Goal: Task Accomplishment & Management: Use online tool/utility

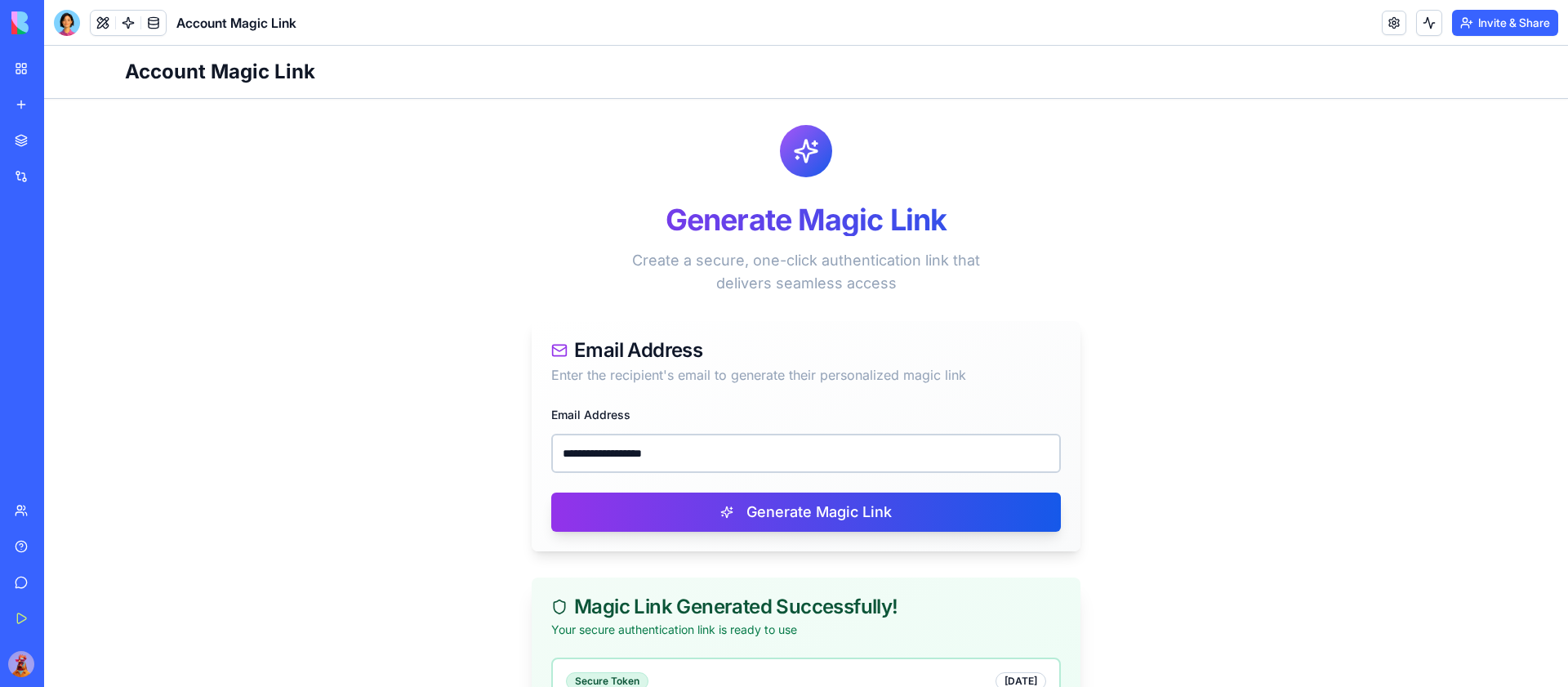
scroll to position [208, 0]
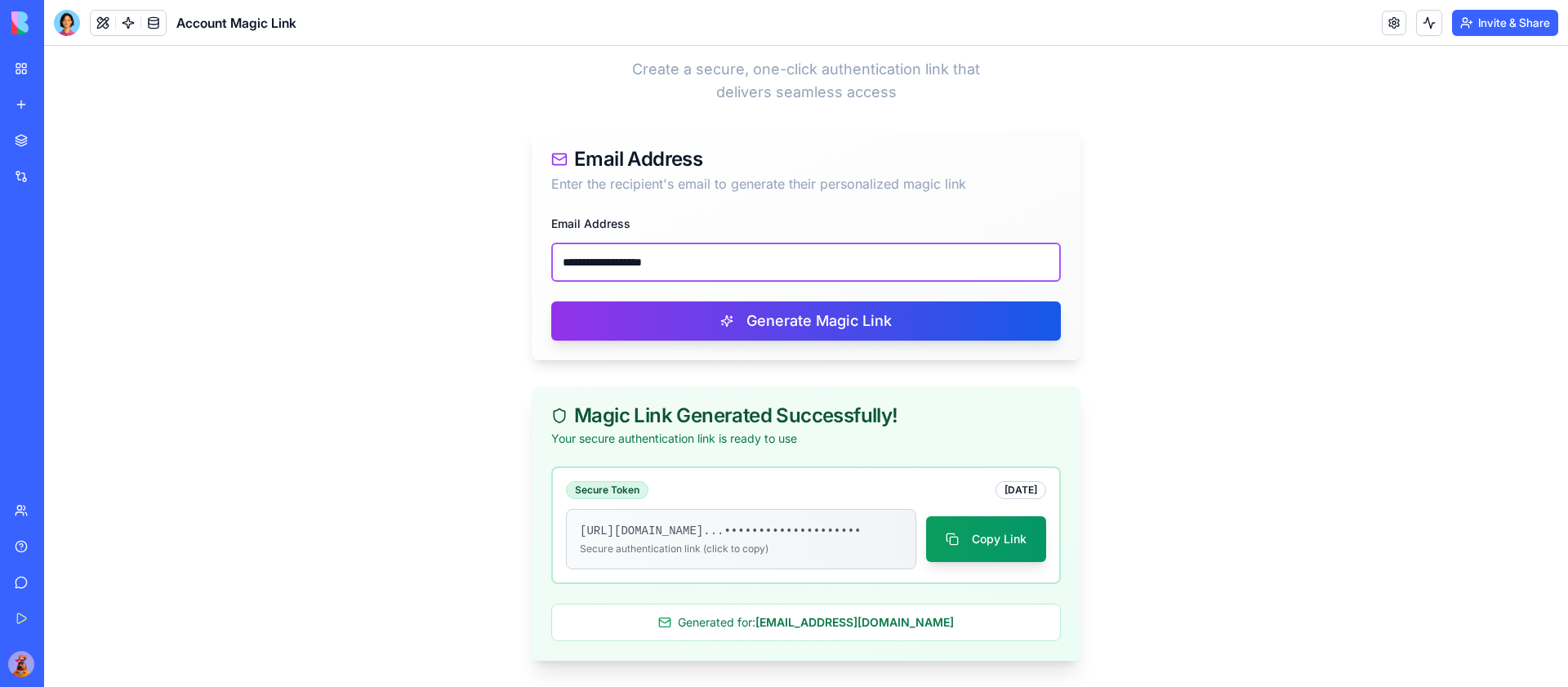
click at [733, 246] on input "**********" at bounding box center [806, 262] width 510 height 39
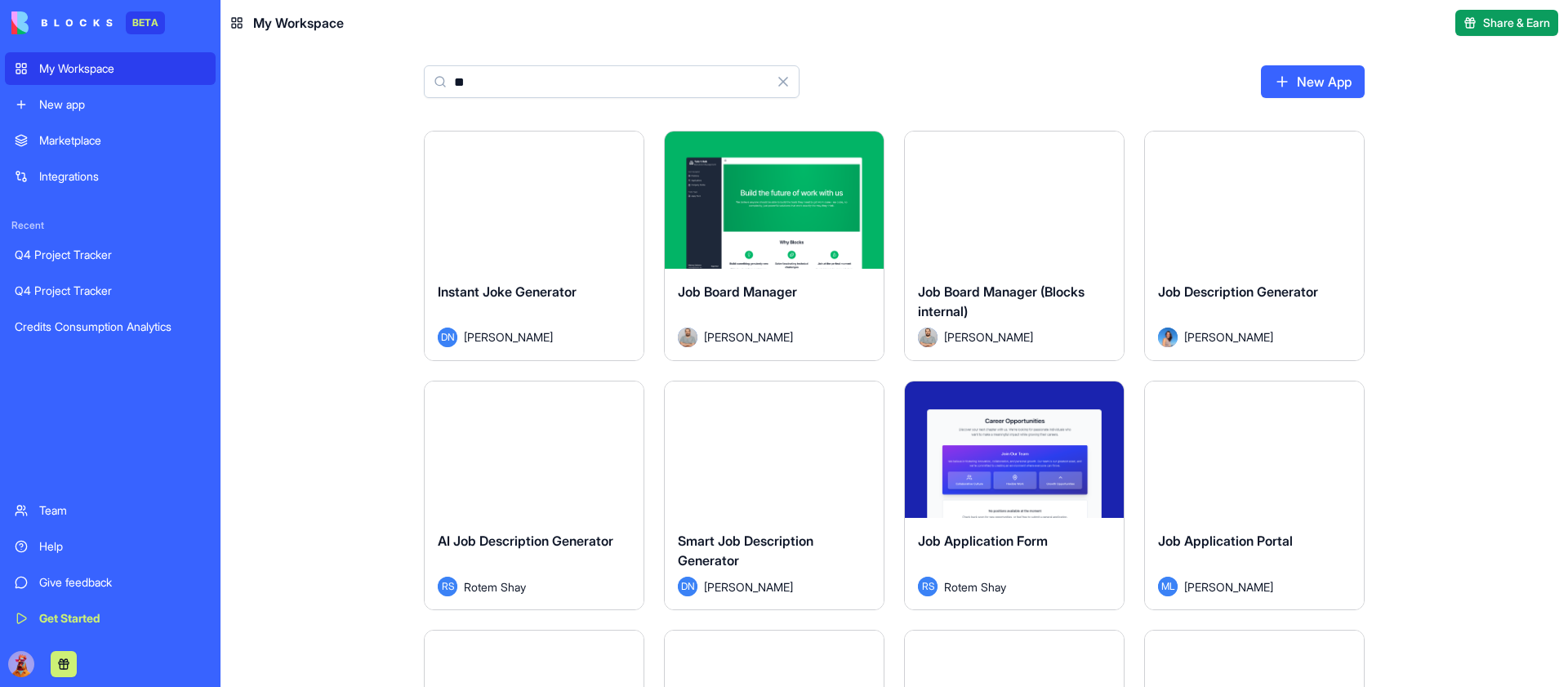
type input "*"
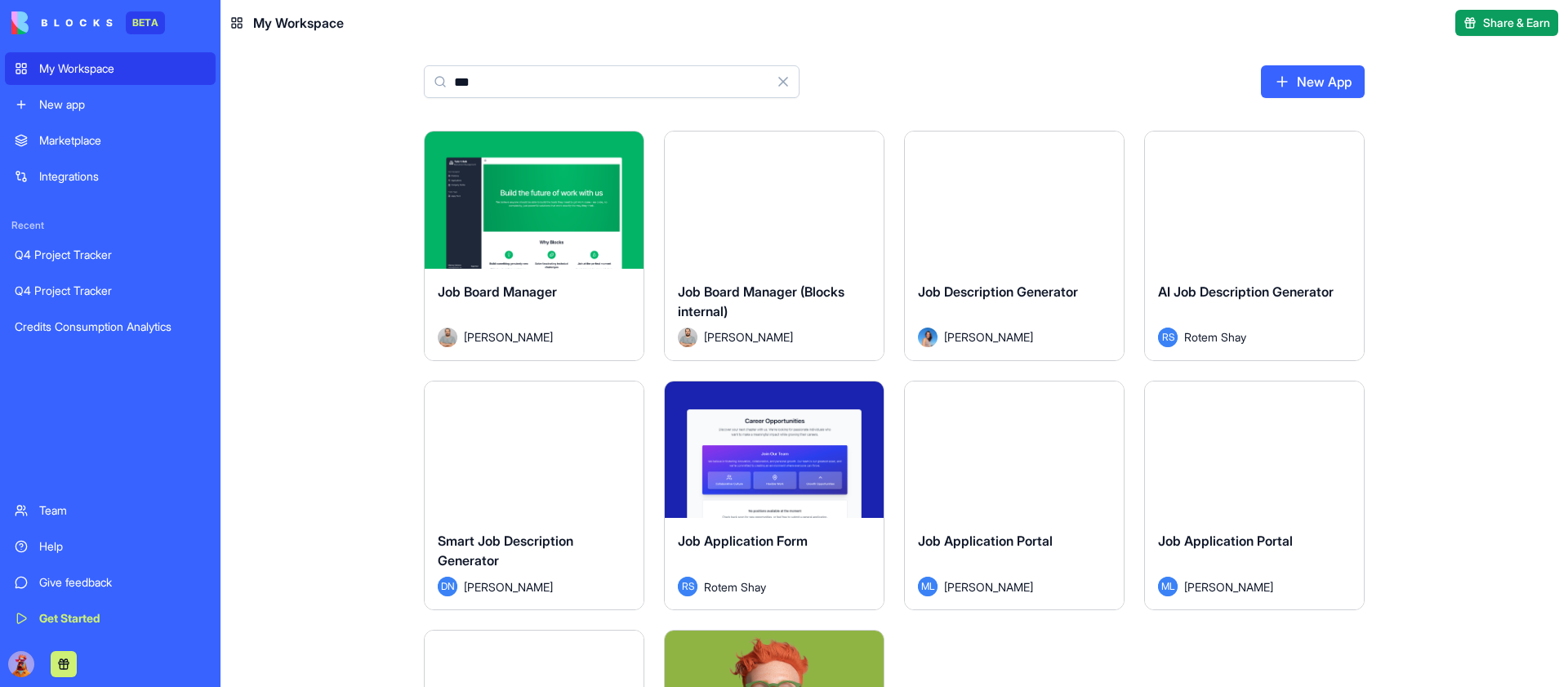
type input "***"
click at [545, 203] on button "Launch" at bounding box center [534, 200] width 123 height 32
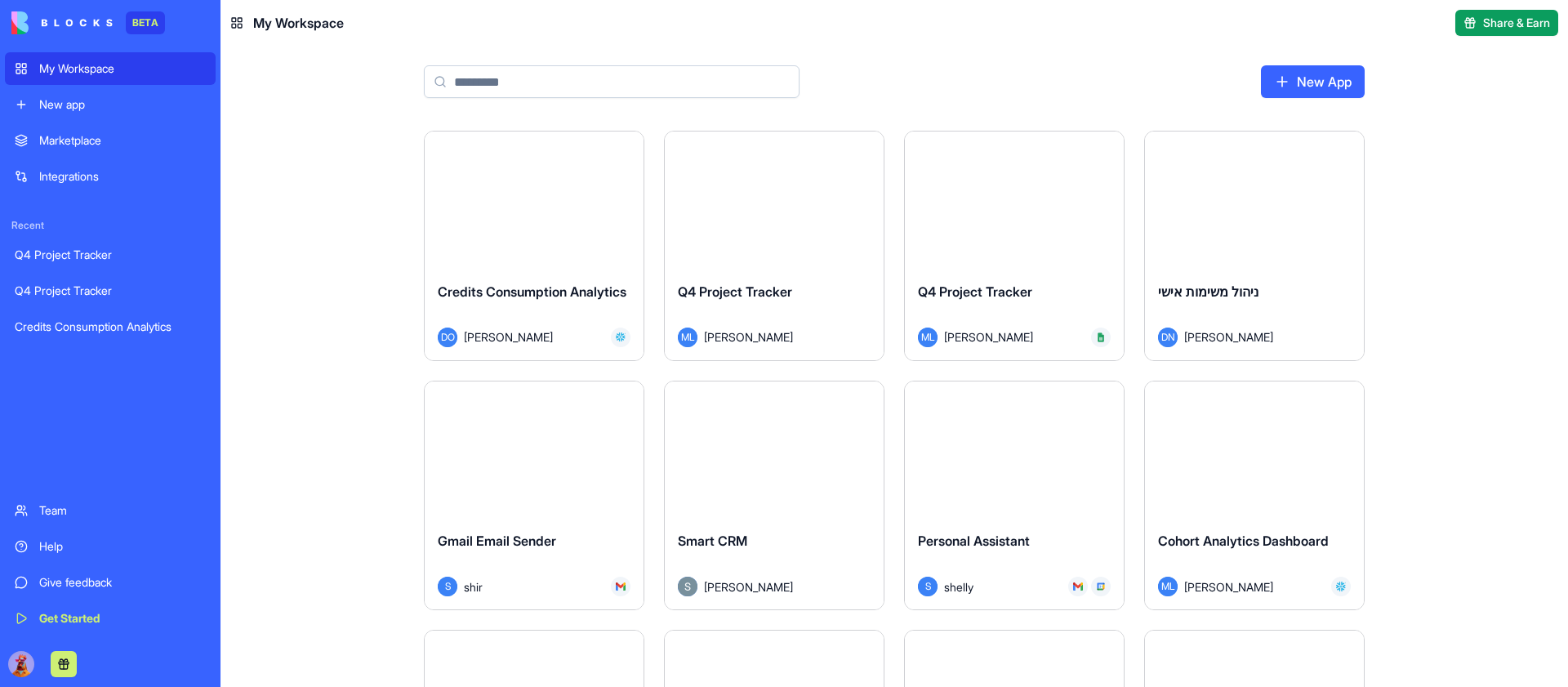
click at [545, 89] on input at bounding box center [612, 81] width 375 height 32
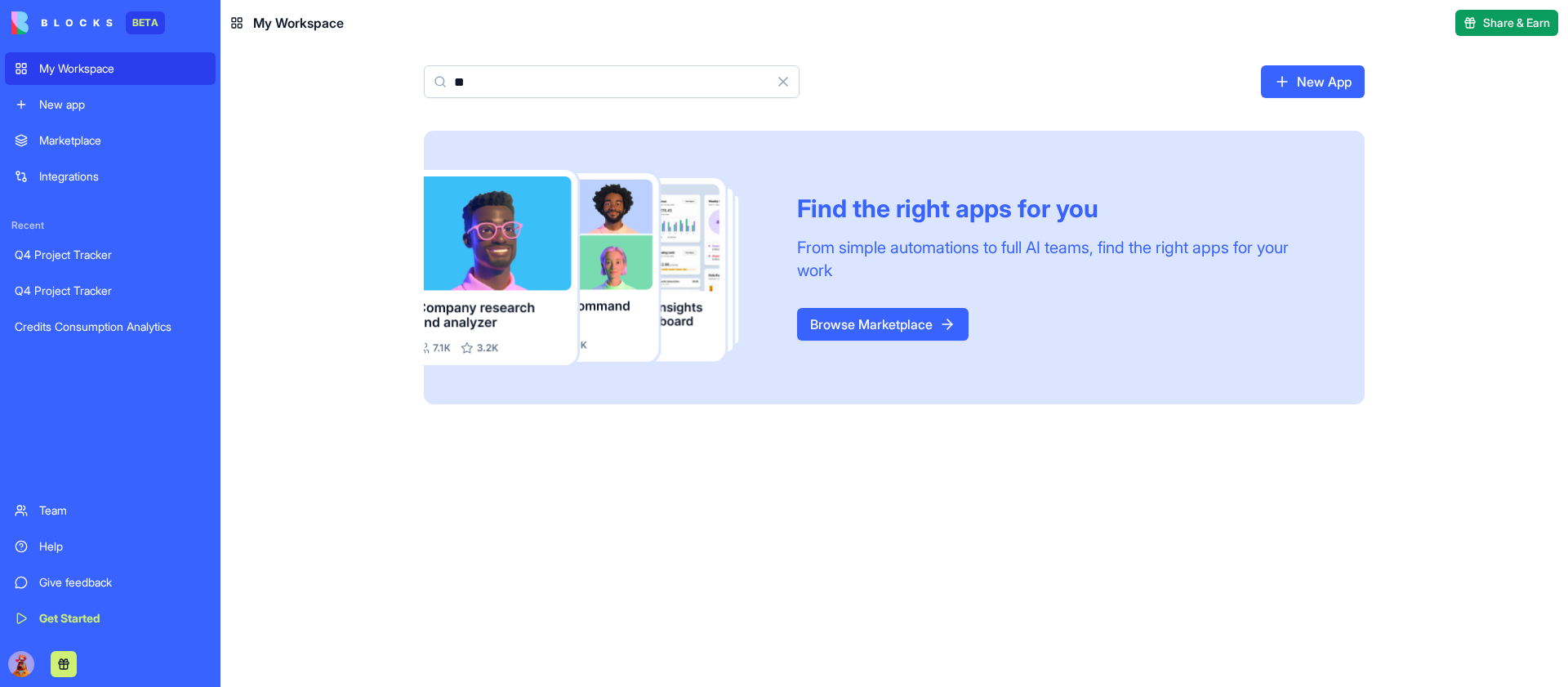
type input "*"
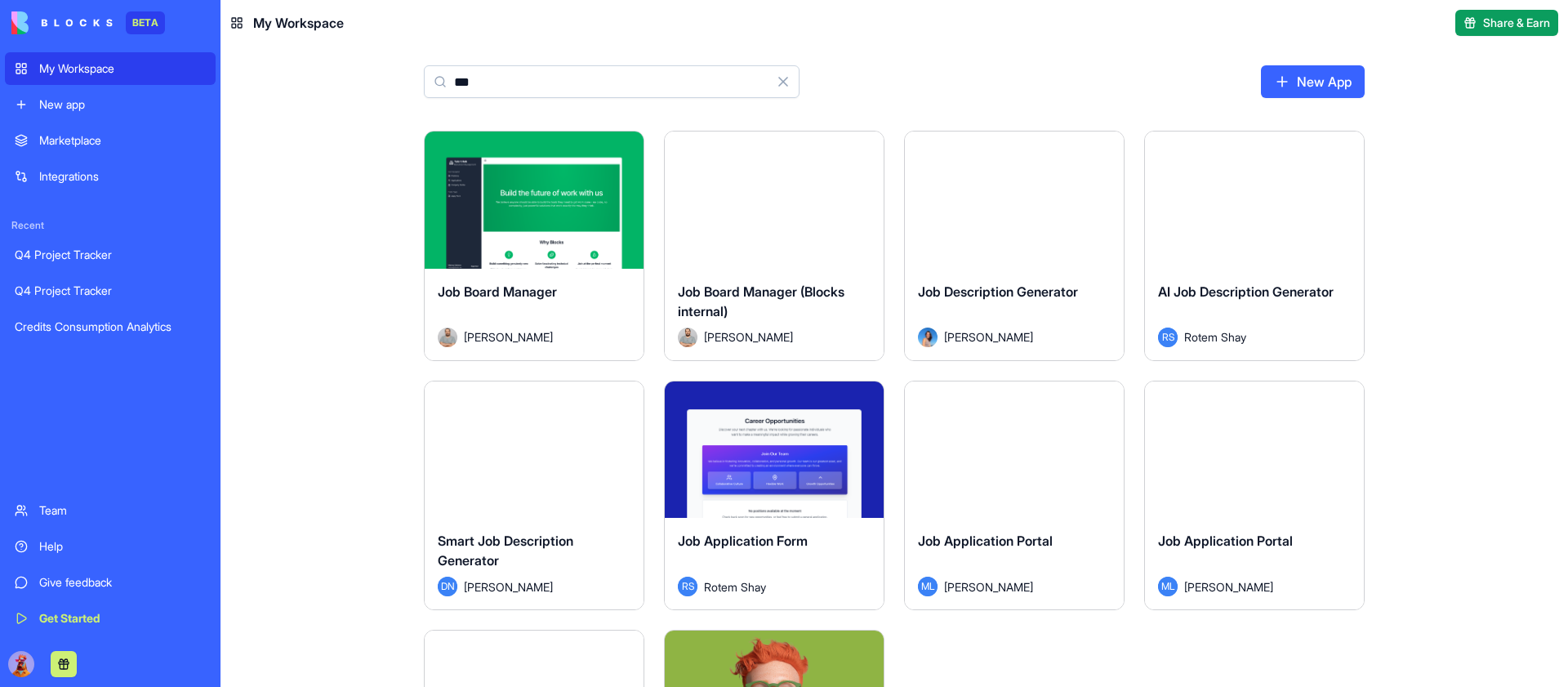
type input "***"
click at [789, 204] on button "Launch" at bounding box center [774, 200] width 123 height 32
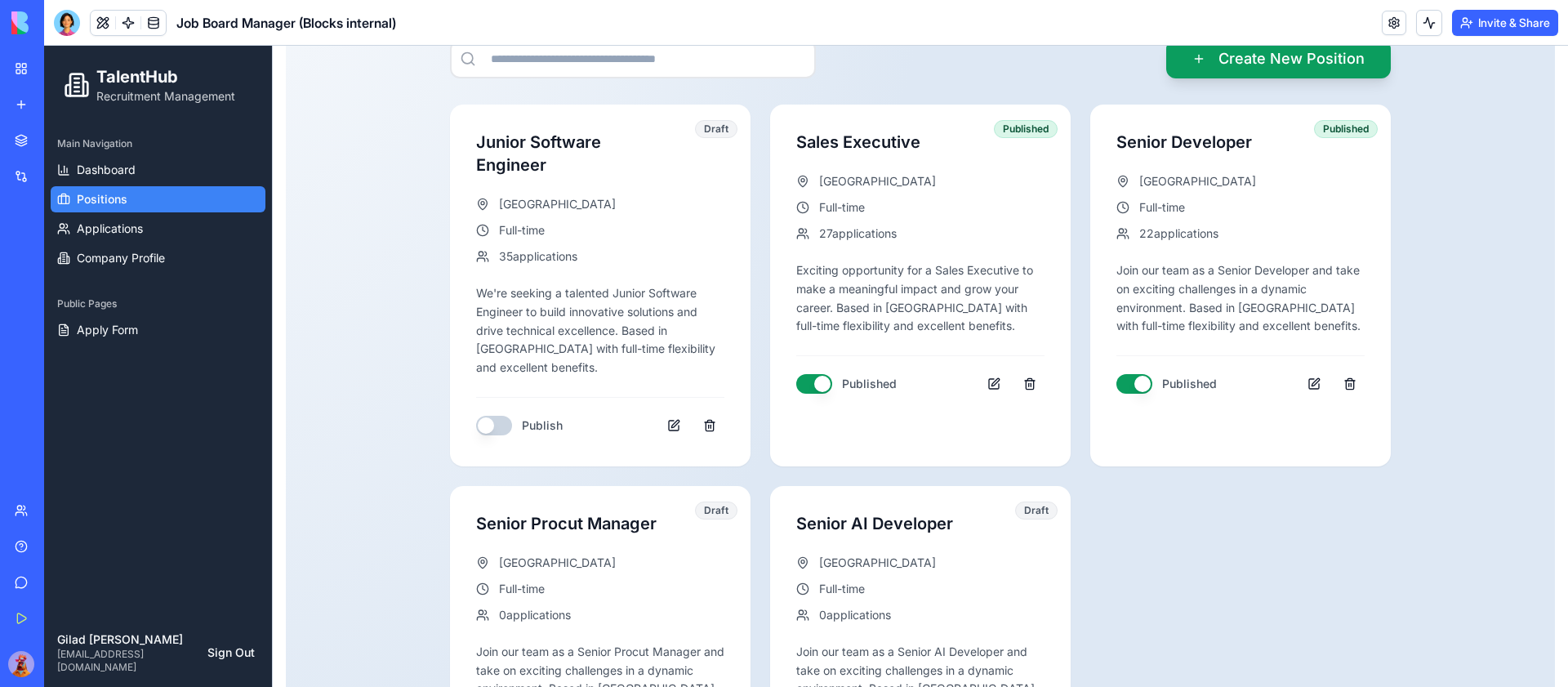
scroll to position [307, 0]
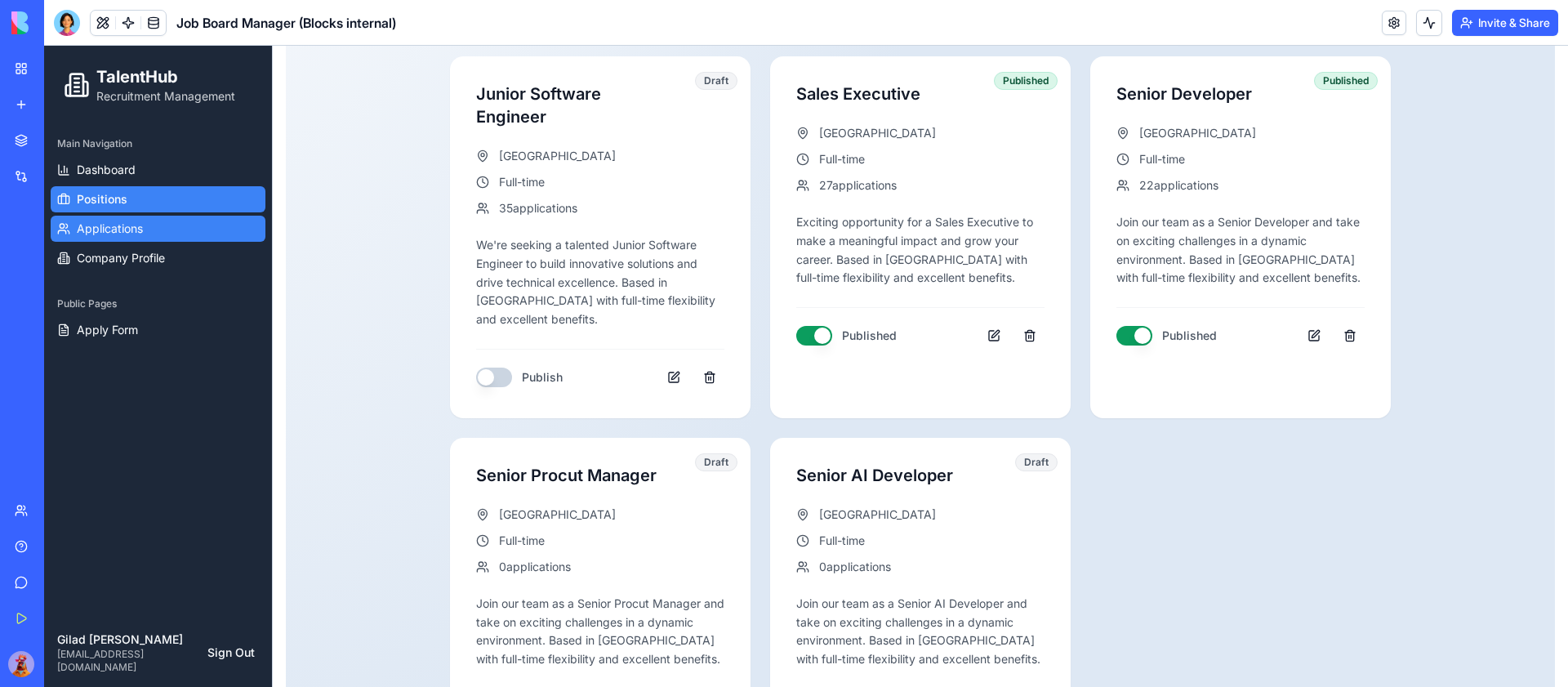
click at [186, 223] on link "Applications" at bounding box center [158, 228] width 215 height 26
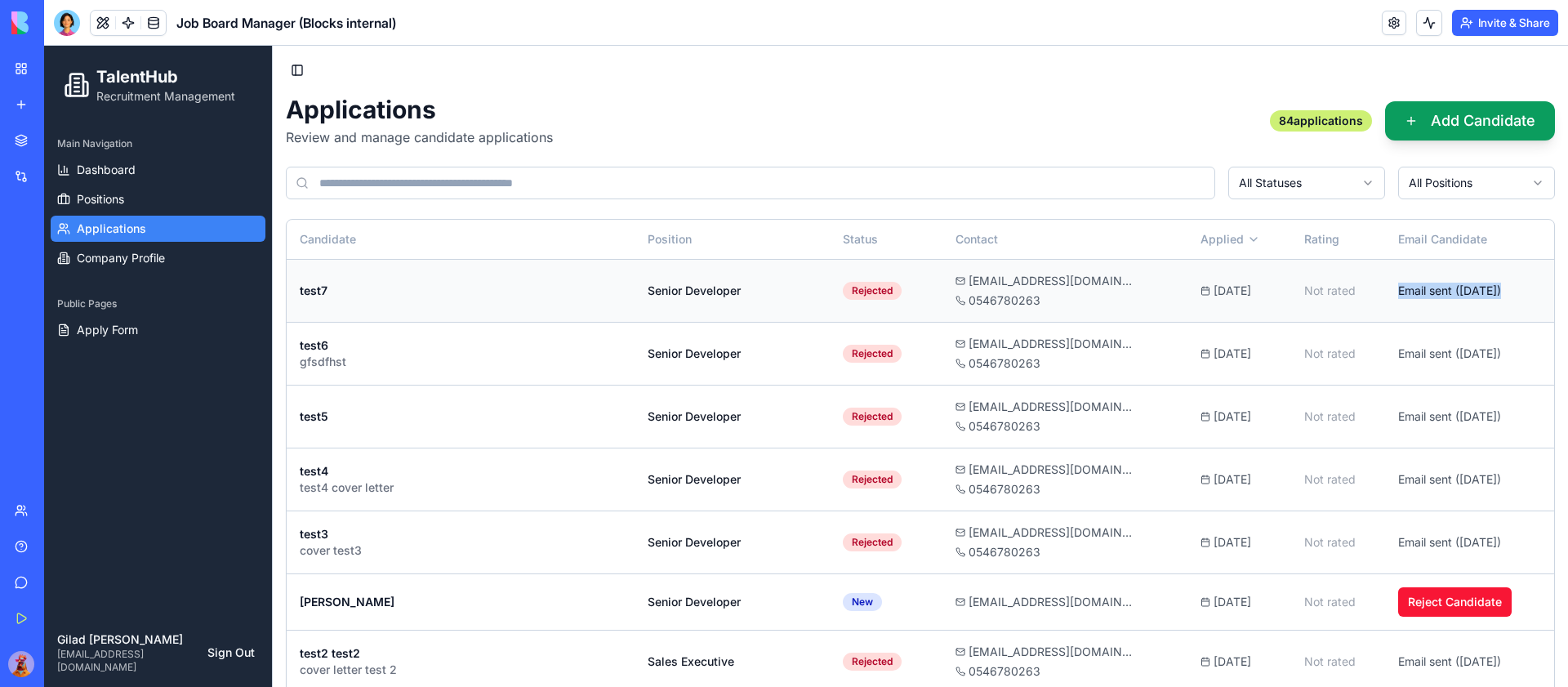
drag, startPoint x: 1537, startPoint y: 286, endPoint x: 1384, endPoint y: 289, distance: 153.0
click at [1385, 289] on td "Email sent ( 15/09/2025 )" at bounding box center [1469, 291] width 169 height 63
click at [157, 14] on link at bounding box center [153, 23] width 24 height 24
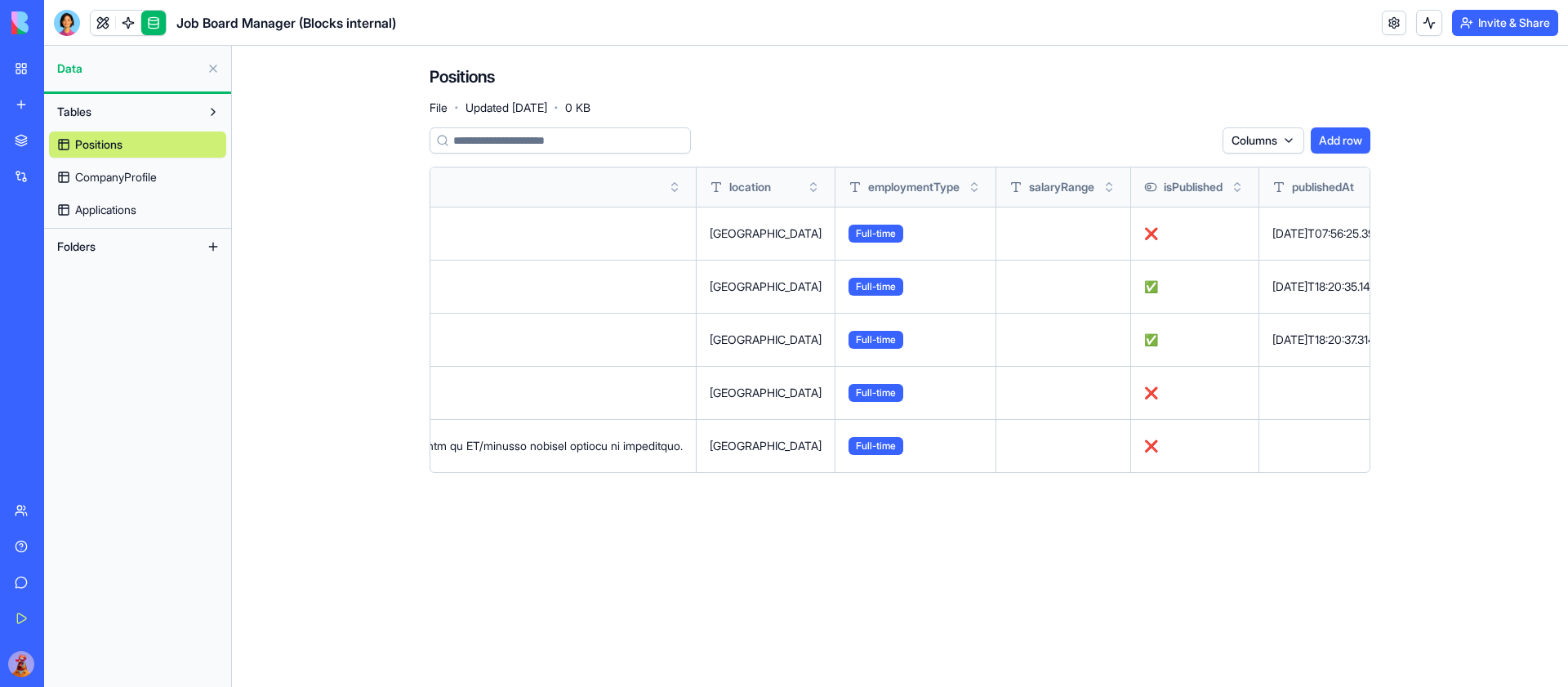
scroll to position [0, 16780]
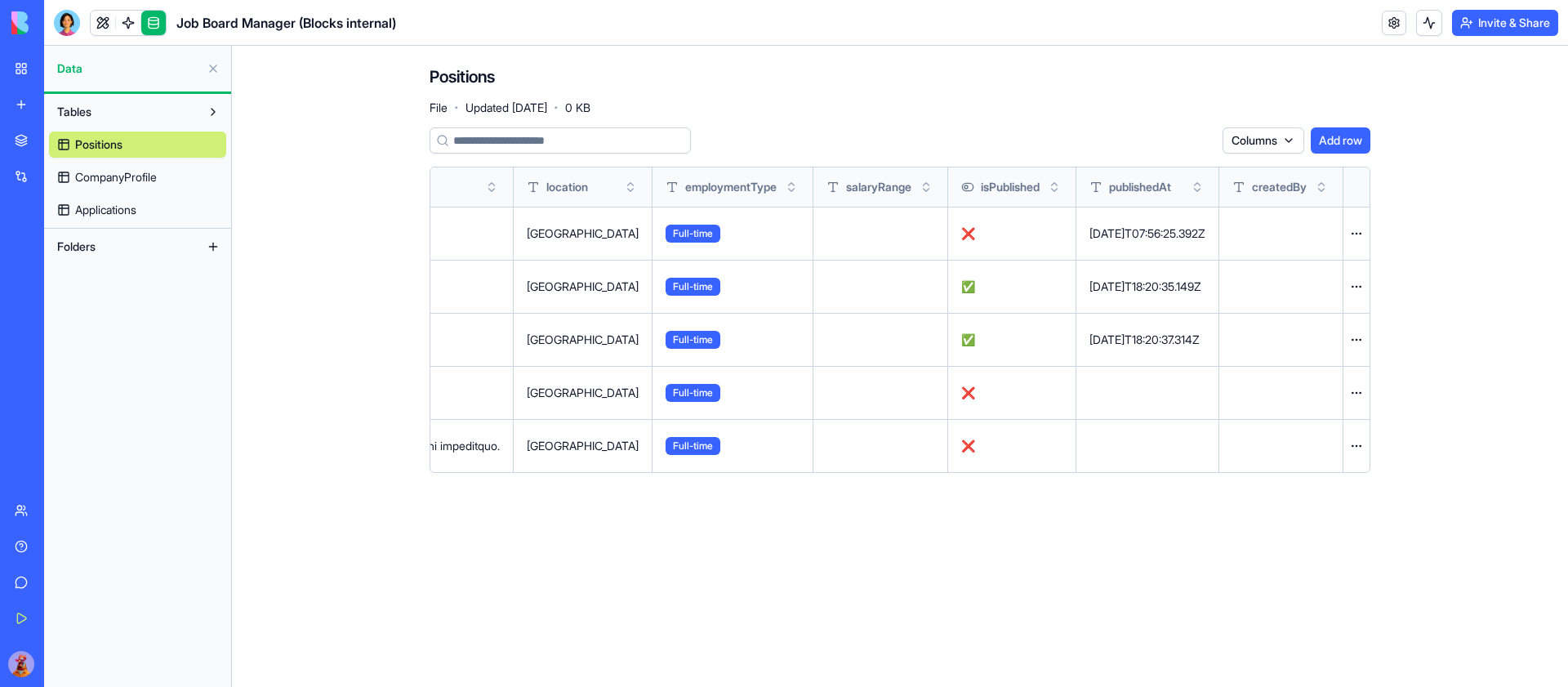
click at [122, 204] on span "Applications" at bounding box center [106, 210] width 61 height 16
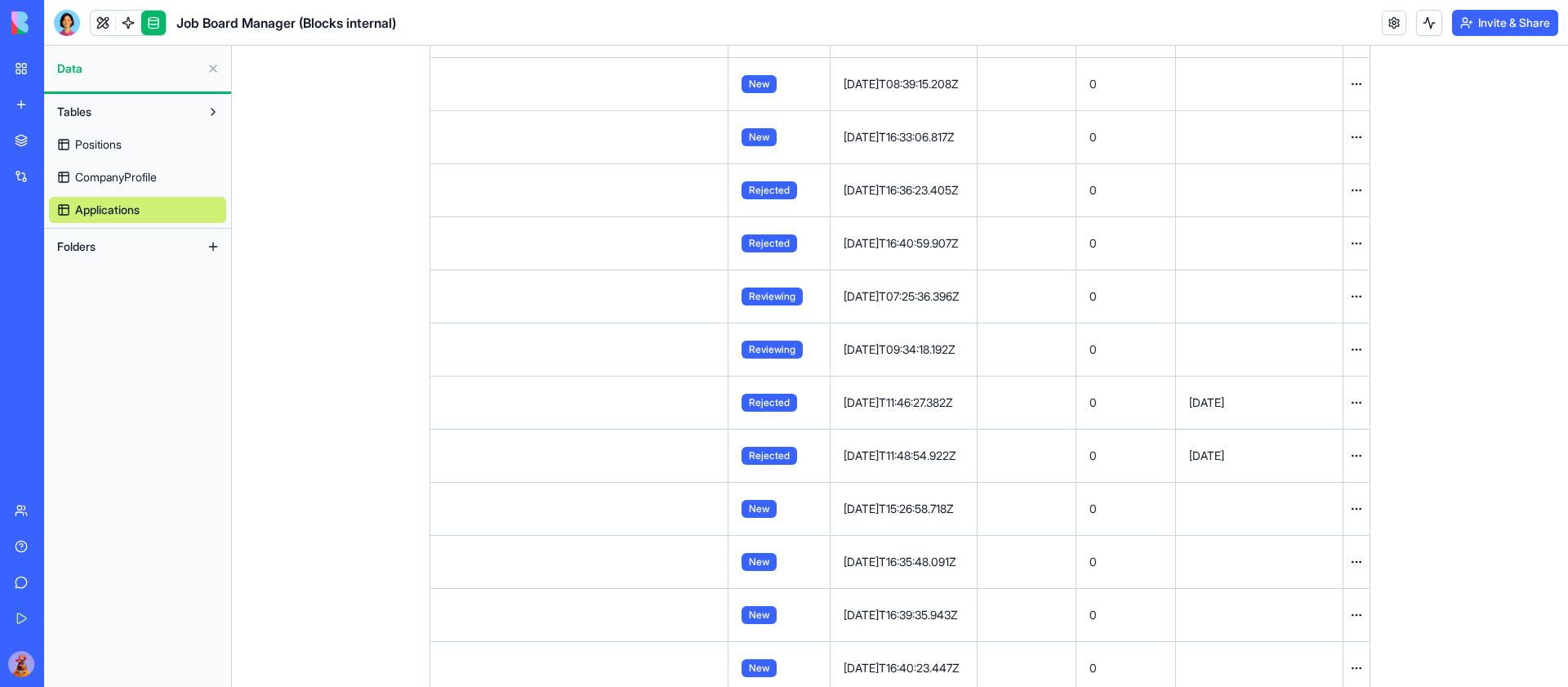
scroll to position [1108, 0]
drag, startPoint x: 802, startPoint y: 398, endPoint x: 881, endPoint y: 402, distance: 79.1
click at [844, 398] on div "2025-09-15T11:46:27.382Z" at bounding box center [903, 401] width 120 height 16
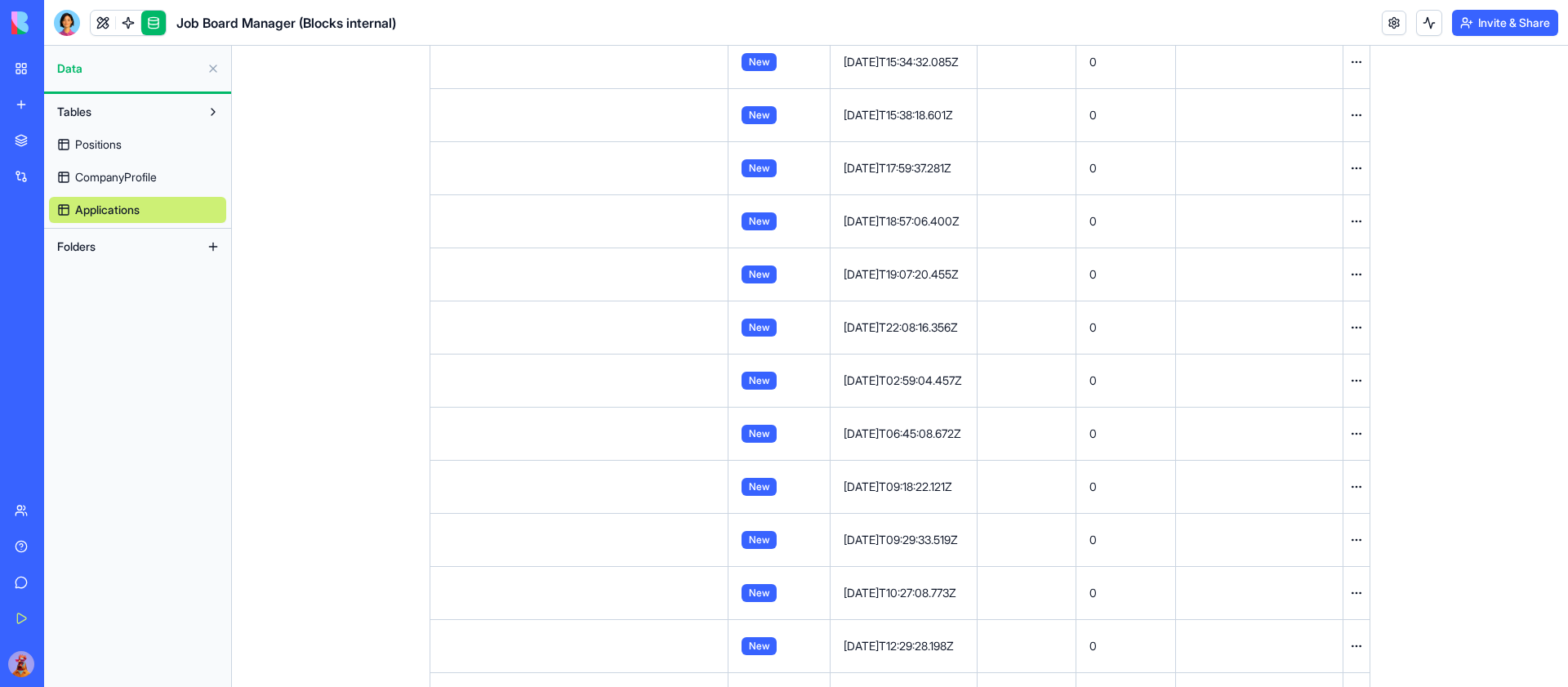
scroll to position [0, 0]
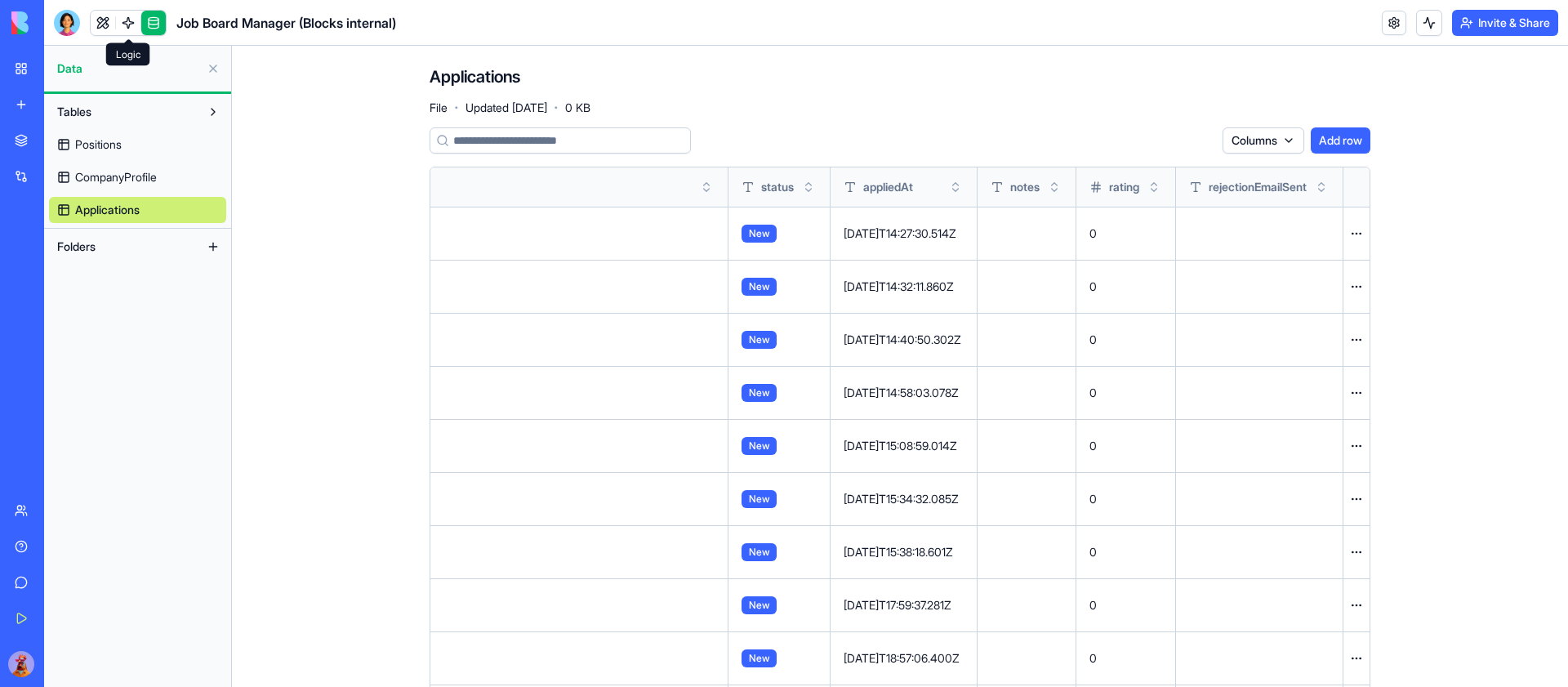
click at [125, 18] on link at bounding box center [128, 23] width 24 height 24
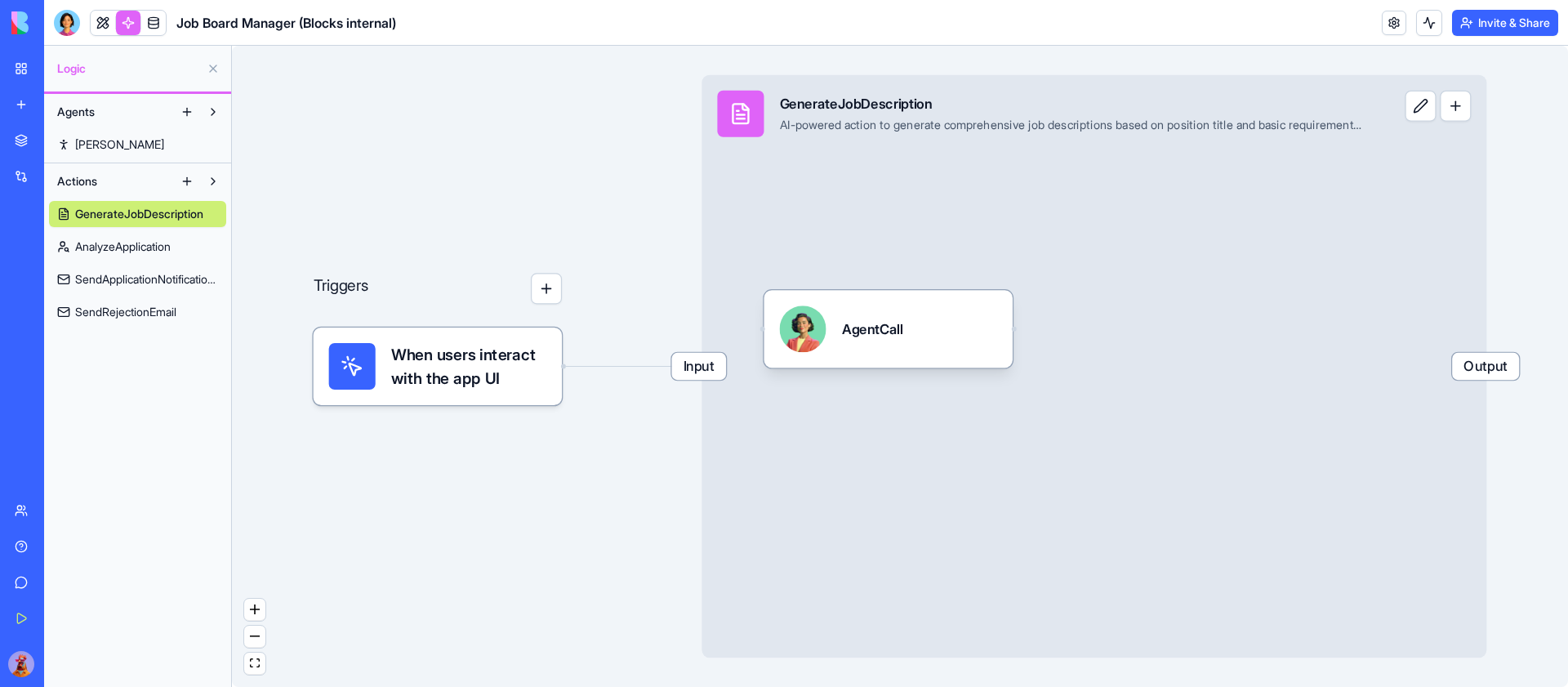
click at [151, 282] on span "SendApplicationNotificationEmail" at bounding box center [146, 280] width 143 height 16
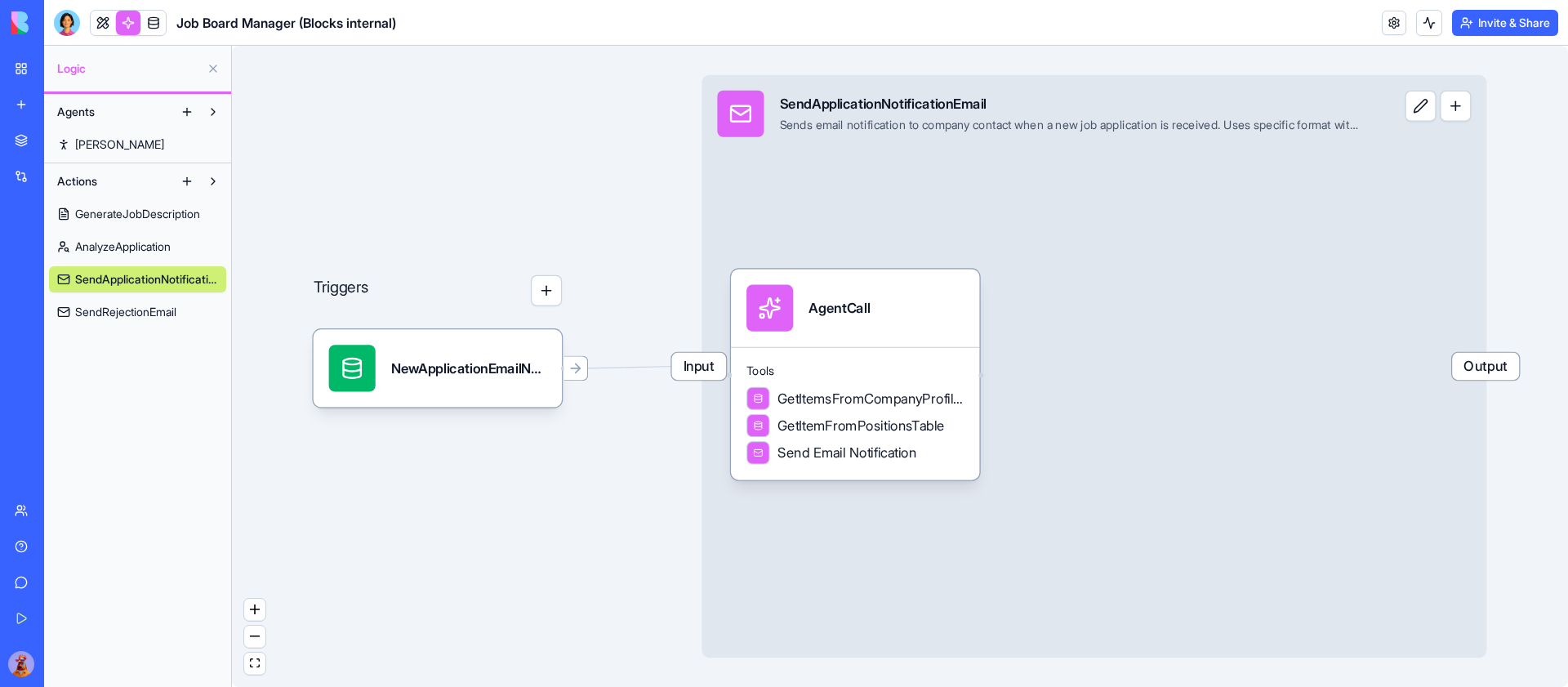
click at [133, 309] on span "SendRejectionEmail" at bounding box center [125, 312] width 101 height 16
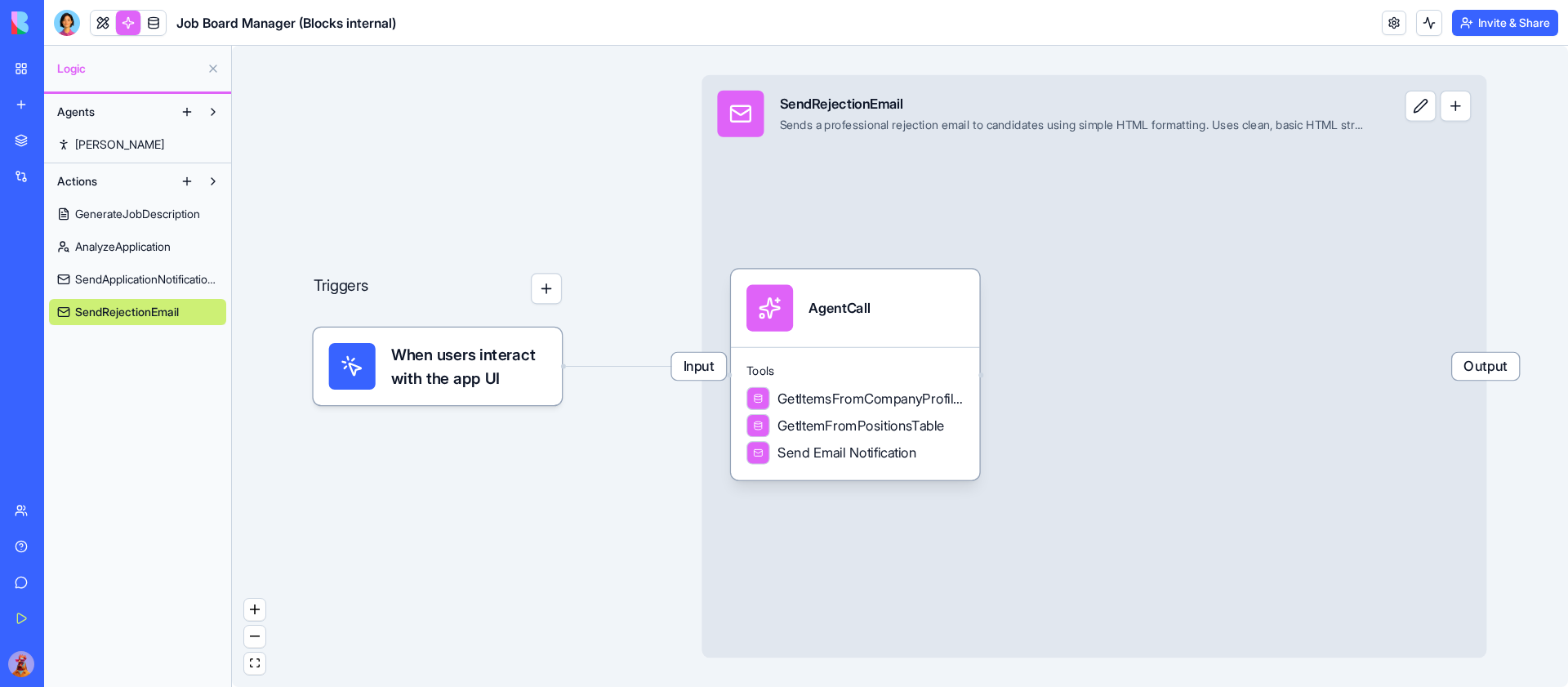
click at [376, 337] on div "When users interact with the app UI" at bounding box center [438, 367] width 248 height 78
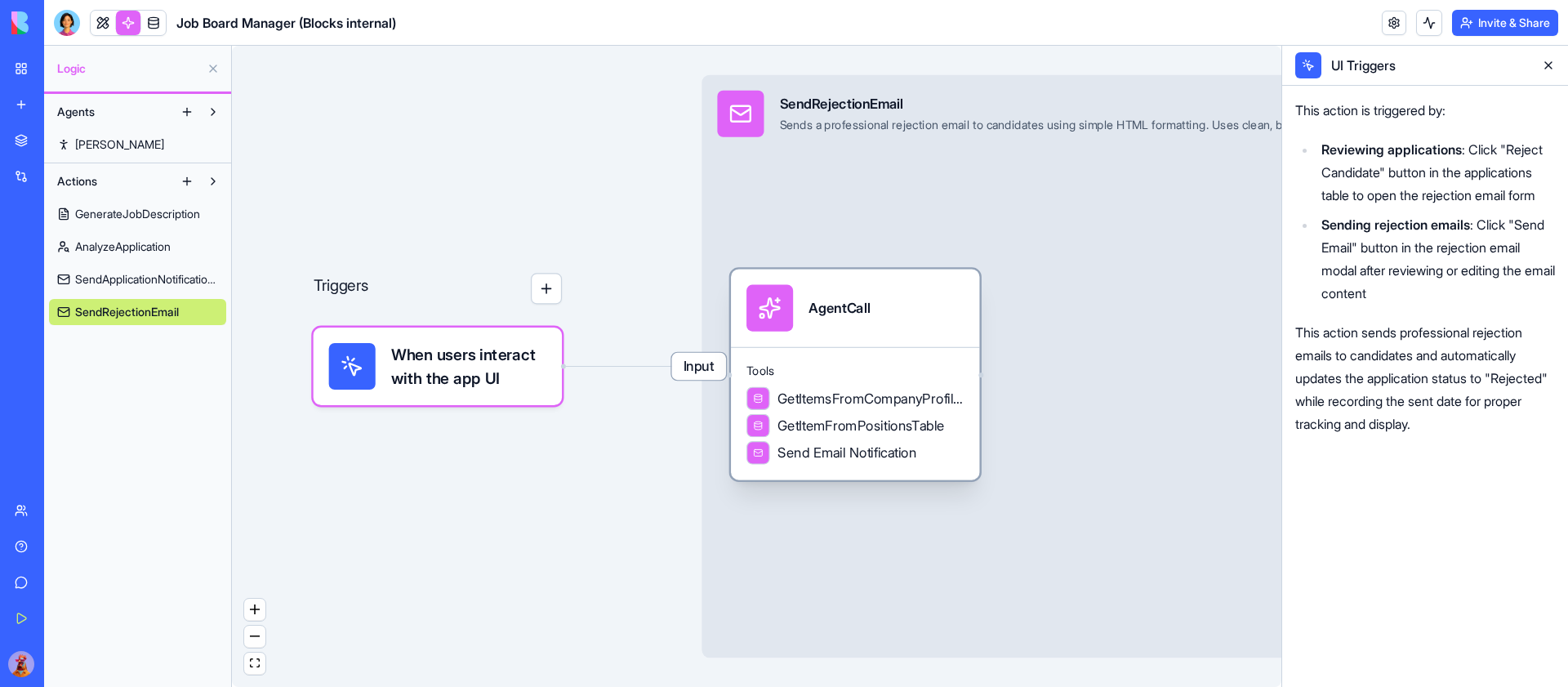
click at [888, 322] on div "AgentCall" at bounding box center [854, 309] width 217 height 47
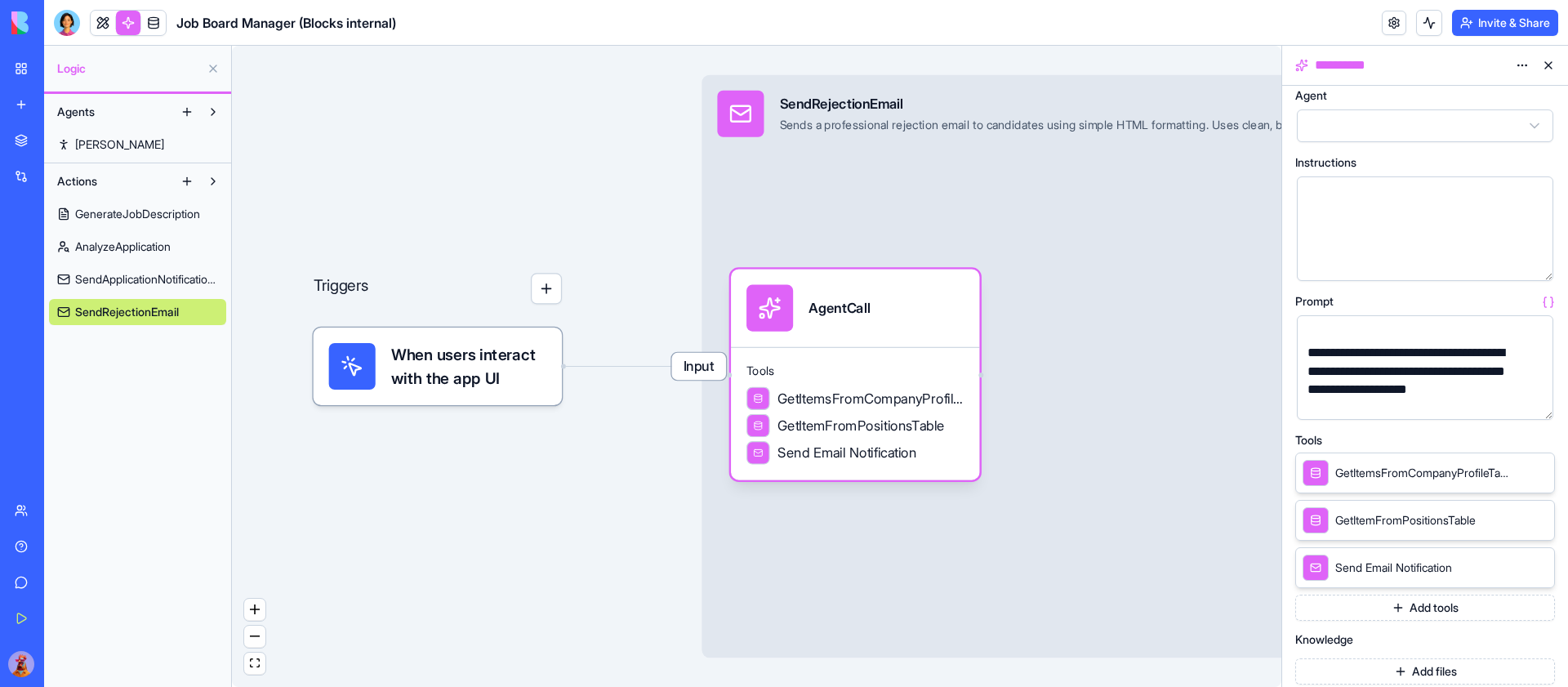
scroll to position [351, 0]
click at [1392, 354] on div "**********" at bounding box center [1411, 376] width 217 height 73
click at [1475, 397] on div "**********" at bounding box center [1411, 373] width 217 height 73
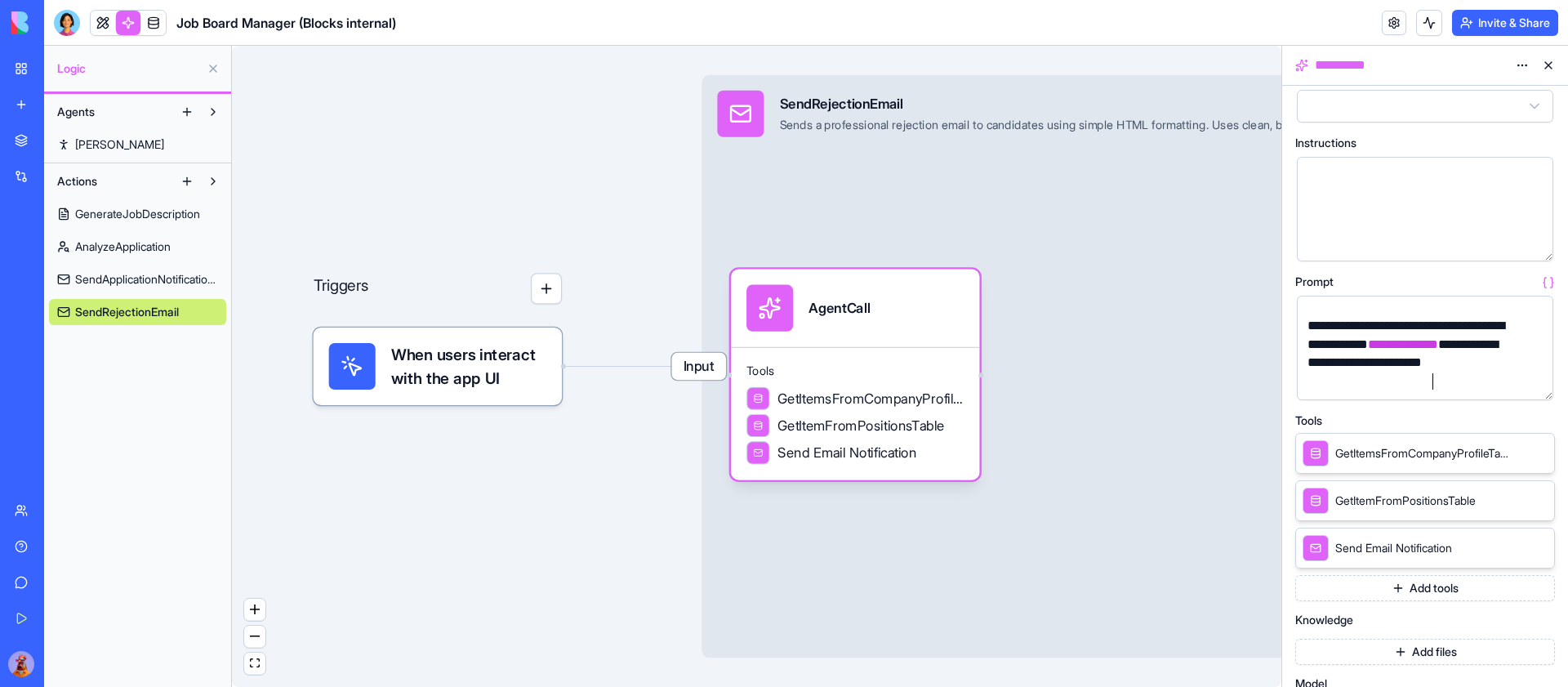
scroll to position [46, 0]
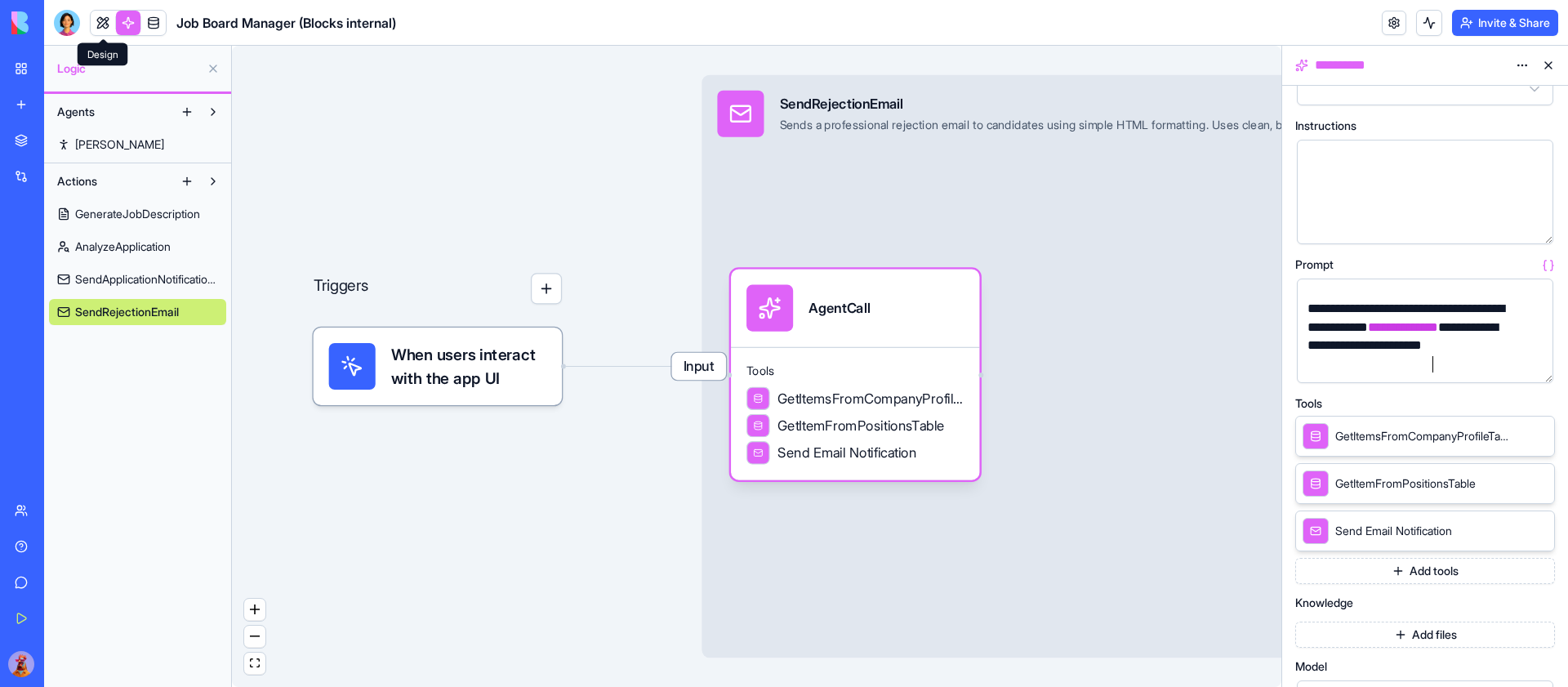
click at [94, 26] on link at bounding box center [102, 23] width 24 height 24
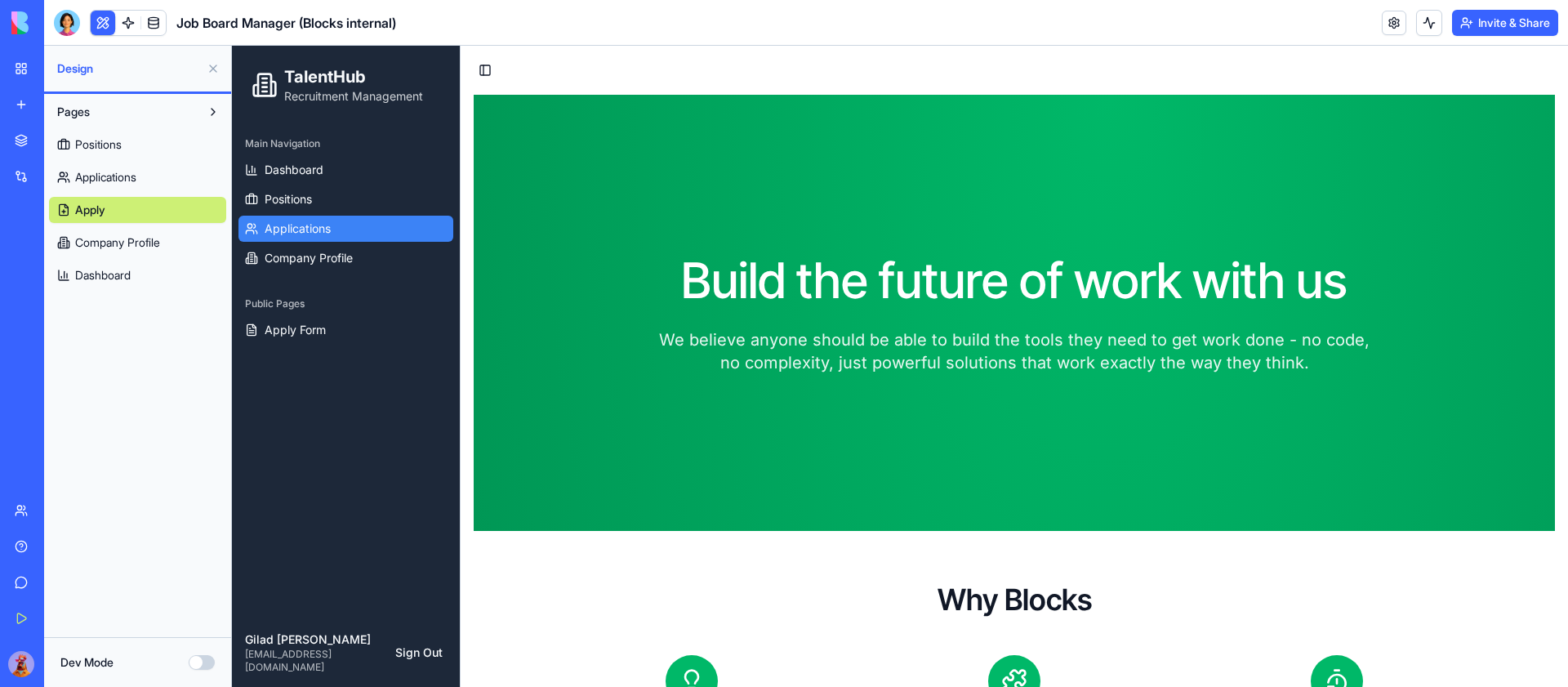
click at [314, 237] on link "Applications" at bounding box center [346, 228] width 215 height 26
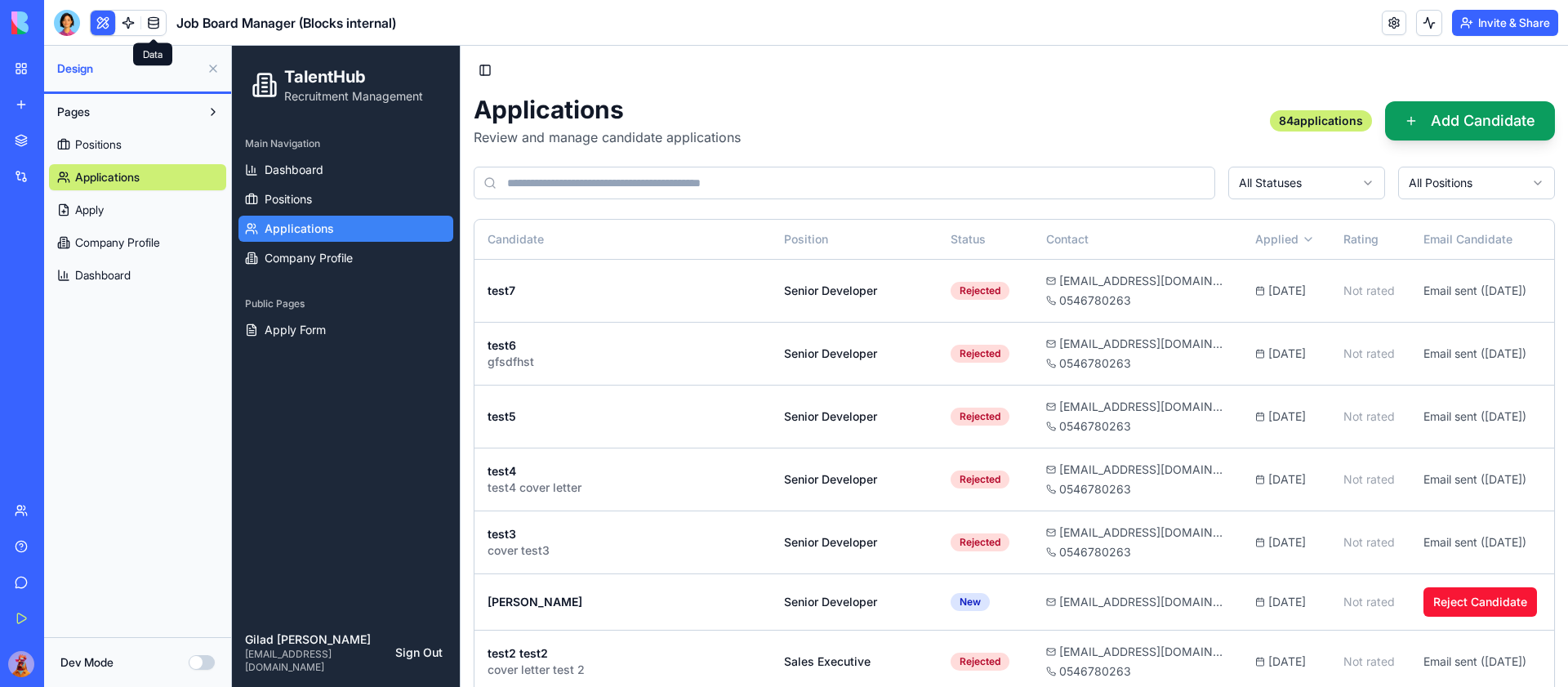
click at [154, 19] on link at bounding box center [153, 23] width 24 height 24
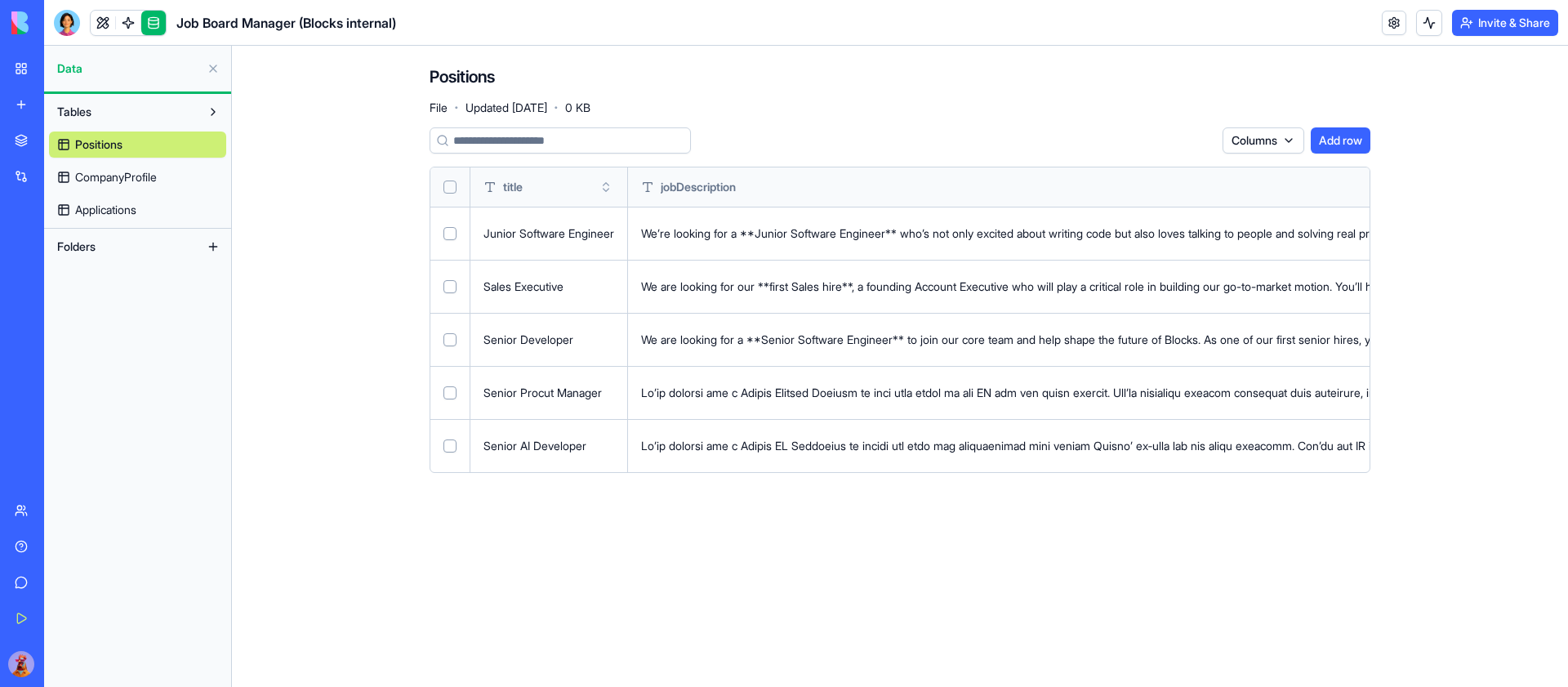
click at [133, 204] on span "Applications" at bounding box center [106, 210] width 61 height 16
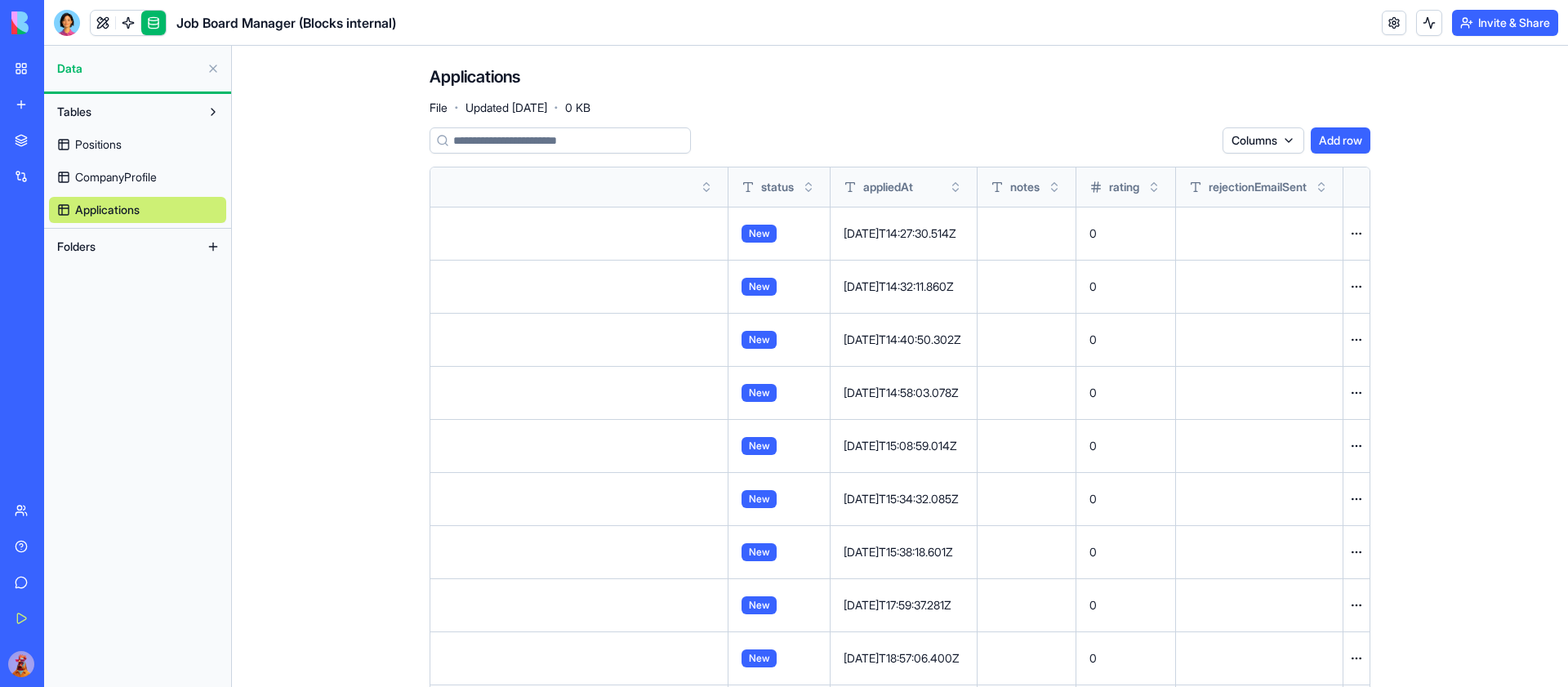
scroll to position [0, 14901]
click at [961, 185] on button "Toggle sort" at bounding box center [955, 187] width 16 height 16
click at [963, 184] on button "Toggle sort" at bounding box center [955, 187] width 16 height 16
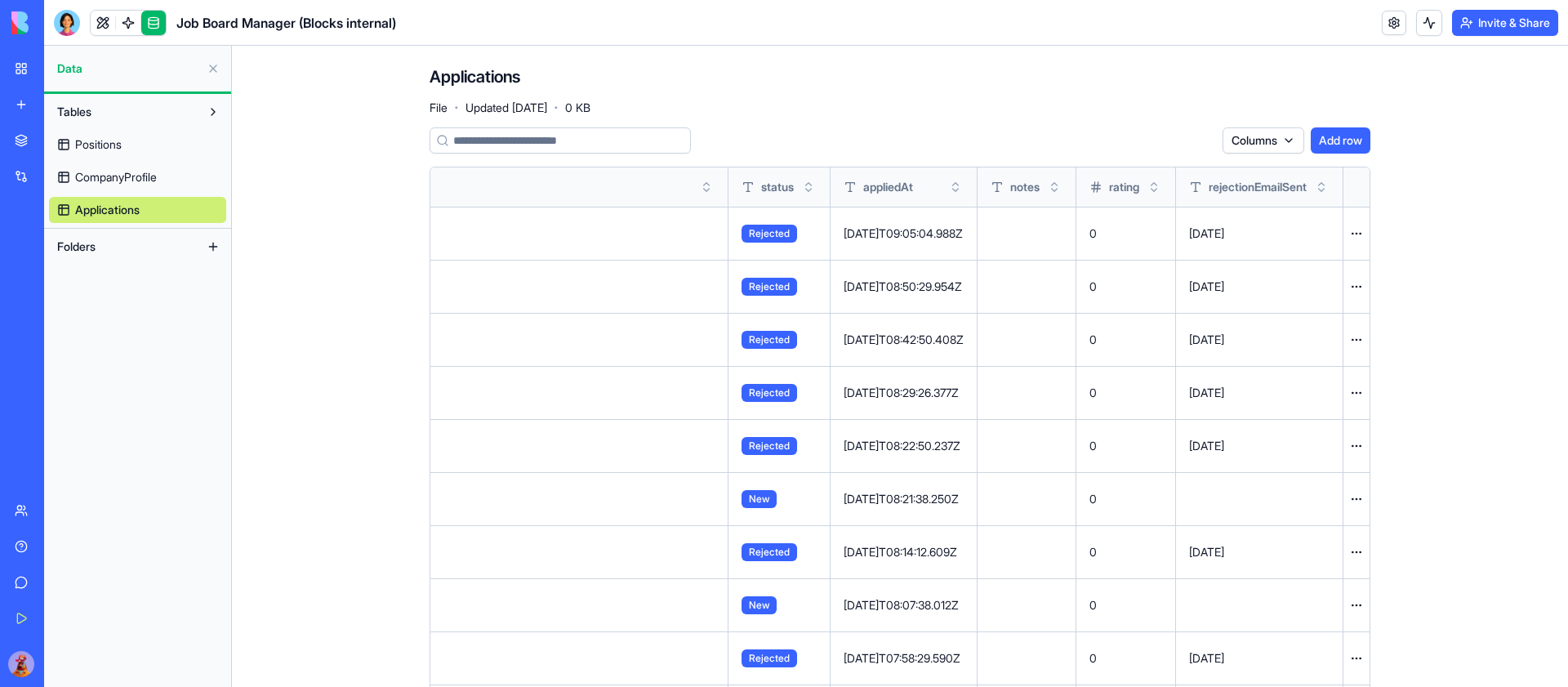
scroll to position [0, 14786]
click at [0, 0] on button at bounding box center [0, 0] width 0 height 0
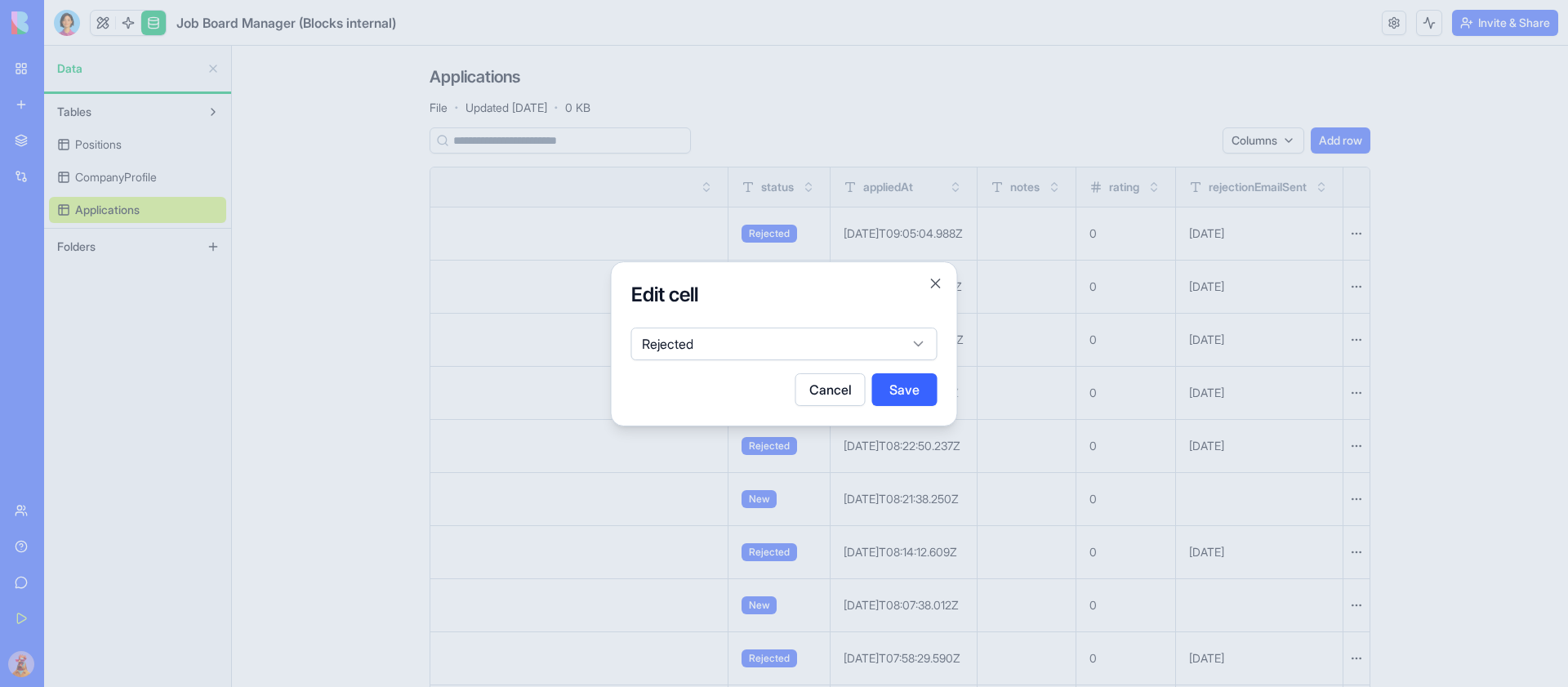
click at [848, 338] on body "BETA My Workspace New app Marketplace Integrations Recent Q4 Project Tracker Q4…" at bounding box center [784, 343] width 1568 height 687
click at [907, 383] on button "Save" at bounding box center [905, 390] width 65 height 32
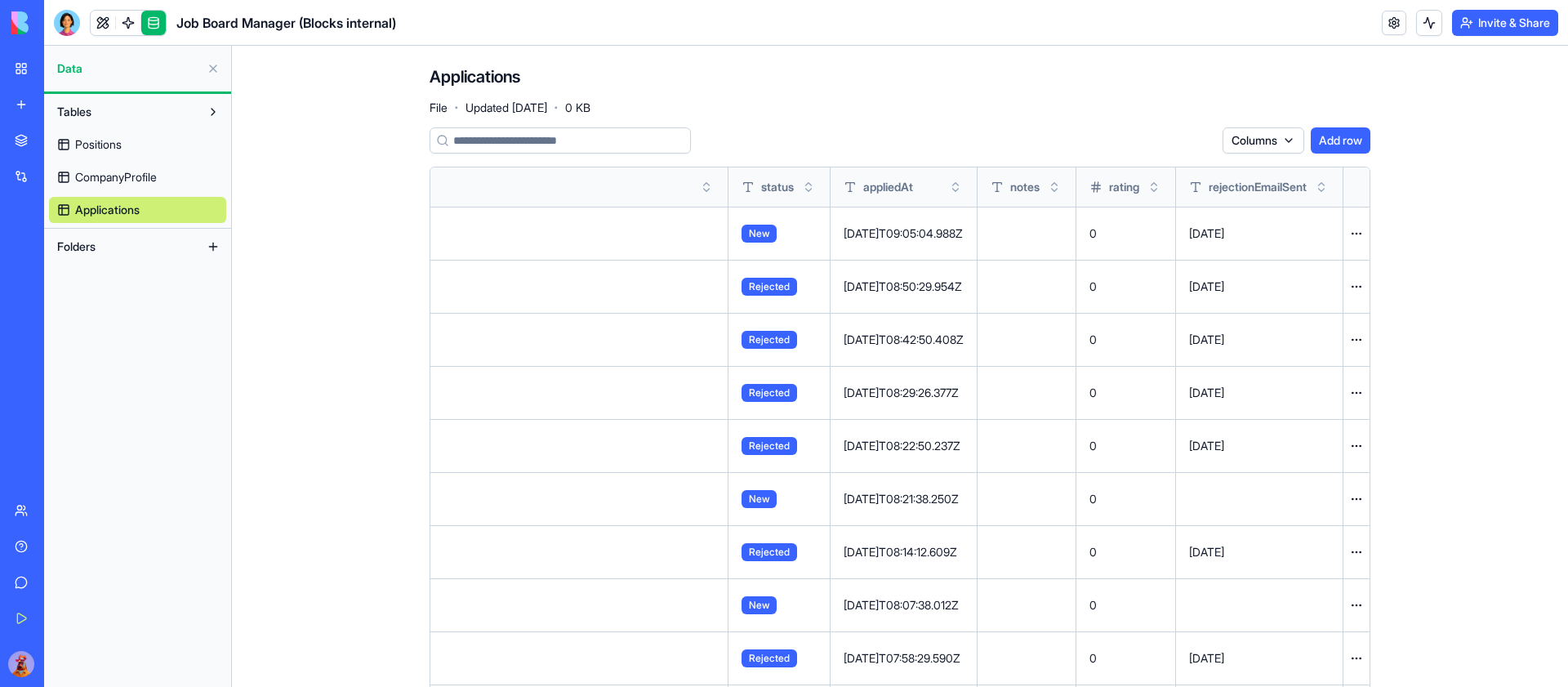
scroll to position [0, 14917]
click at [0, 0] on button at bounding box center [0, 0] width 0 height 0
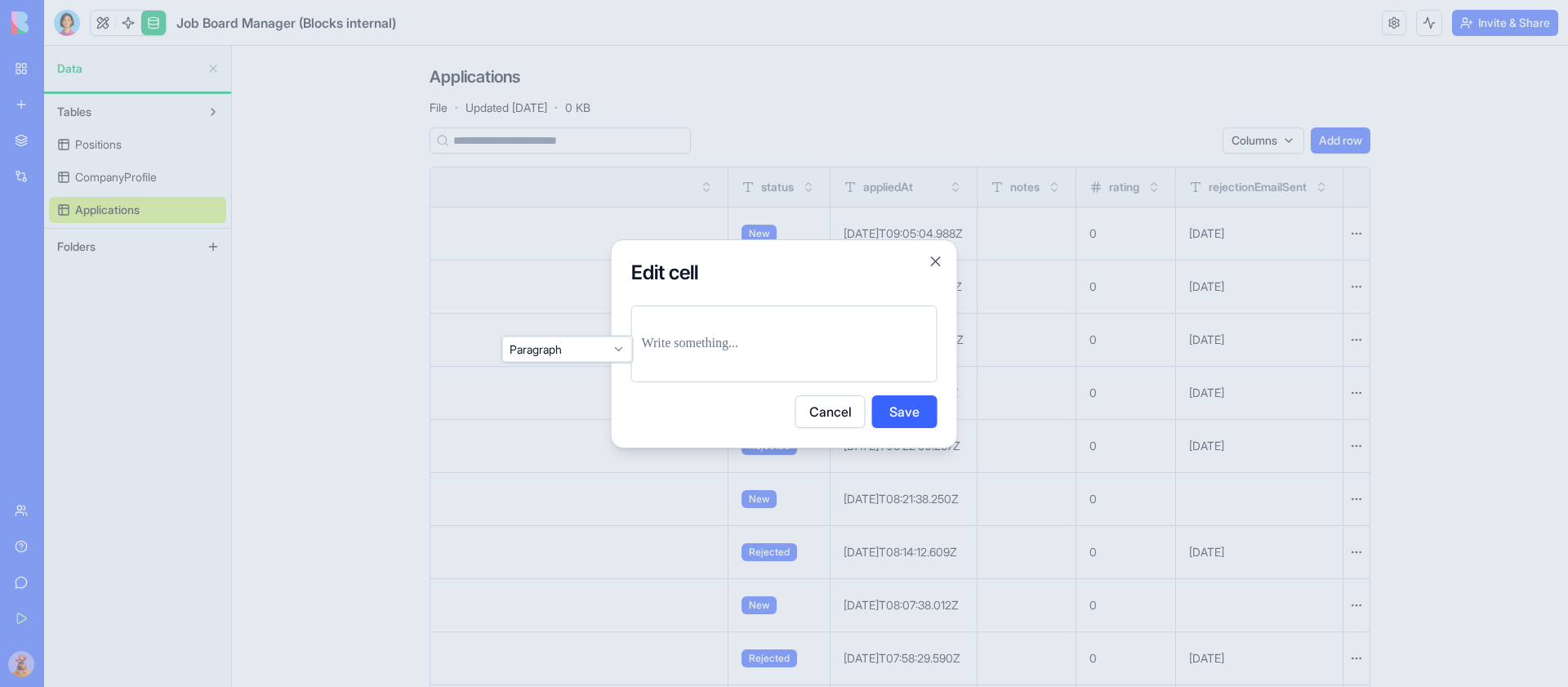
click at [891, 404] on button "Save" at bounding box center [905, 412] width 65 height 32
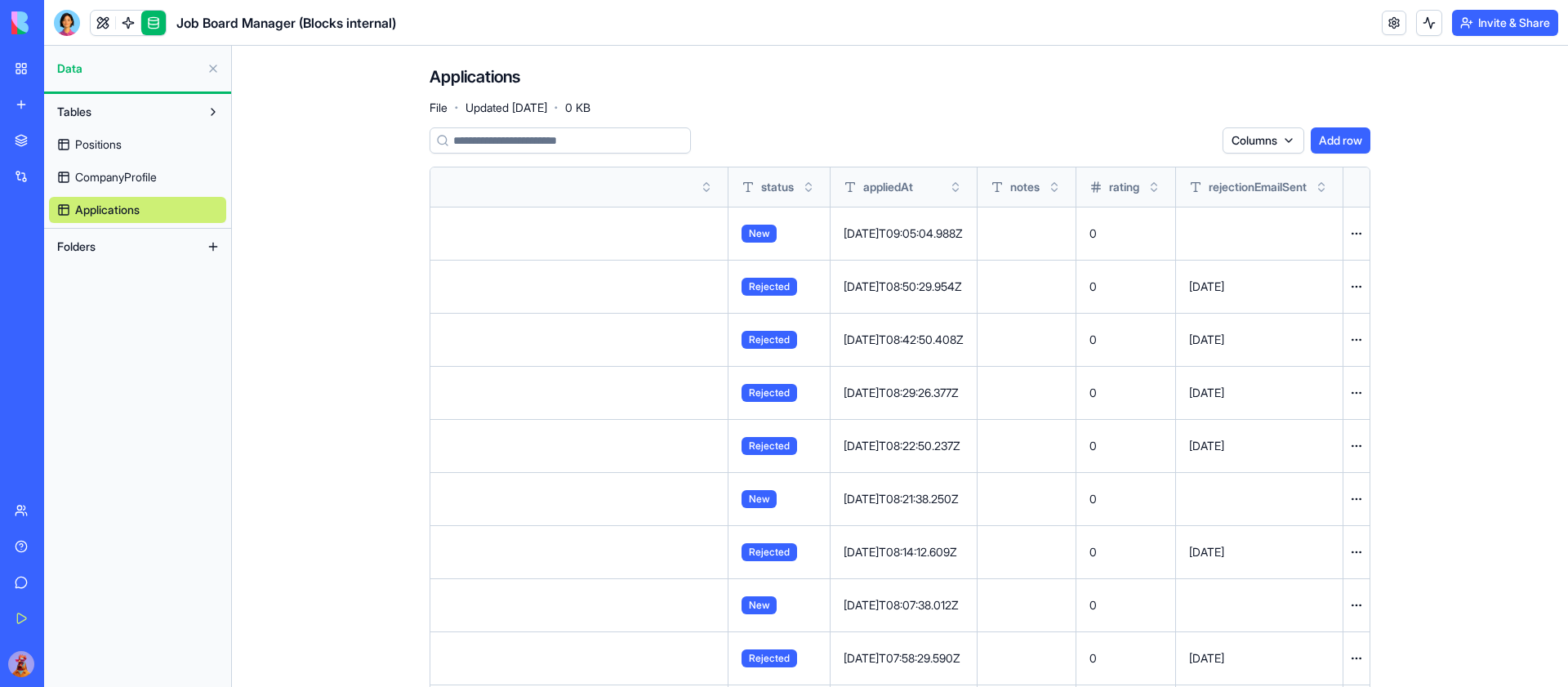
click at [131, 21] on link at bounding box center [128, 23] width 24 height 24
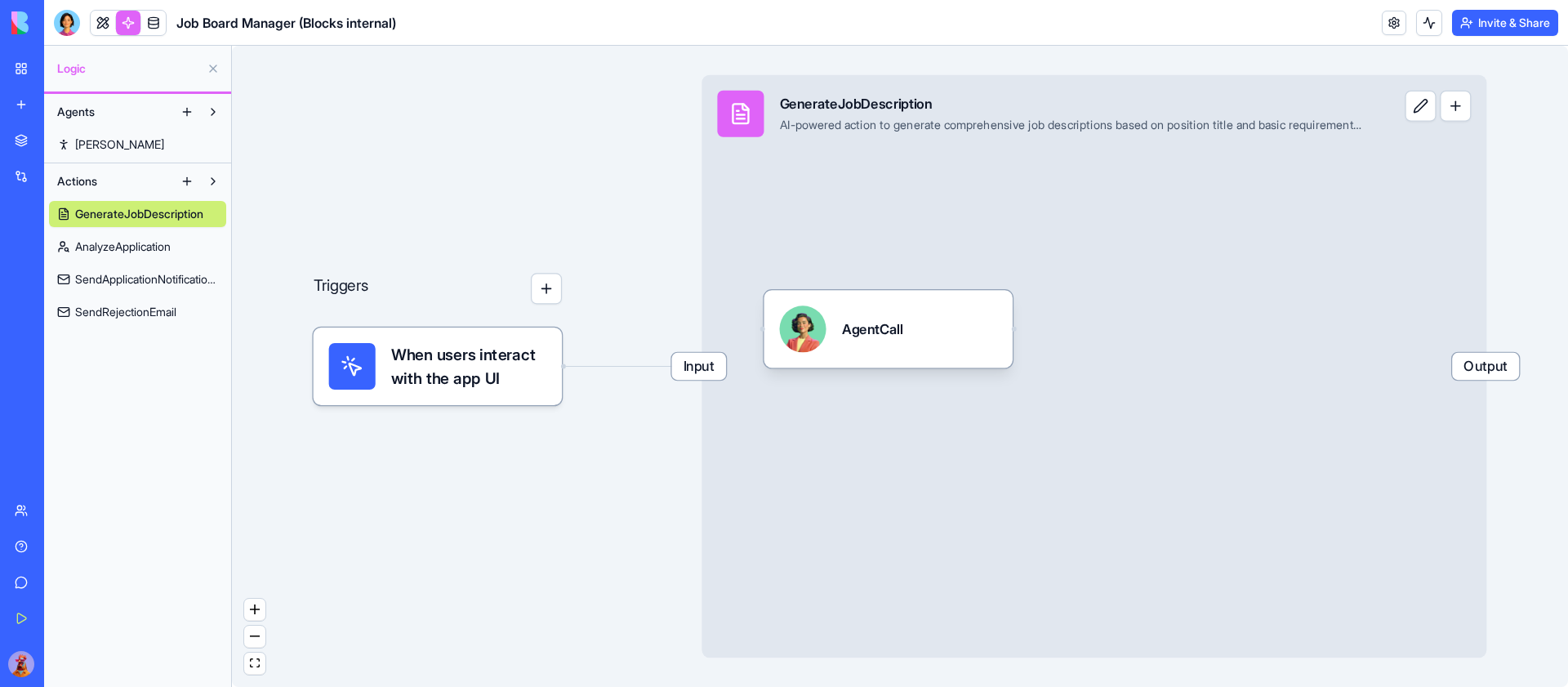
click at [106, 308] on span "SendRejectionEmail" at bounding box center [125, 312] width 101 height 16
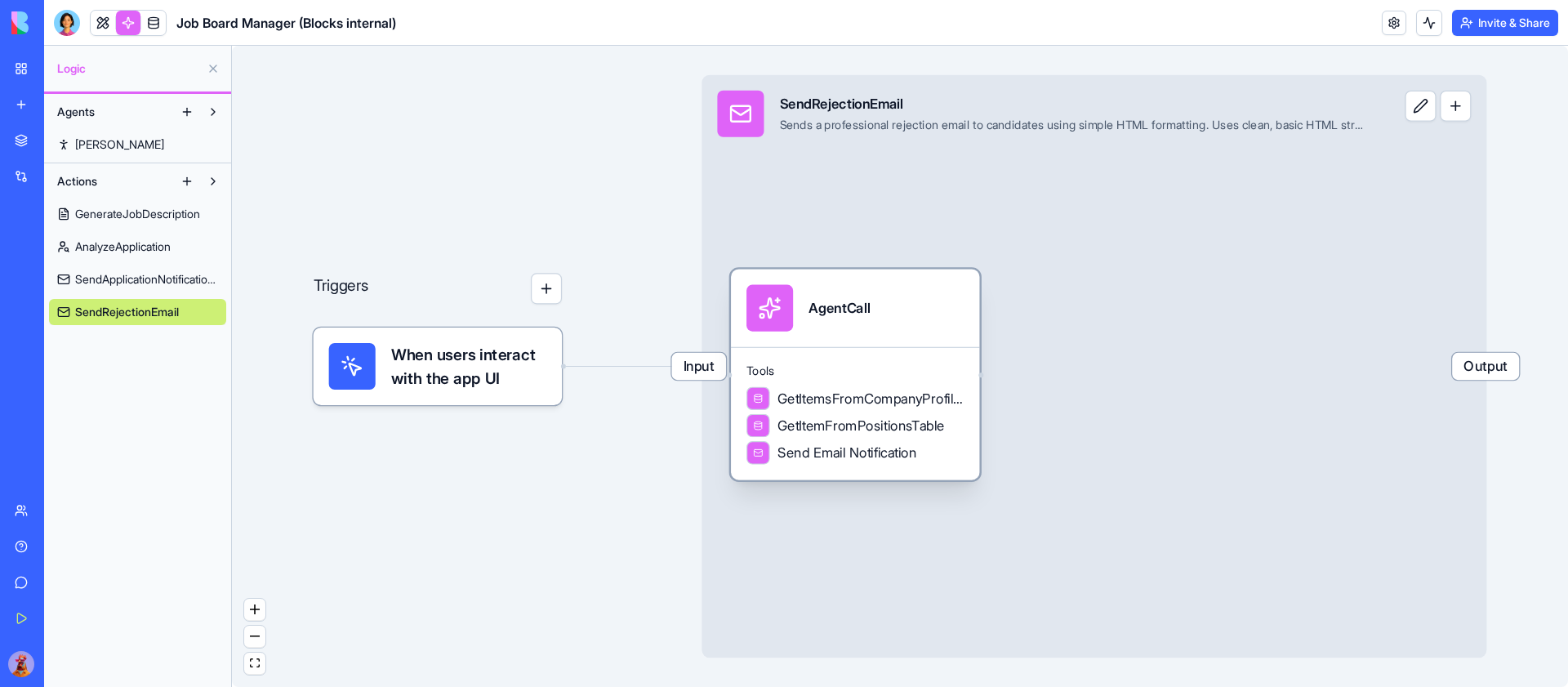
click at [894, 327] on div "AgentCall" at bounding box center [854, 309] width 217 height 47
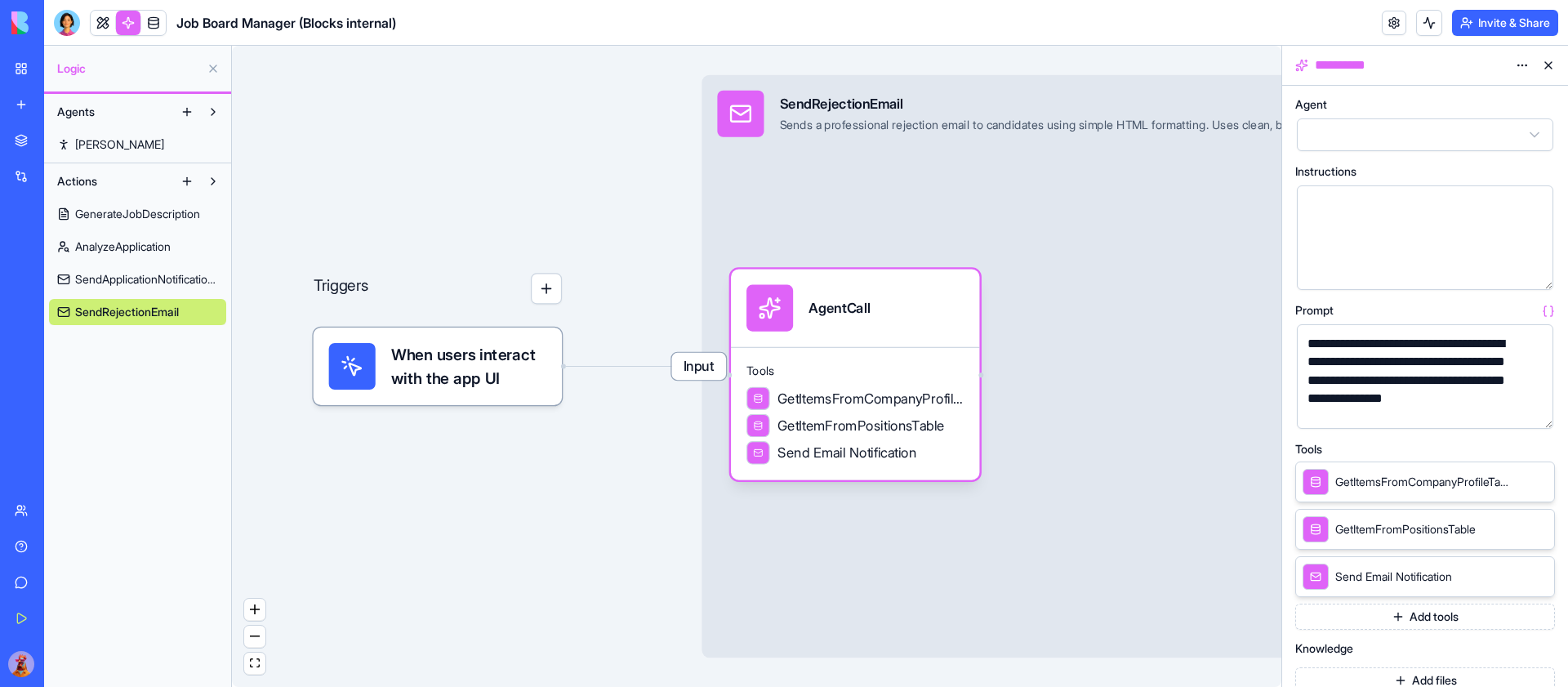
scroll to position [6, 0]
click at [1538, 415] on button "button" at bounding box center [1536, 413] width 26 height 26
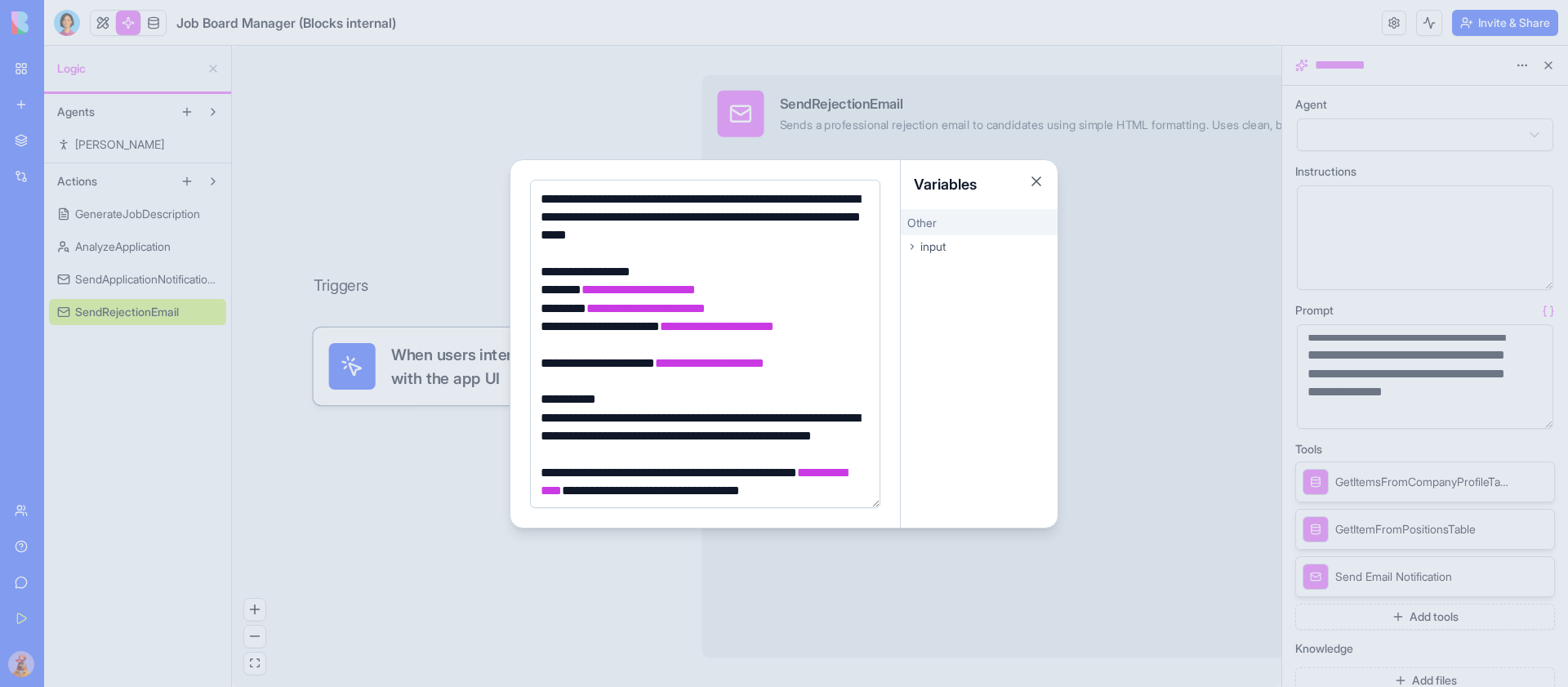
click at [754, 227] on div "**********" at bounding box center [703, 218] width 334 height 55
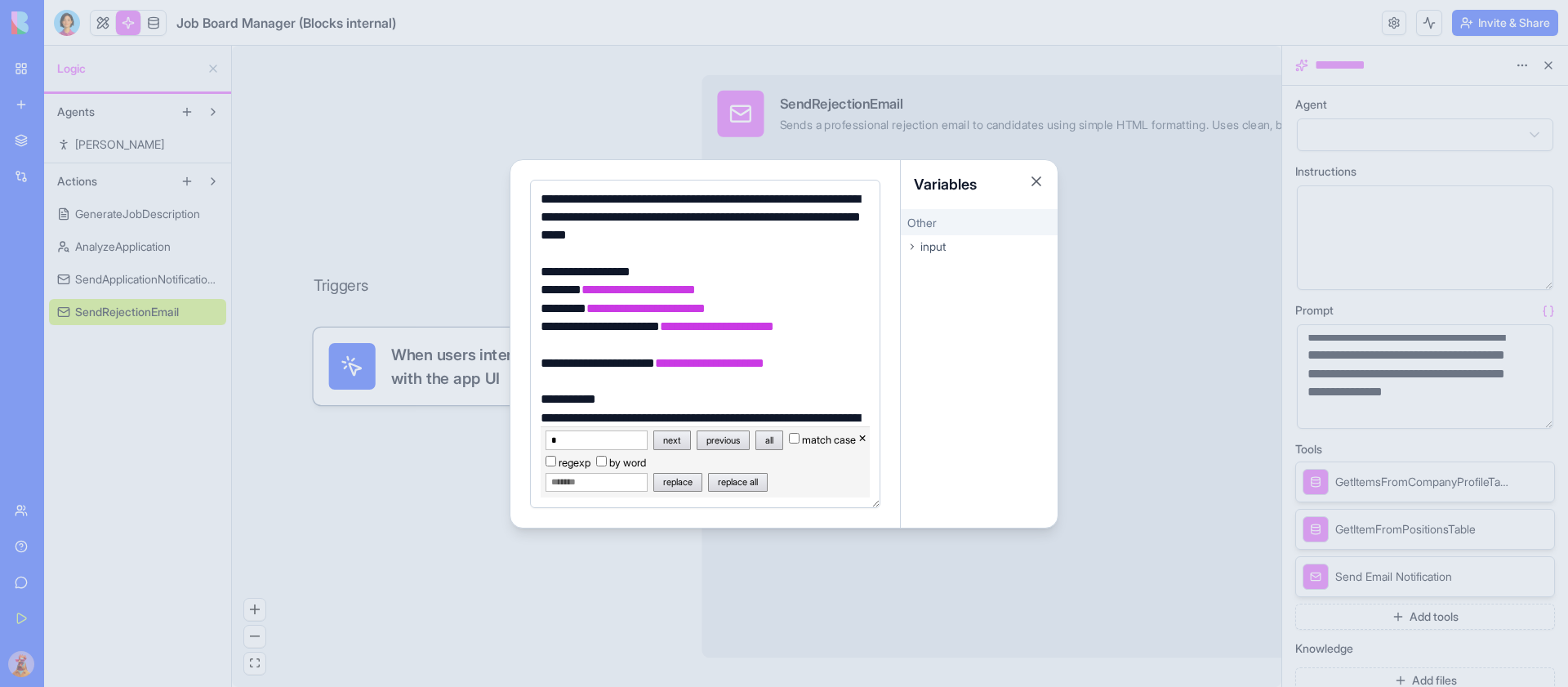
type input "**"
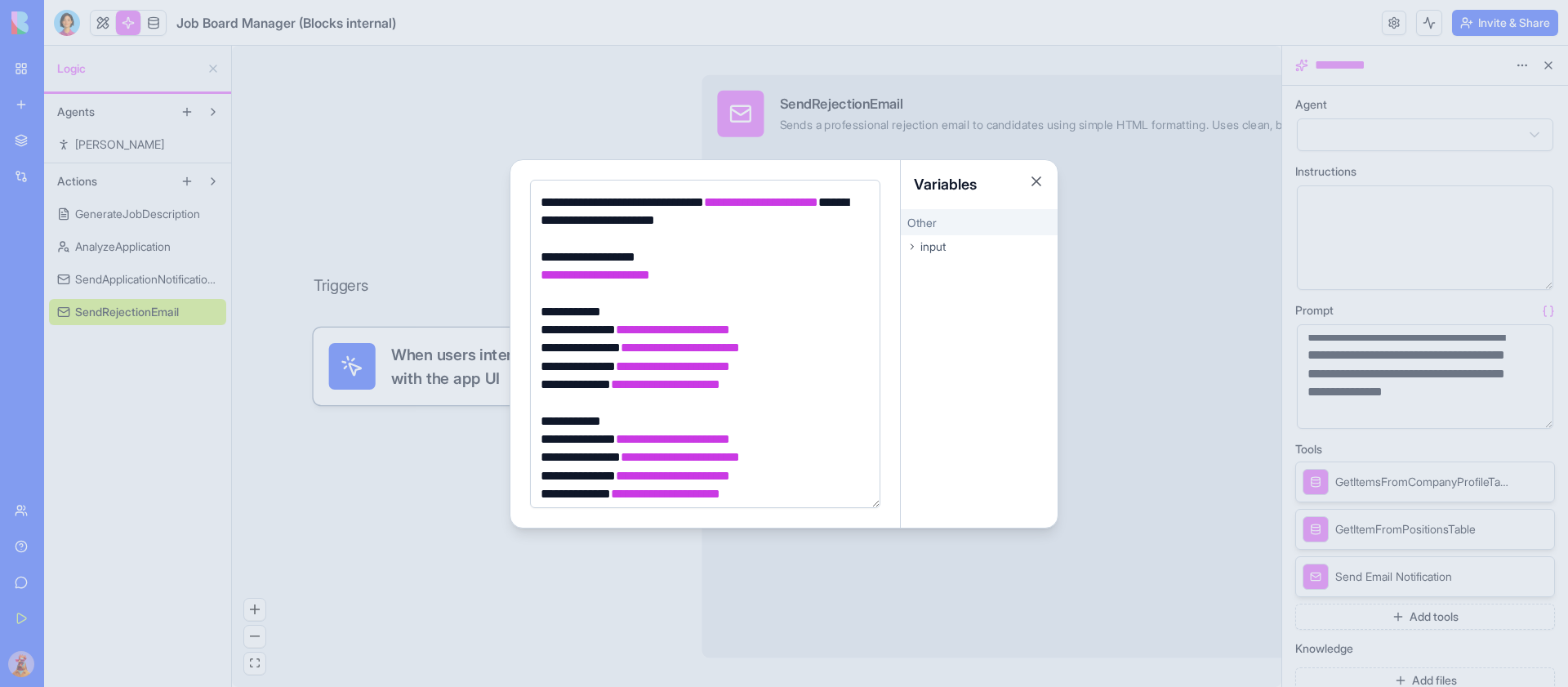
scroll to position [427, 0]
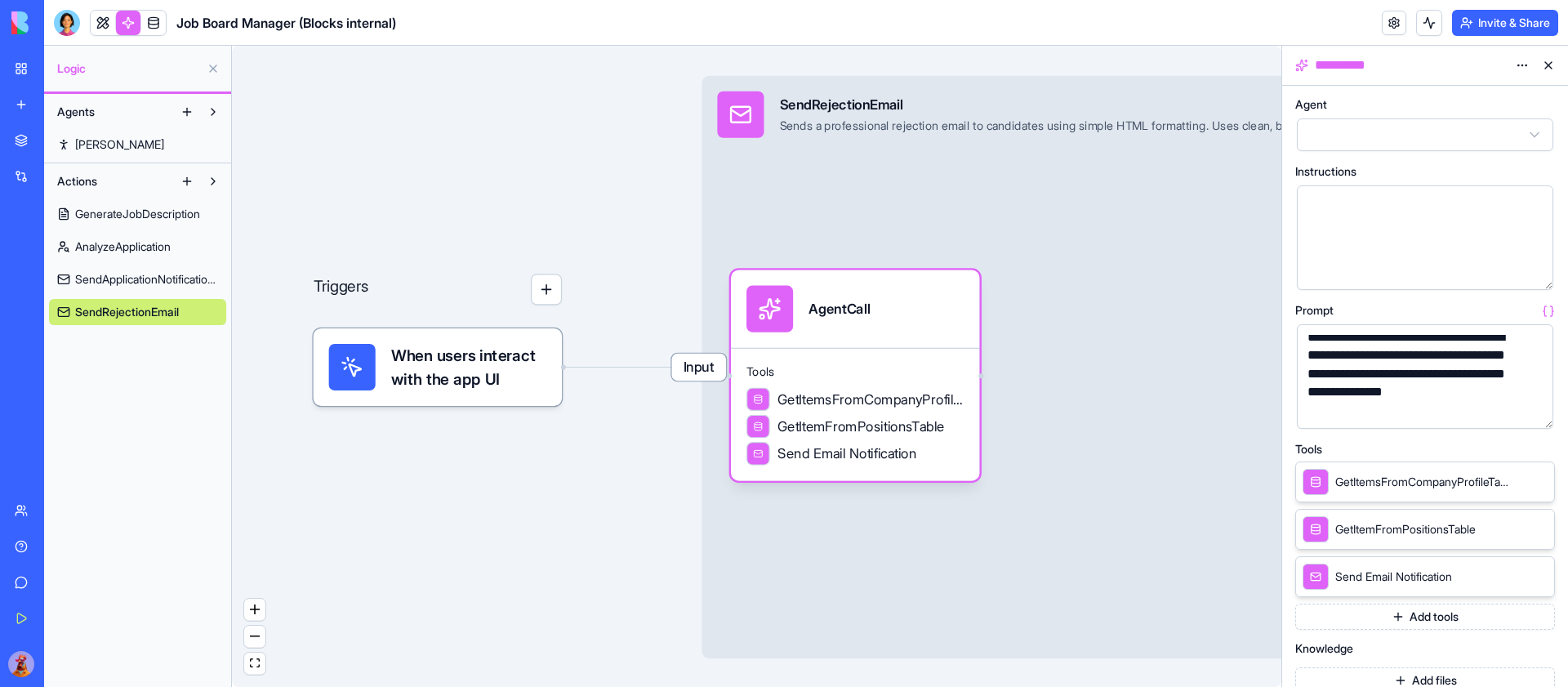
click at [690, 368] on span "Input" at bounding box center [698, 367] width 55 height 27
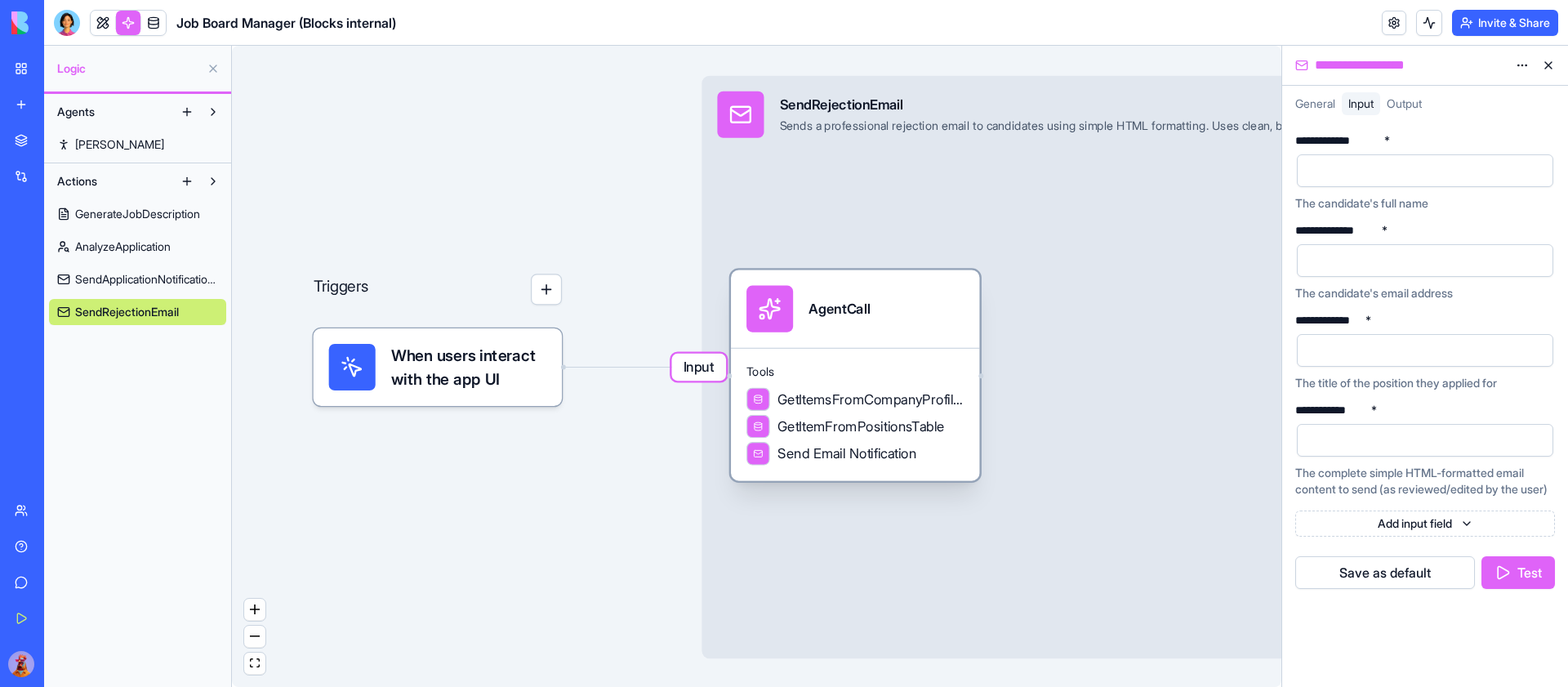
click at [894, 300] on div "AgentCall" at bounding box center [854, 310] width 217 height 47
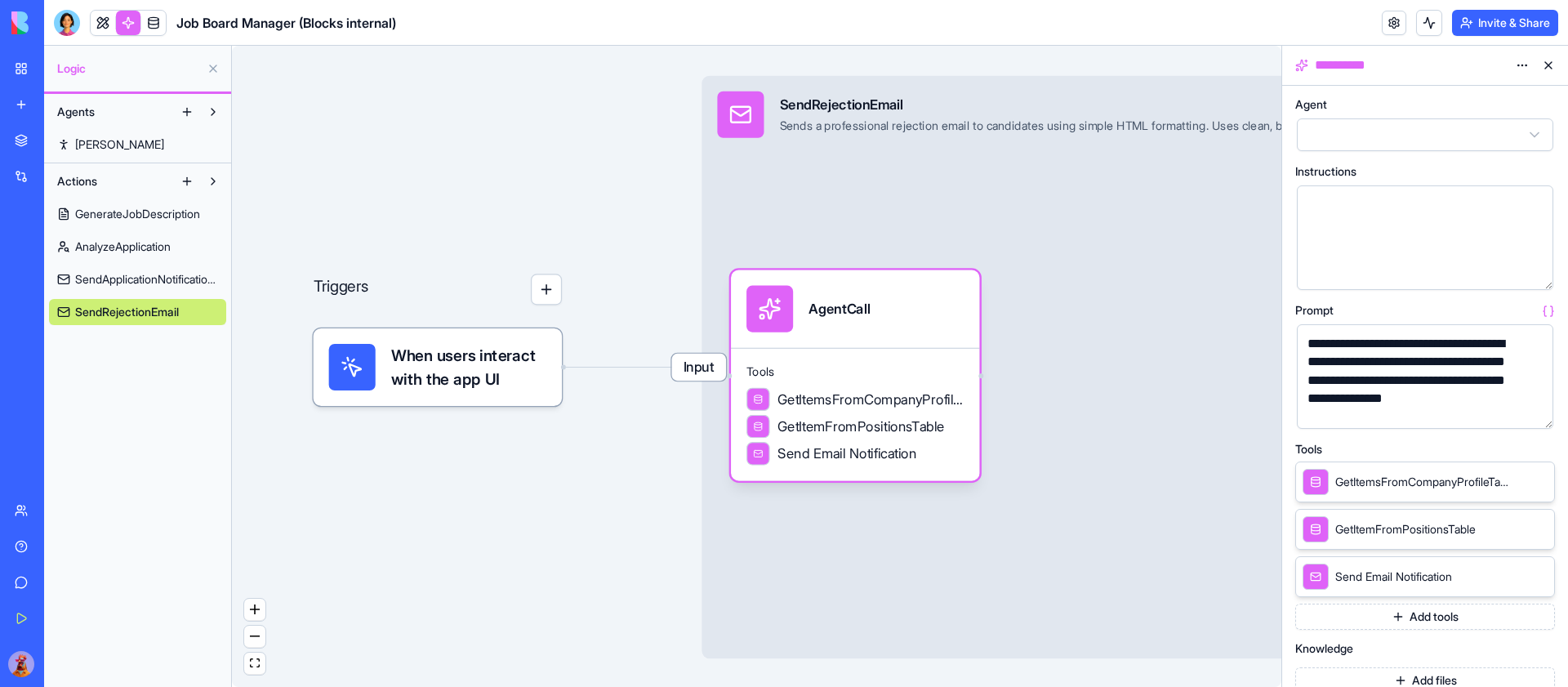
click at [1536, 410] on button "button" at bounding box center [1536, 413] width 26 height 26
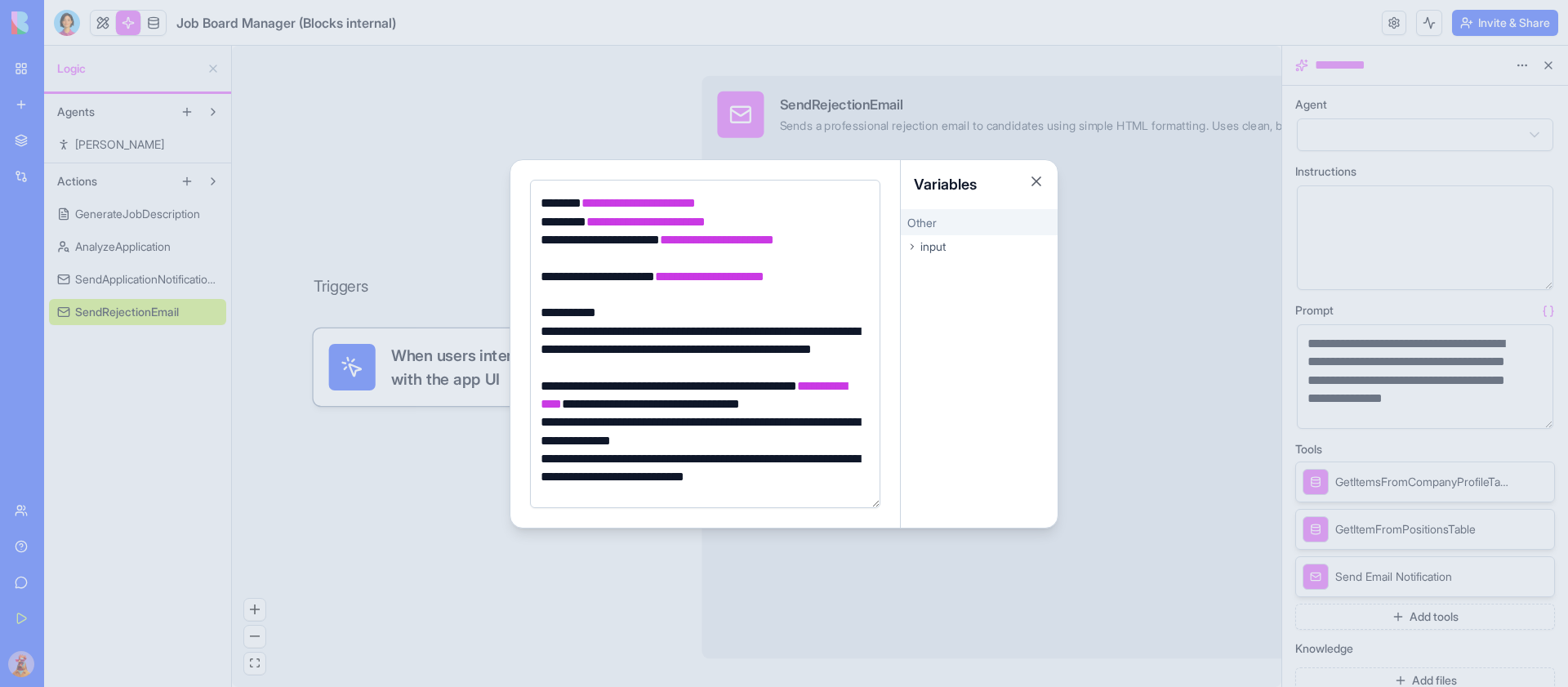
scroll to position [90, 0]
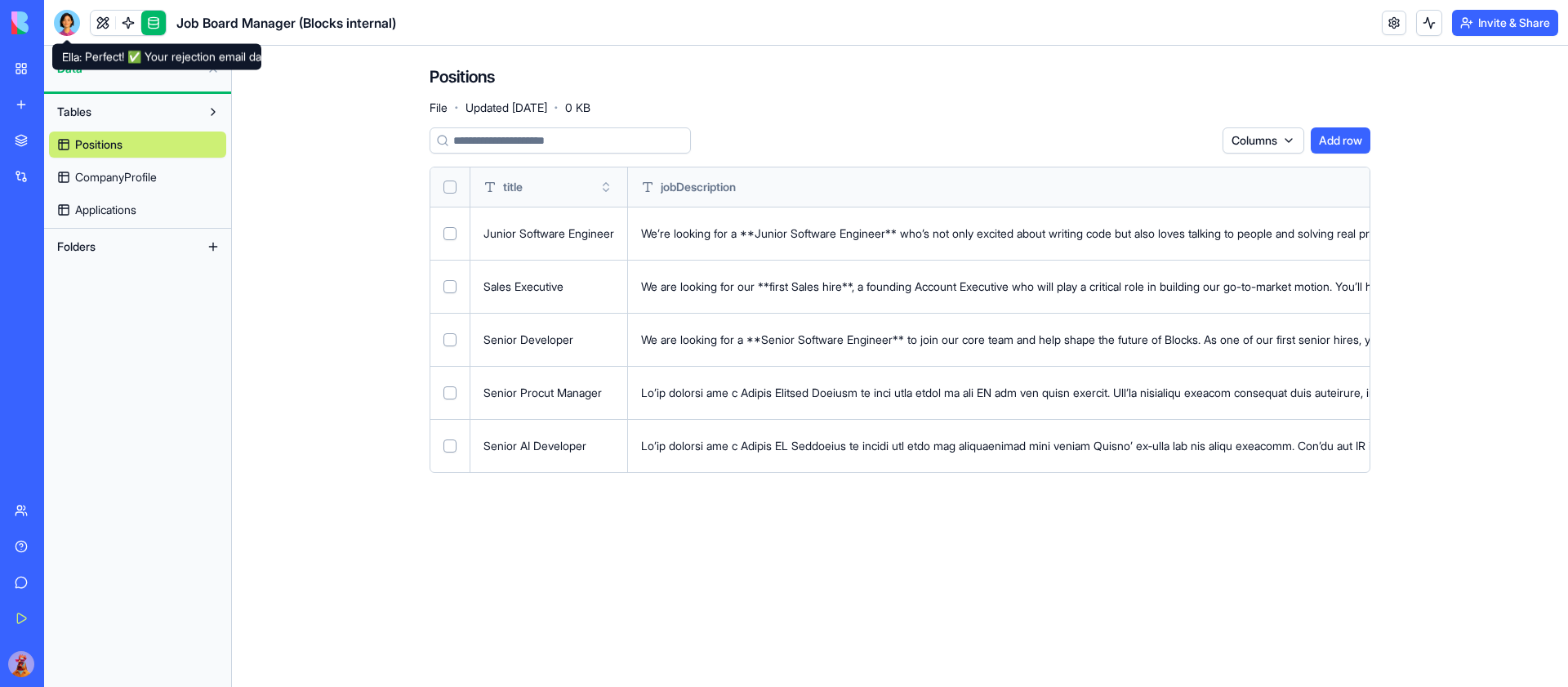
click at [97, 24] on link at bounding box center [102, 23] width 24 height 24
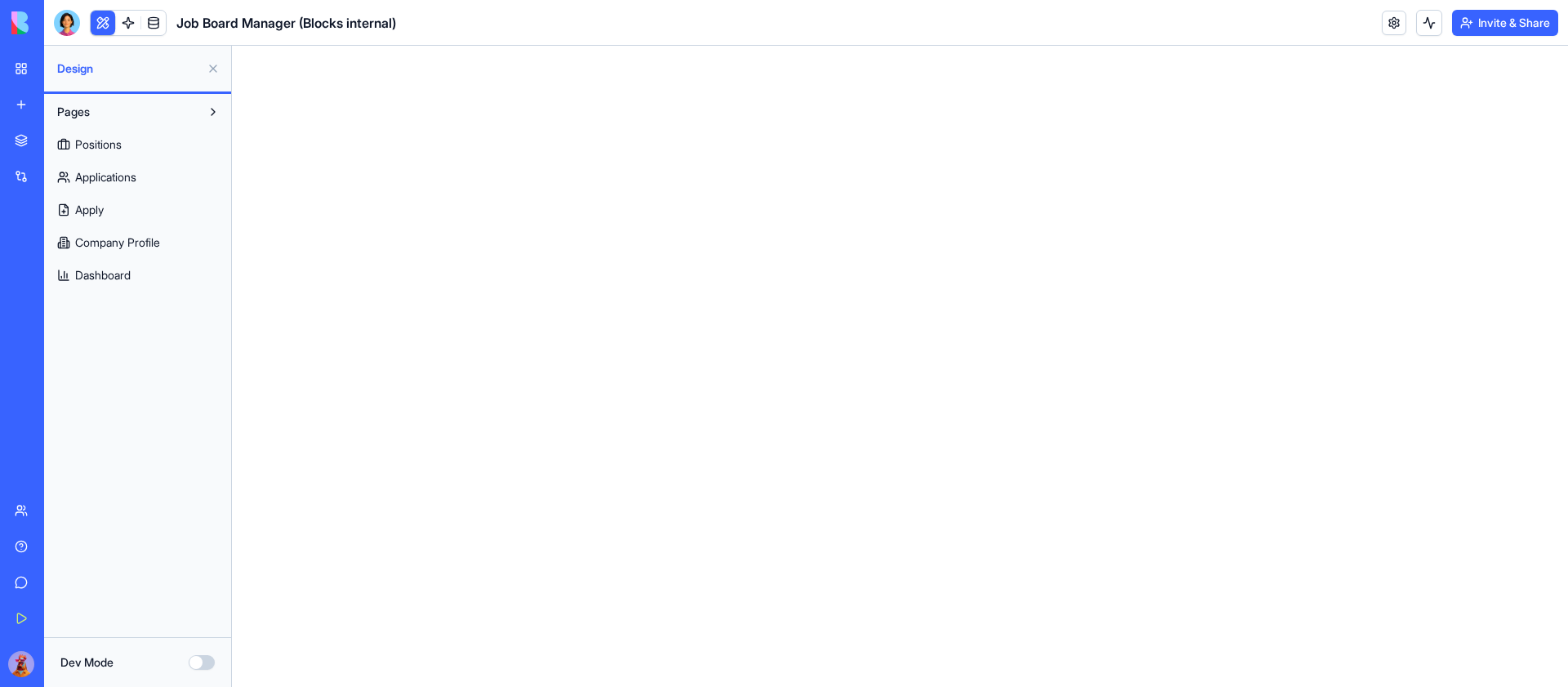
click at [152, 180] on link "Applications" at bounding box center [137, 177] width 177 height 26
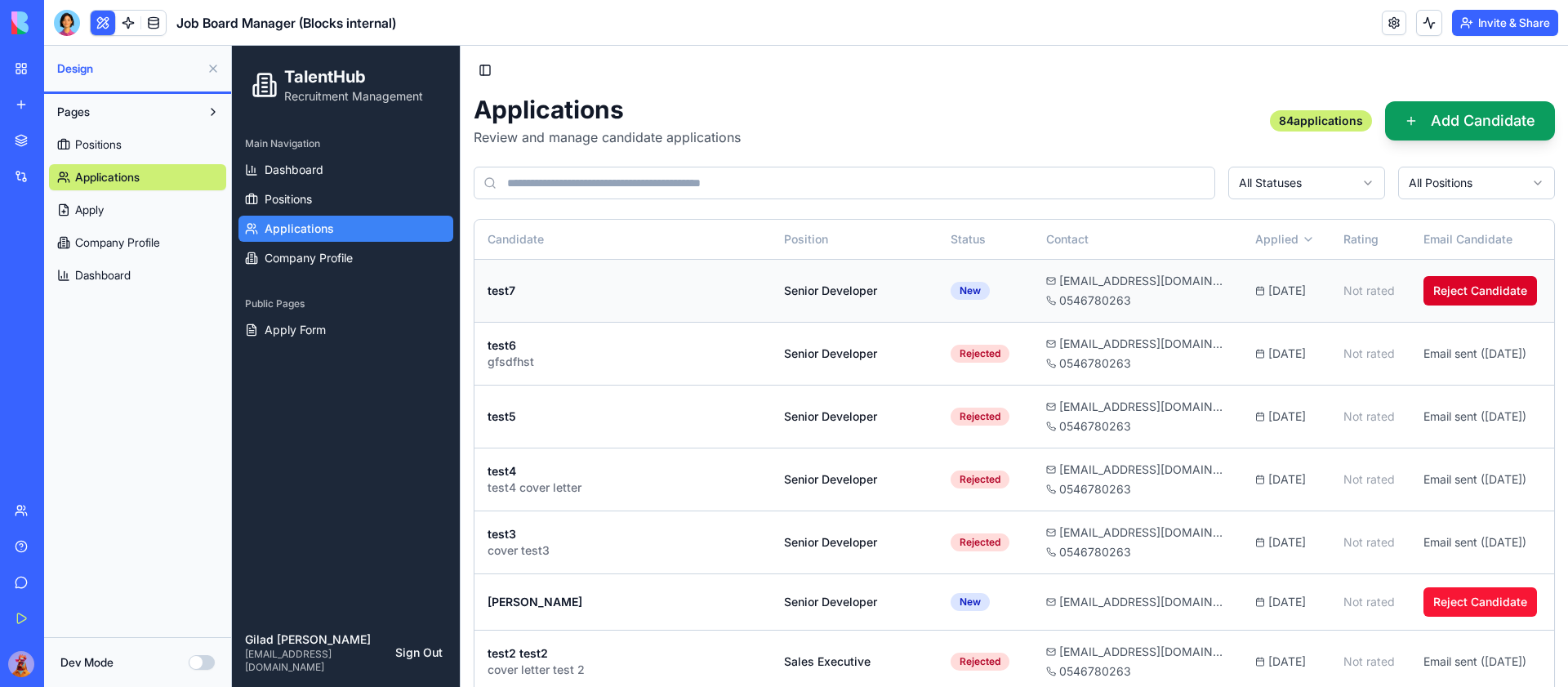
click at [1468, 288] on button "Reject Candidate" at bounding box center [1480, 291] width 114 height 30
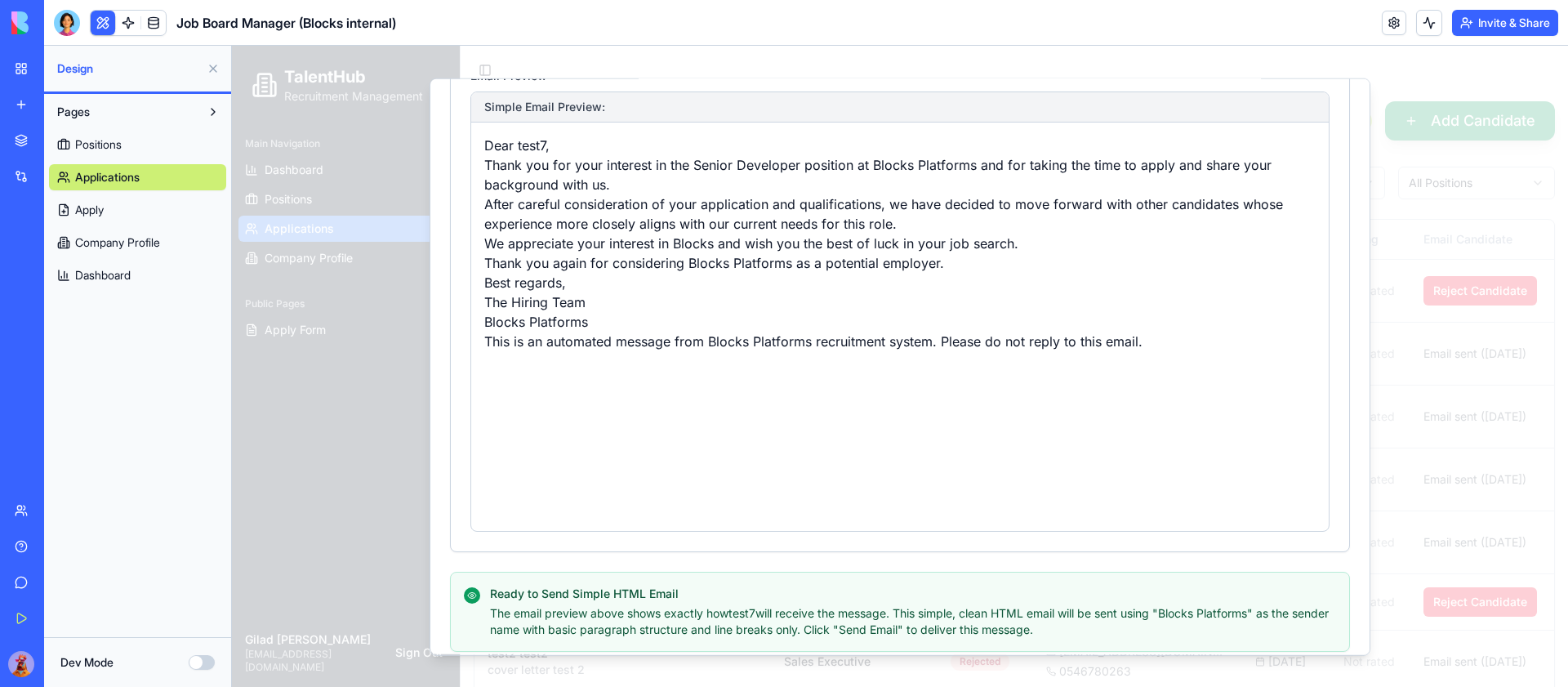
scroll to position [505, 0]
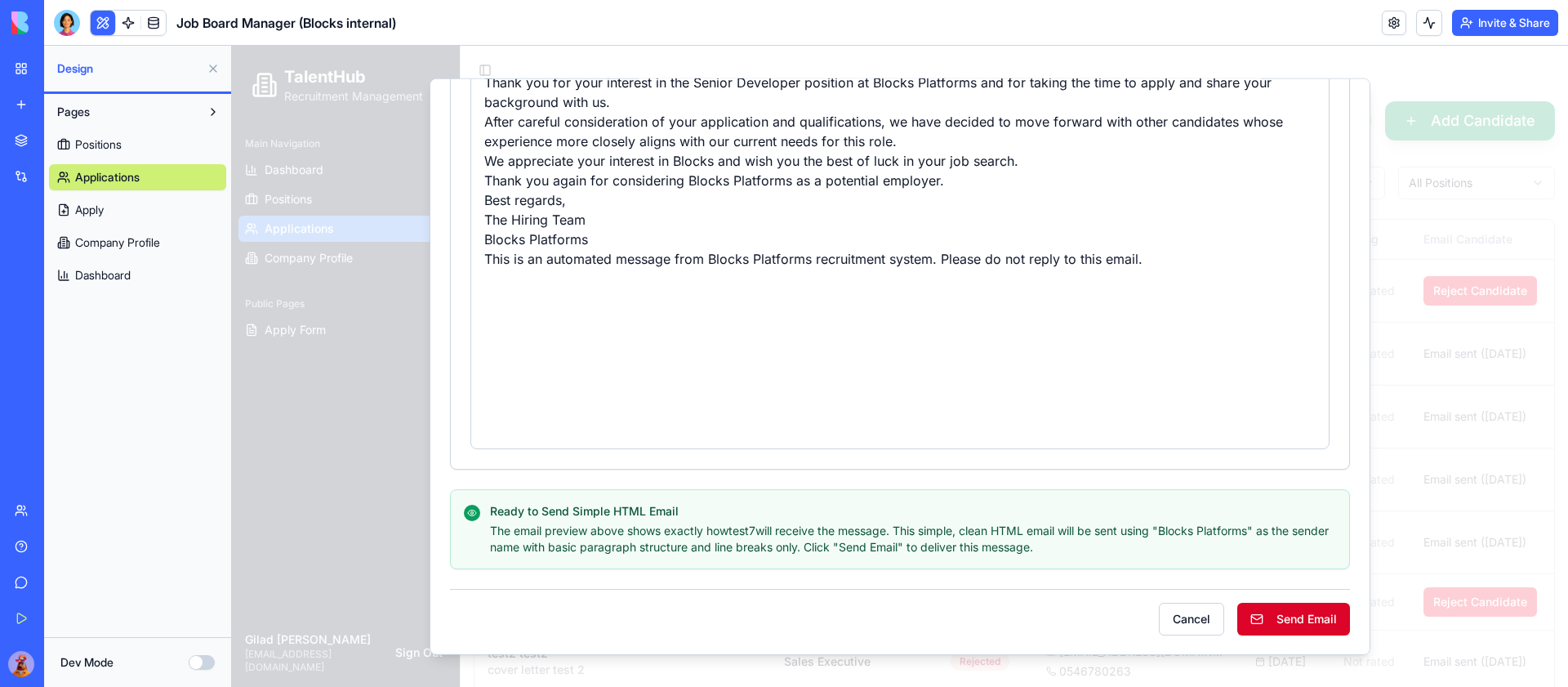
click at [1308, 620] on button "Send Email" at bounding box center [1293, 618] width 113 height 32
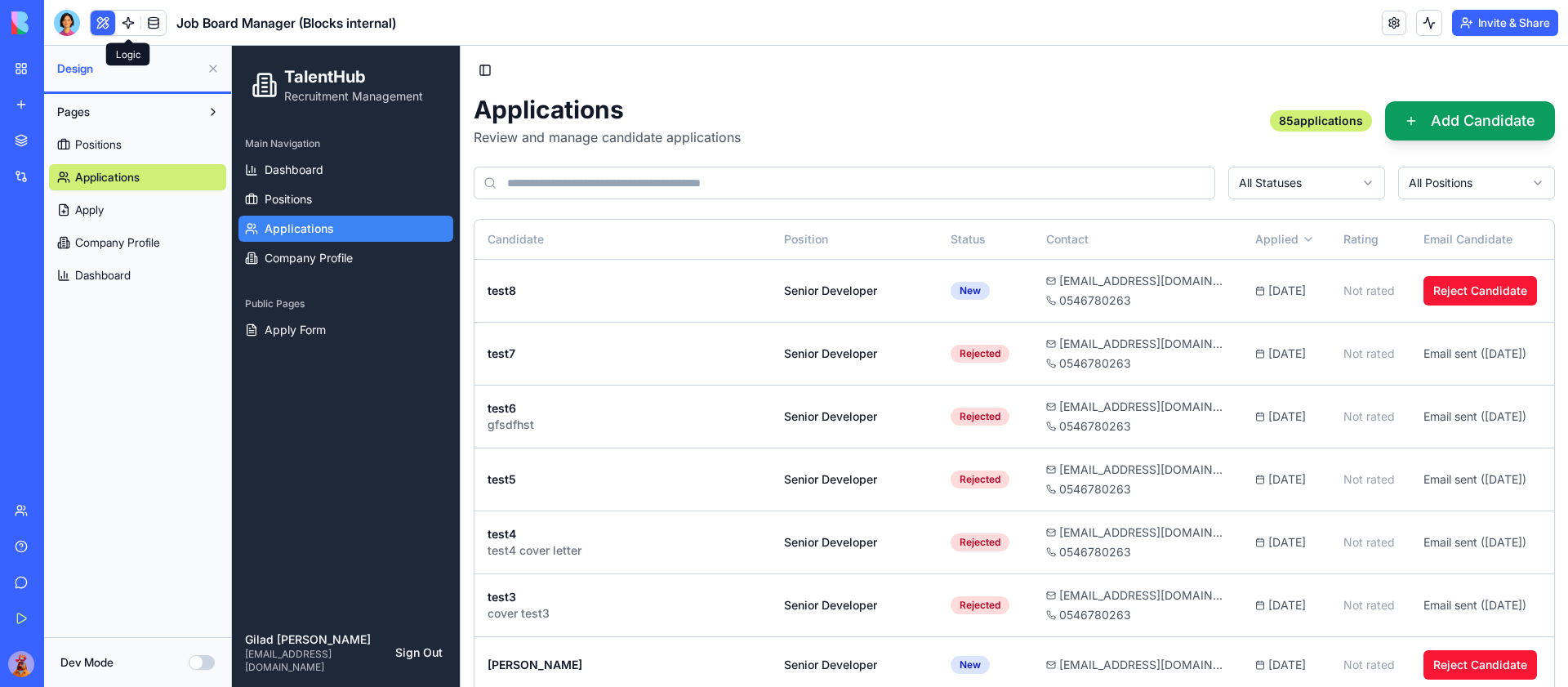
click at [125, 23] on link at bounding box center [128, 23] width 24 height 24
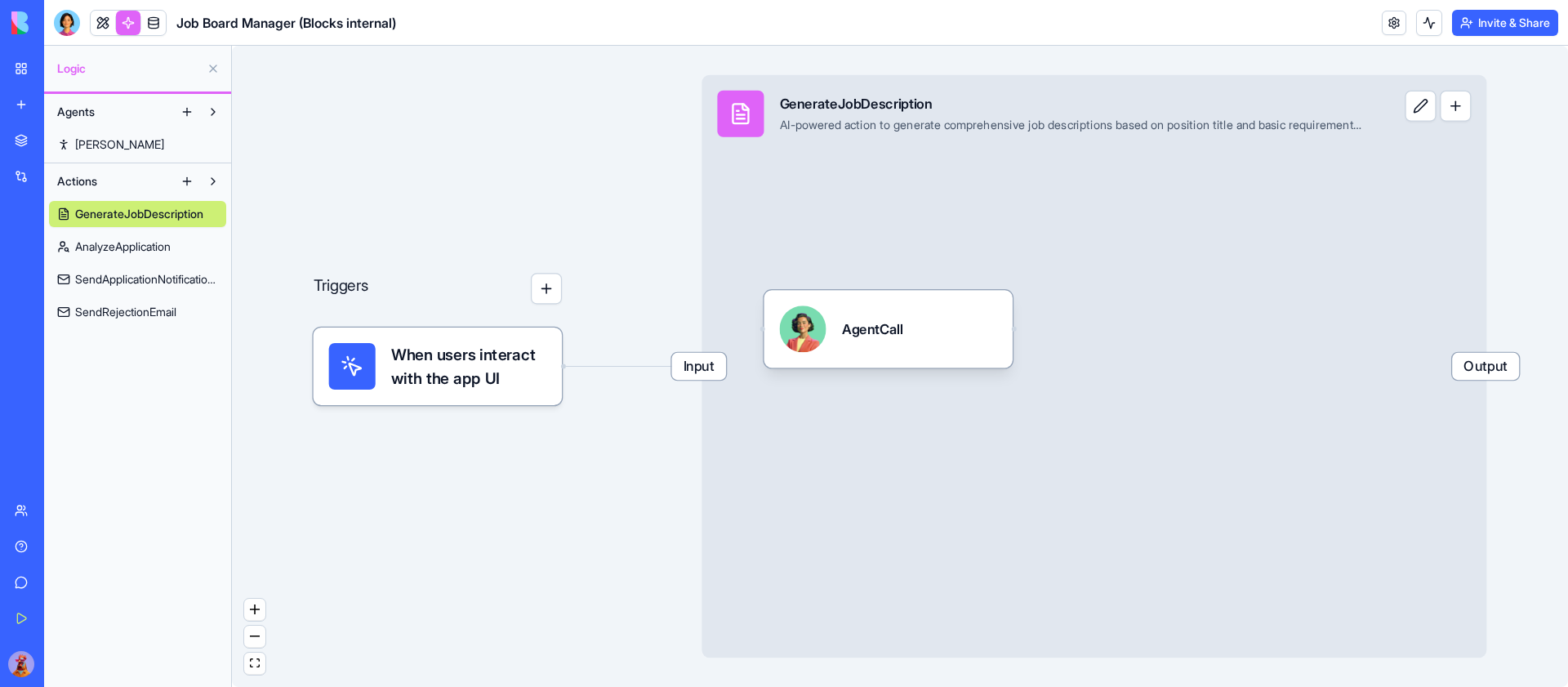
click at [135, 306] on span "SendRejectionEmail" at bounding box center [125, 312] width 101 height 16
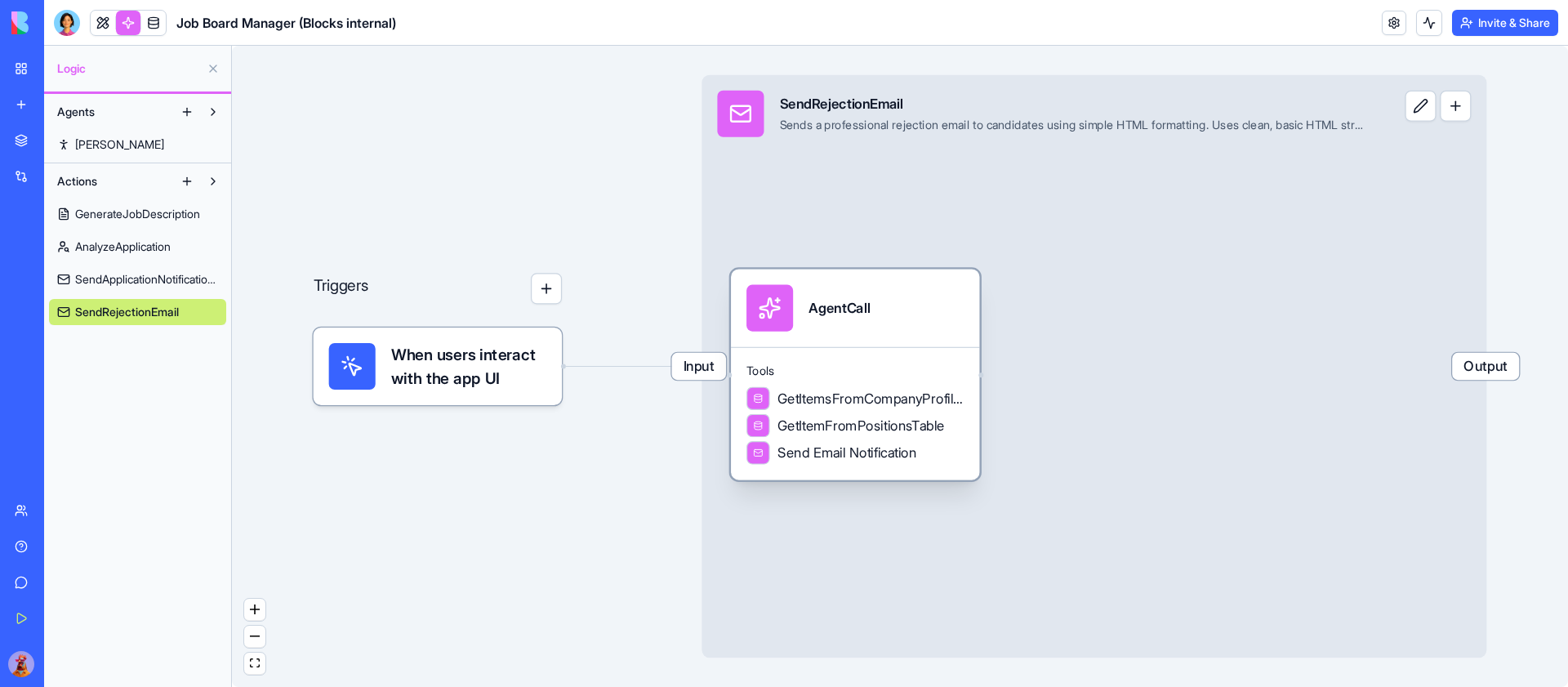
click at [889, 312] on div "AgentCall" at bounding box center [854, 309] width 217 height 47
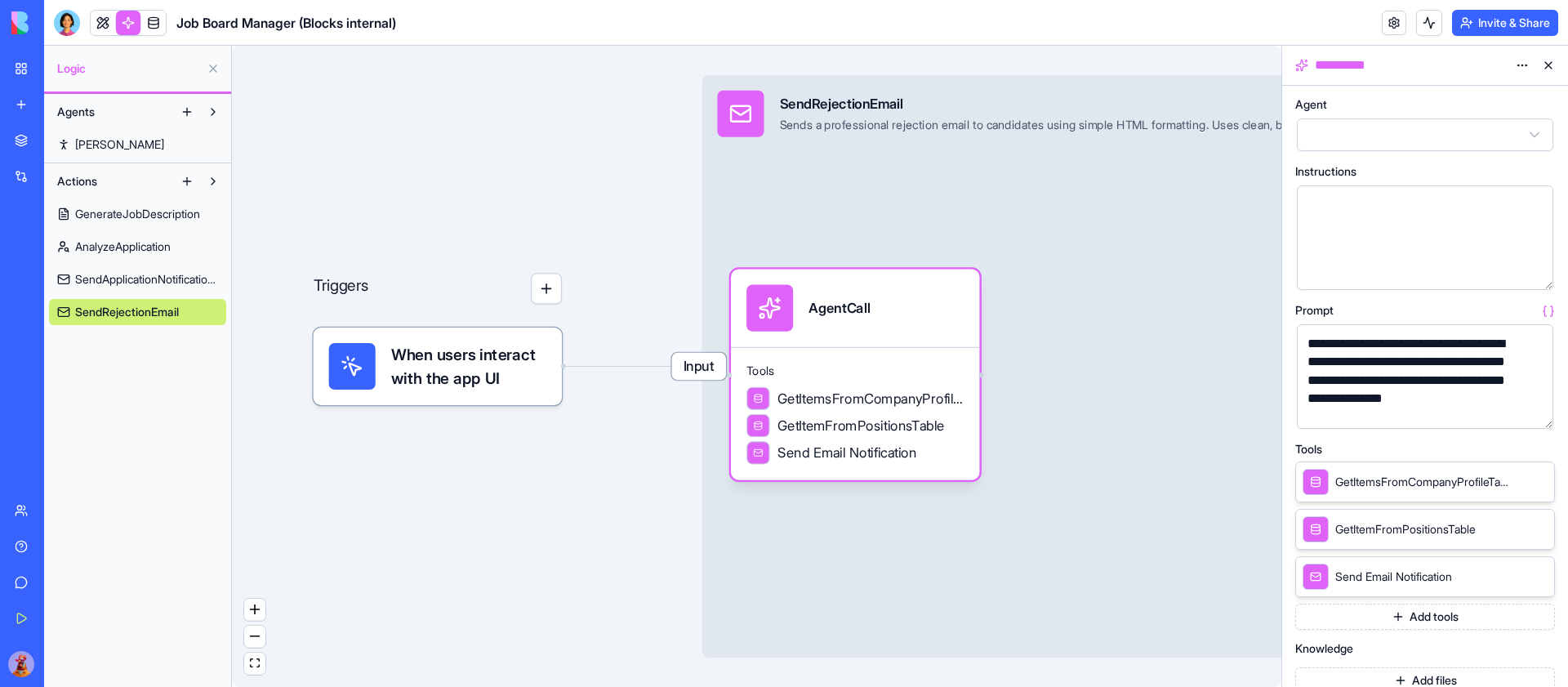
click at [1537, 419] on button "button" at bounding box center [1536, 413] width 26 height 26
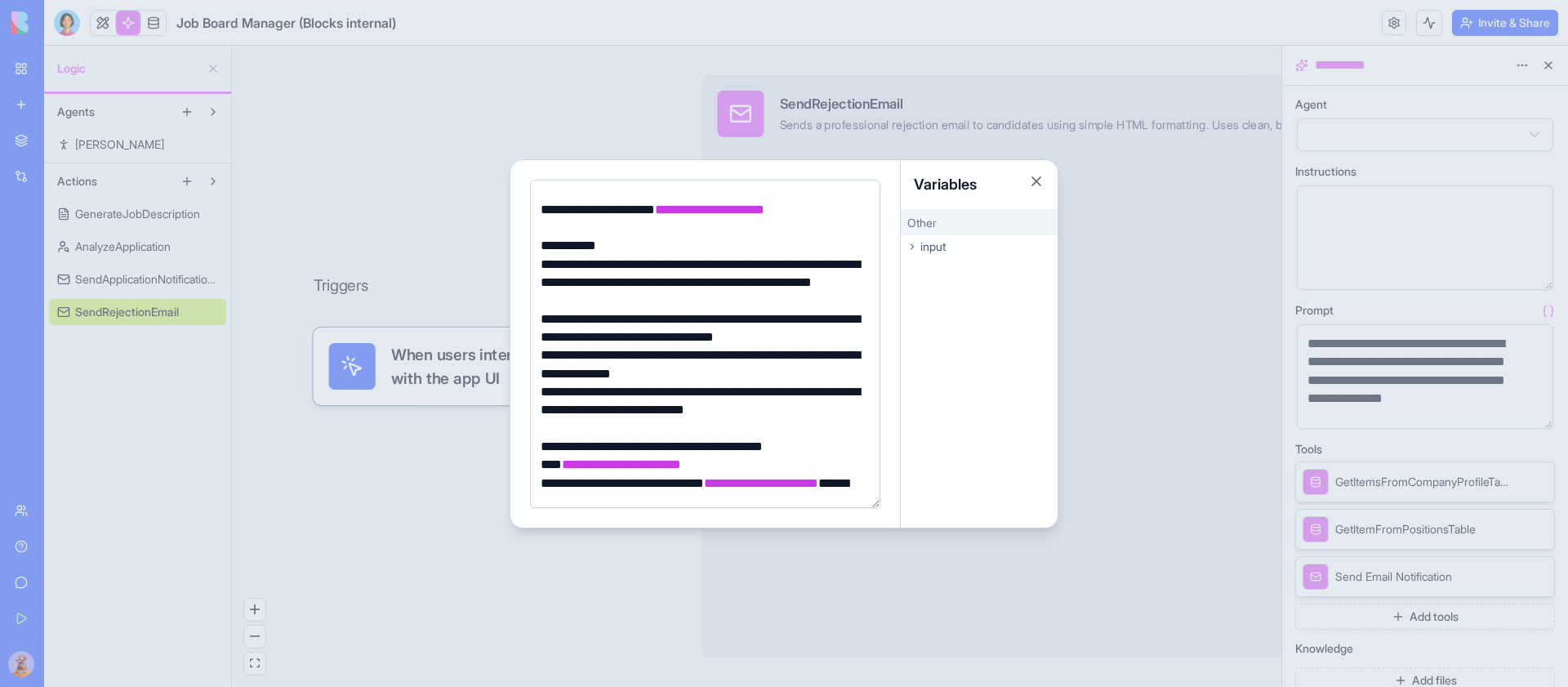
scroll to position [161, 0]
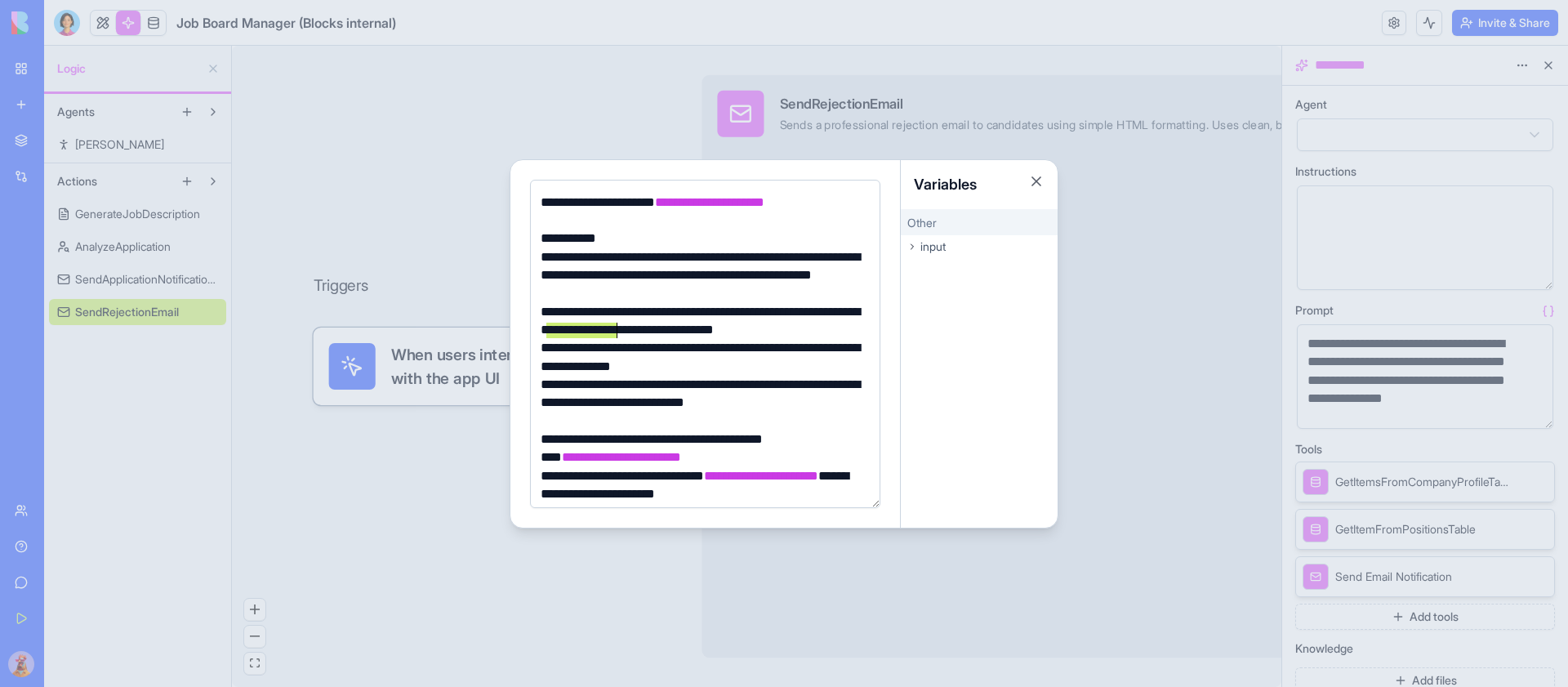
drag, startPoint x: 549, startPoint y: 331, endPoint x: 614, endPoint y: 331, distance: 65.0
click at [615, 331] on div "**********" at bounding box center [703, 321] width 334 height 37
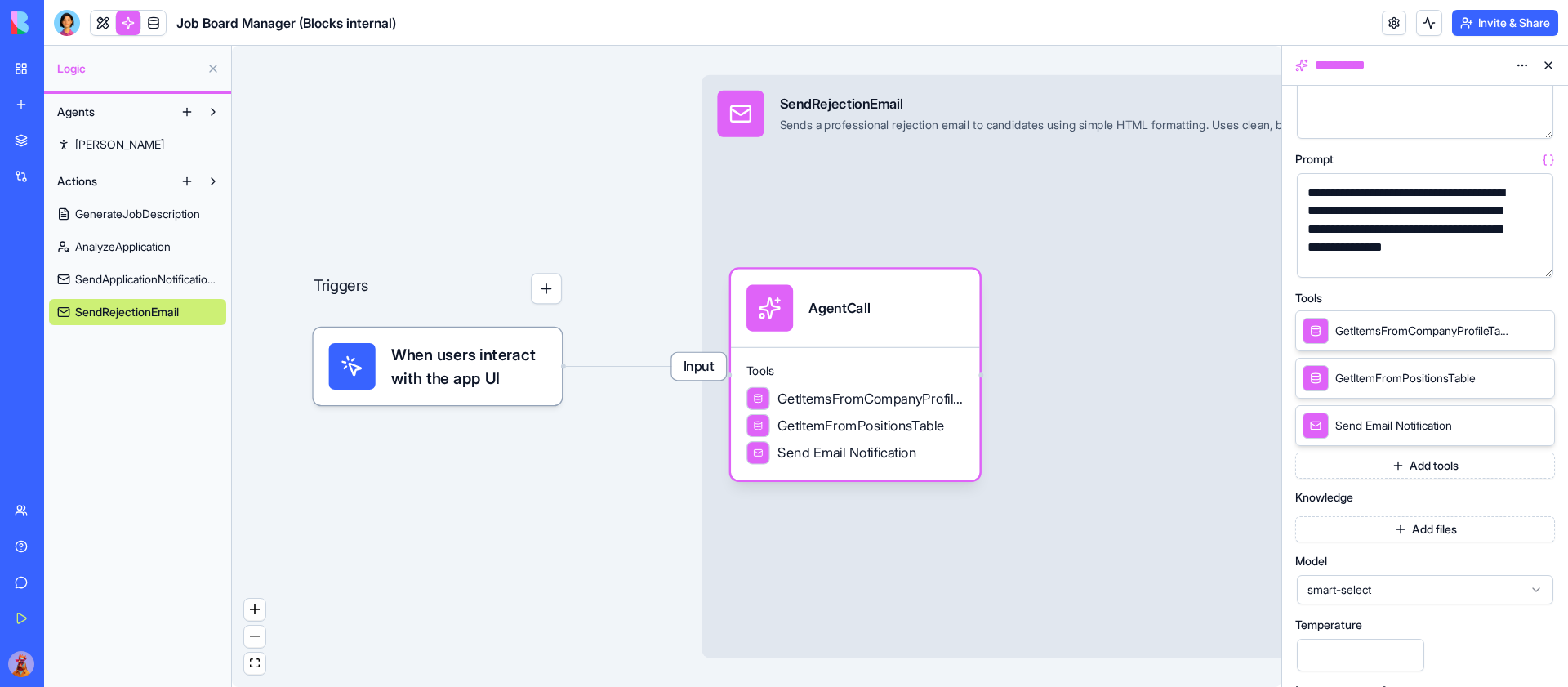
scroll to position [195, 0]
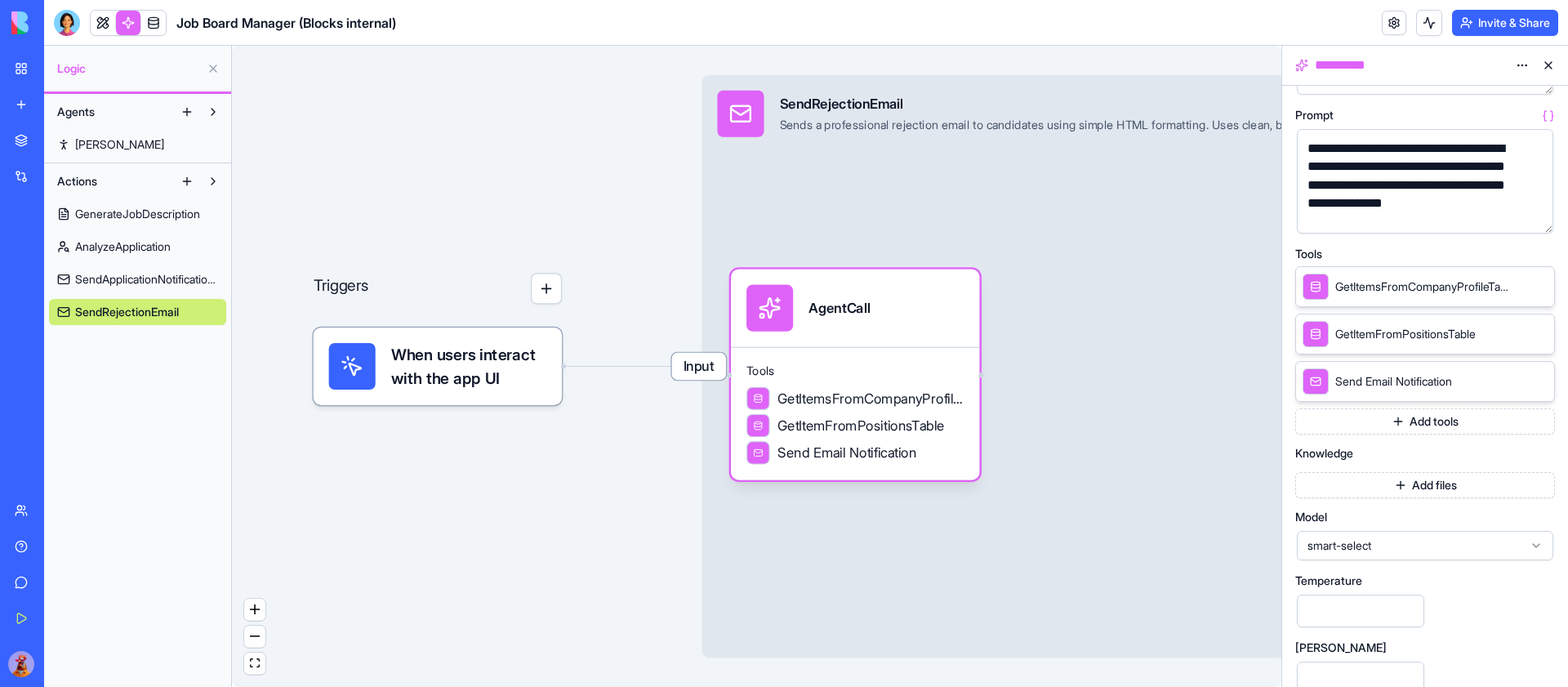
click at [1534, 218] on button "button" at bounding box center [1536, 217] width 26 height 26
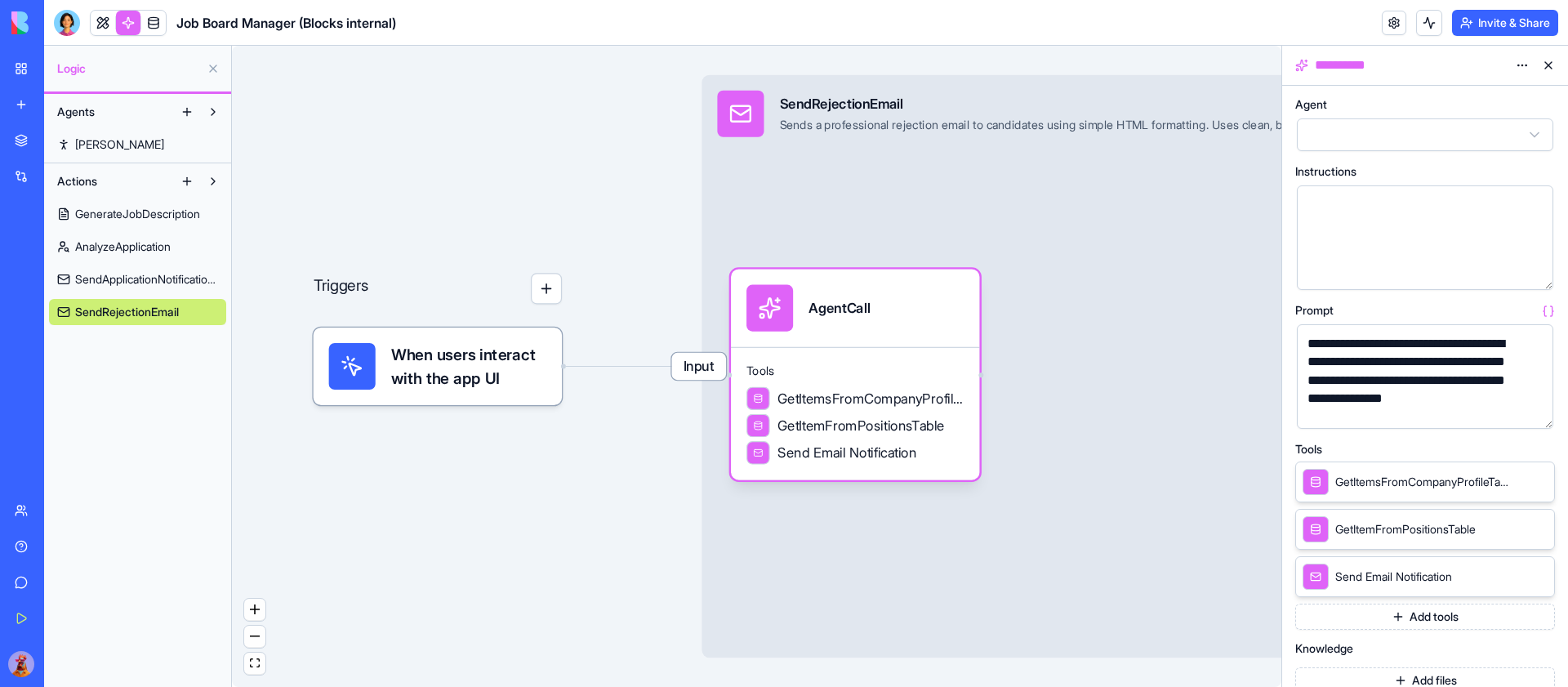
click at [1533, 409] on button "button" at bounding box center [1536, 413] width 26 height 26
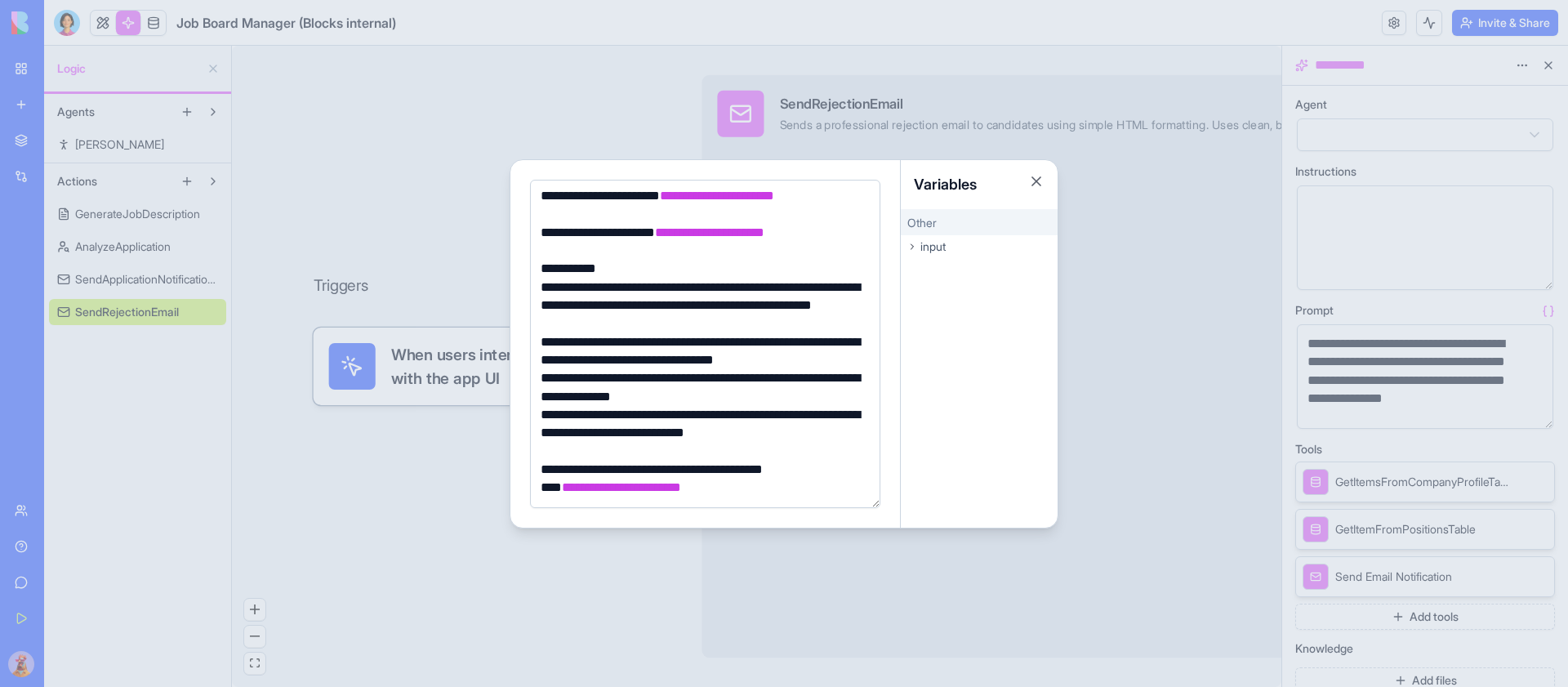
scroll to position [133, 0]
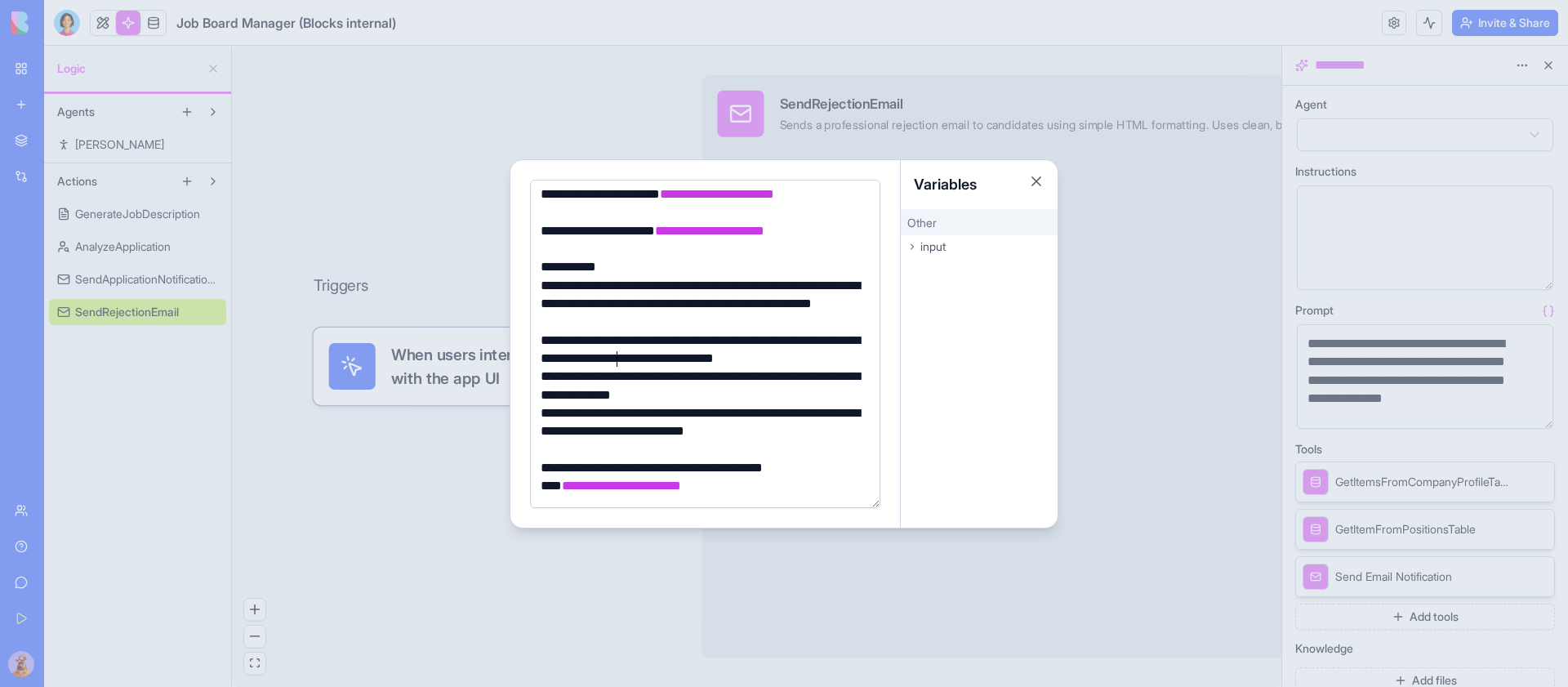
click at [613, 355] on div "**********" at bounding box center [703, 350] width 334 height 37
click at [826, 310] on div "**********" at bounding box center [703, 304] width 334 height 55
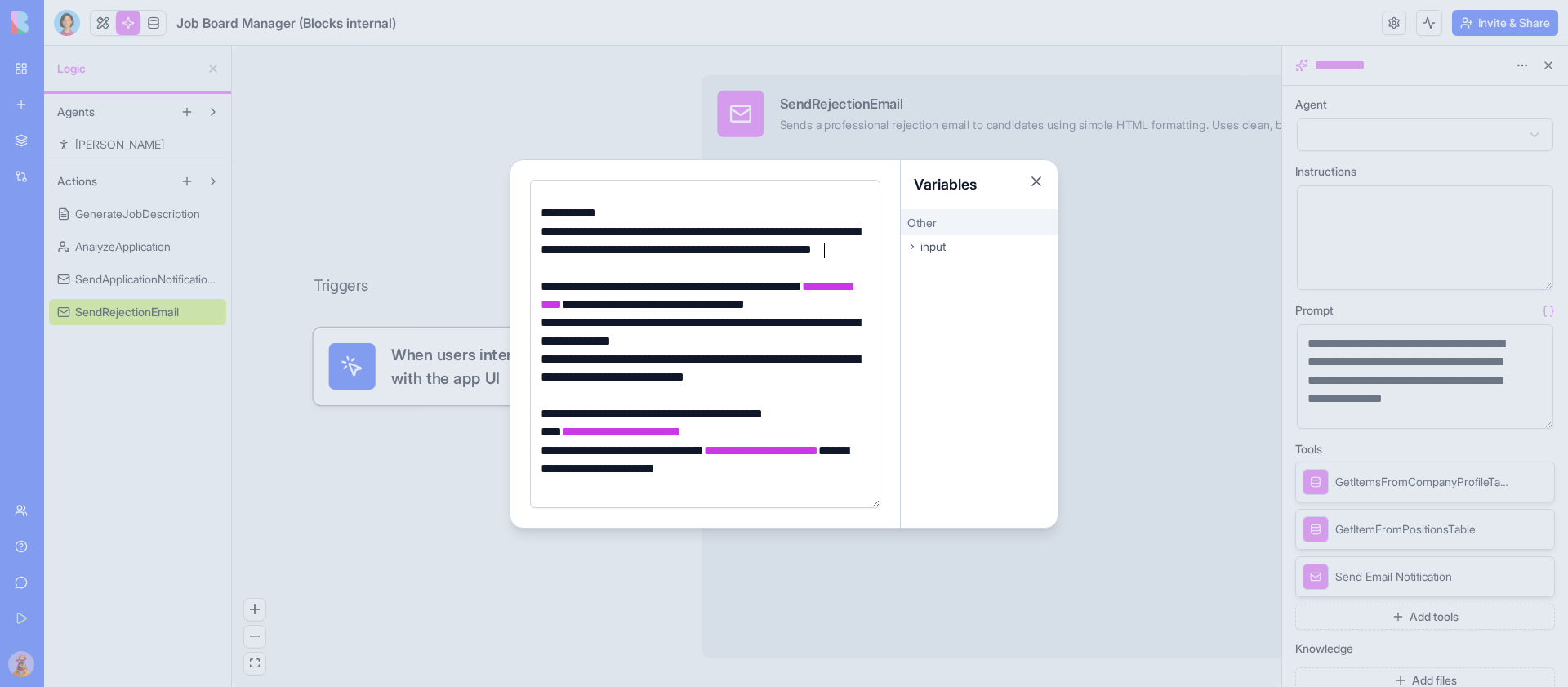
scroll to position [190, 0]
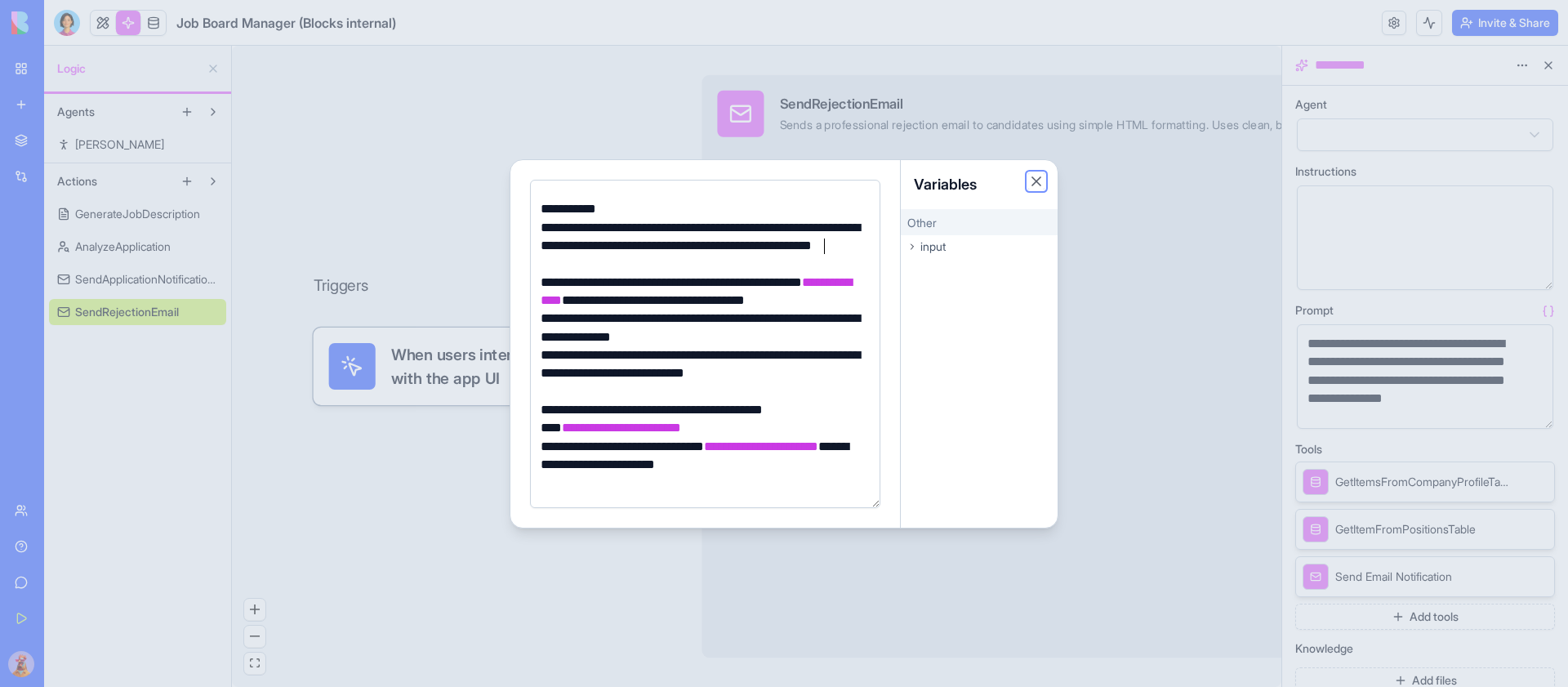
click at [1035, 183] on button "Close" at bounding box center [1037, 181] width 16 height 16
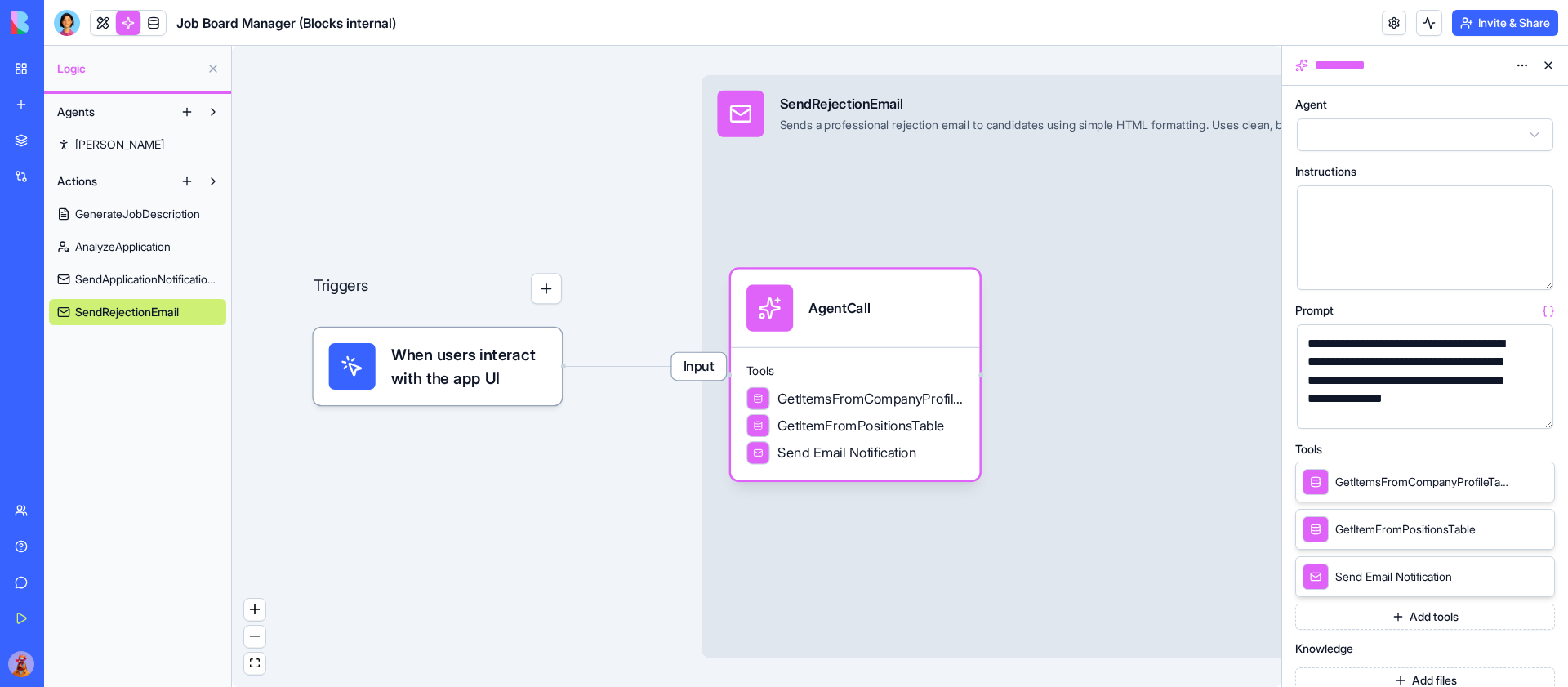
click at [1538, 418] on button "button" at bounding box center [1536, 413] width 26 height 26
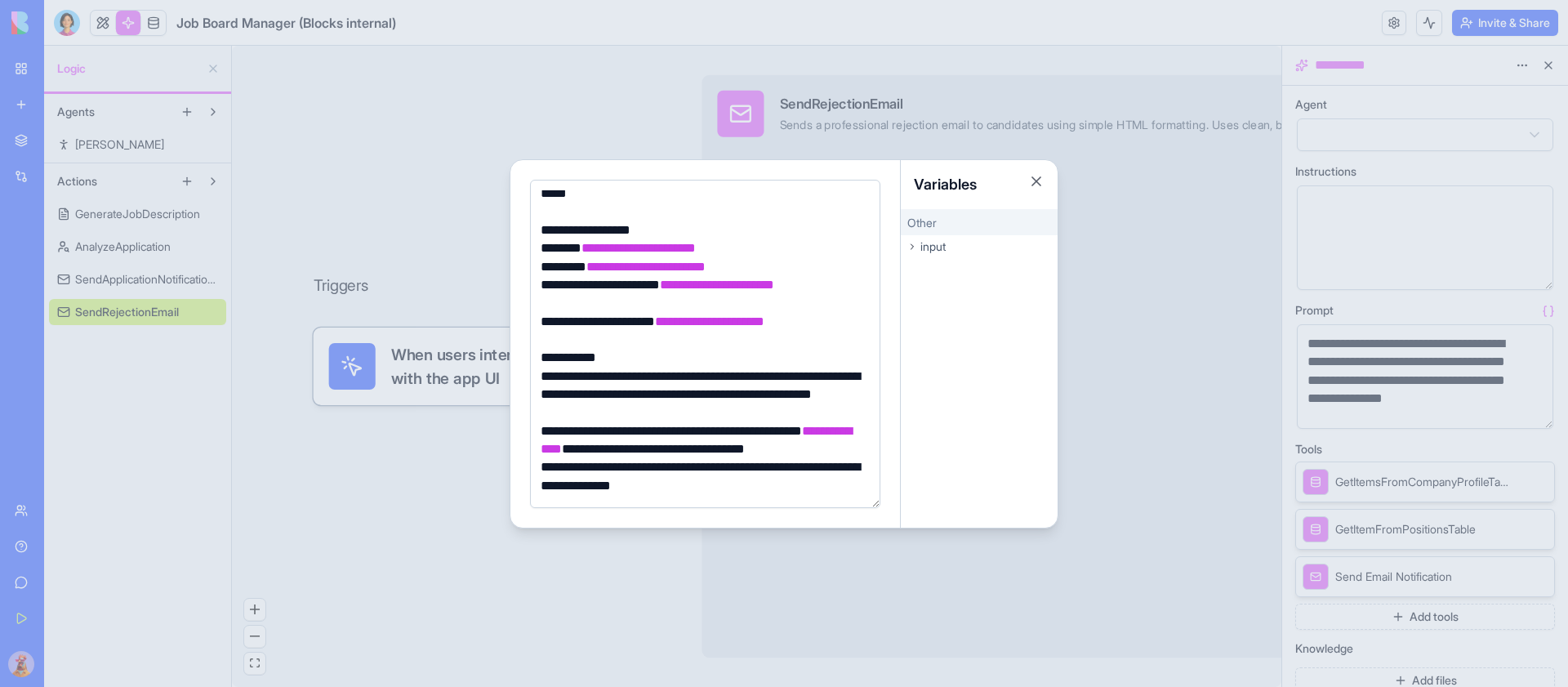
scroll to position [101, 0]
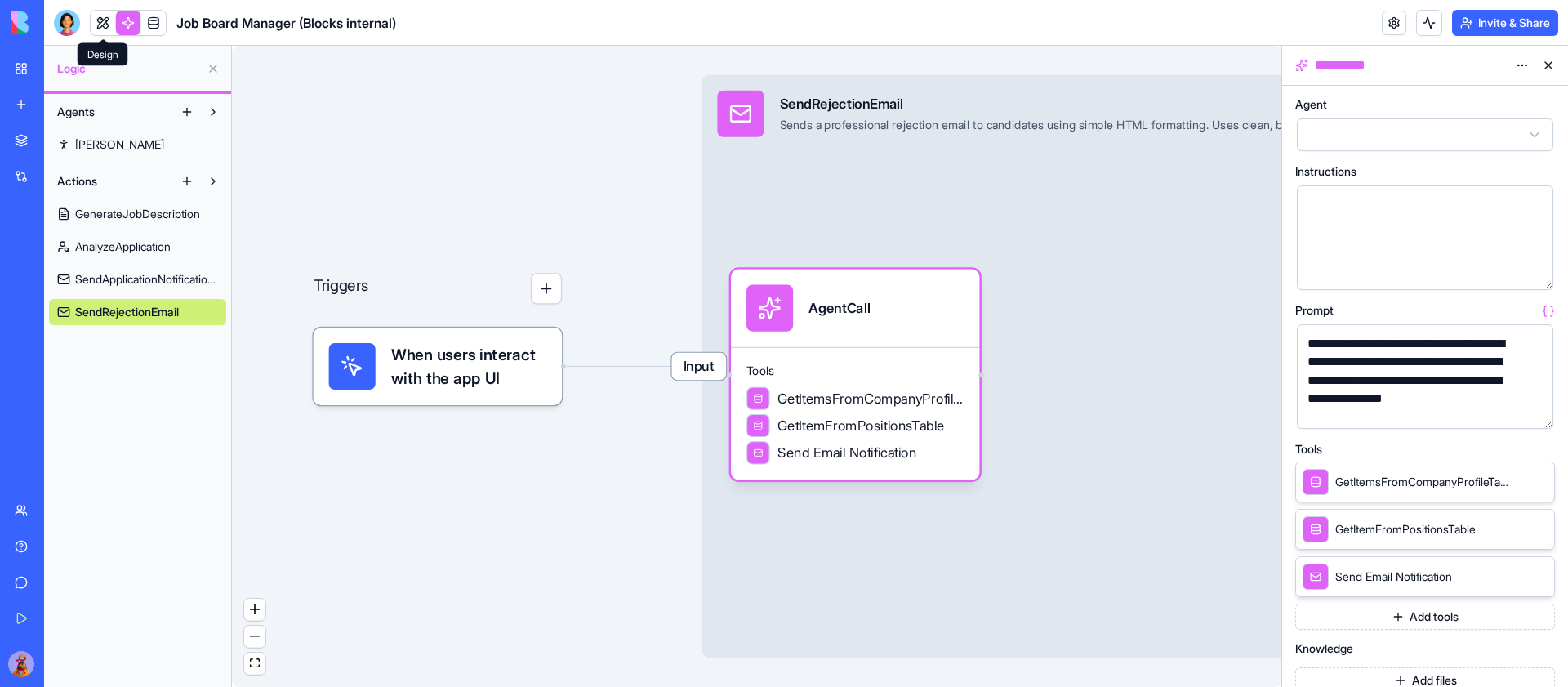
click at [102, 25] on link at bounding box center [102, 23] width 24 height 24
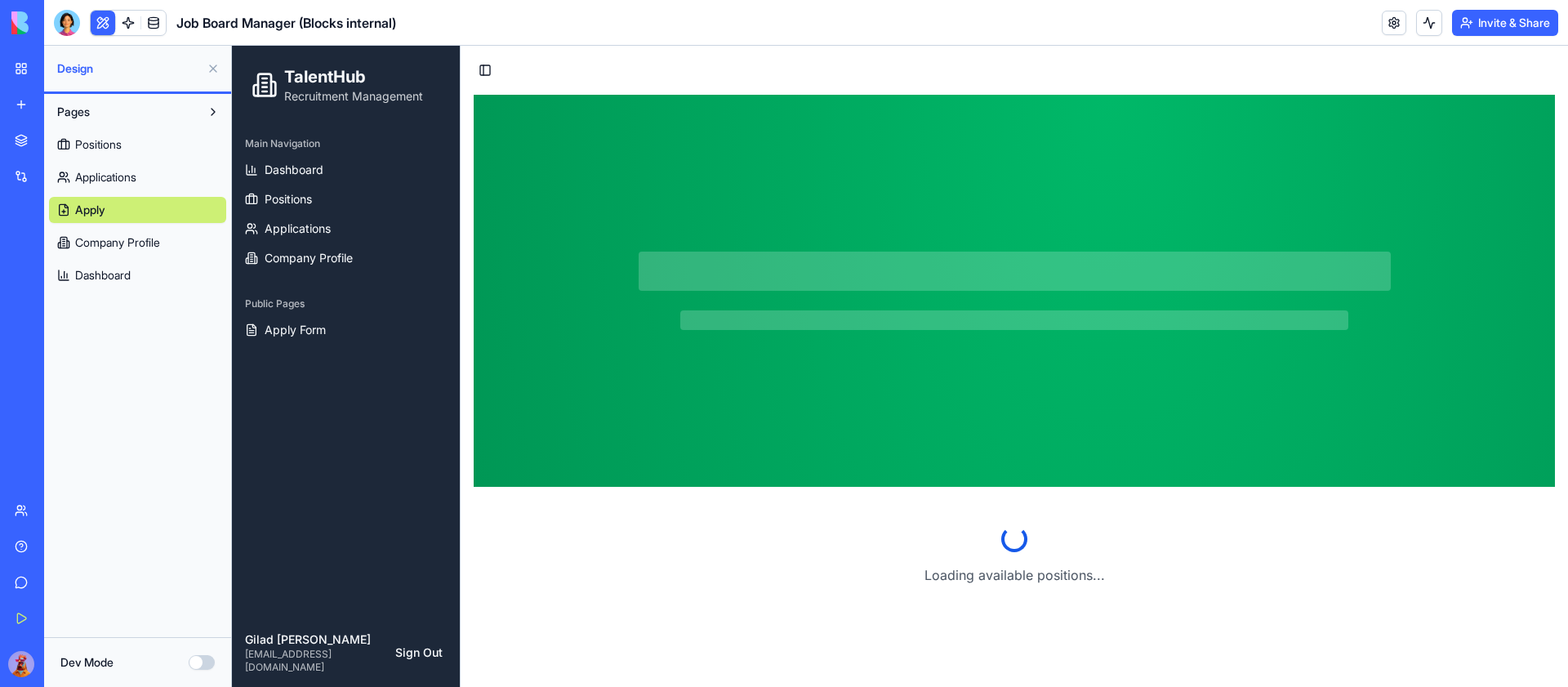
click at [148, 176] on link "Applications" at bounding box center [137, 177] width 177 height 26
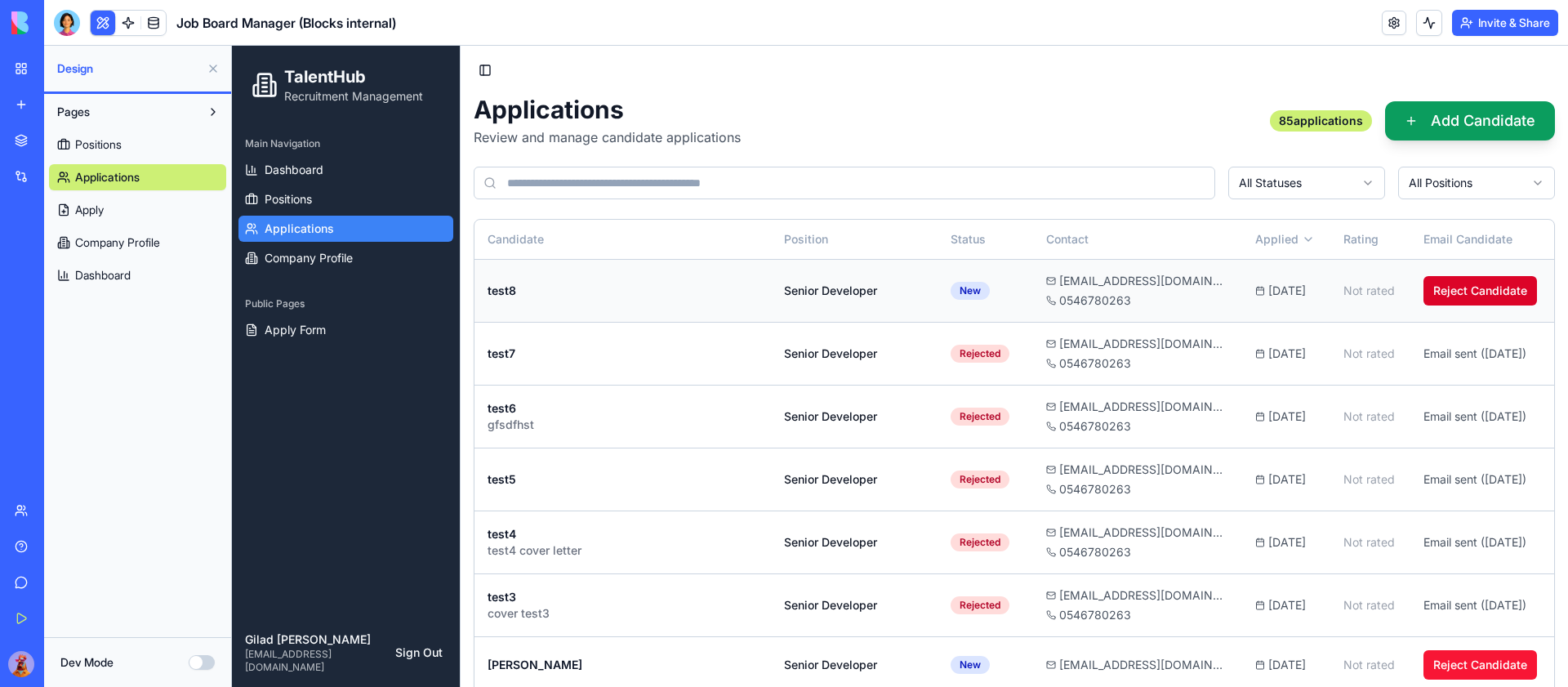
click at [1474, 286] on button "Reject Candidate" at bounding box center [1480, 291] width 114 height 30
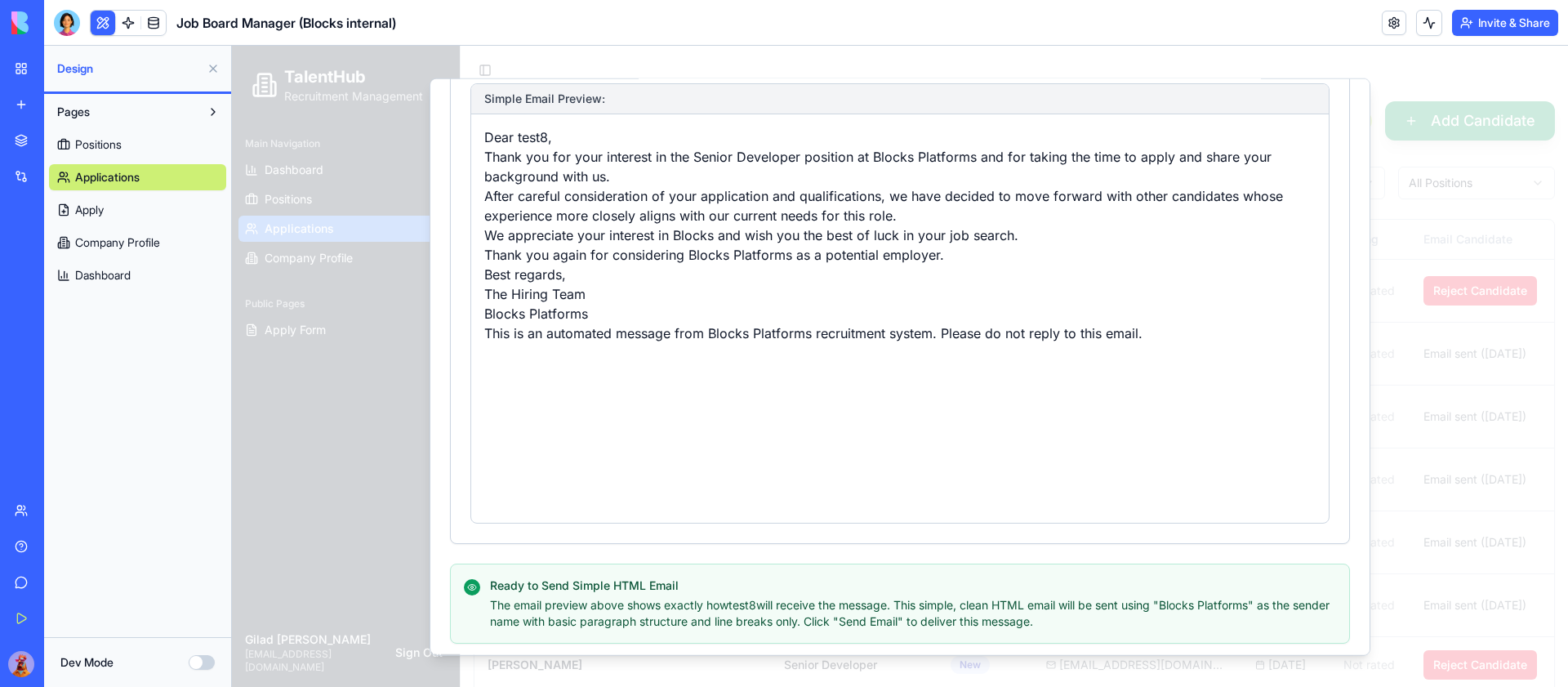
scroll to position [505, 0]
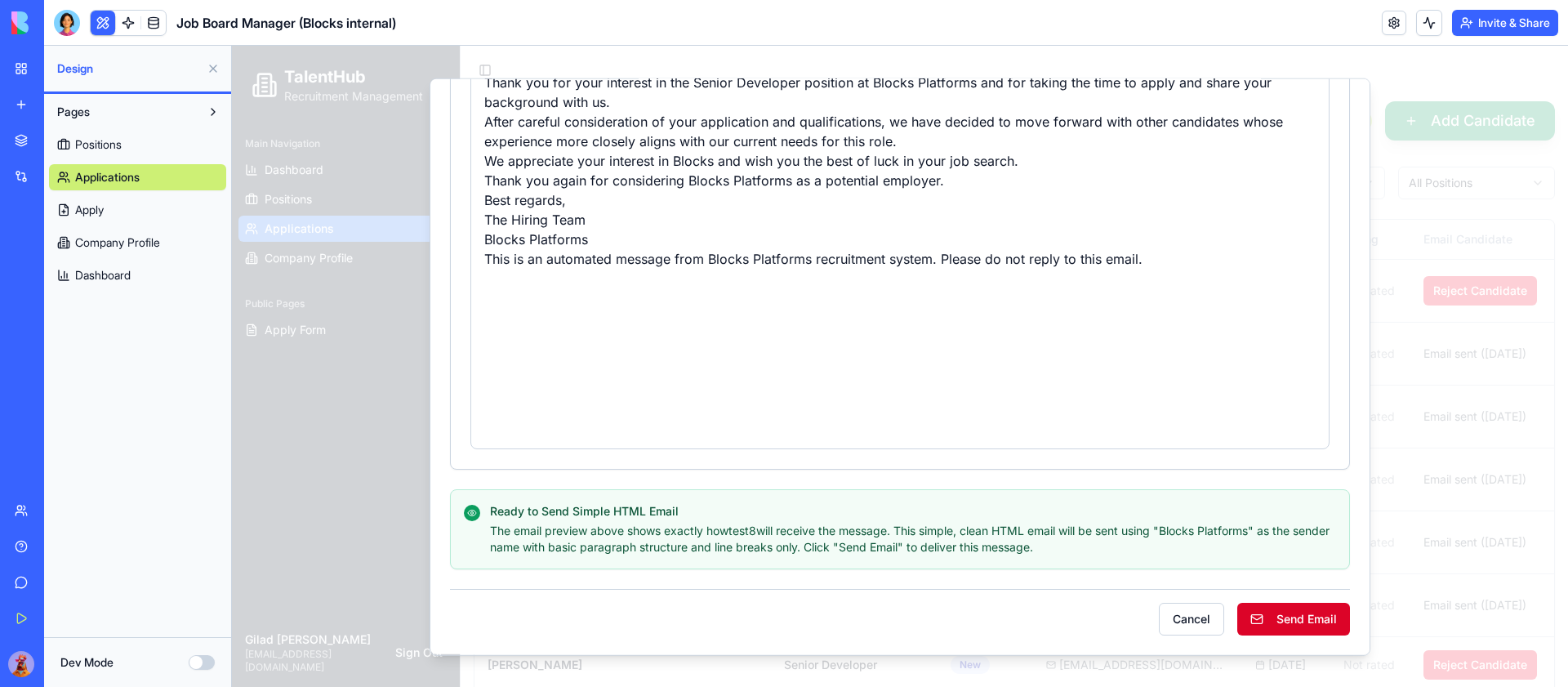
click at [1302, 619] on button "Send Email" at bounding box center [1293, 618] width 113 height 32
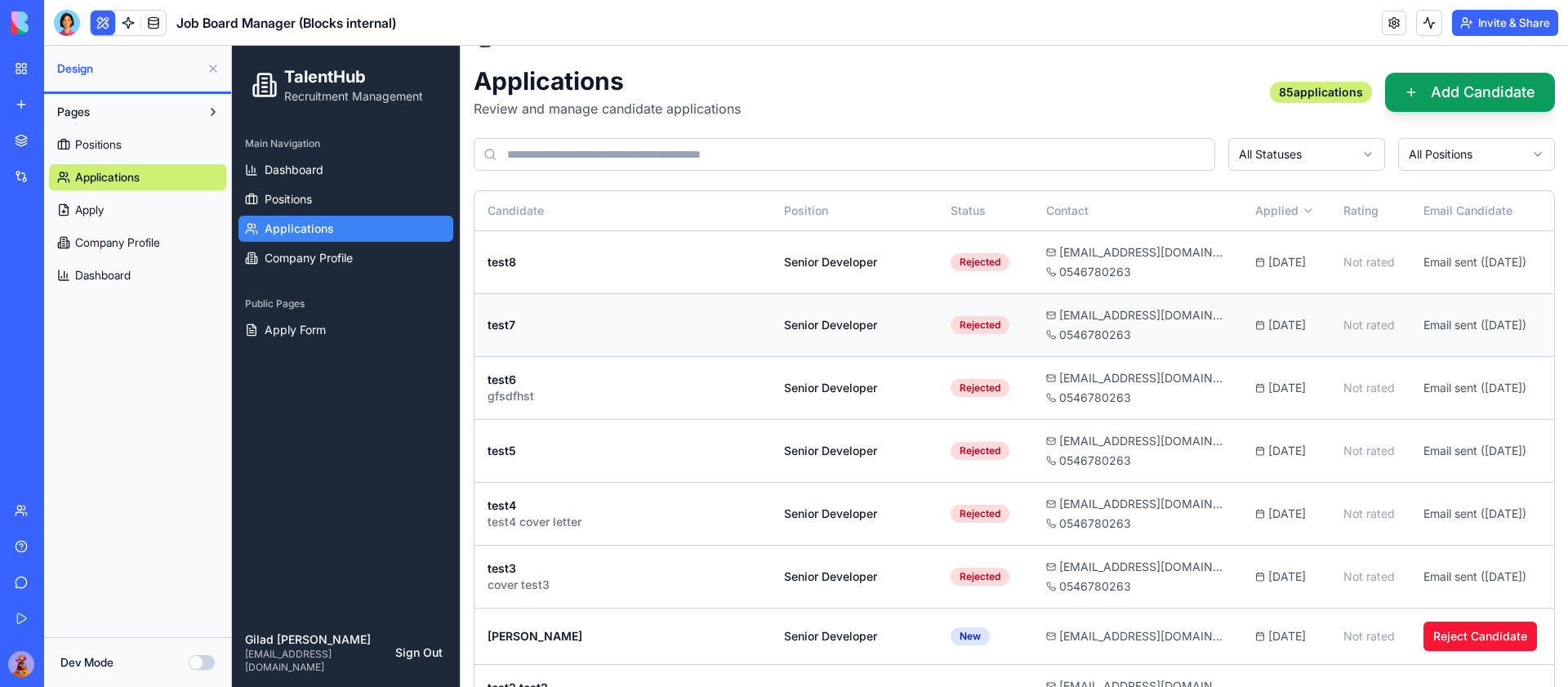
scroll to position [0, 0]
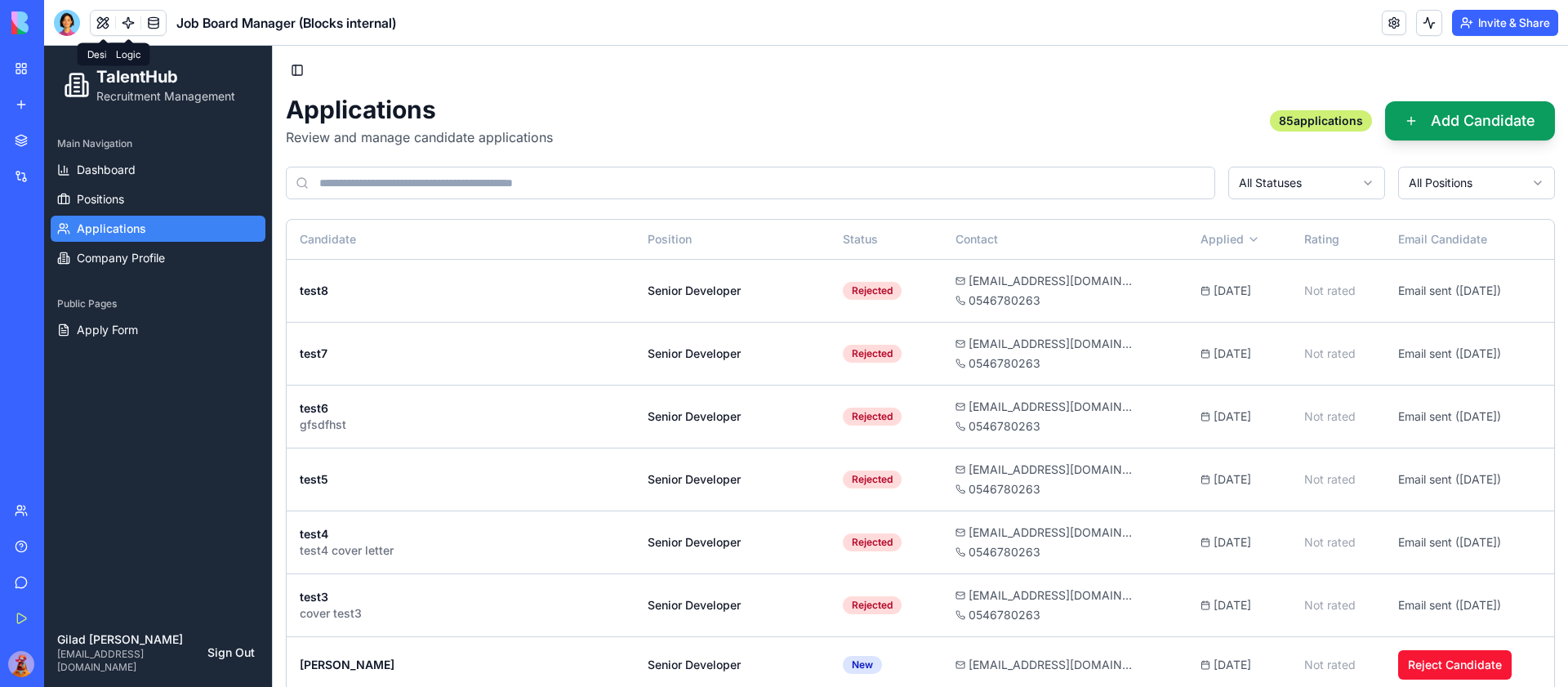
click at [125, 22] on link at bounding box center [128, 23] width 24 height 24
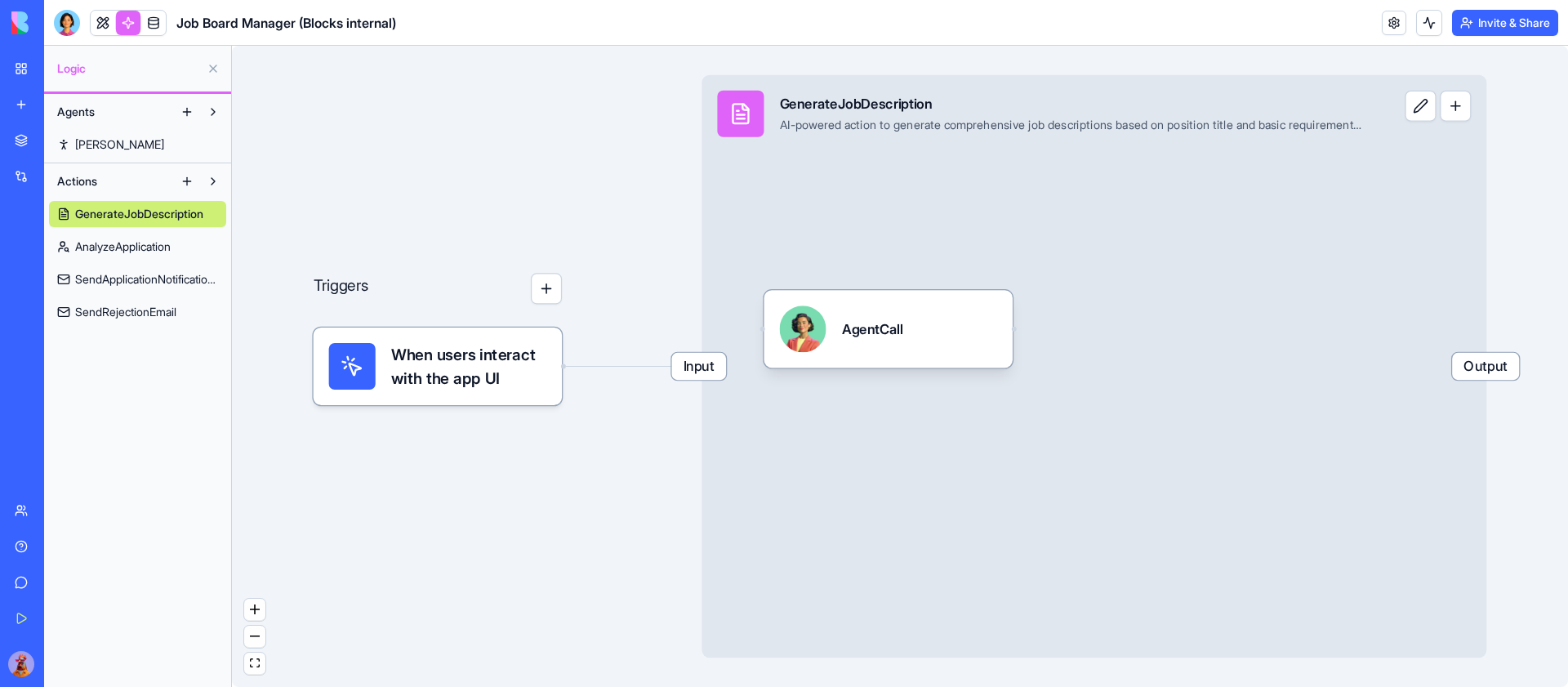
click at [93, 308] on span "SendRejectionEmail" at bounding box center [125, 312] width 101 height 16
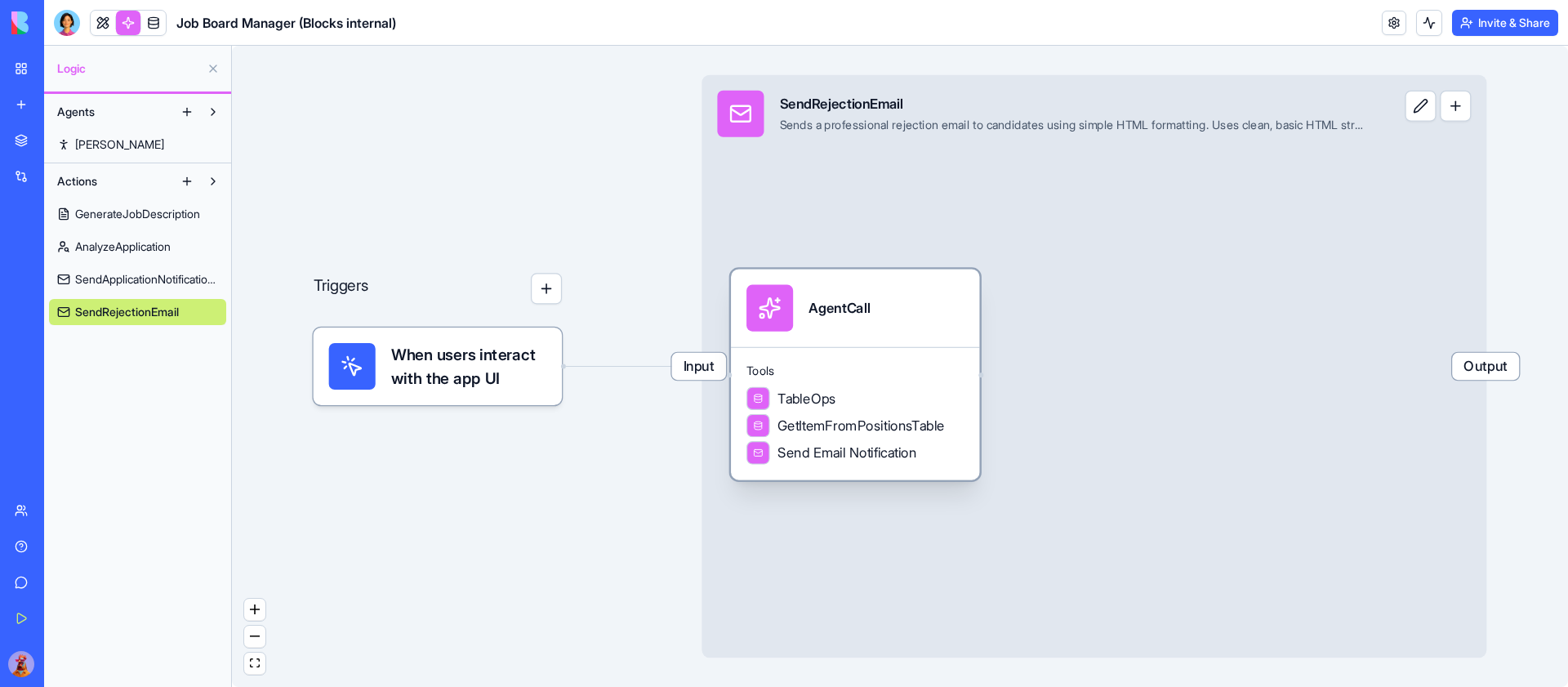
click at [953, 459] on div "Send Email Notification" at bounding box center [854, 453] width 217 height 23
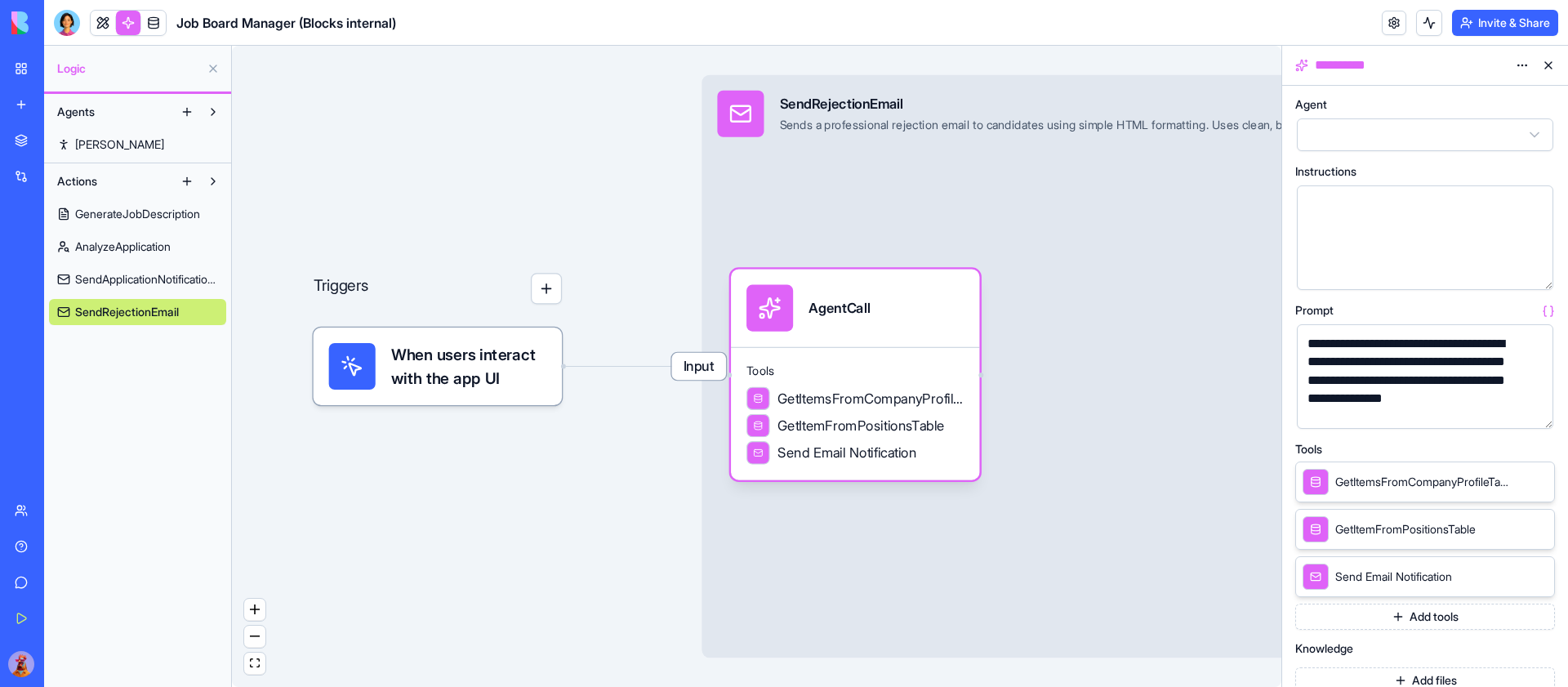
click at [1538, 403] on button "button" at bounding box center [1536, 413] width 26 height 26
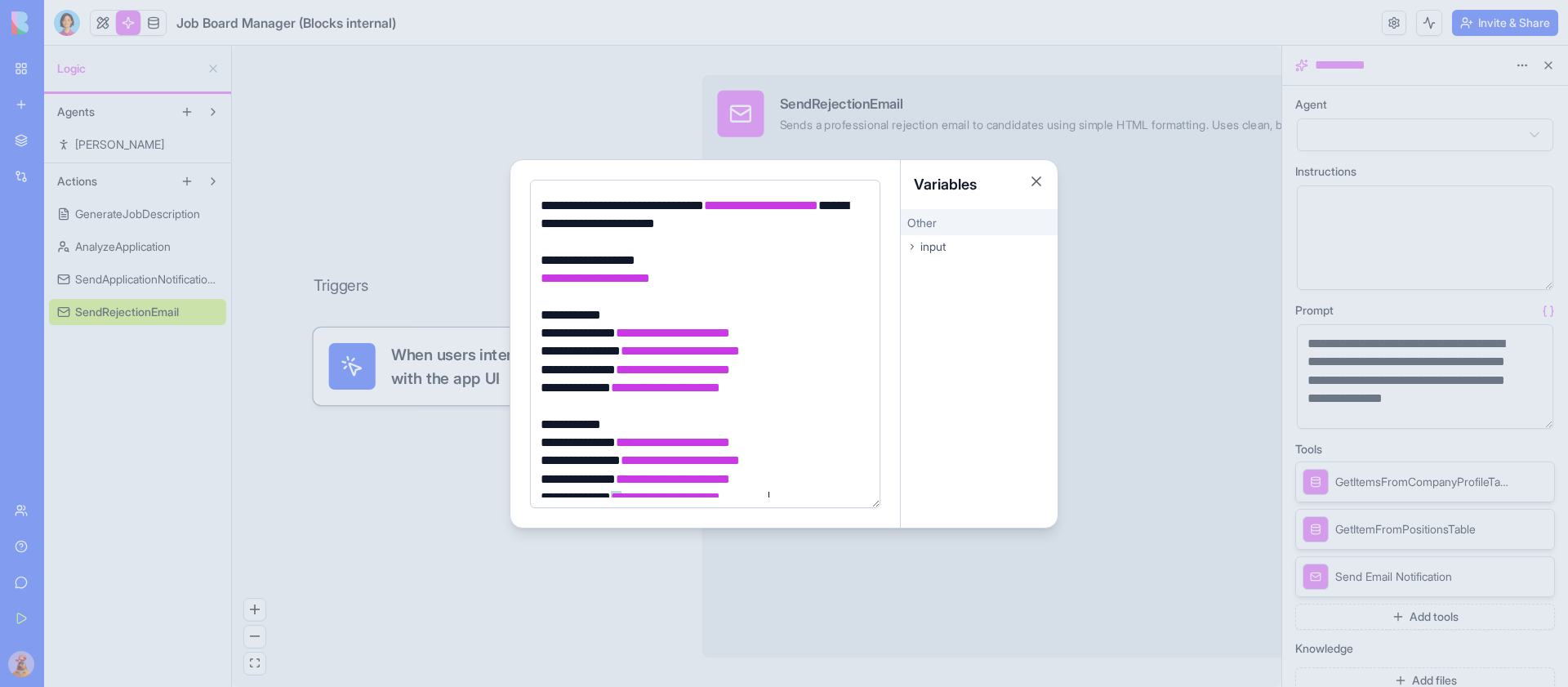
scroll to position [443, 0]
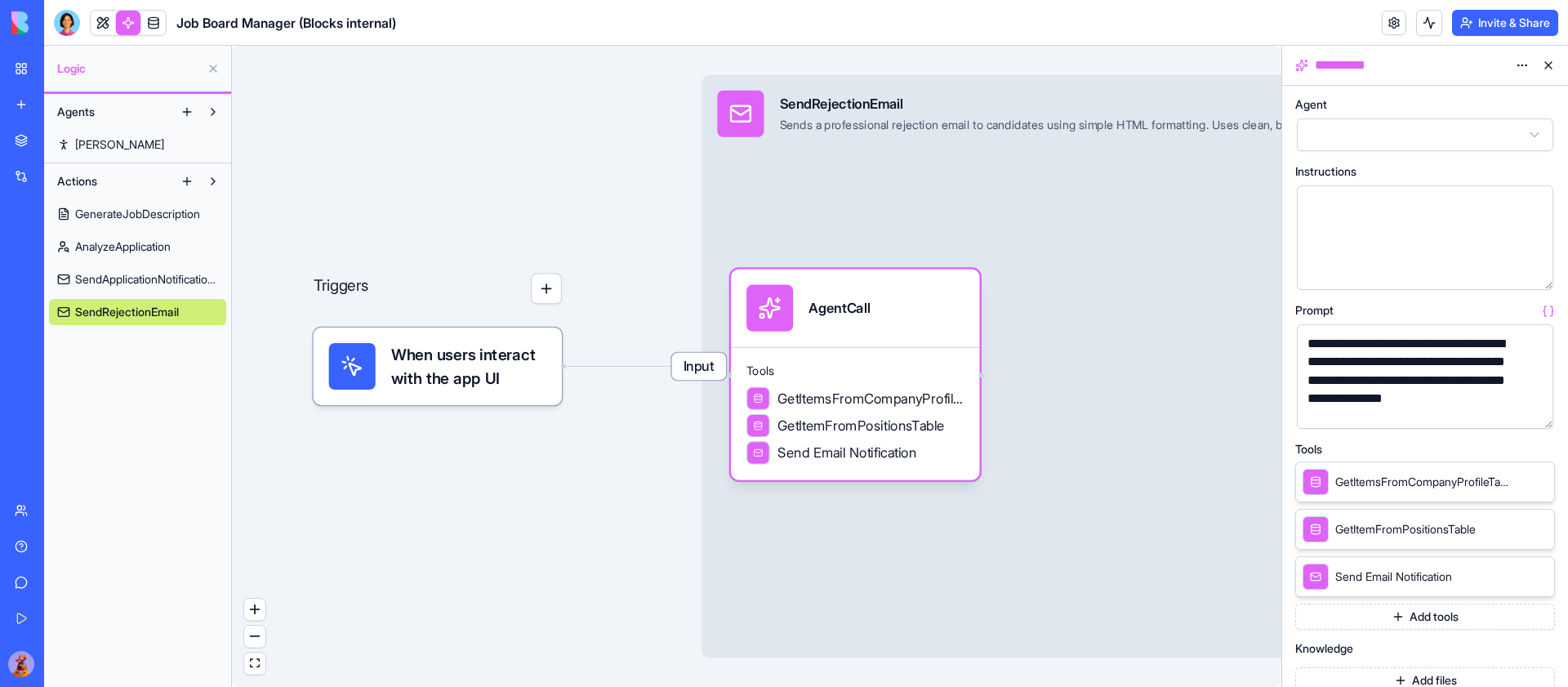
click at [157, 276] on span "SendApplicationNotificationEmail" at bounding box center [146, 280] width 143 height 16
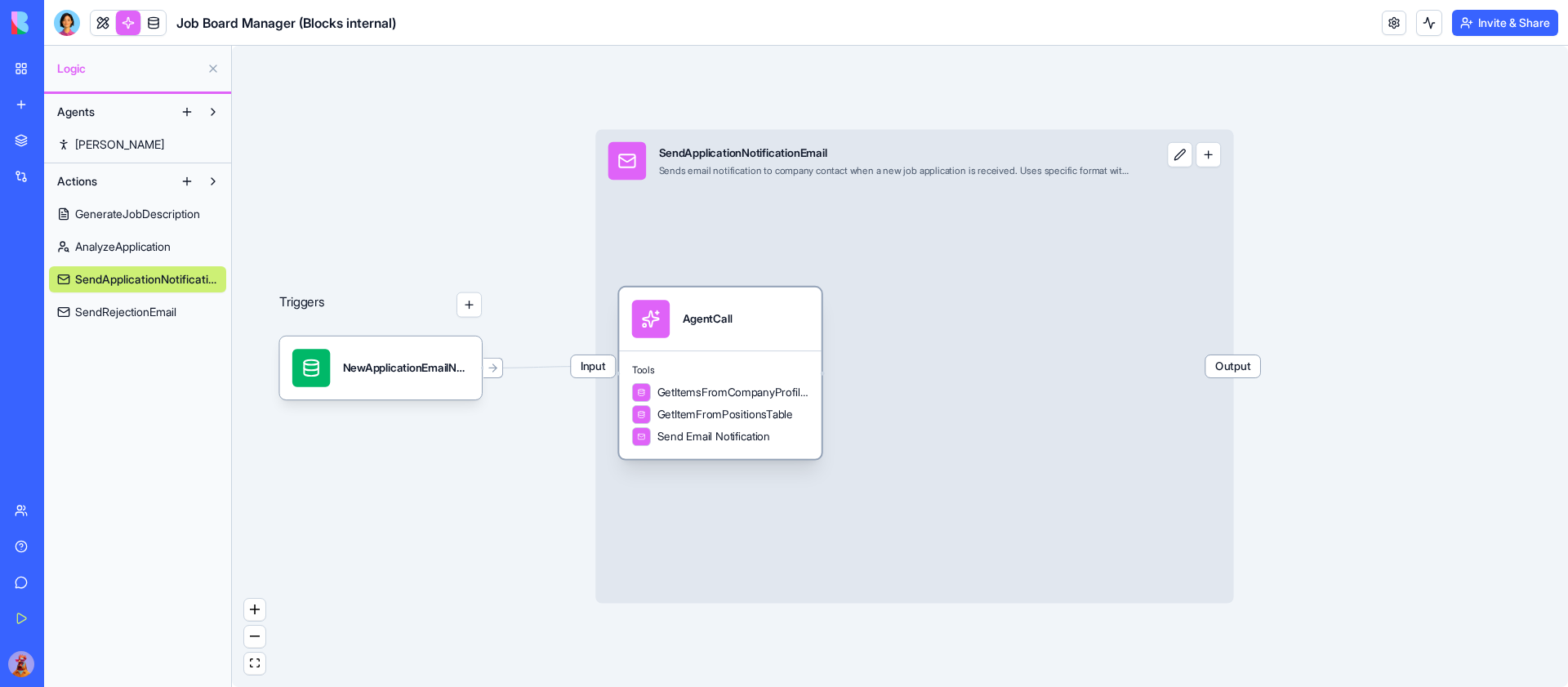
click at [789, 326] on div "AgentCall" at bounding box center [721, 319] width 177 height 38
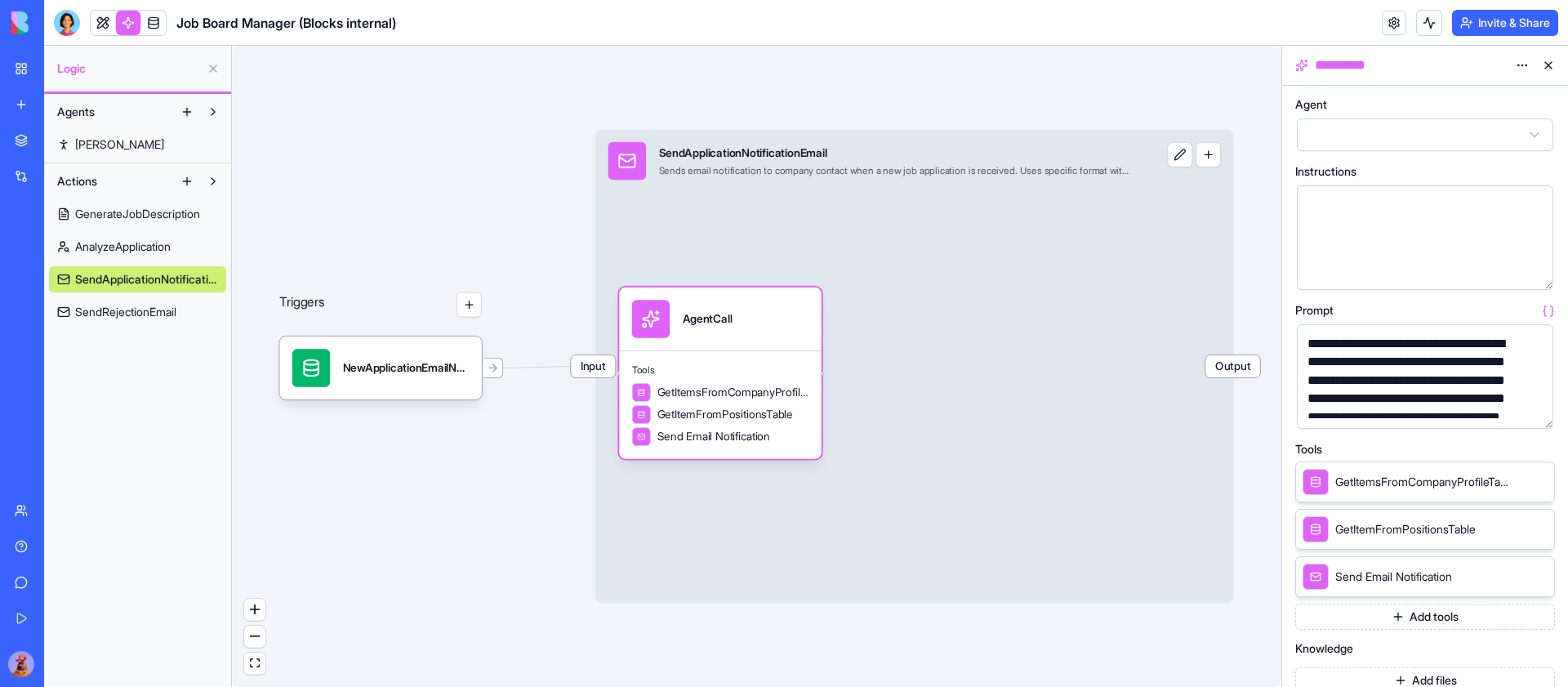
click at [1537, 406] on button "button" at bounding box center [1536, 413] width 26 height 26
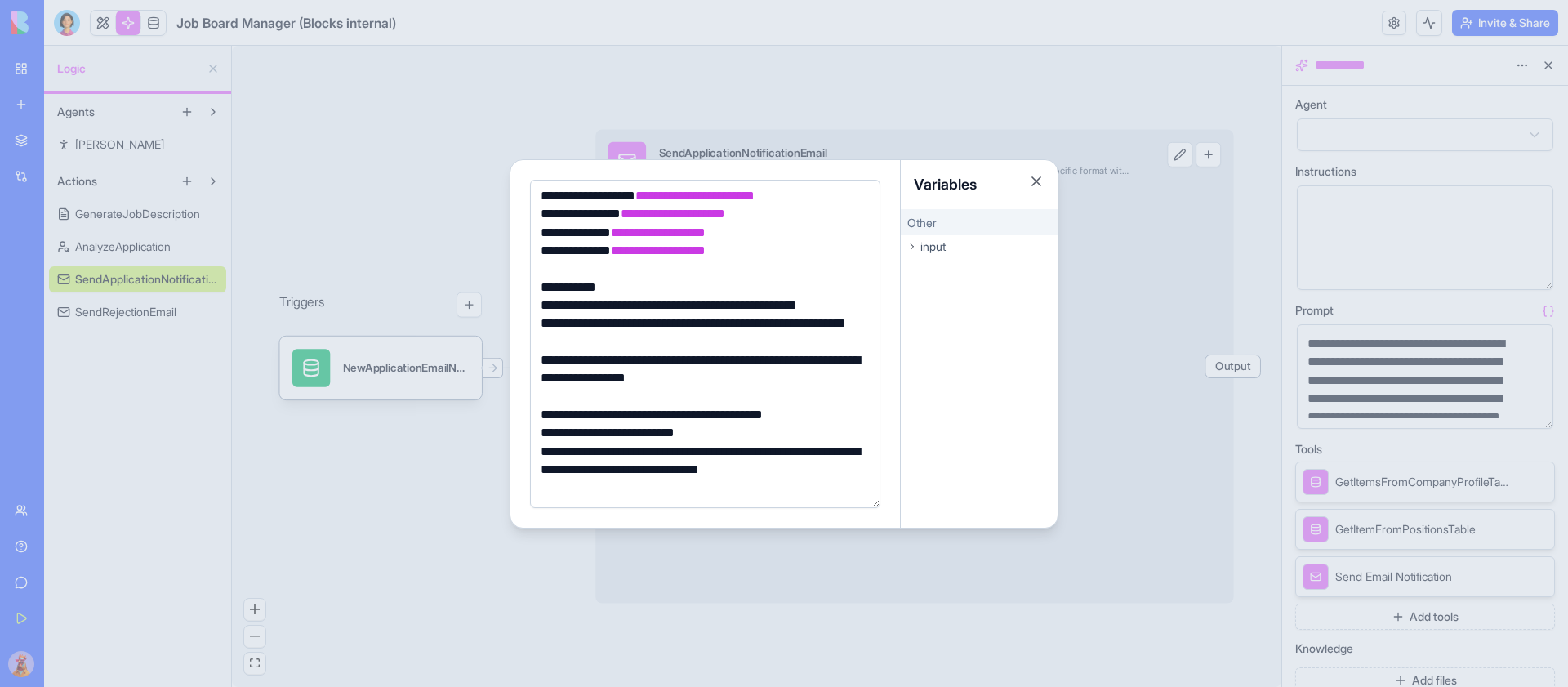
scroll to position [184, 0]
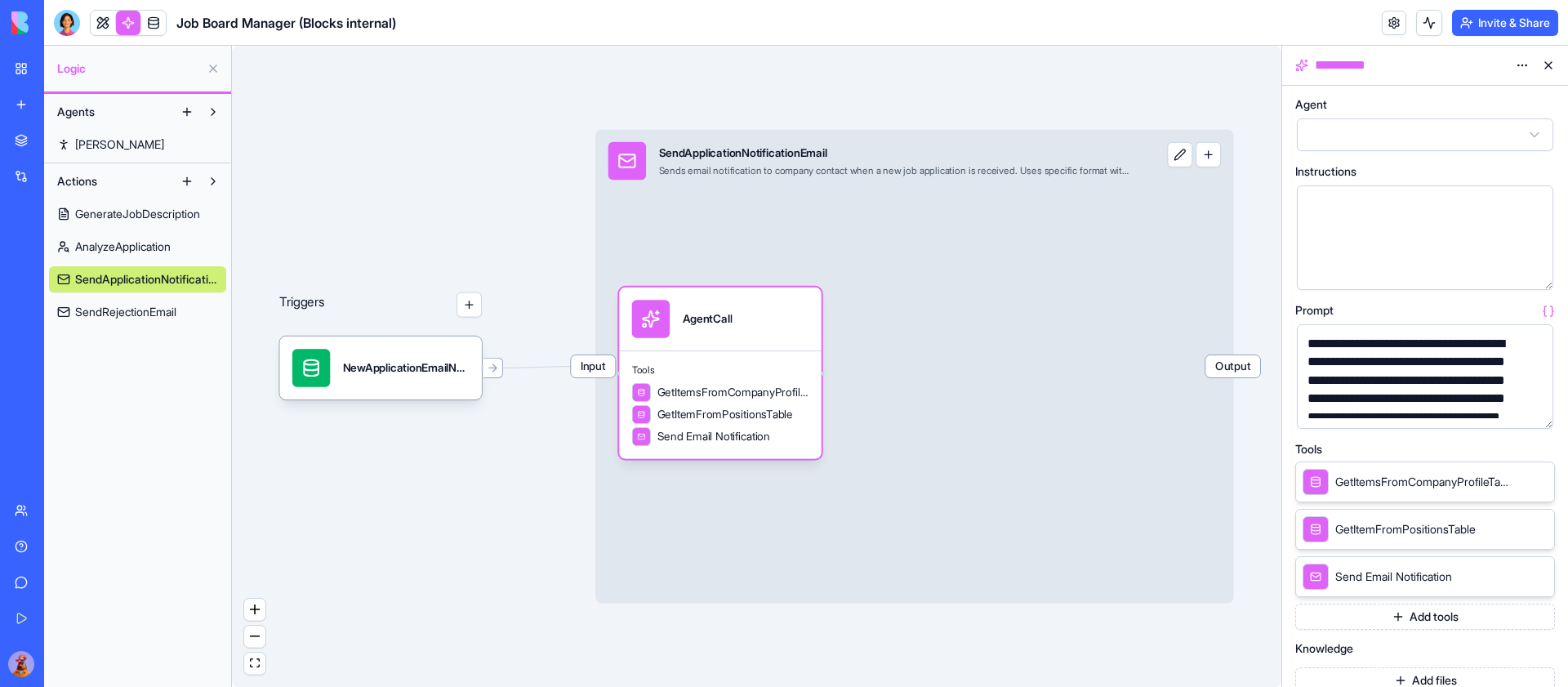
click at [133, 244] on span "AnalyzeApplication" at bounding box center [123, 246] width 96 height 16
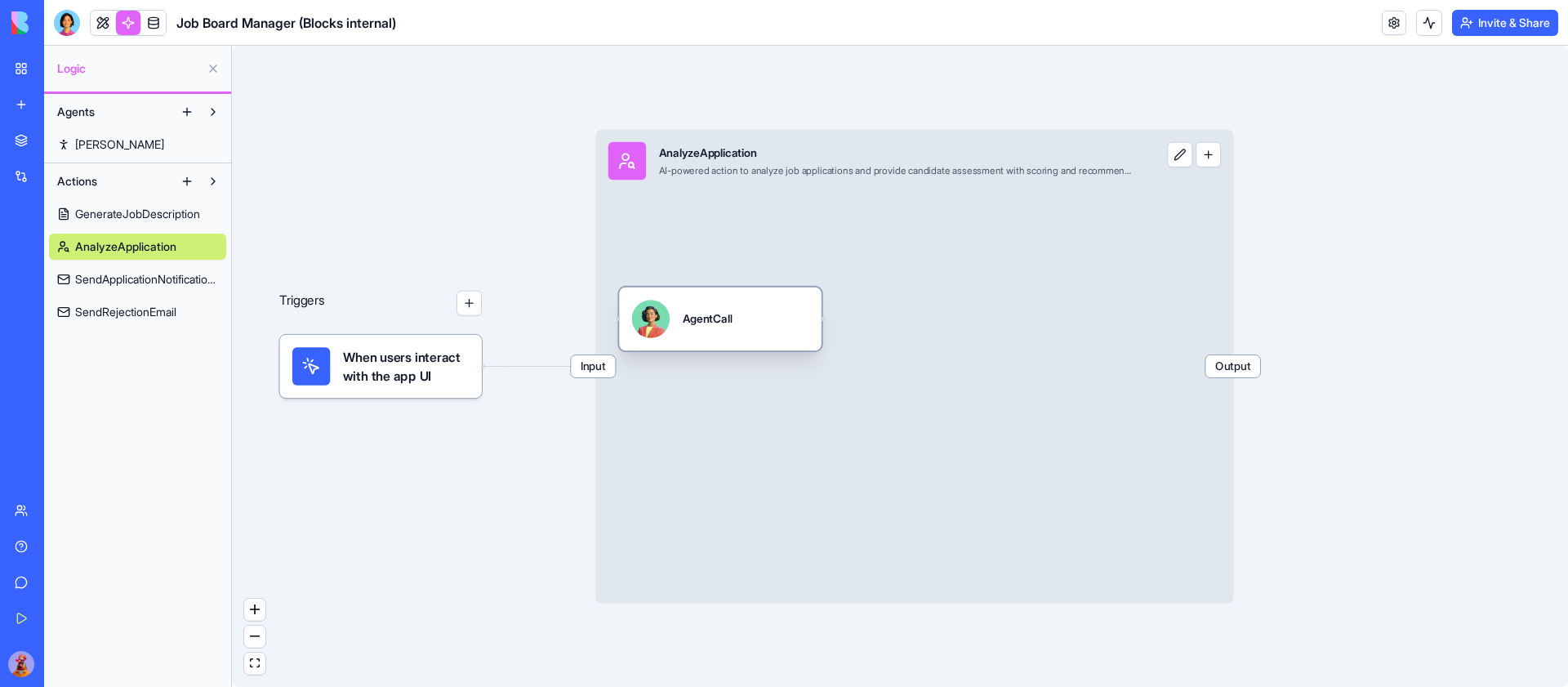
click at [762, 308] on div "AgentCall" at bounding box center [721, 319] width 177 height 38
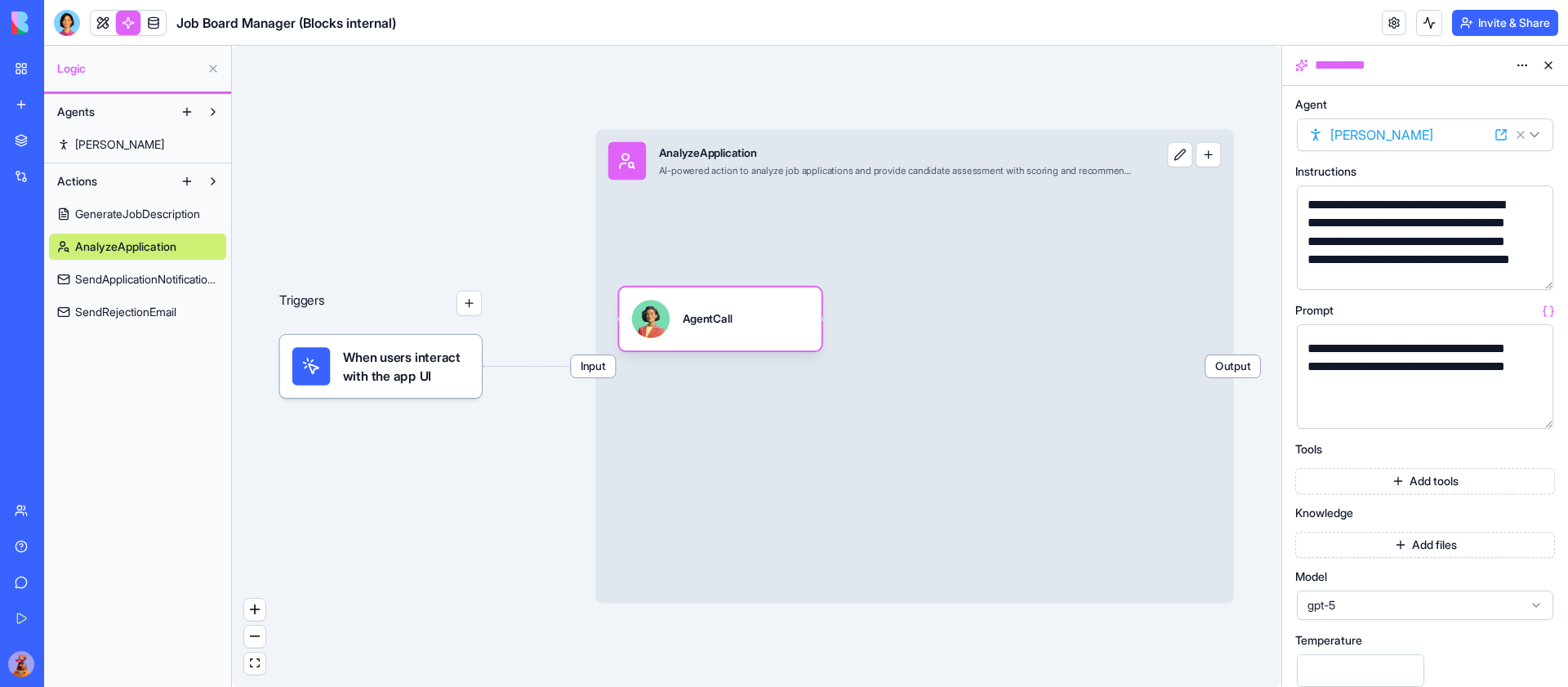
scroll to position [26, 0]
click at [1533, 413] on button "button" at bounding box center [1536, 413] width 26 height 26
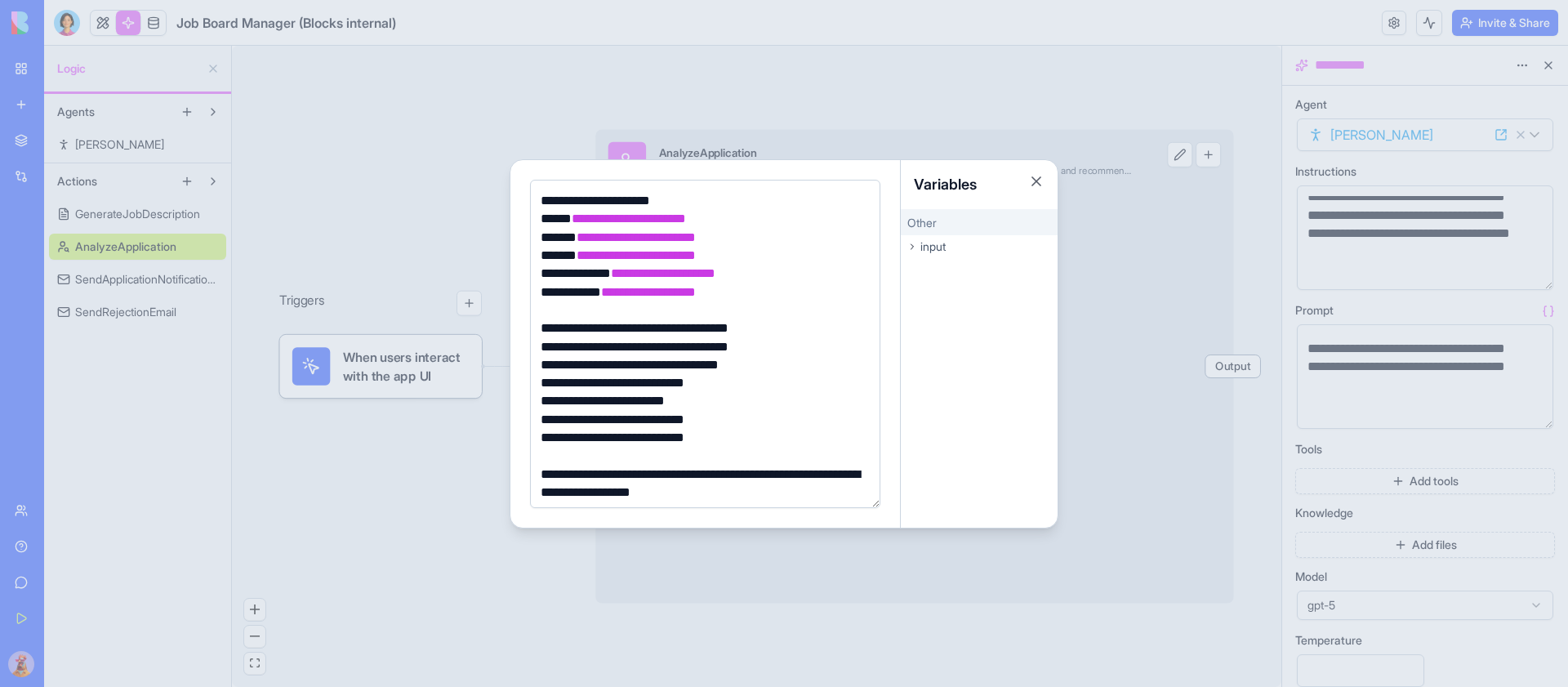
scroll to position [0, 0]
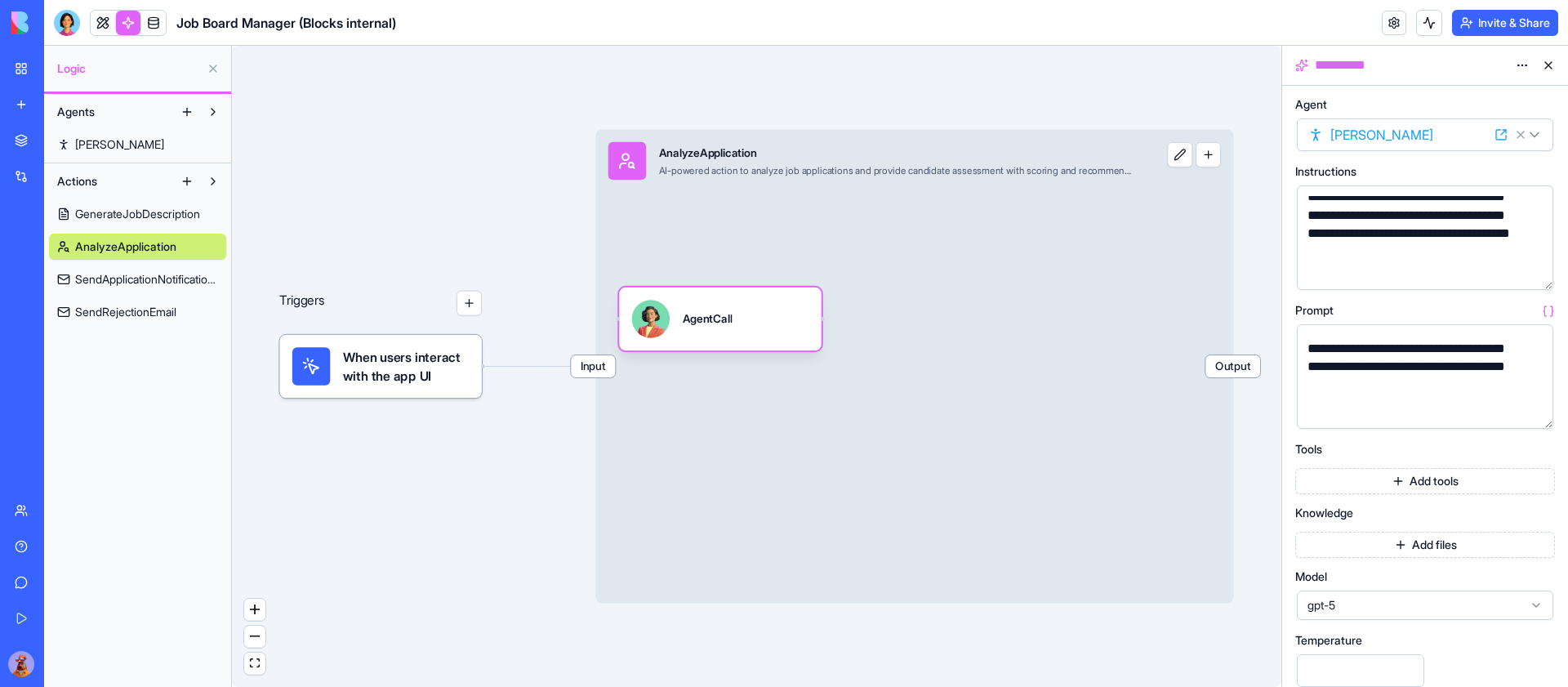
click at [122, 210] on span "GenerateJobDescription" at bounding box center [137, 214] width 125 height 16
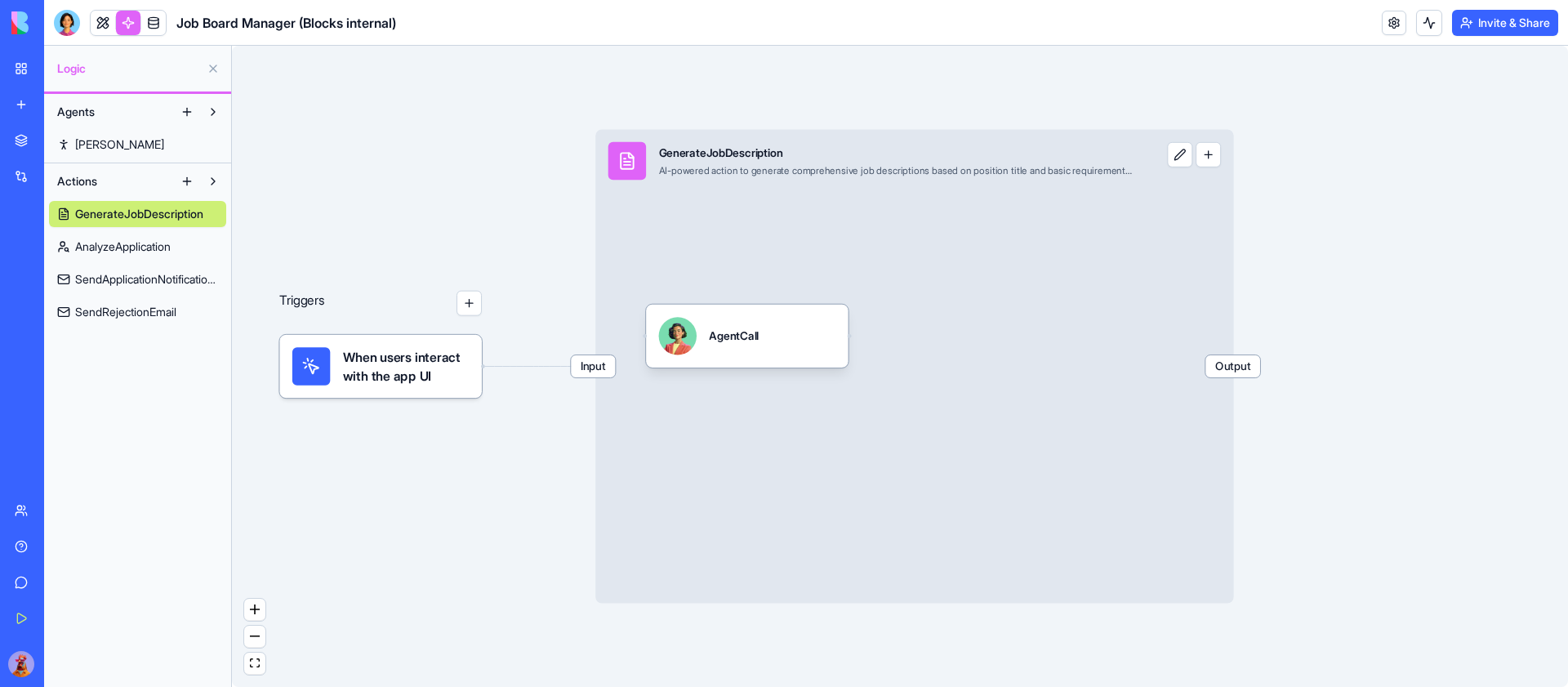
click at [134, 317] on span "SendRejectionEmail" at bounding box center [125, 312] width 101 height 16
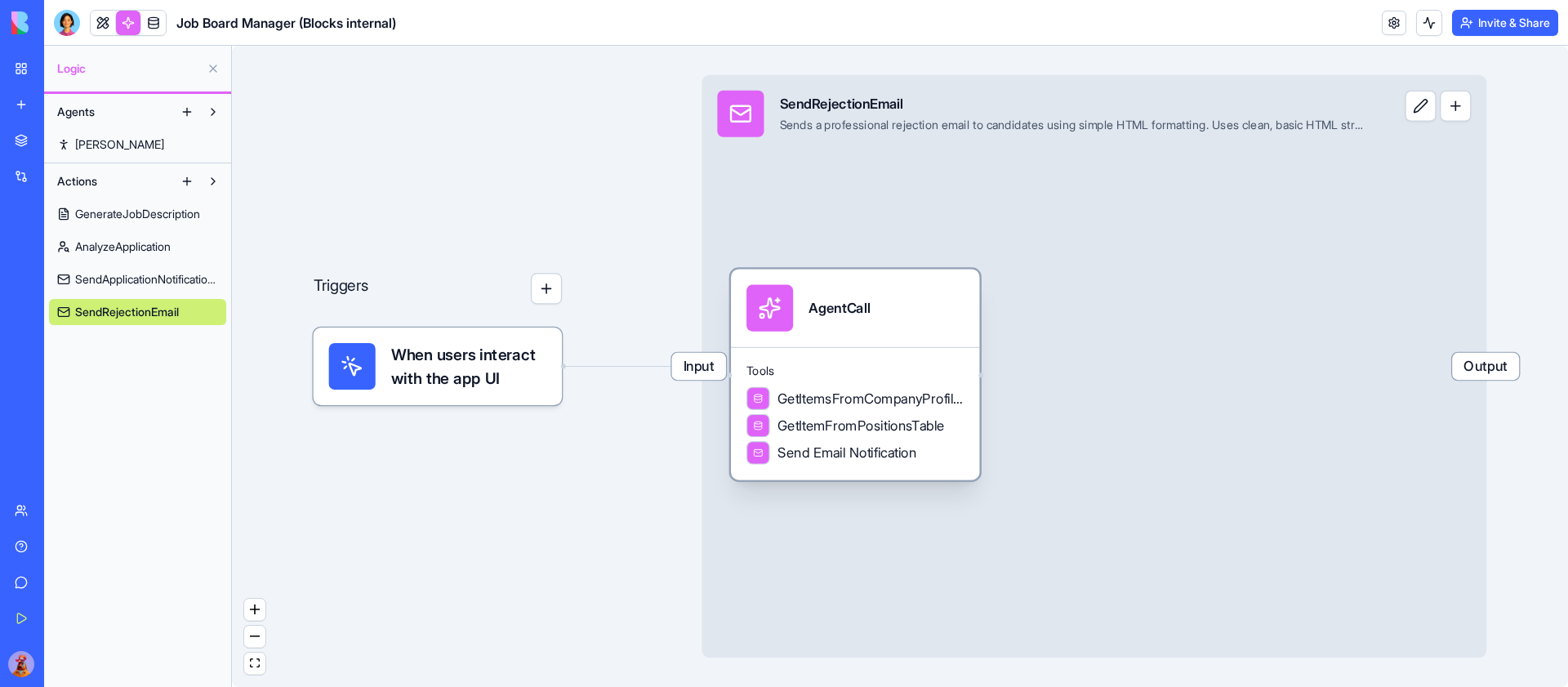
click at [953, 289] on div "AgentCall" at bounding box center [854, 309] width 217 height 47
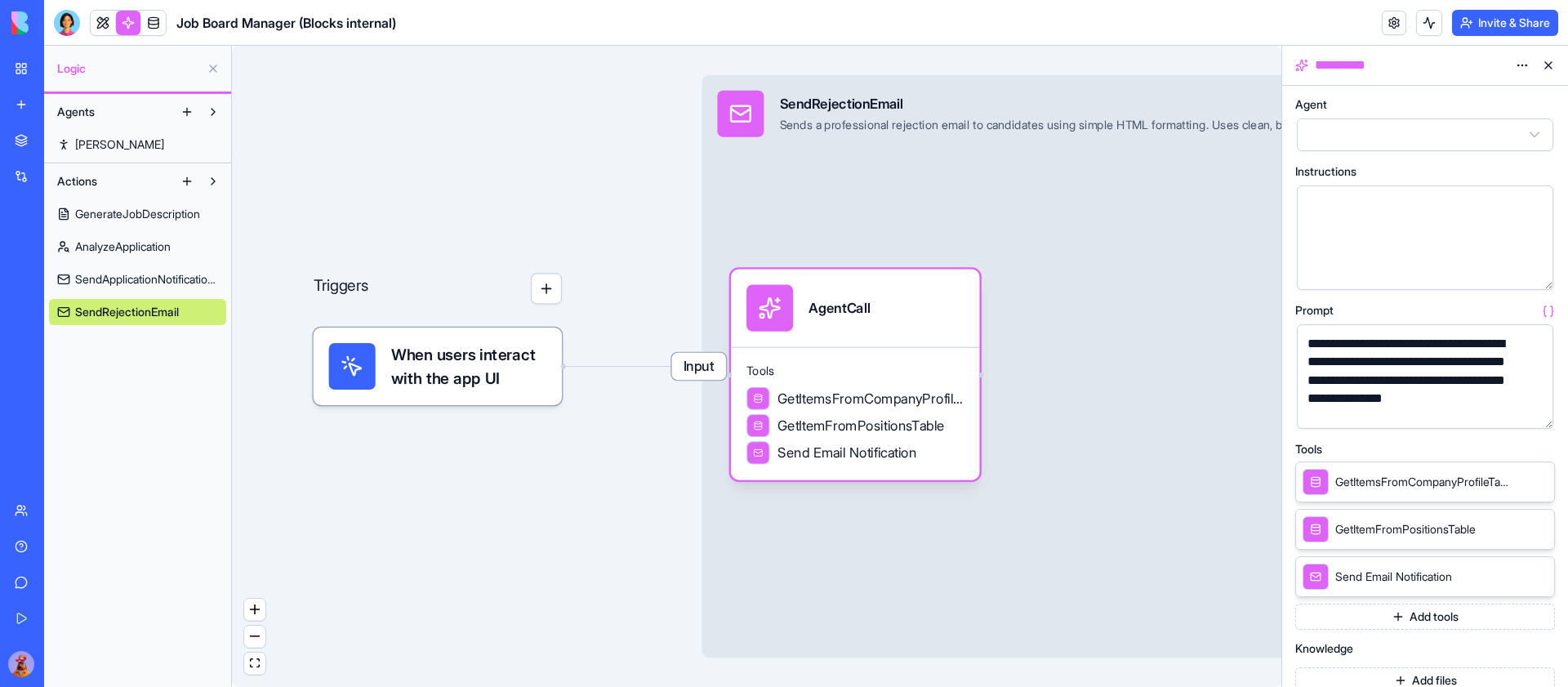
click at [1535, 412] on button "button" at bounding box center [1536, 413] width 26 height 26
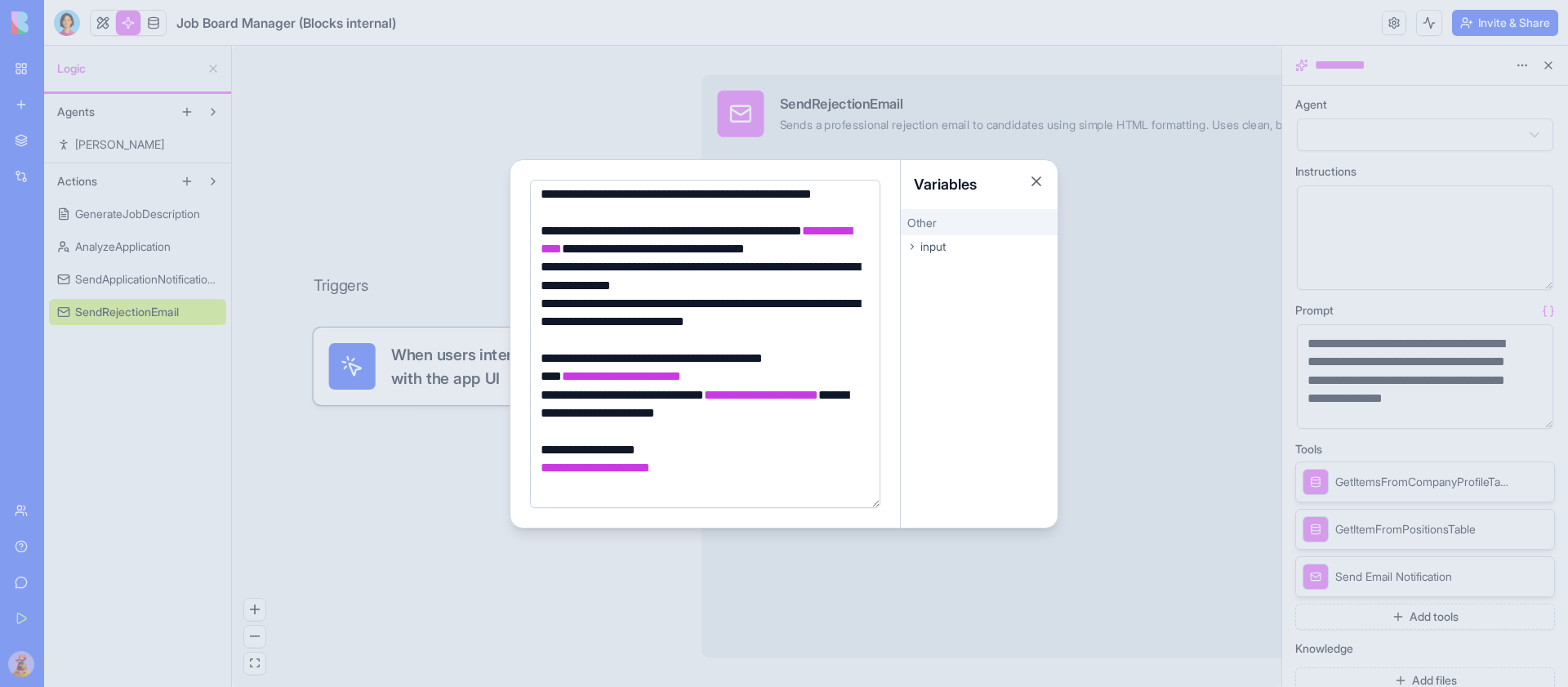
scroll to position [259, 0]
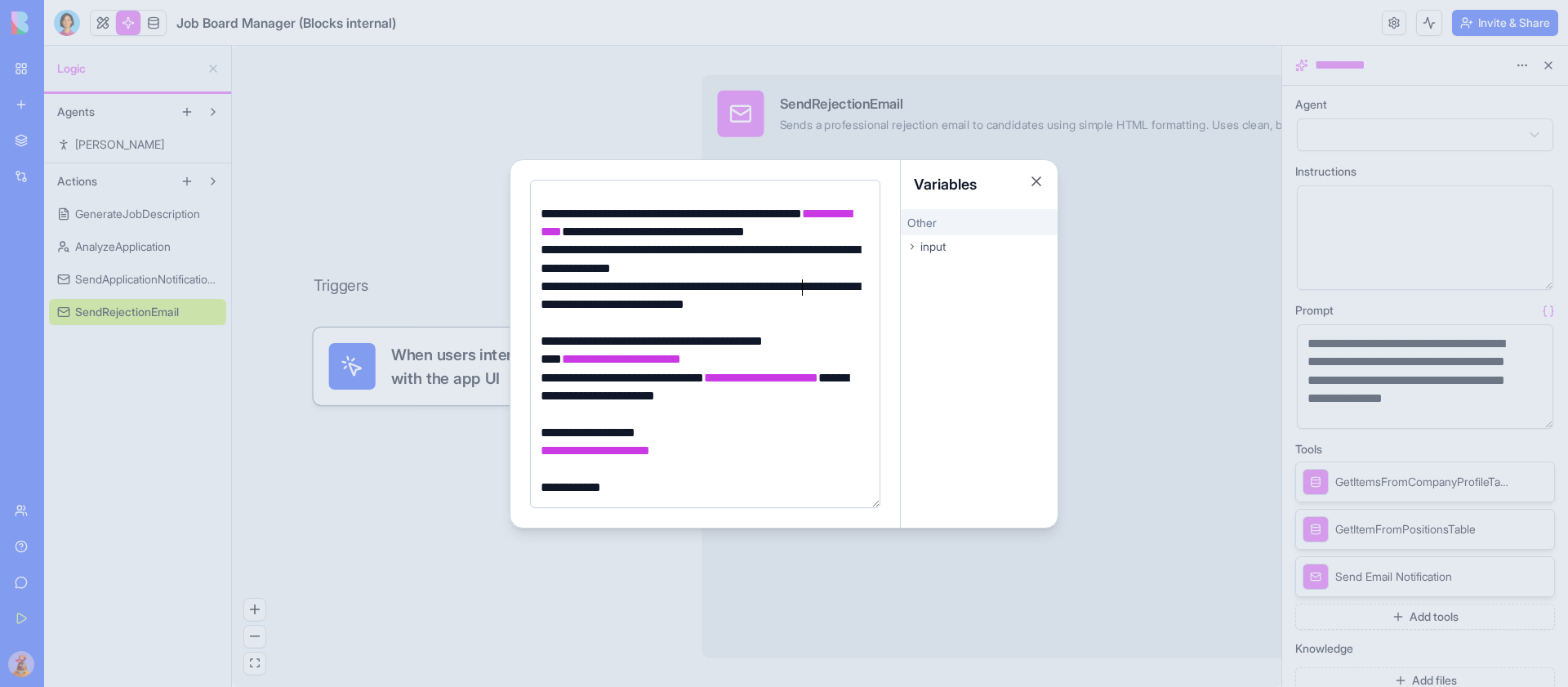
click at [799, 296] on div "**********" at bounding box center [703, 296] width 334 height 37
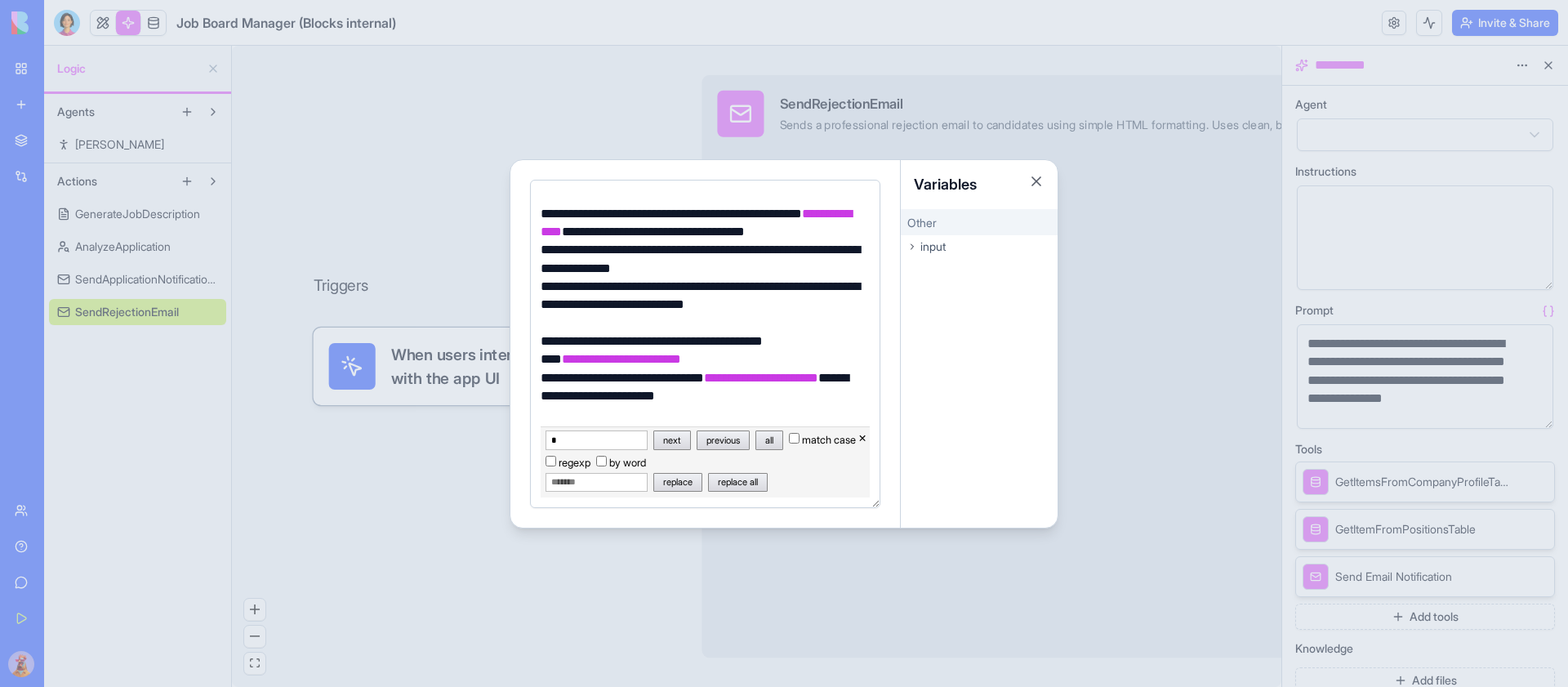
type input "**"
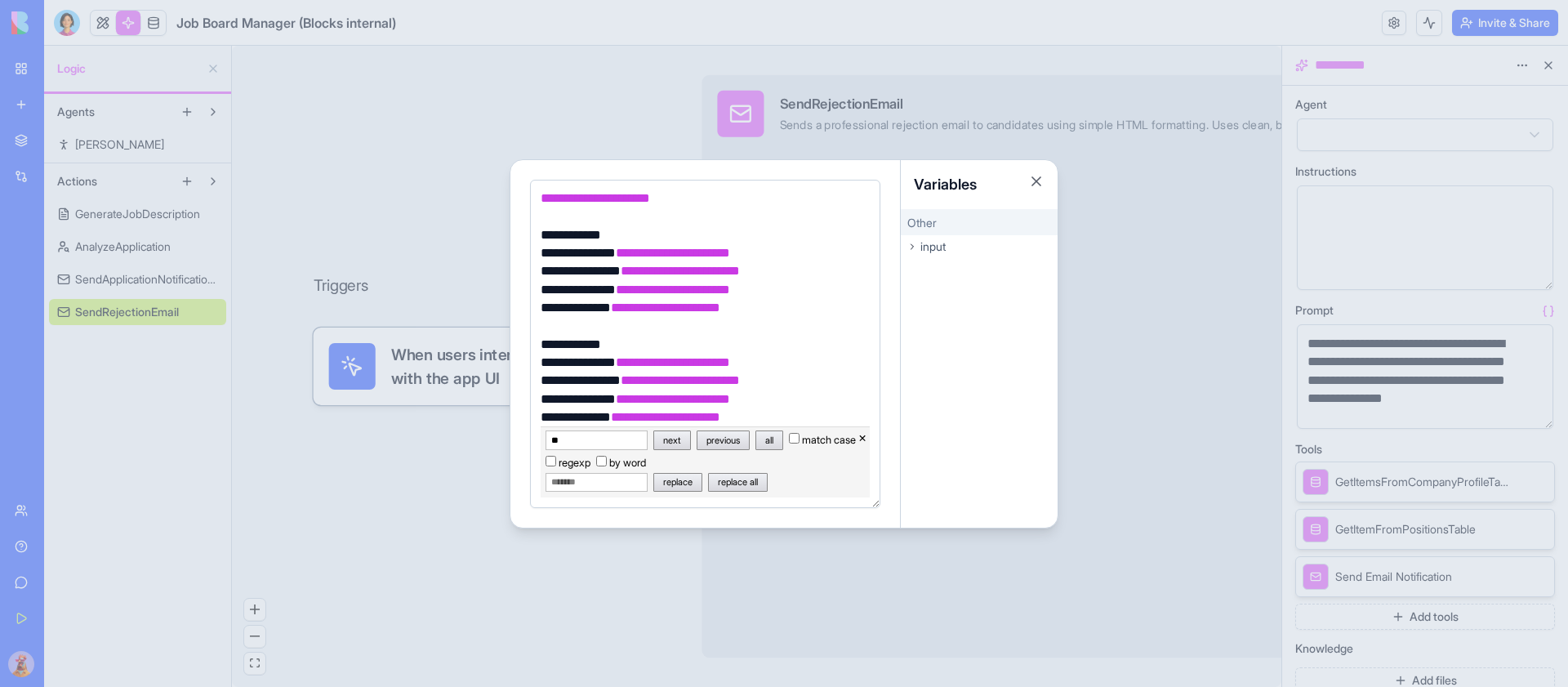
scroll to position [434, 0]
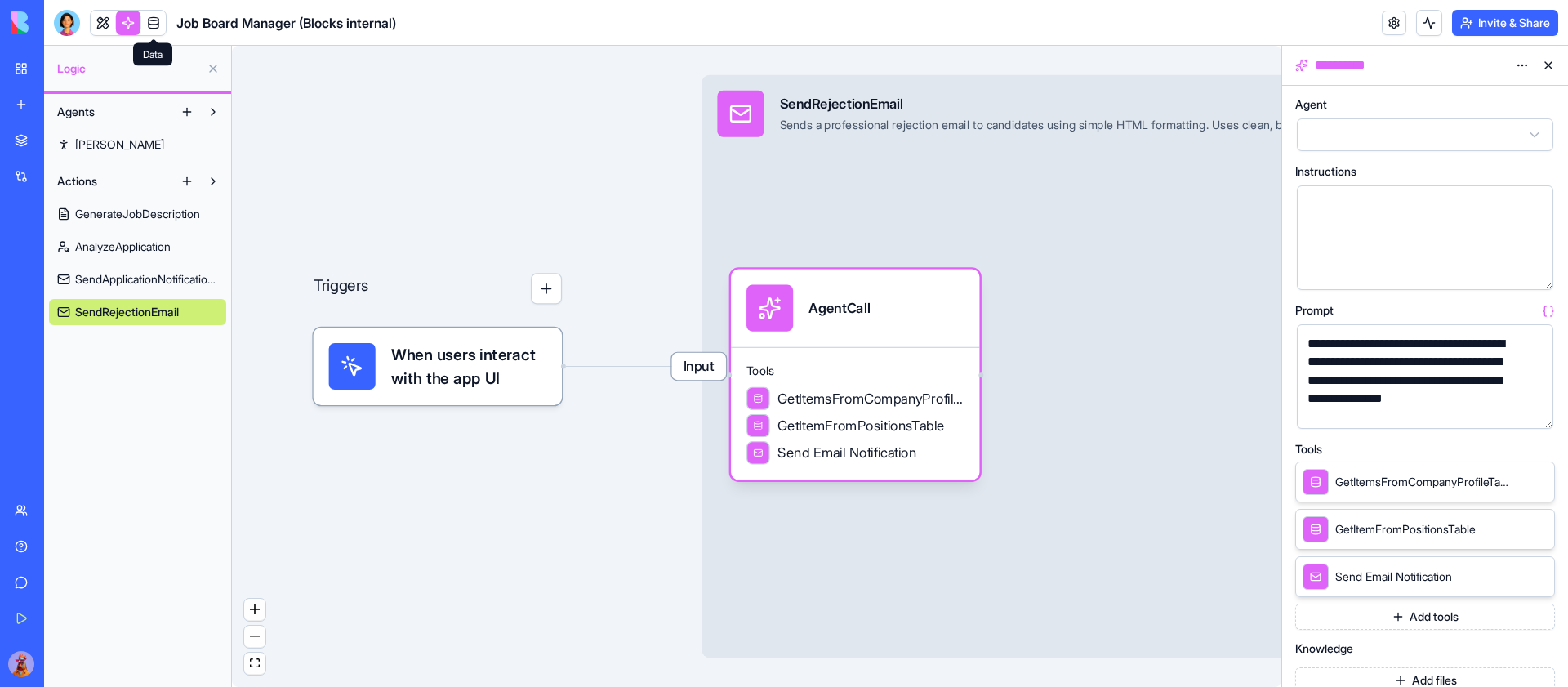
click at [143, 14] on link at bounding box center [153, 23] width 24 height 24
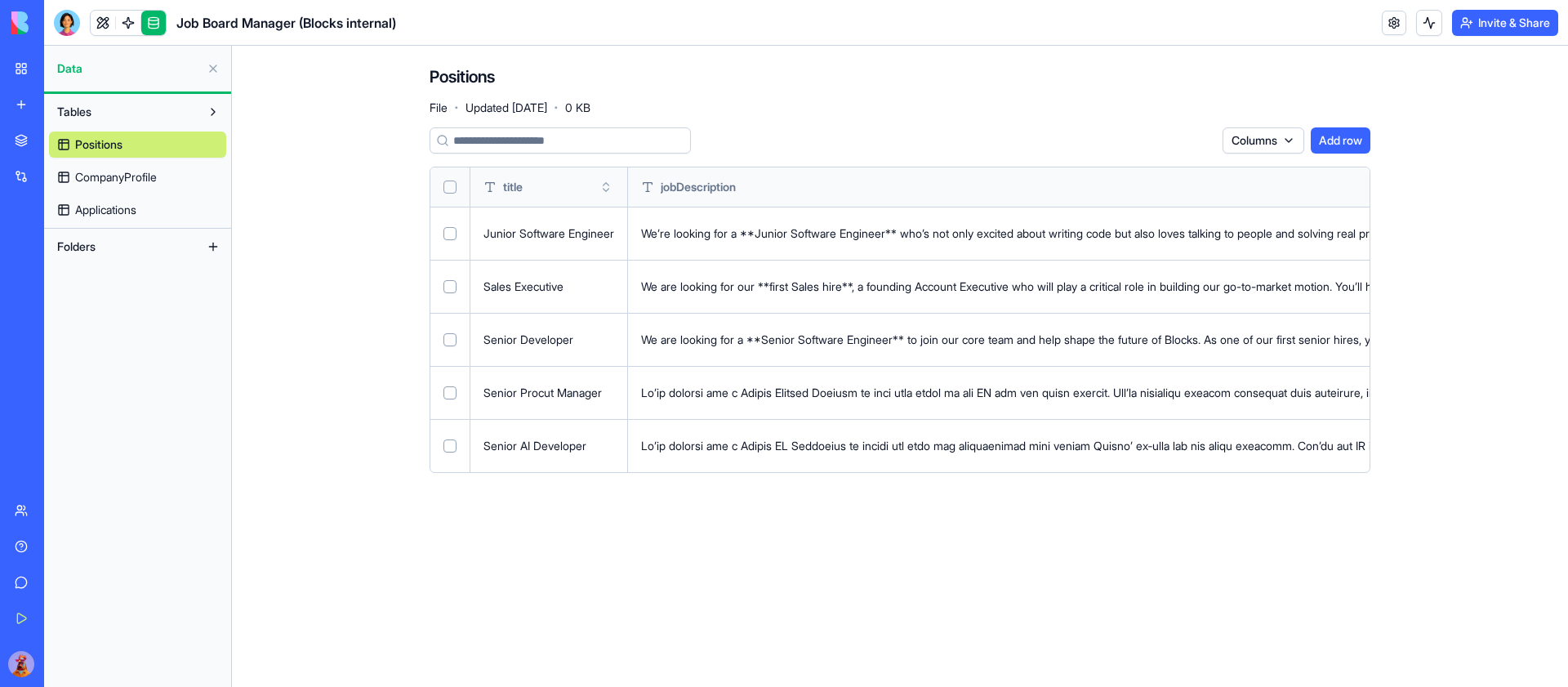
click at [143, 213] on link "Applications" at bounding box center [137, 209] width 177 height 26
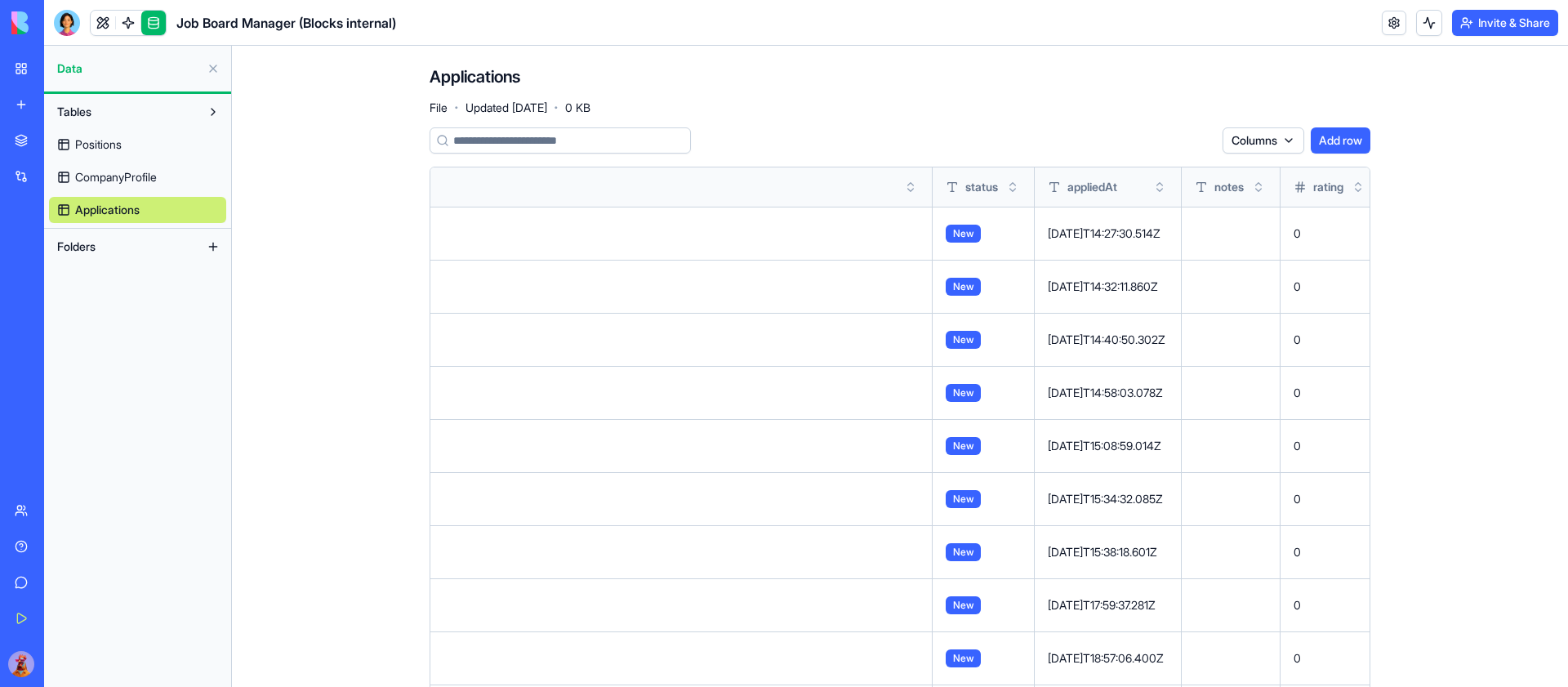
scroll to position [0, 14917]
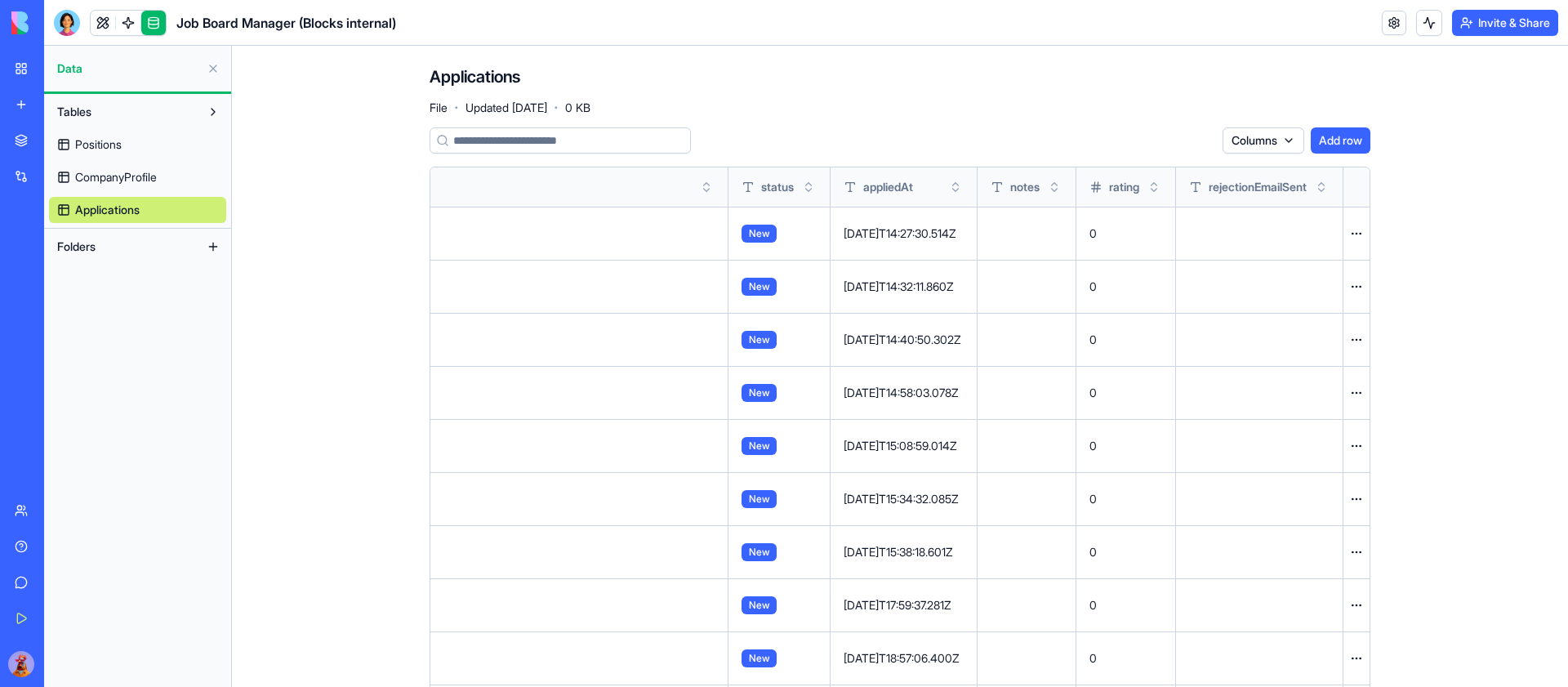
click at [947, 187] on button "Toggle sort" at bounding box center [955, 187] width 16 height 16
click at [947, 181] on button "Toggle sort" at bounding box center [955, 187] width 16 height 16
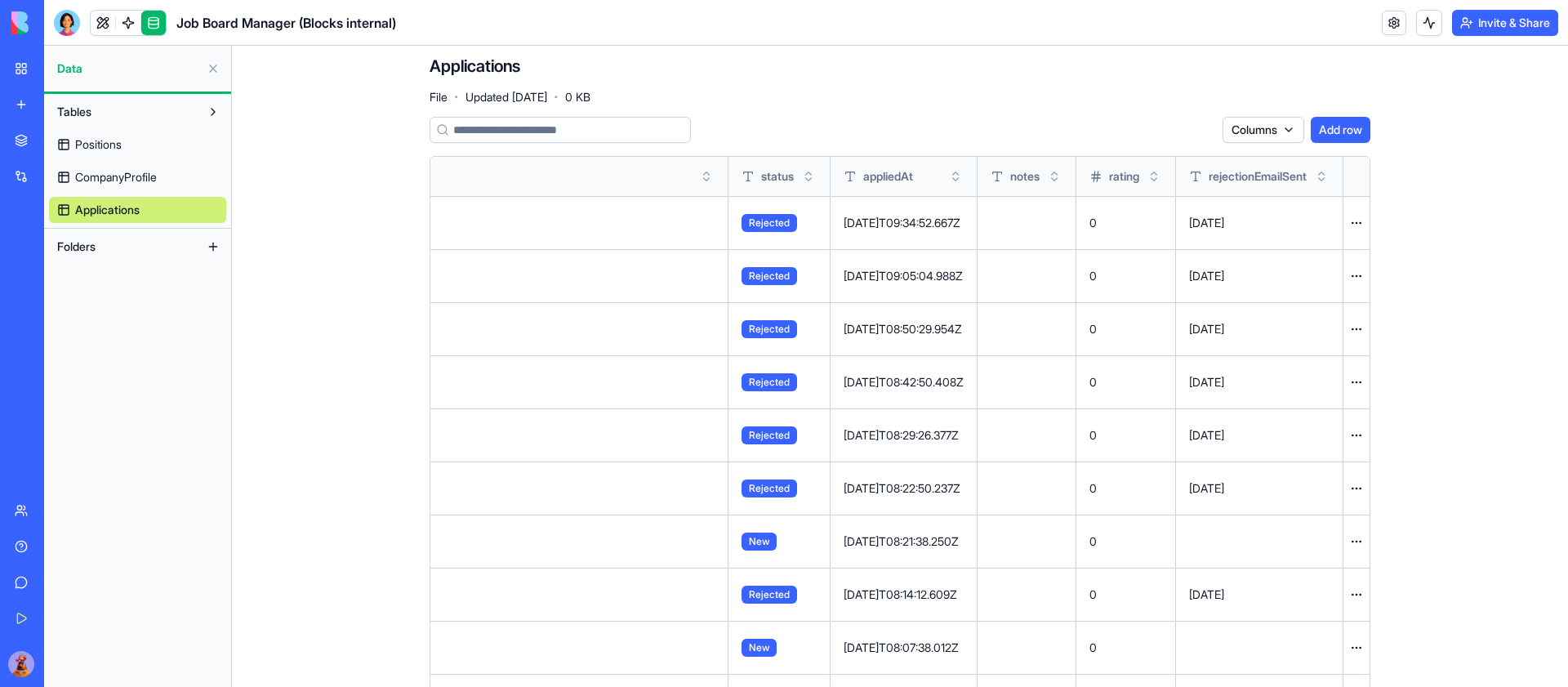
scroll to position [0, 0]
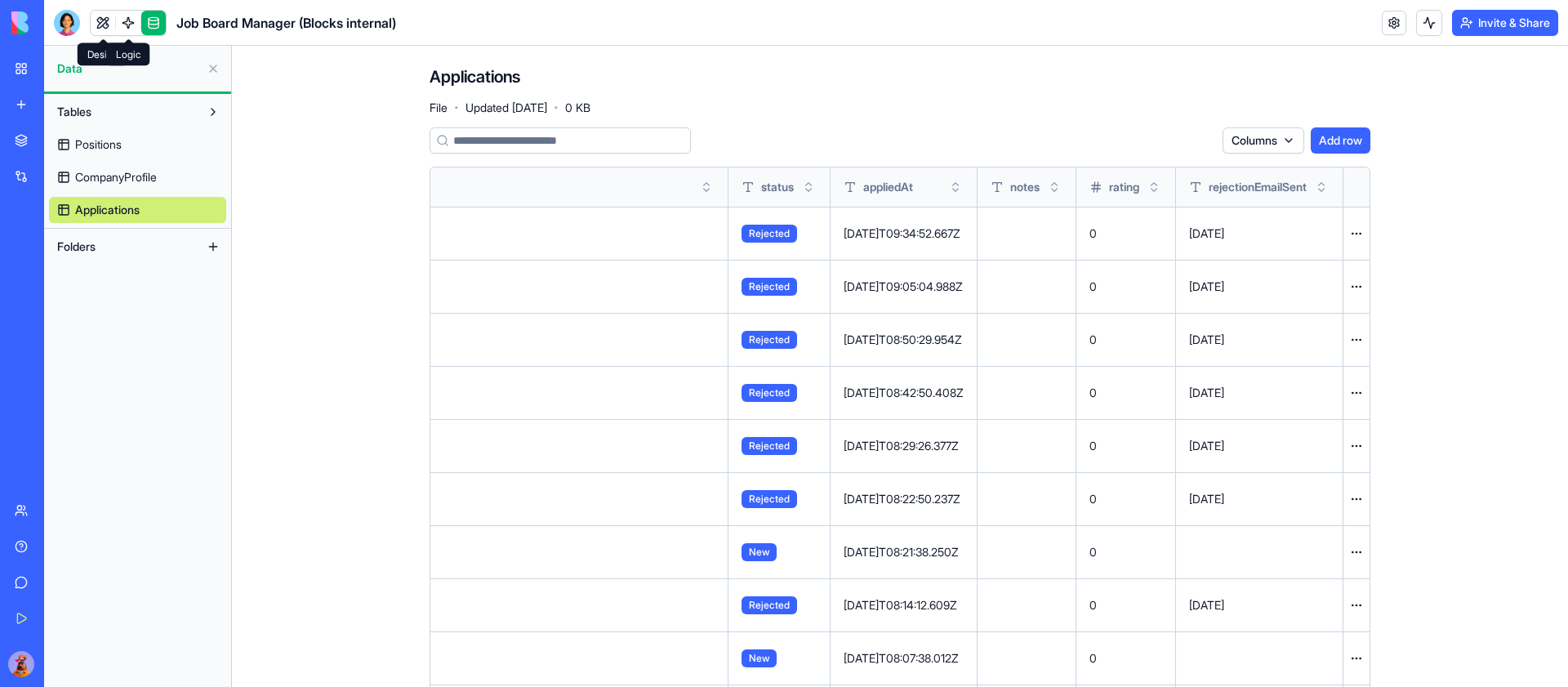
click at [127, 23] on link at bounding box center [128, 23] width 24 height 24
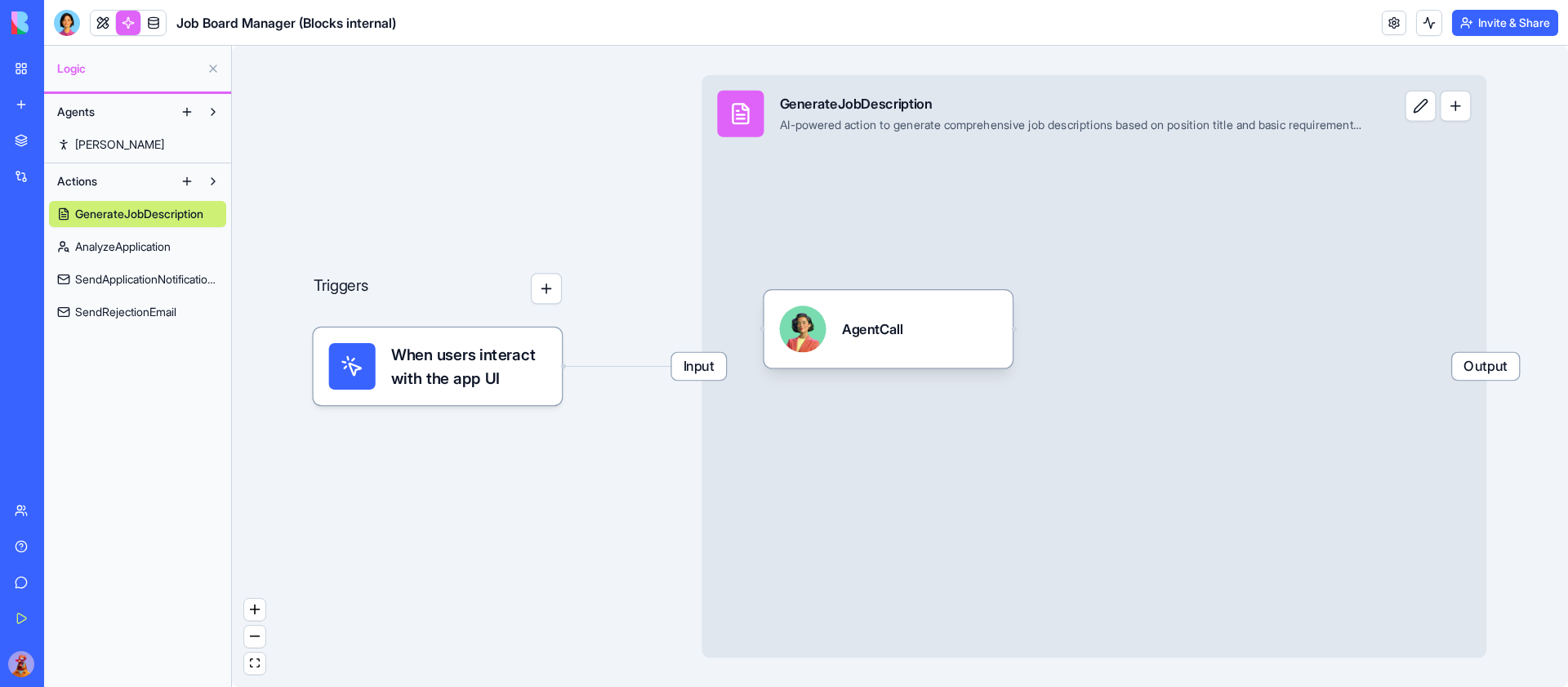
click at [87, 311] on span "SendRejectionEmail" at bounding box center [125, 312] width 101 height 16
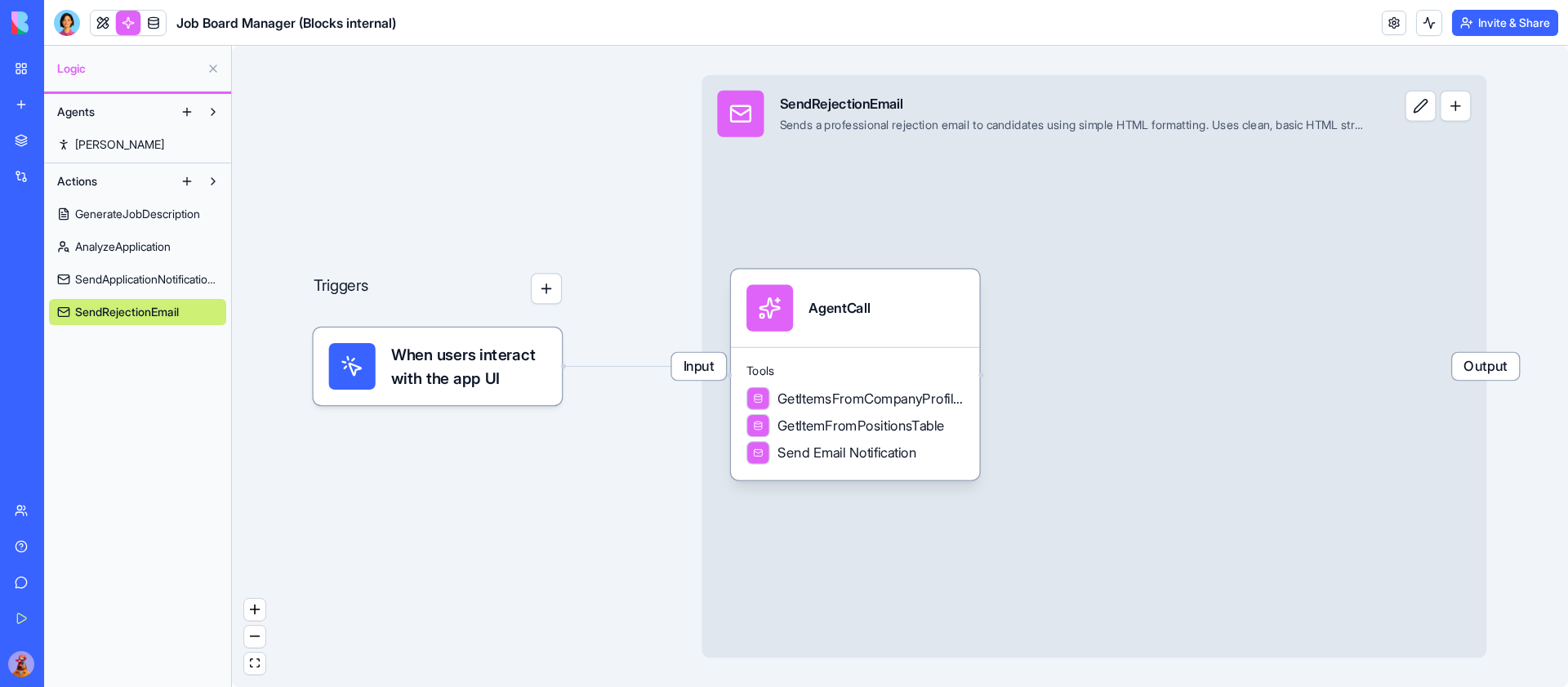
click at [1512, 363] on span "Output" at bounding box center [1485, 367] width 67 height 27
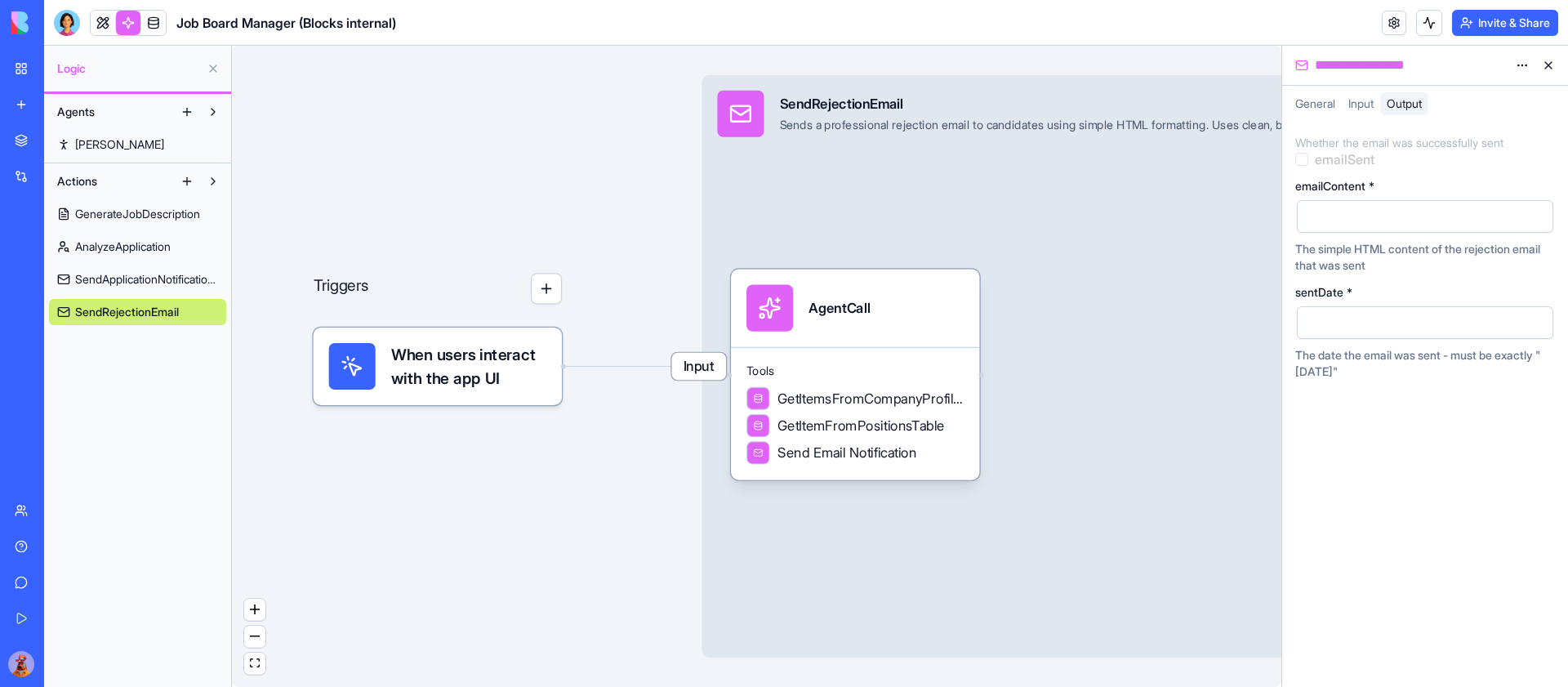
click at [1521, 60] on html "**********" at bounding box center [784, 343] width 1568 height 687
click at [1481, 101] on span "State" at bounding box center [1473, 98] width 26 height 16
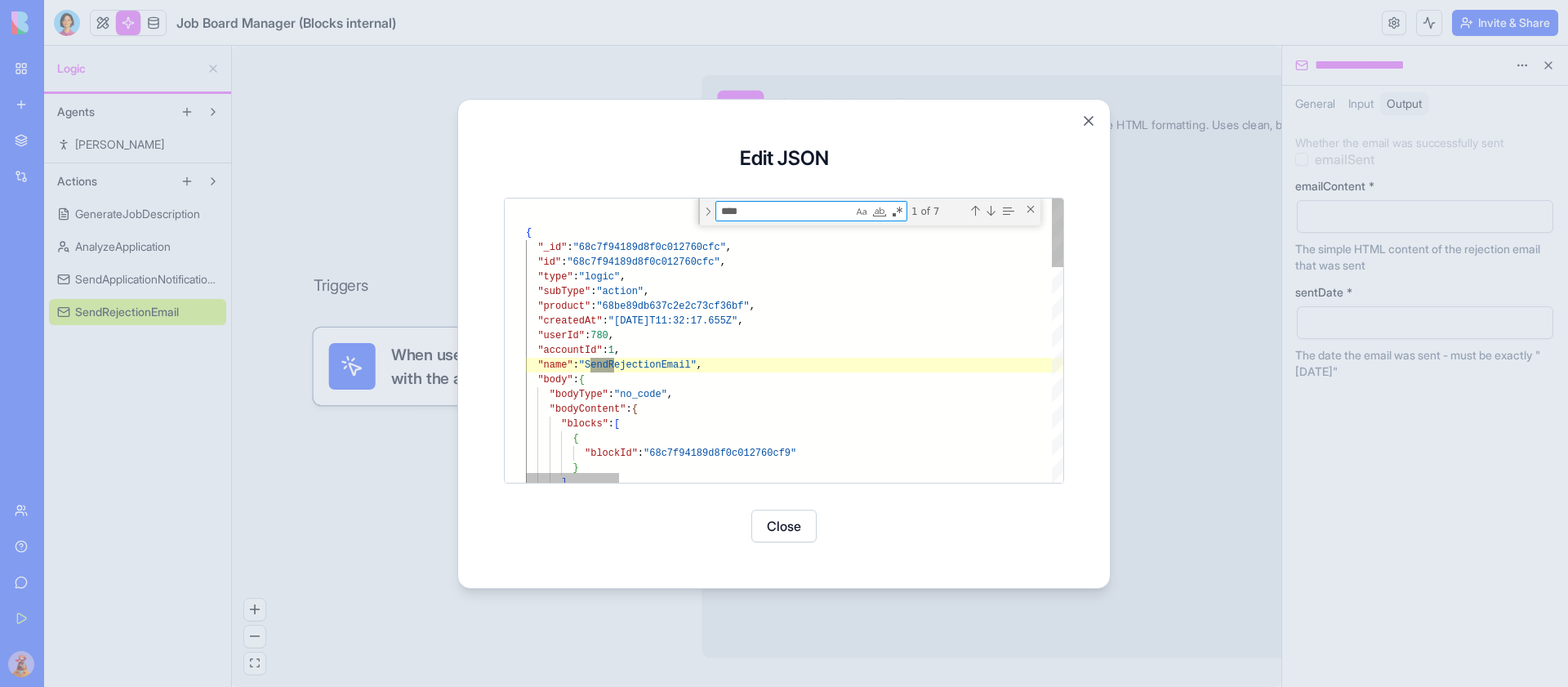
type textarea "***"
type textarea "**********"
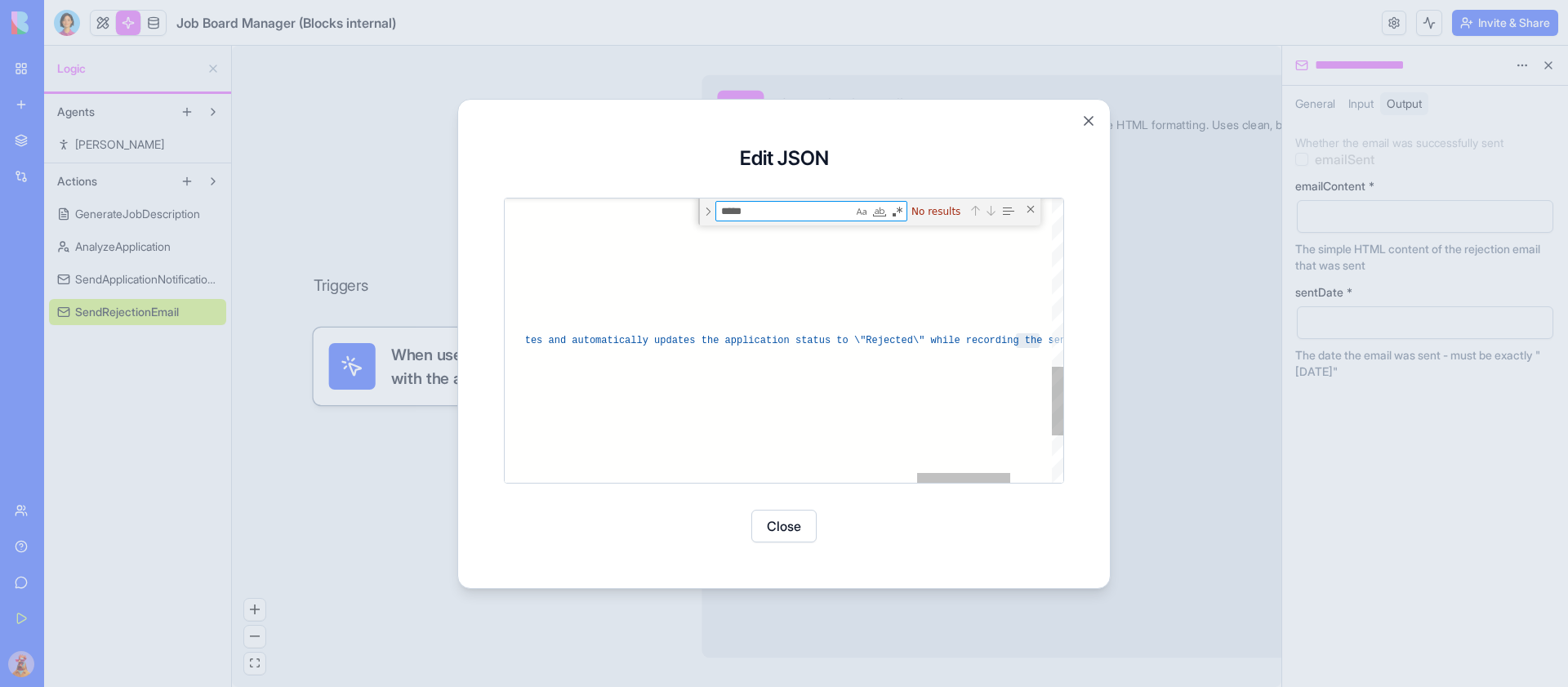
type textarea "*****"
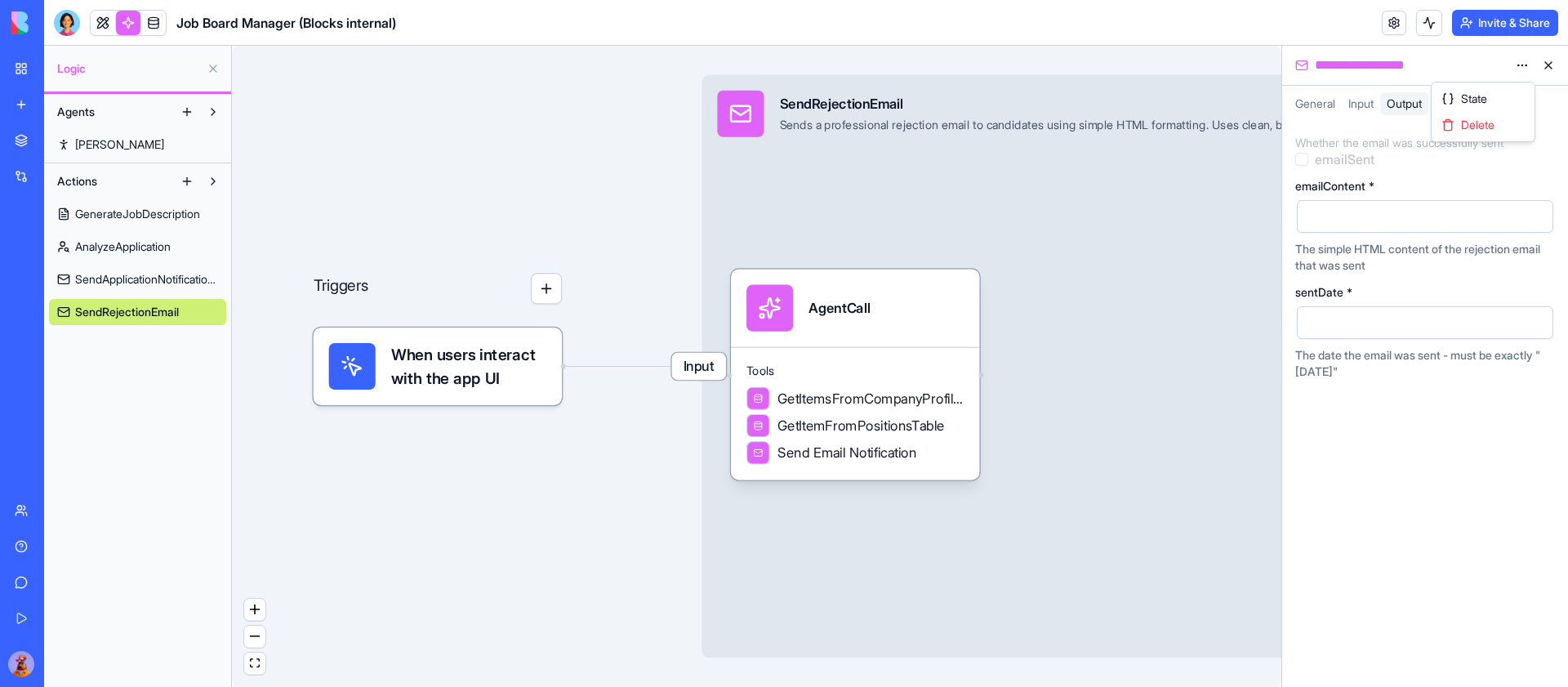
click at [1517, 69] on html "**********" at bounding box center [784, 343] width 1568 height 687
click at [1504, 97] on div "State" at bounding box center [1482, 98] width 97 height 26
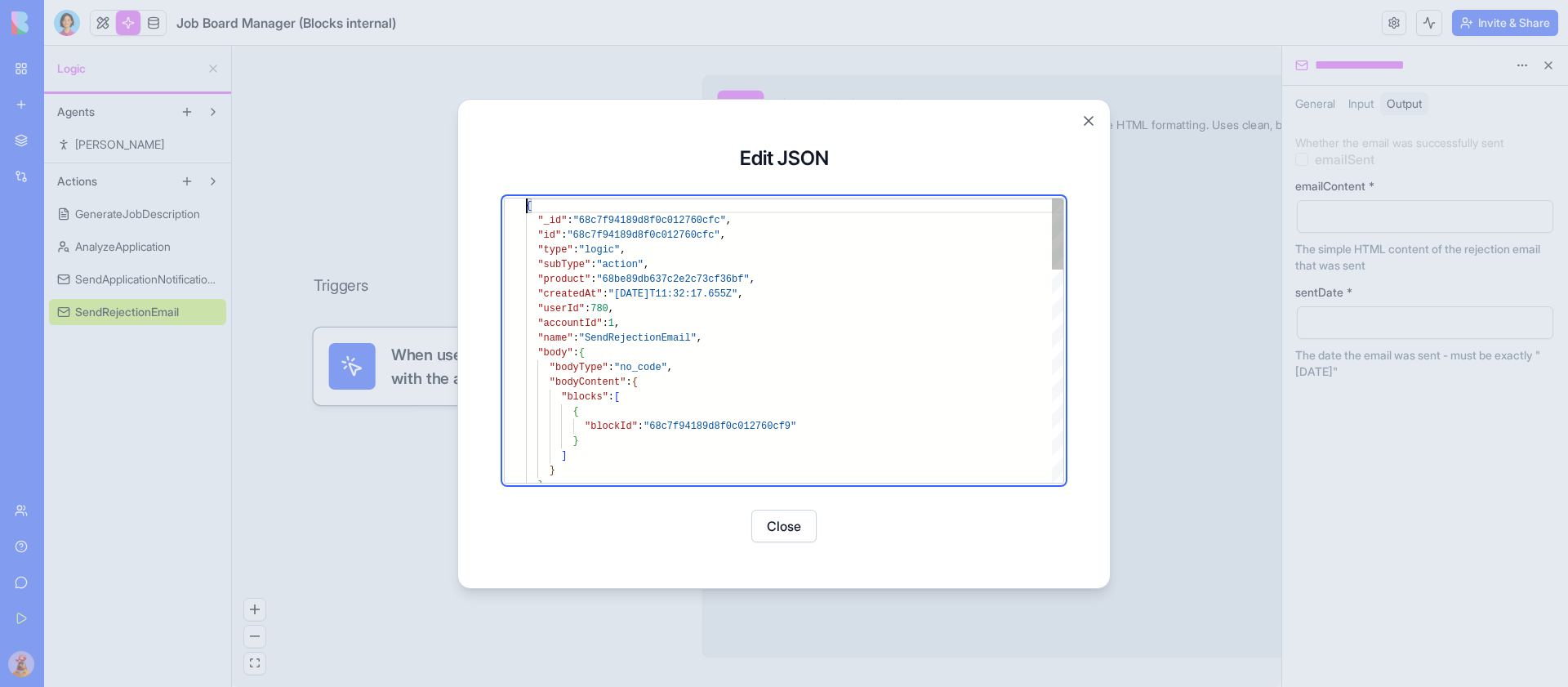
type textarea "**********"
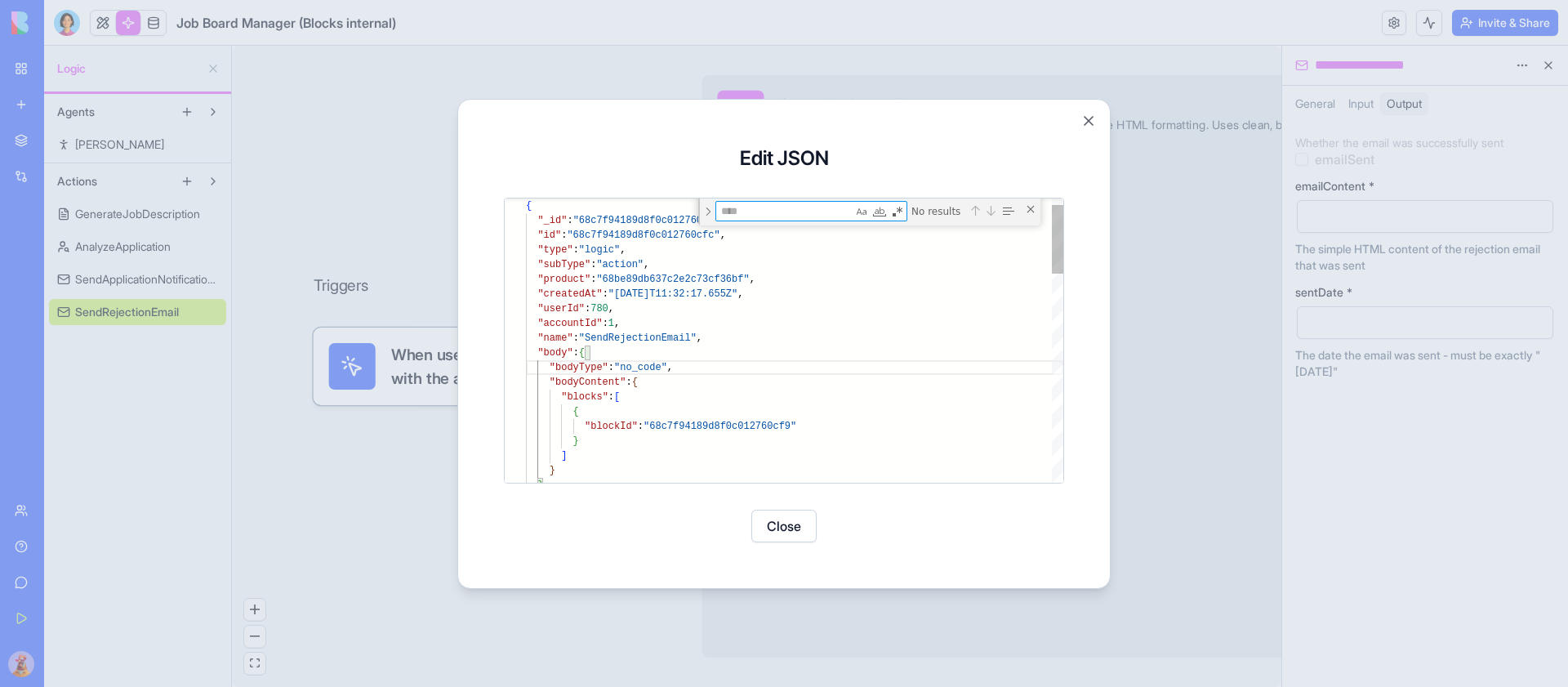
type textarea "*"
type textarea "**********"
type textarea "**"
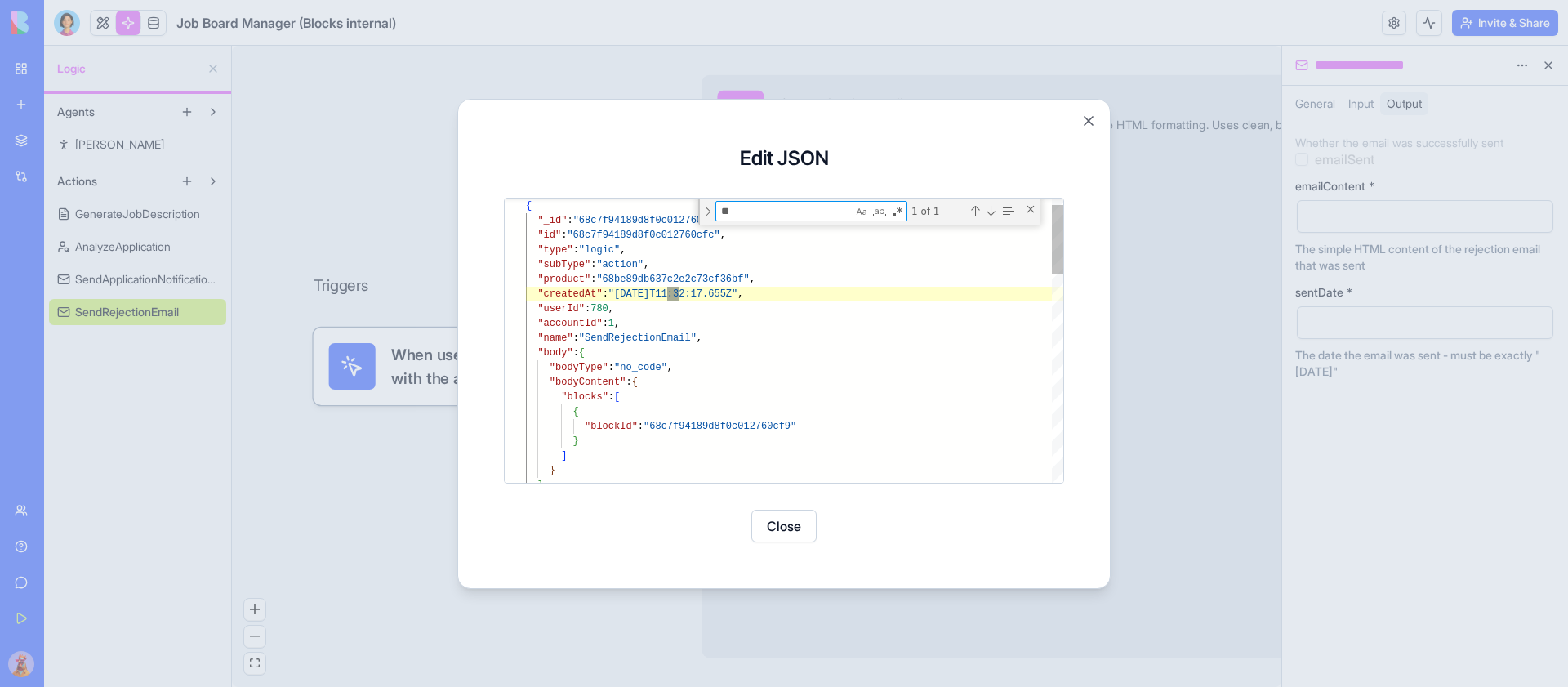
scroll to position [147, 153]
type textarea "**********"
type textarea "*"
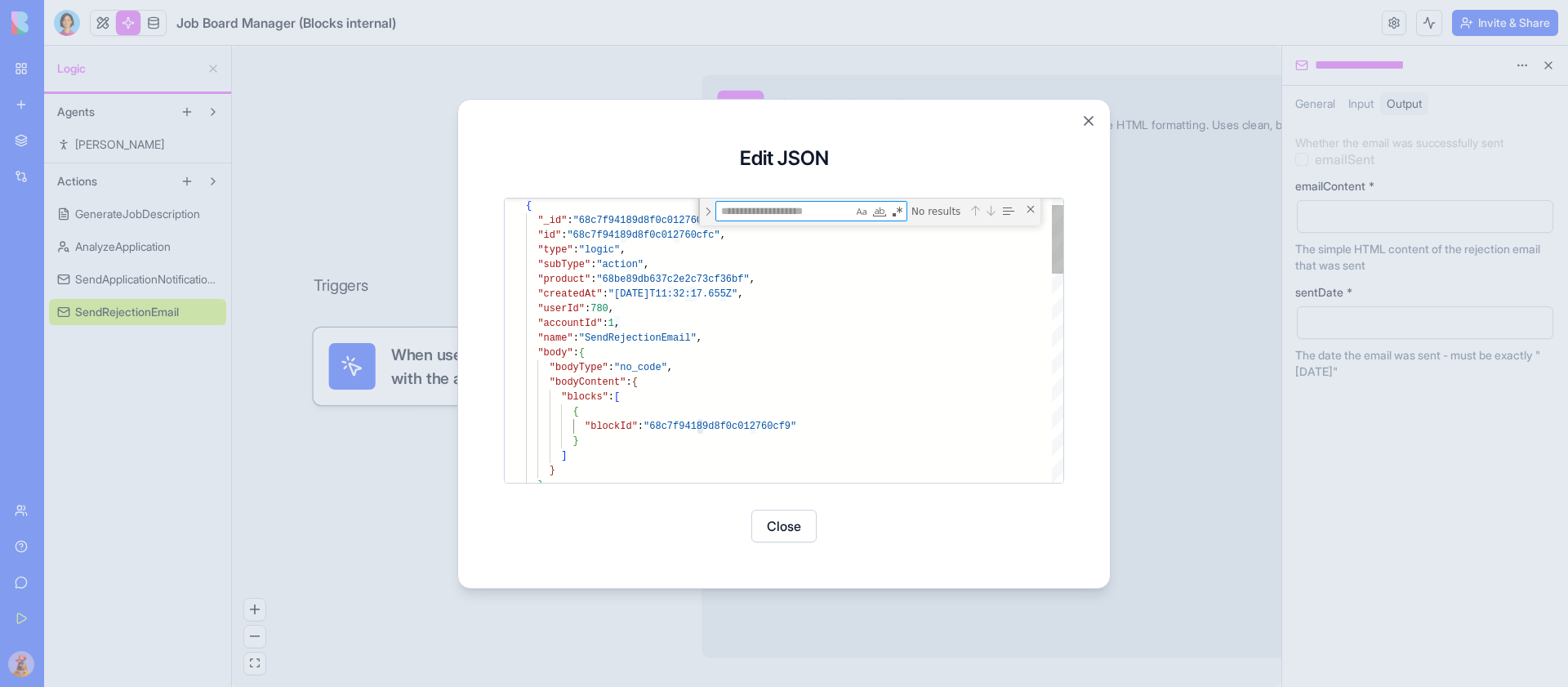
type textarea "*"
type textarea "**********"
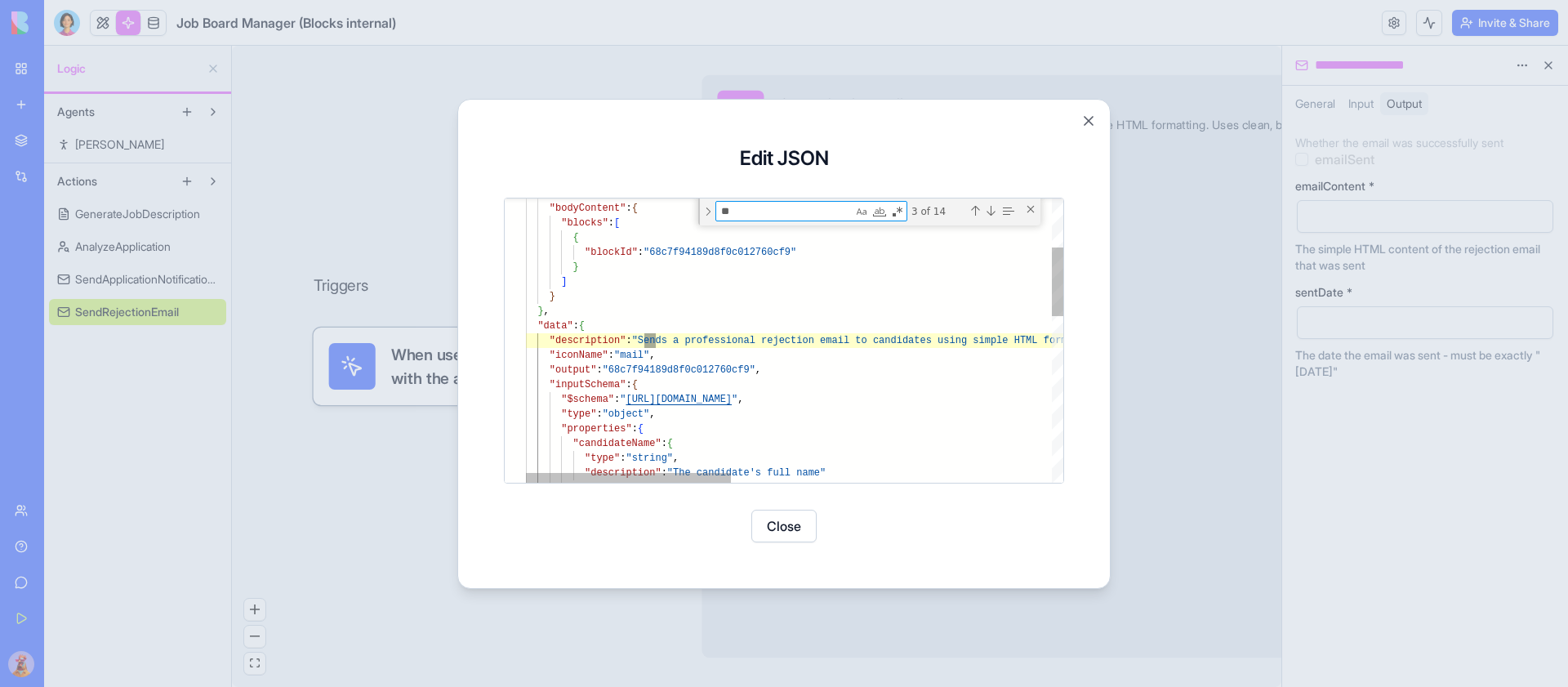
type textarea "***"
type textarea "**********"
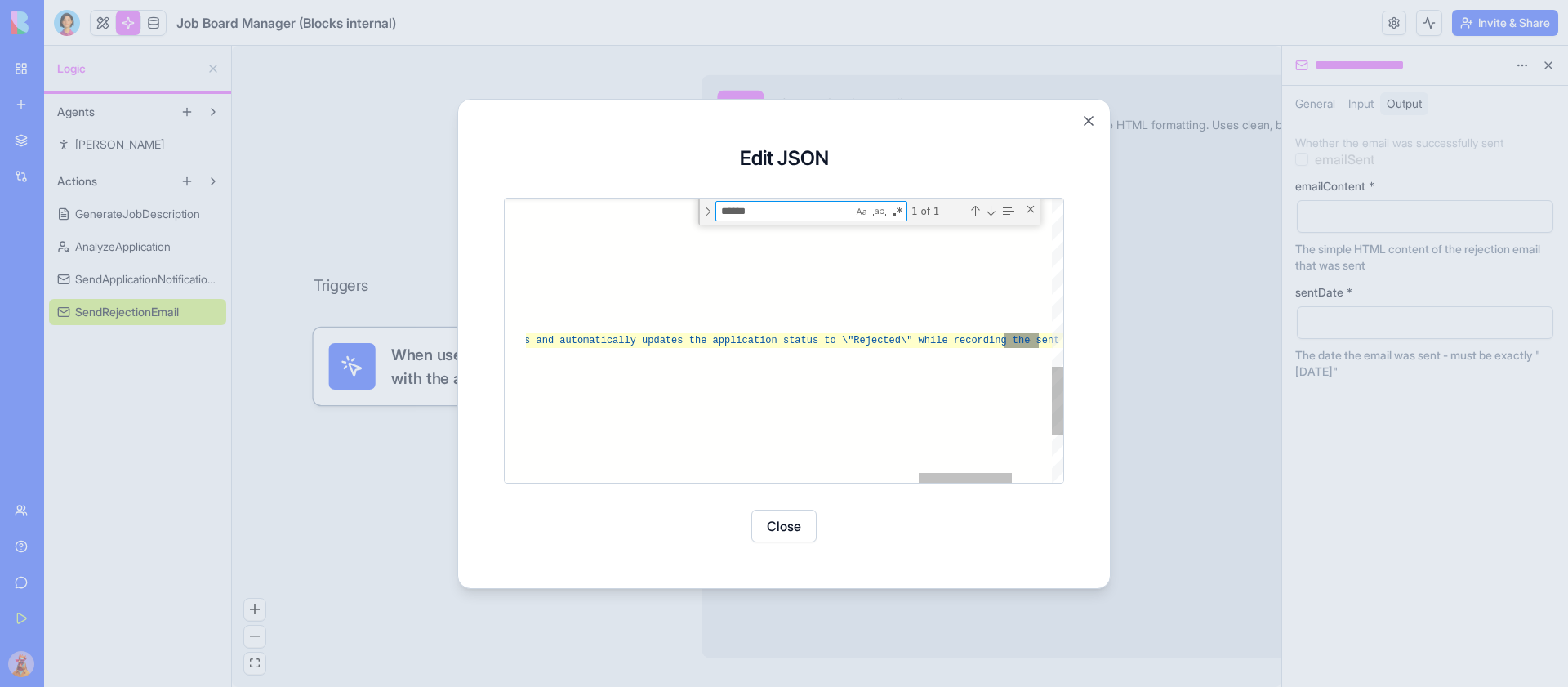
scroll to position [88, 2768]
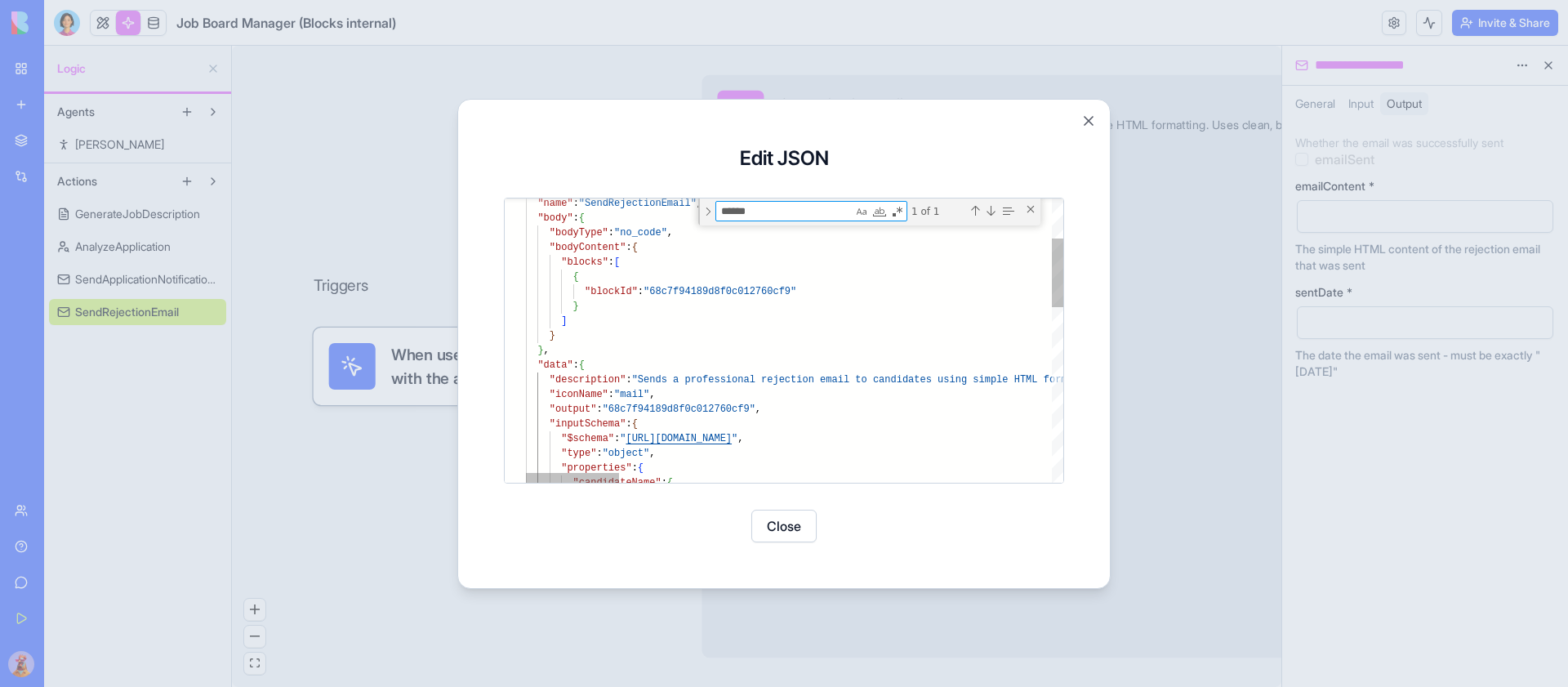
type textarea "******"
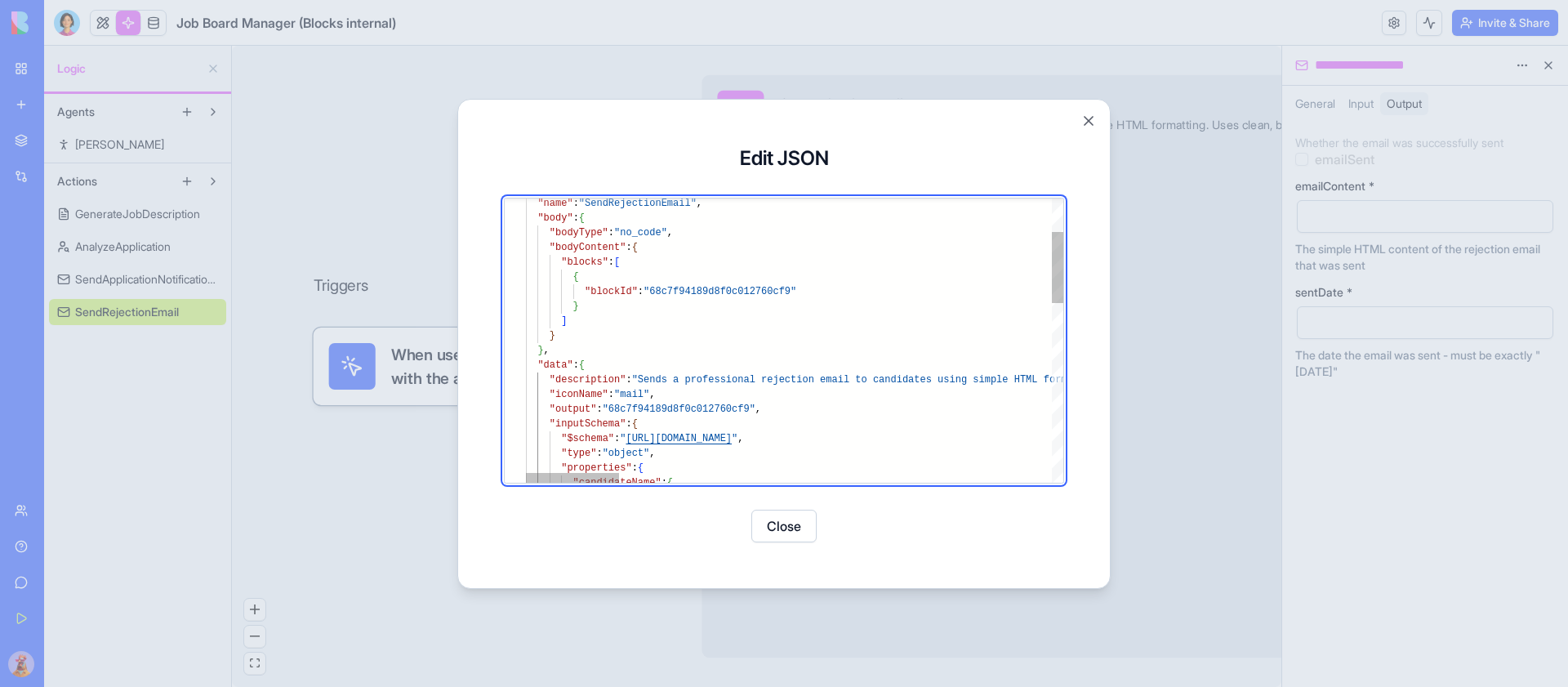
scroll to position [88, 5]
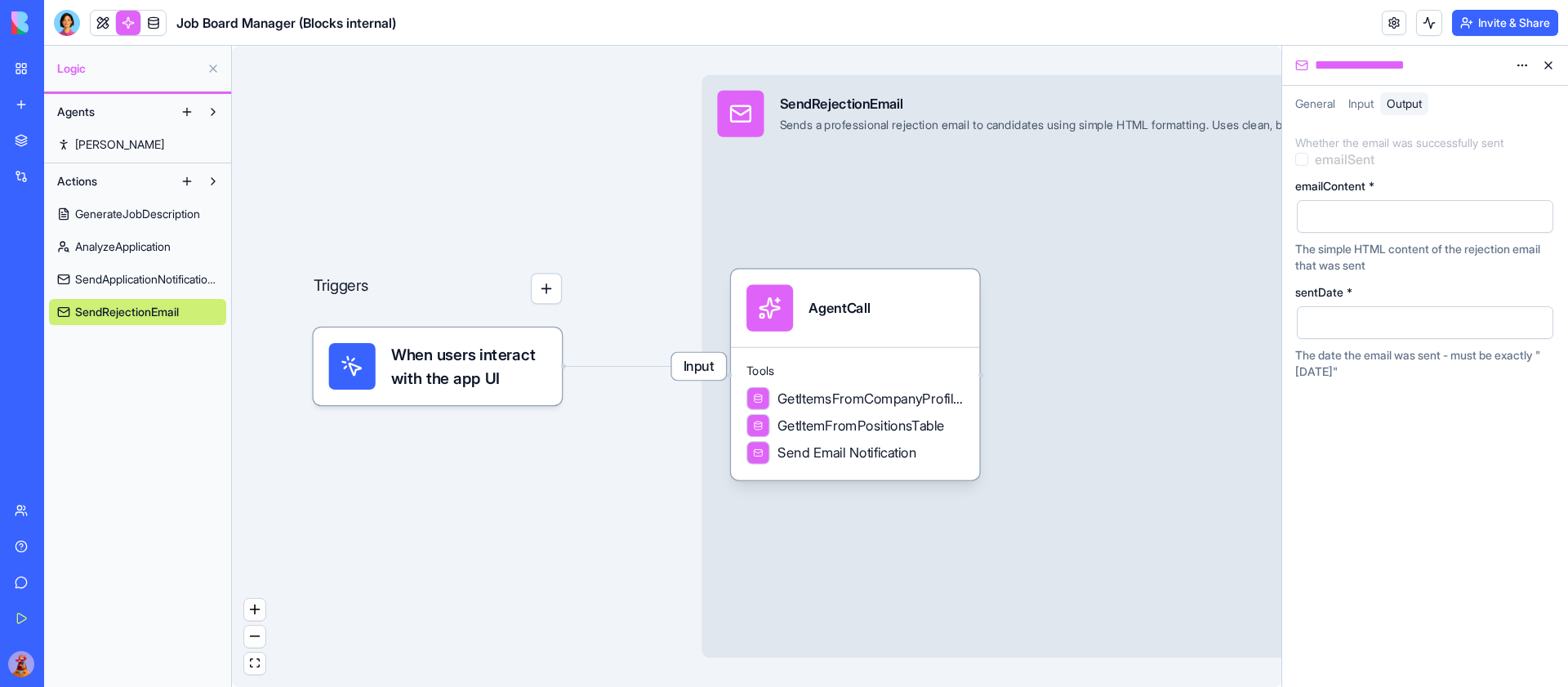
click at [1109, 207] on div "Input SendRejectionEmail Sends a professional rejection email to candidates usi…" at bounding box center [1094, 367] width 785 height 583
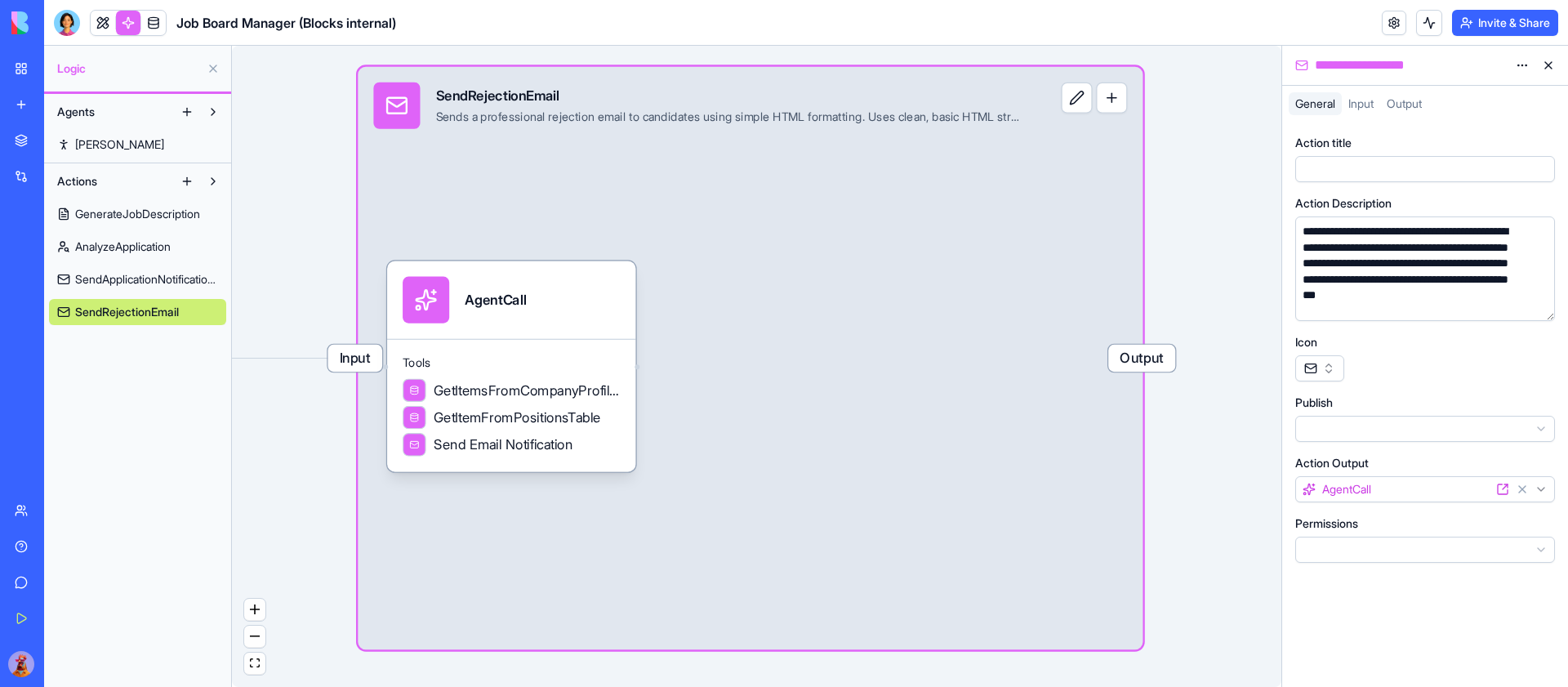
click at [1514, 66] on html "**********" at bounding box center [784, 343] width 1568 height 687
click at [1494, 96] on div "State" at bounding box center [1482, 98] width 97 height 26
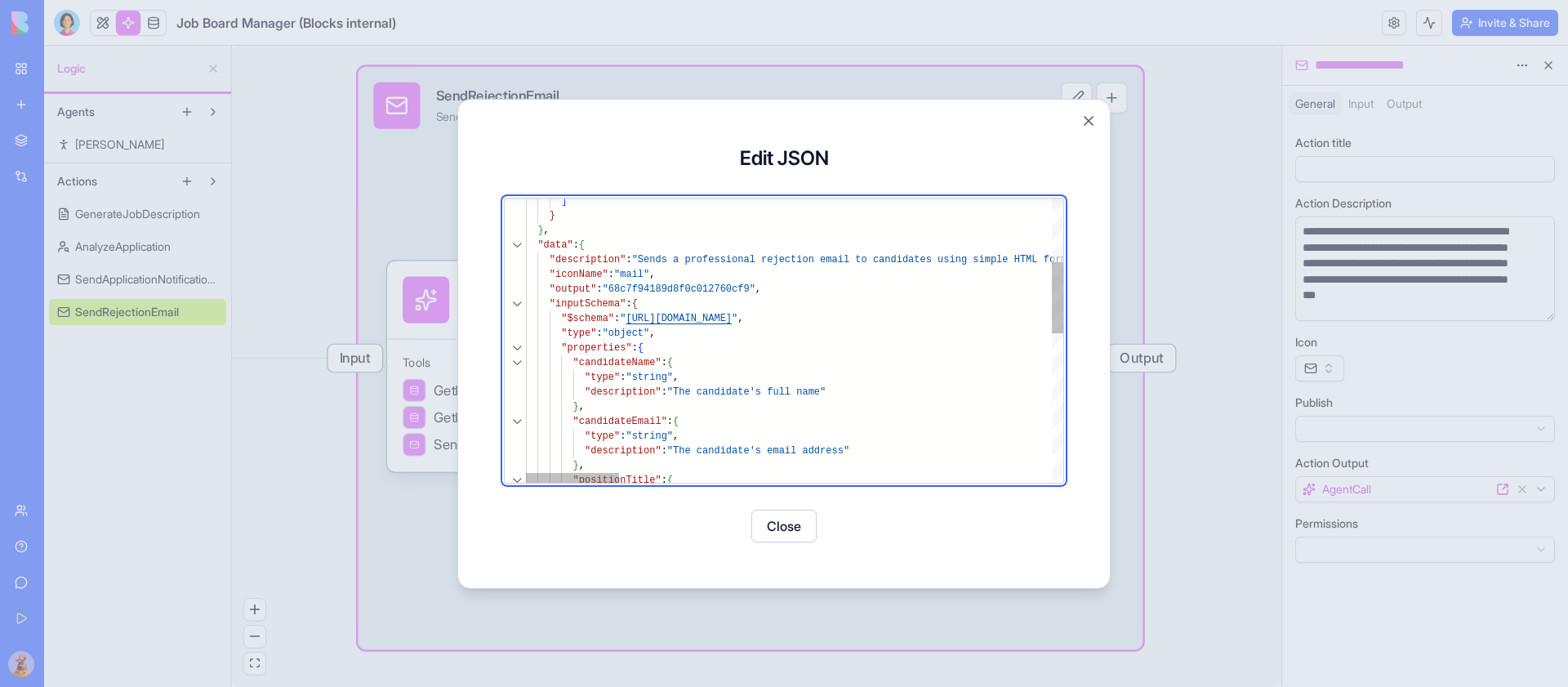
click at [521, 303] on div at bounding box center [517, 304] width 22 height 14
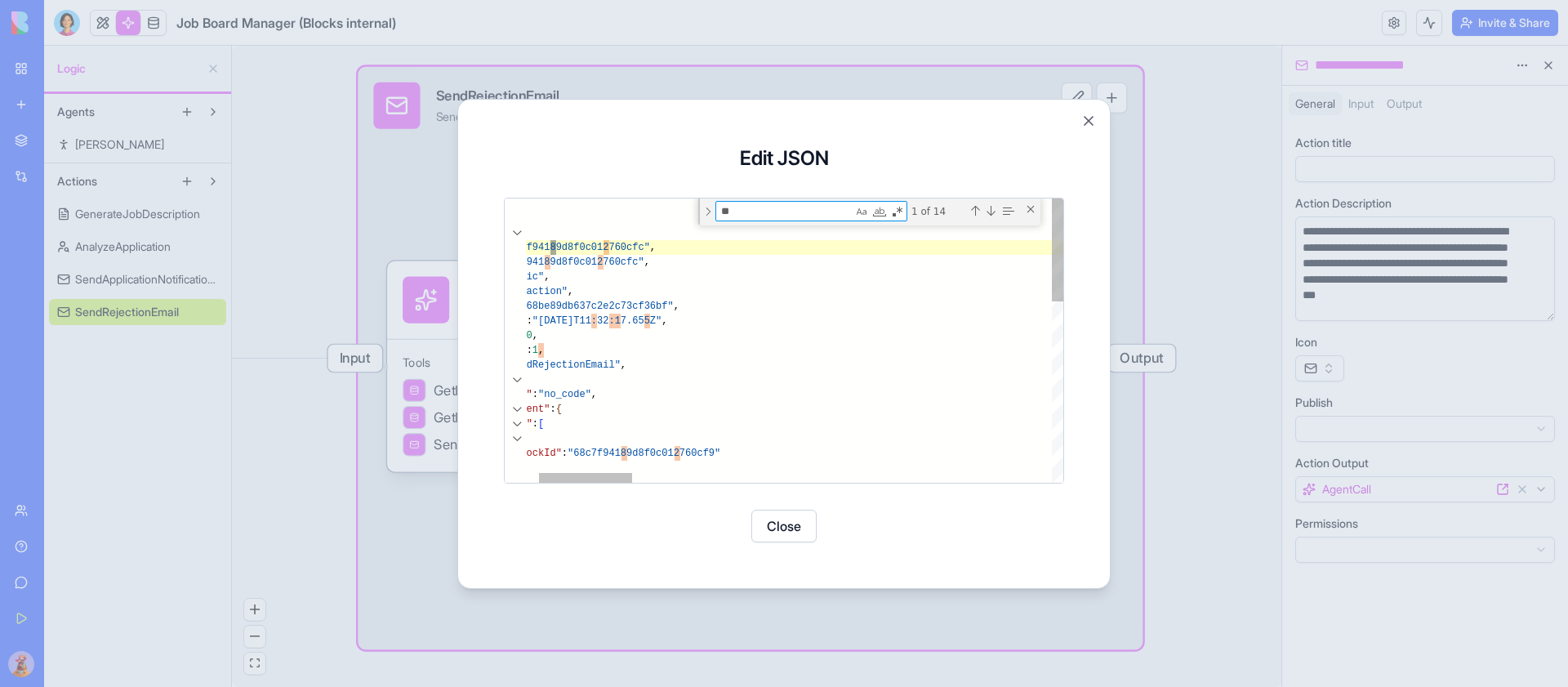
scroll to position [0, 153]
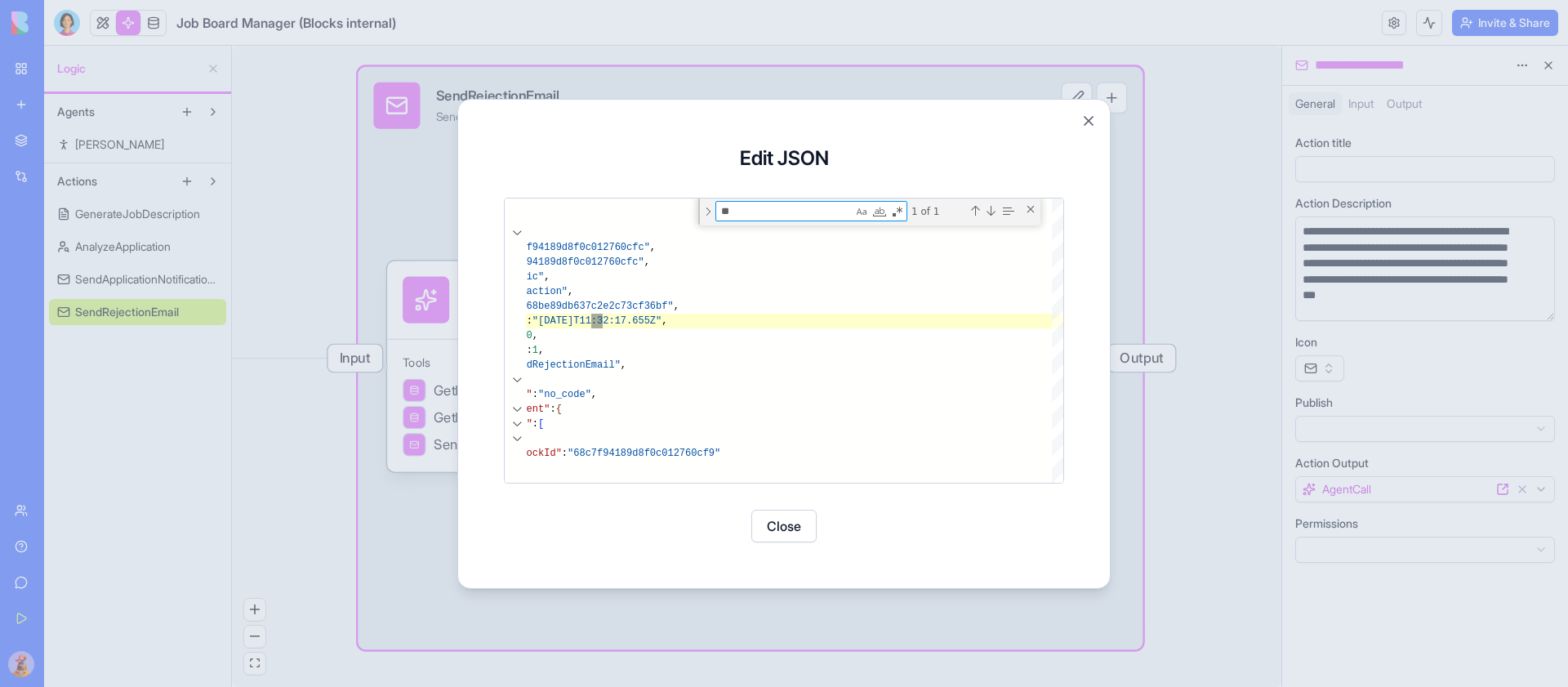
type textarea "**"
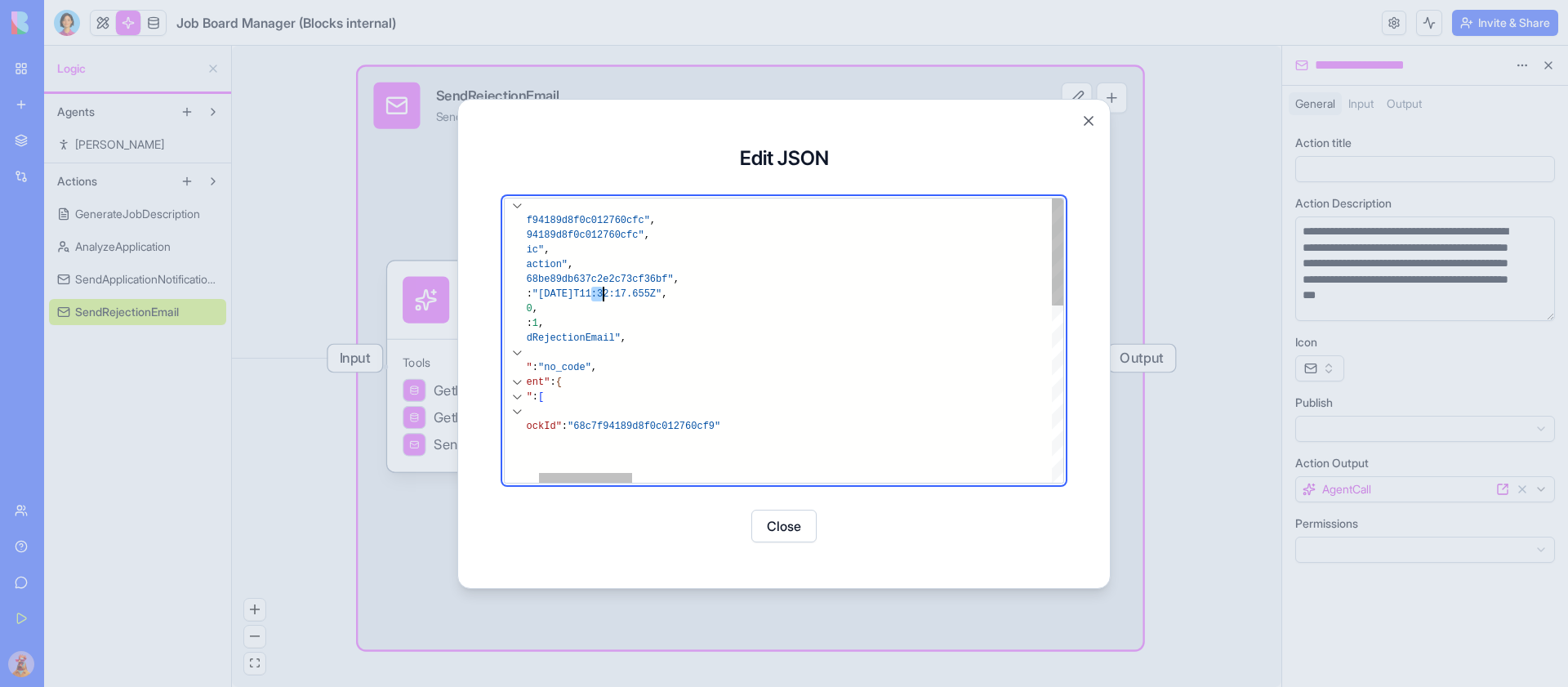
scroll to position [88, 153]
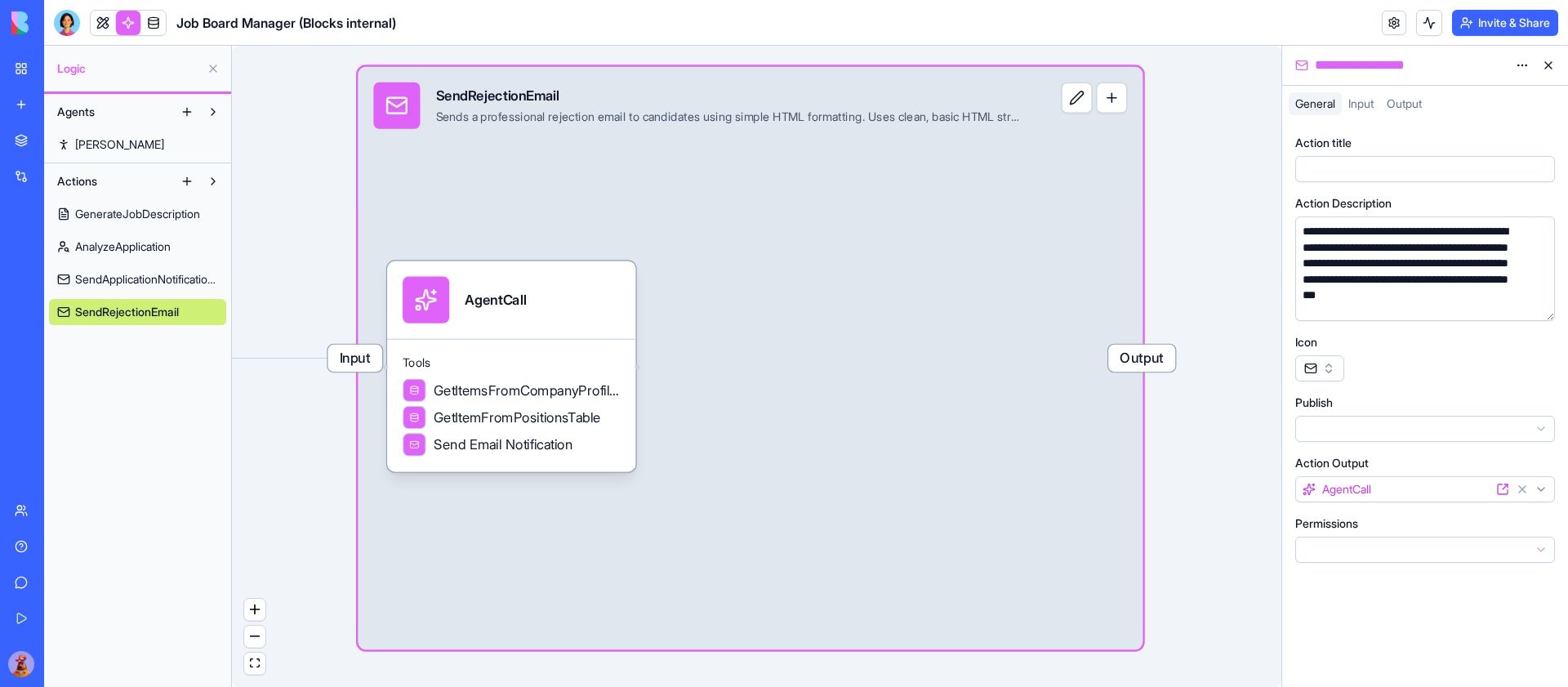
click at [1169, 359] on span "Output" at bounding box center [1141, 358] width 67 height 27
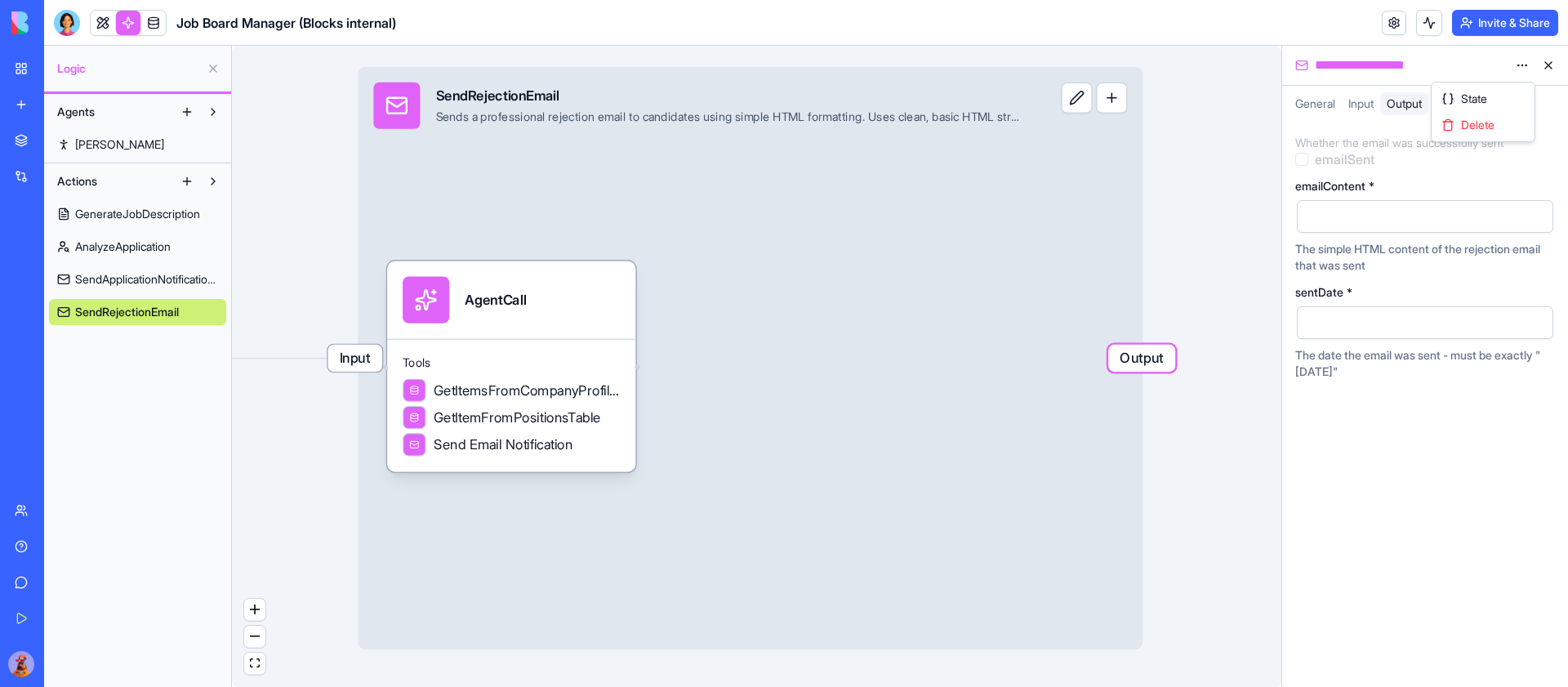
click at [1521, 65] on html "**********" at bounding box center [784, 343] width 1568 height 687
click at [547, 290] on div "AgentCall" at bounding box center [511, 301] width 217 height 47
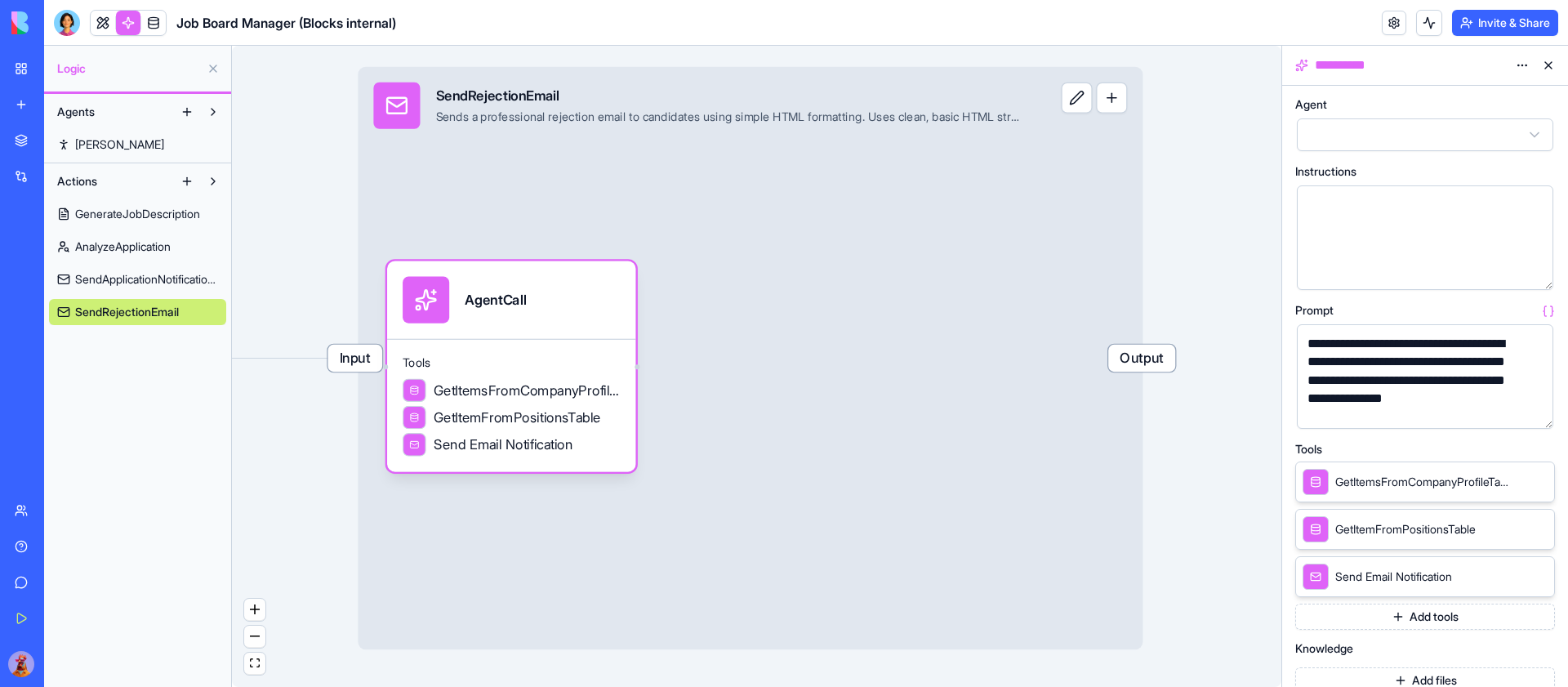
click at [1517, 62] on html "**********" at bounding box center [784, 343] width 1568 height 687
click at [1490, 100] on div "State" at bounding box center [1482, 98] width 97 height 26
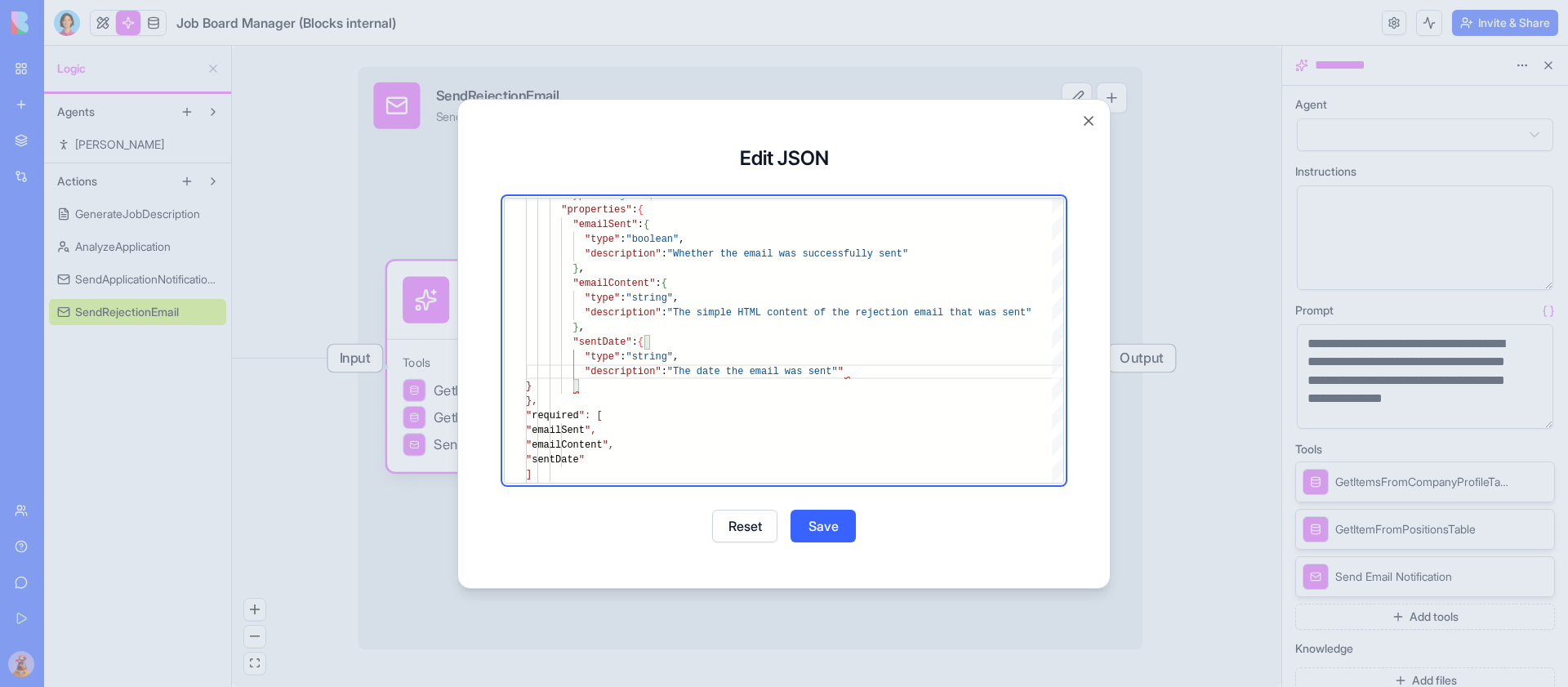
type textarea "**********"
click at [826, 528] on button "Save" at bounding box center [823, 526] width 65 height 32
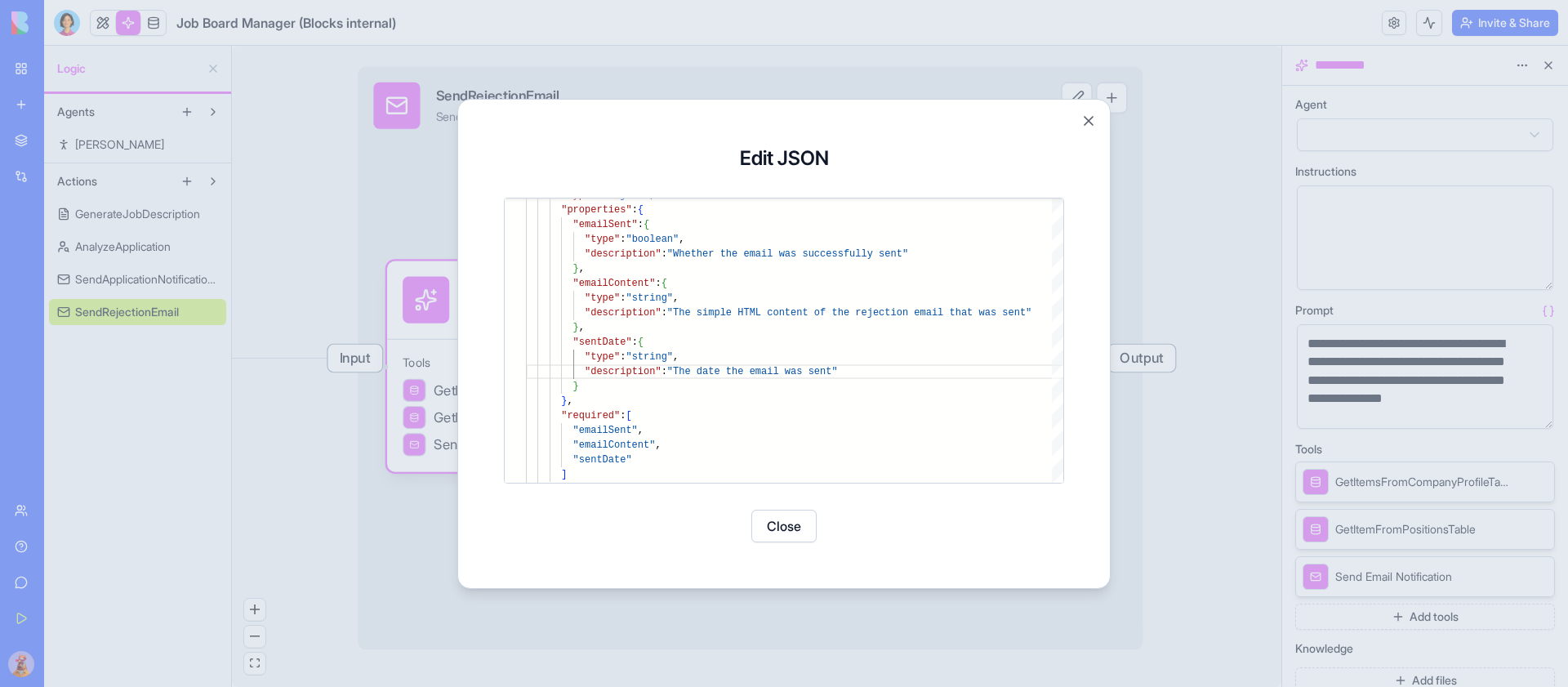
click at [776, 522] on button "Close" at bounding box center [784, 526] width 65 height 32
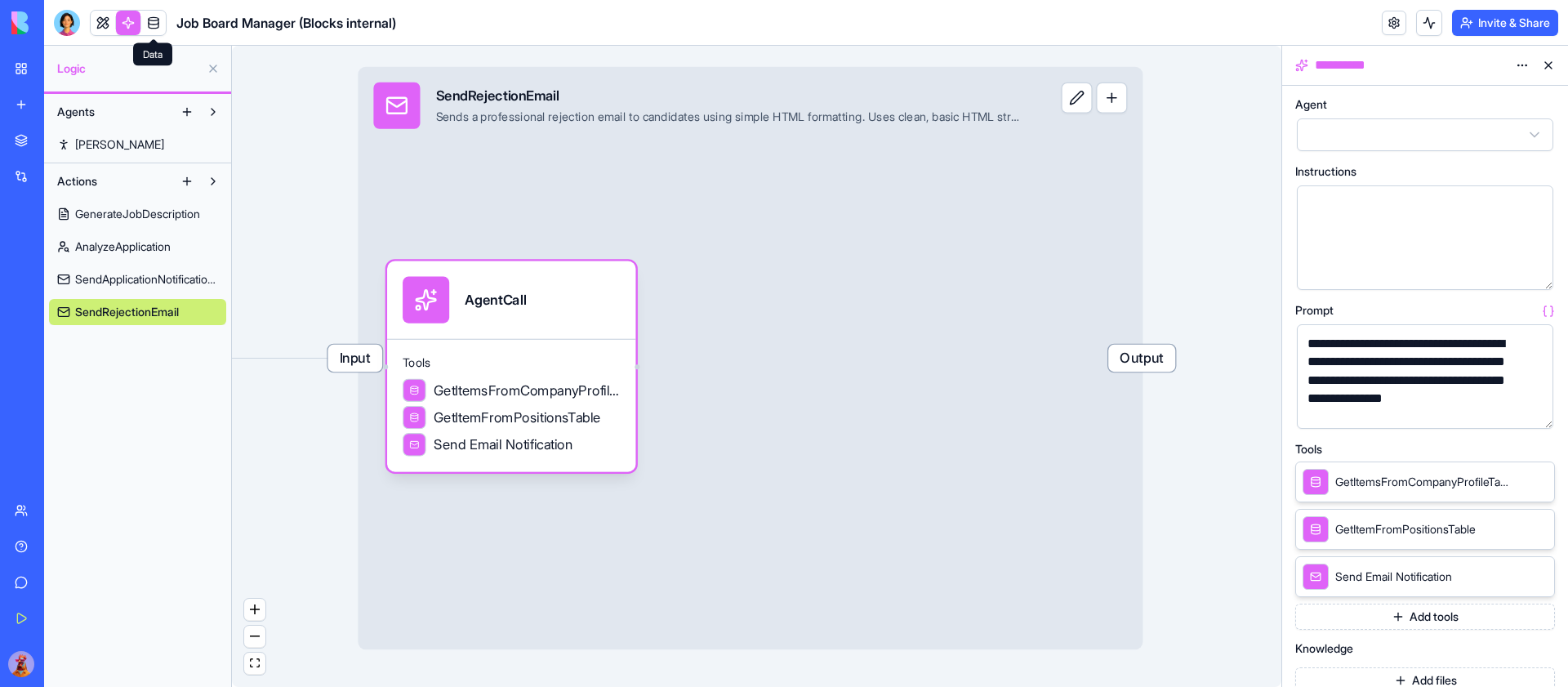
click at [160, 19] on link at bounding box center [153, 23] width 24 height 24
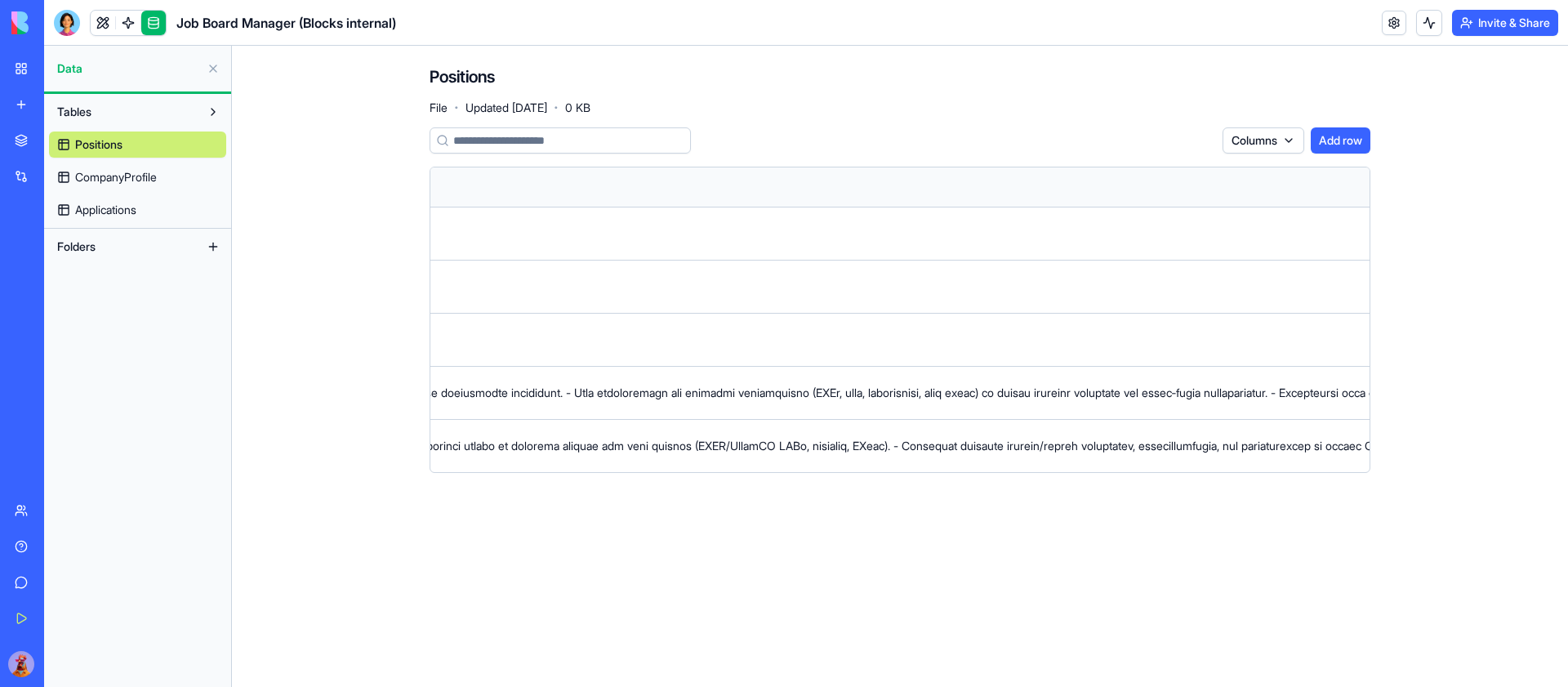
scroll to position [0, 5459]
click at [136, 213] on span "Applications" at bounding box center [106, 210] width 61 height 16
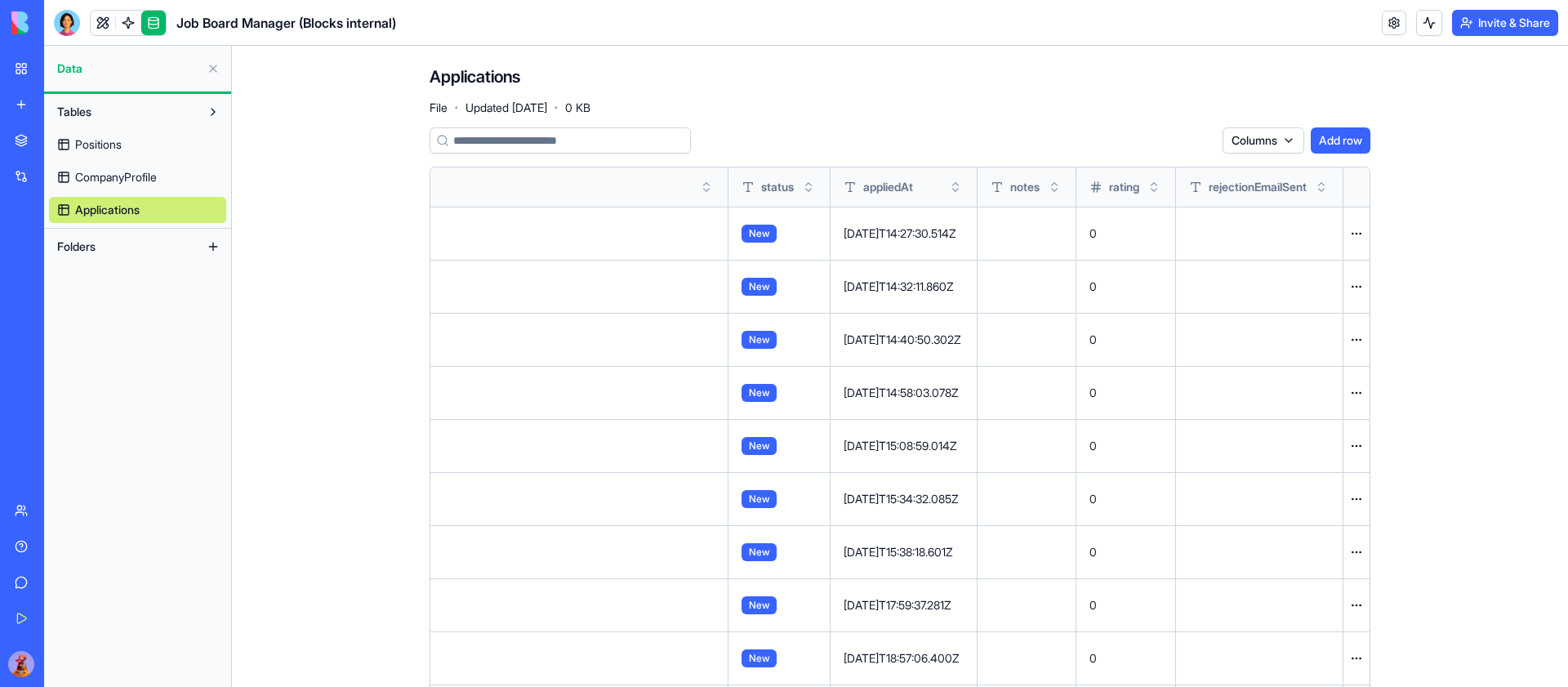
scroll to position [0, 14917]
click at [111, 14] on link at bounding box center [102, 23] width 24 height 24
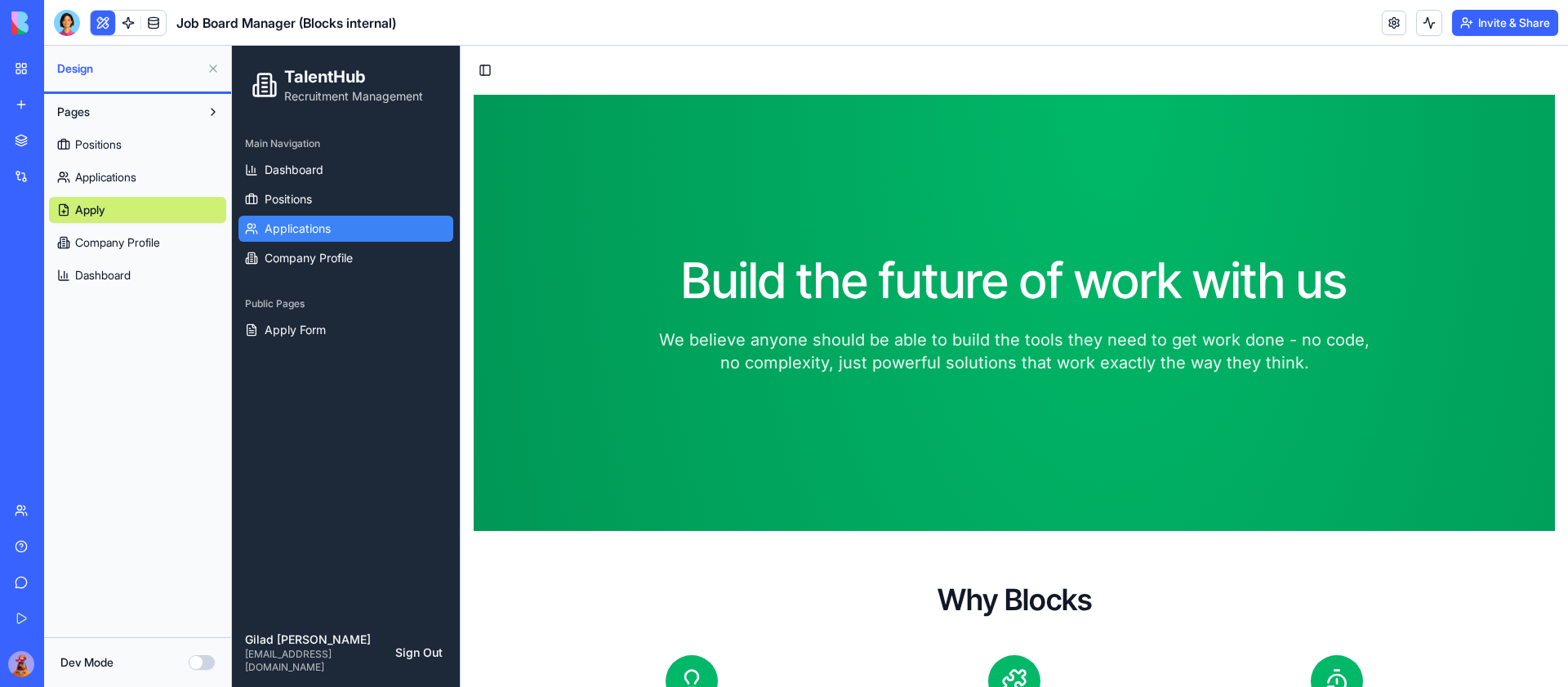
click at [398, 225] on link "Applications" at bounding box center [346, 228] width 215 height 26
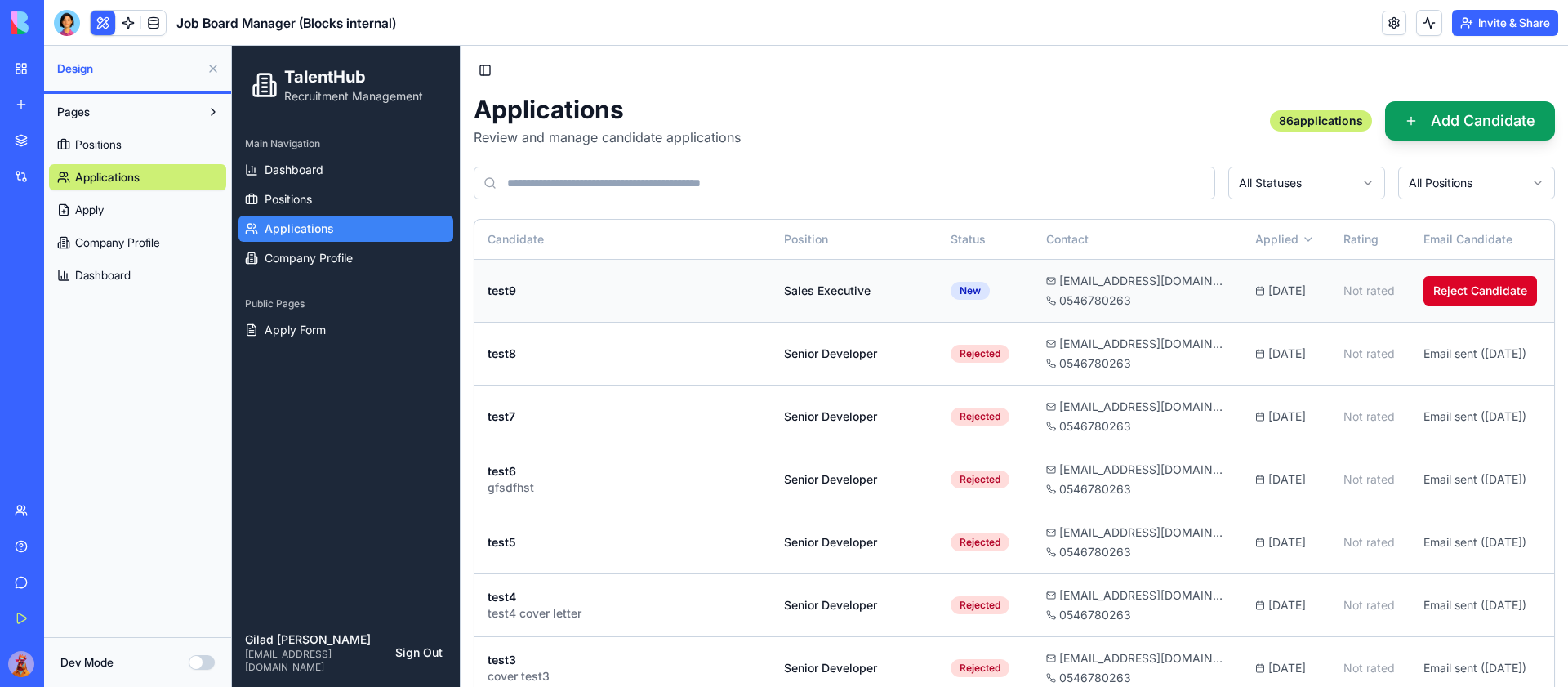
click at [1473, 282] on button "Reject Candidate" at bounding box center [1480, 291] width 114 height 30
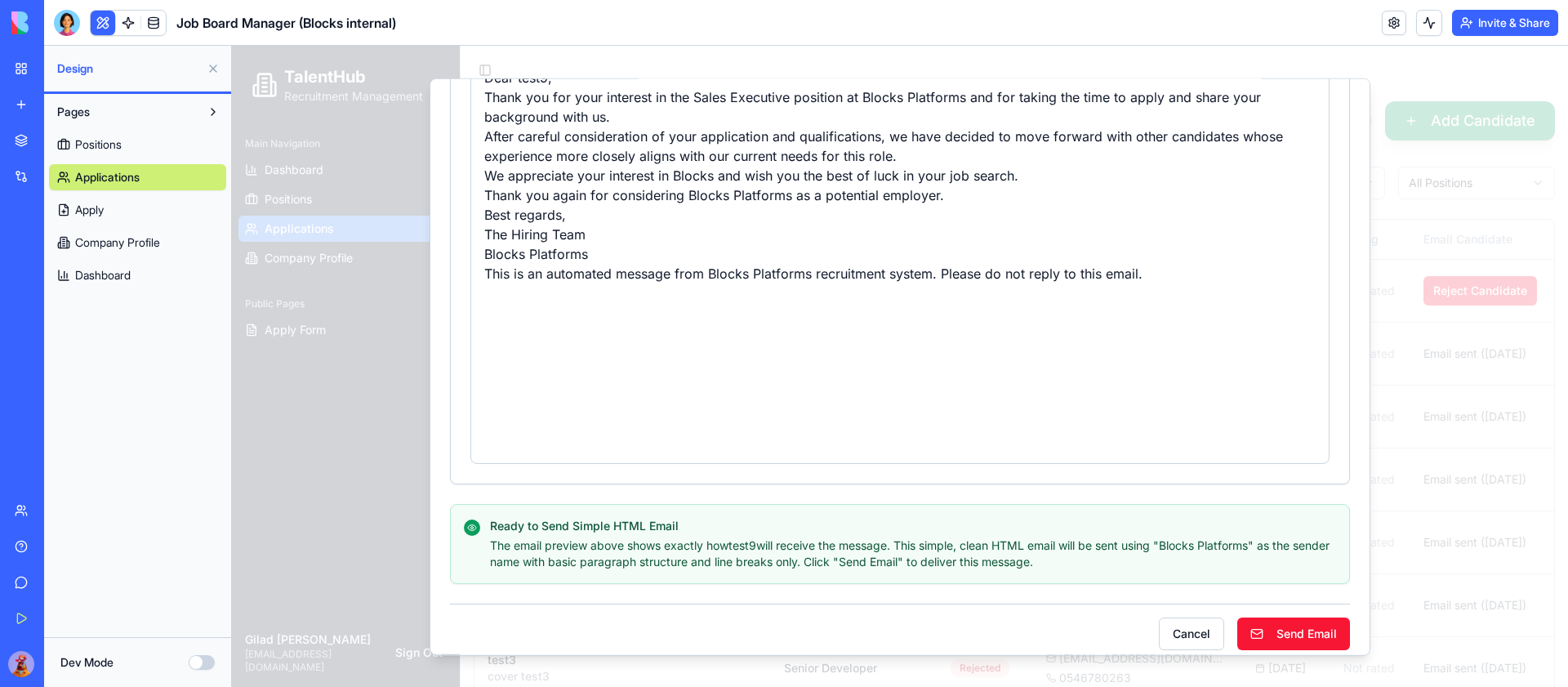
scroll to position [505, 0]
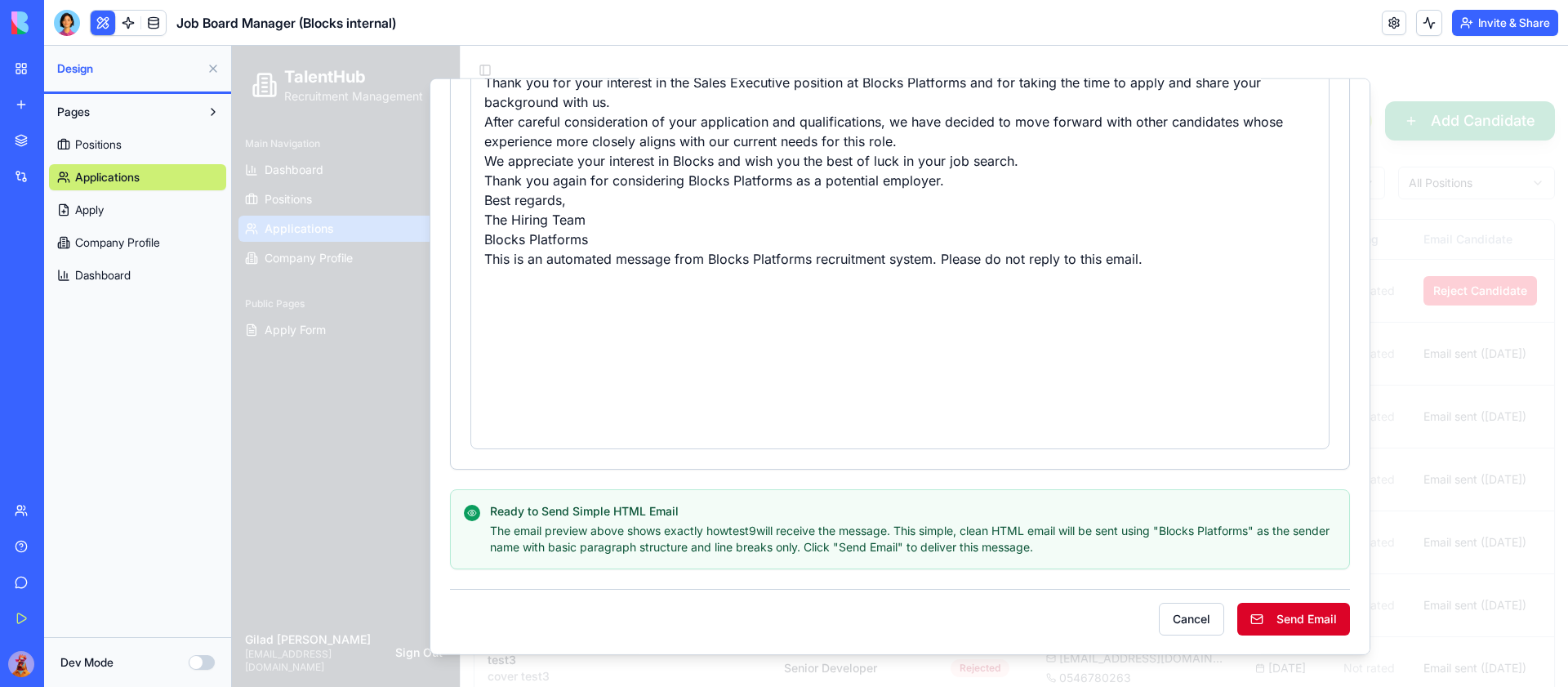
click at [1296, 620] on button "Send Email" at bounding box center [1293, 618] width 113 height 32
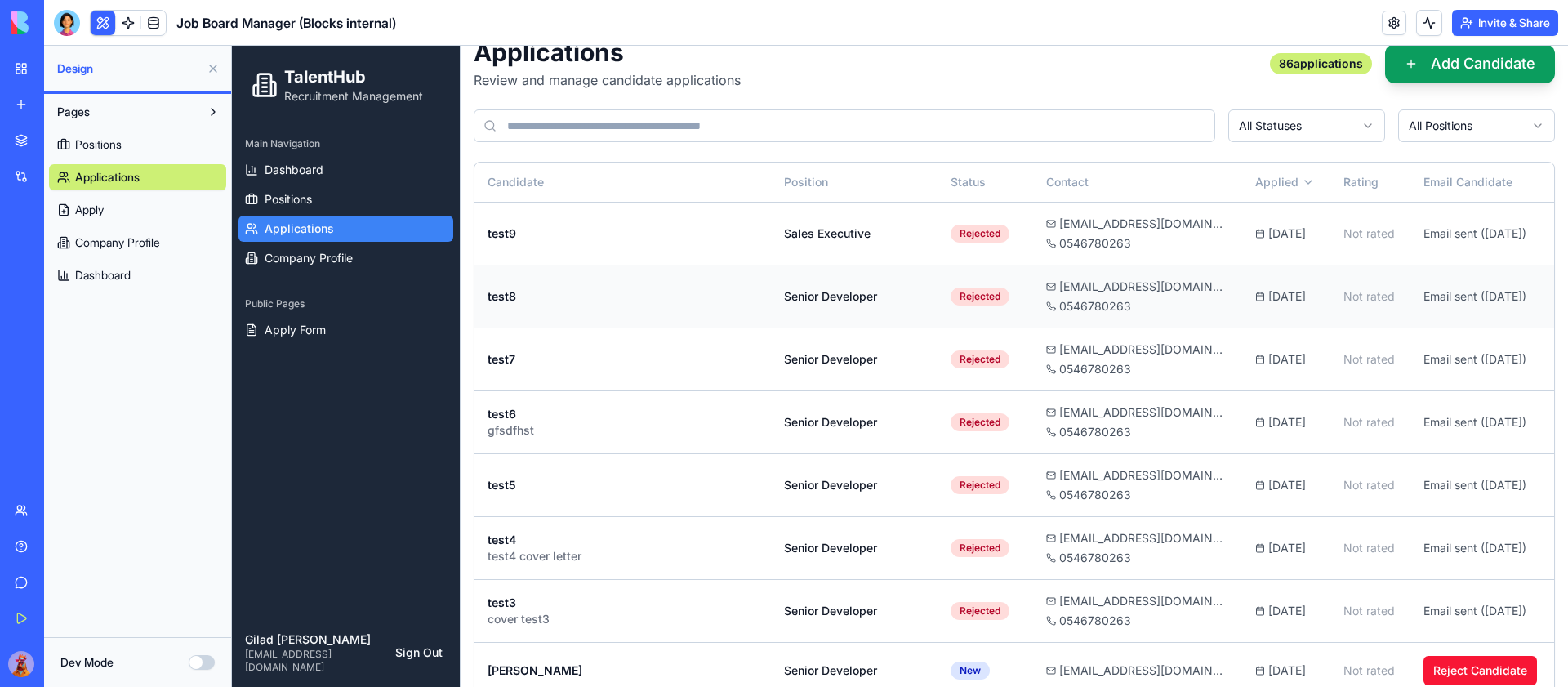
scroll to position [44, 0]
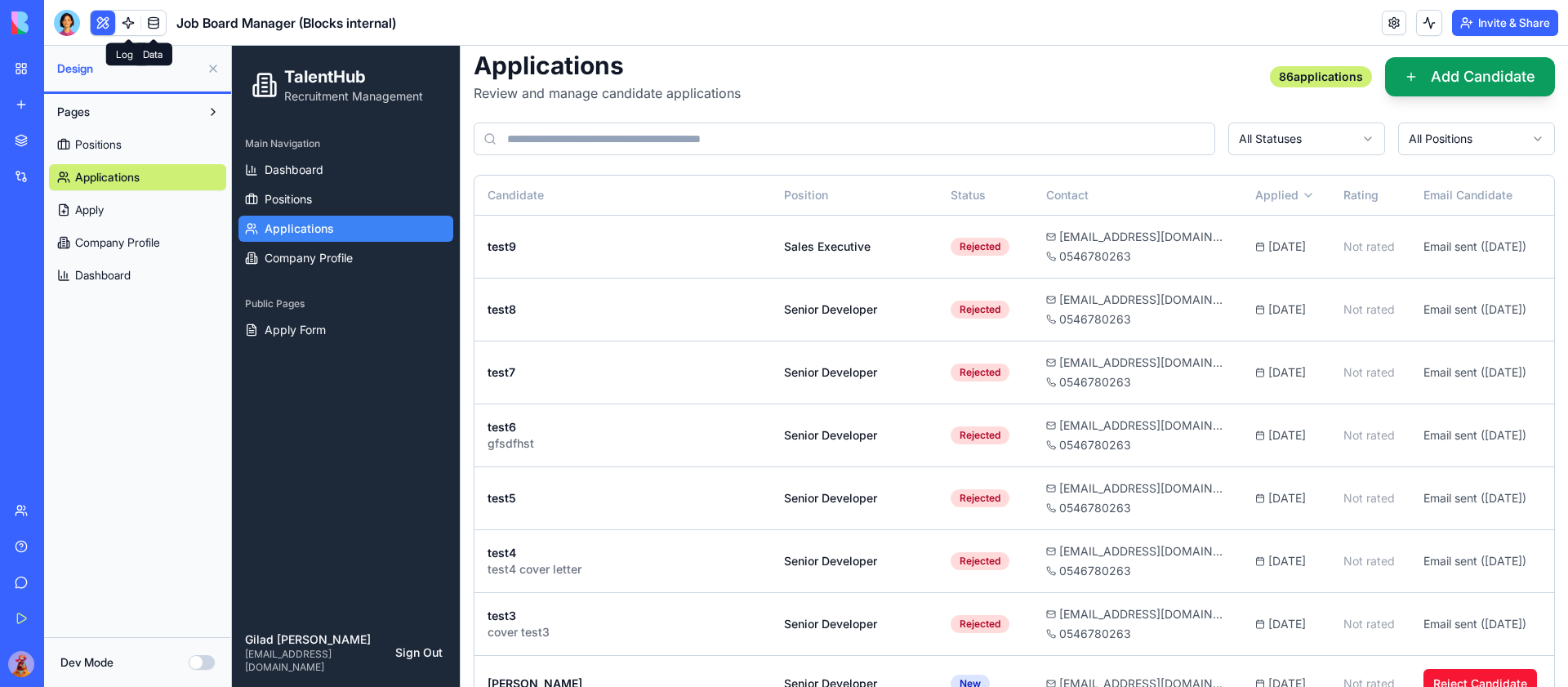
click at [155, 18] on link at bounding box center [153, 23] width 24 height 24
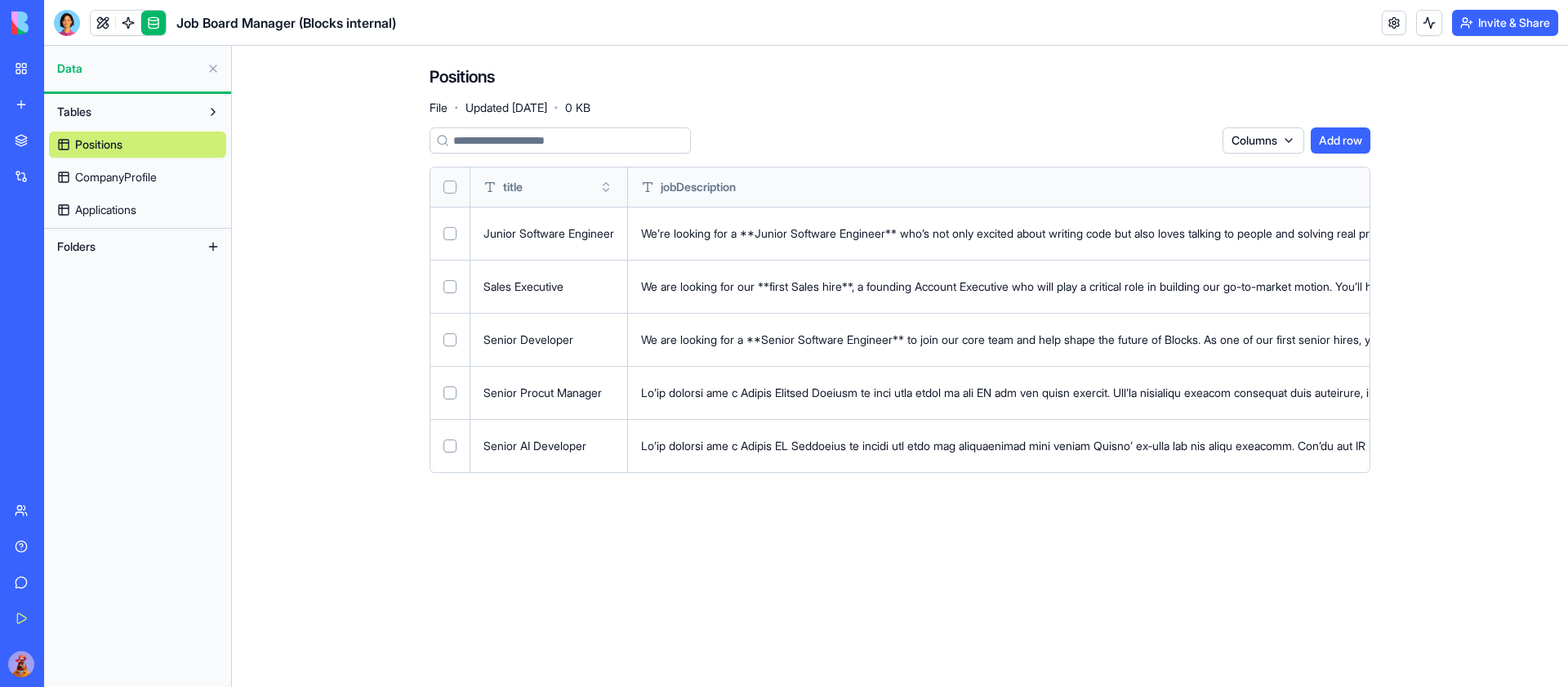
click at [164, 204] on link "Applications" at bounding box center [137, 209] width 177 height 26
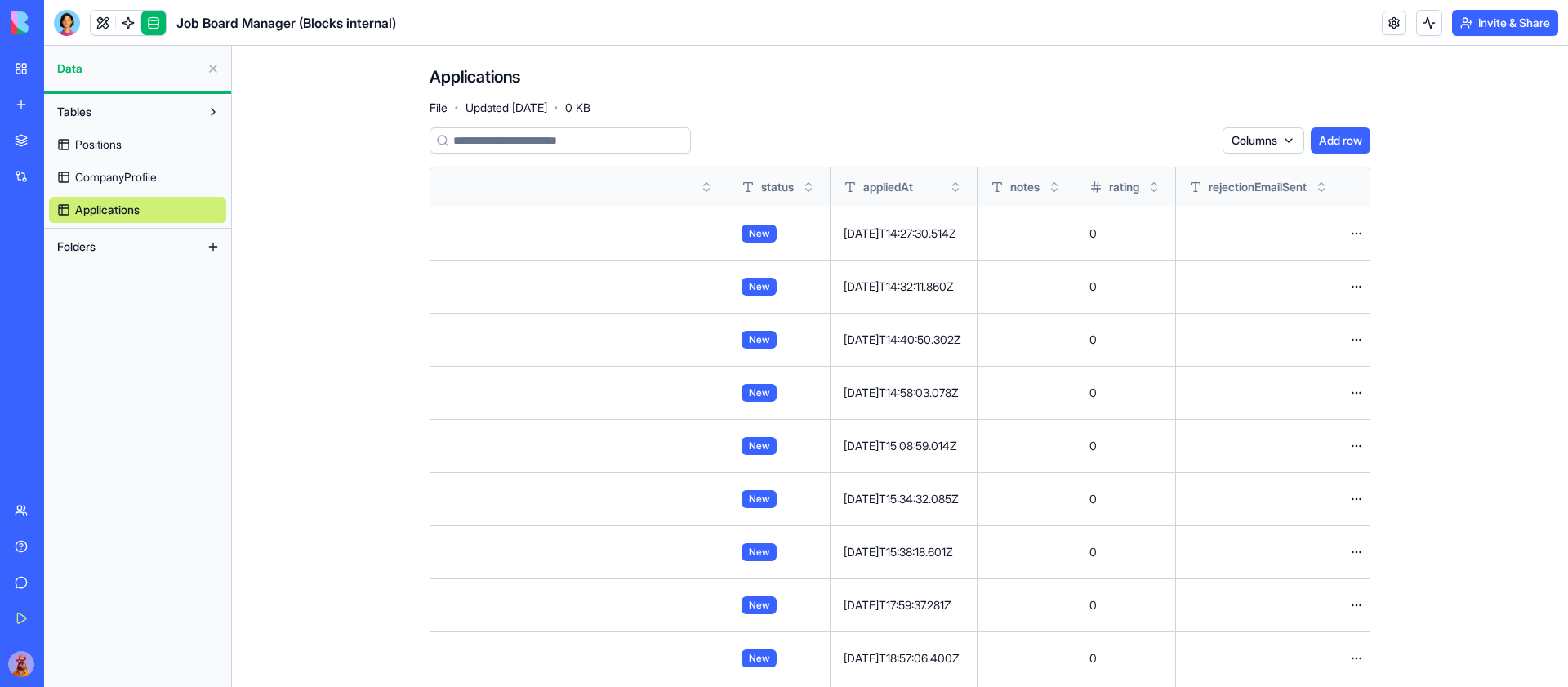
scroll to position [0, 14923]
click at [947, 186] on button "Toggle sort" at bounding box center [955, 187] width 16 height 16
click at [947, 184] on button "Toggle sort" at bounding box center [955, 187] width 16 height 16
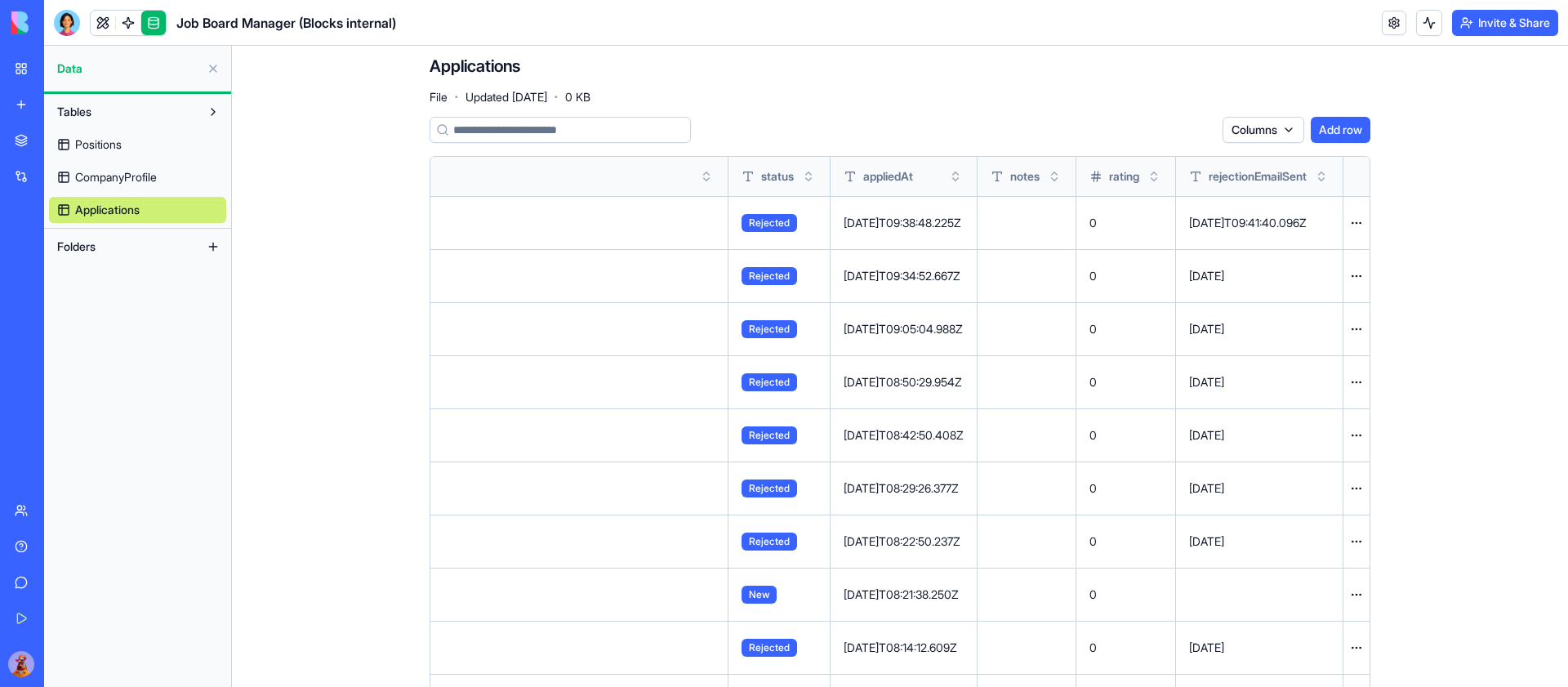
scroll to position [0, 0]
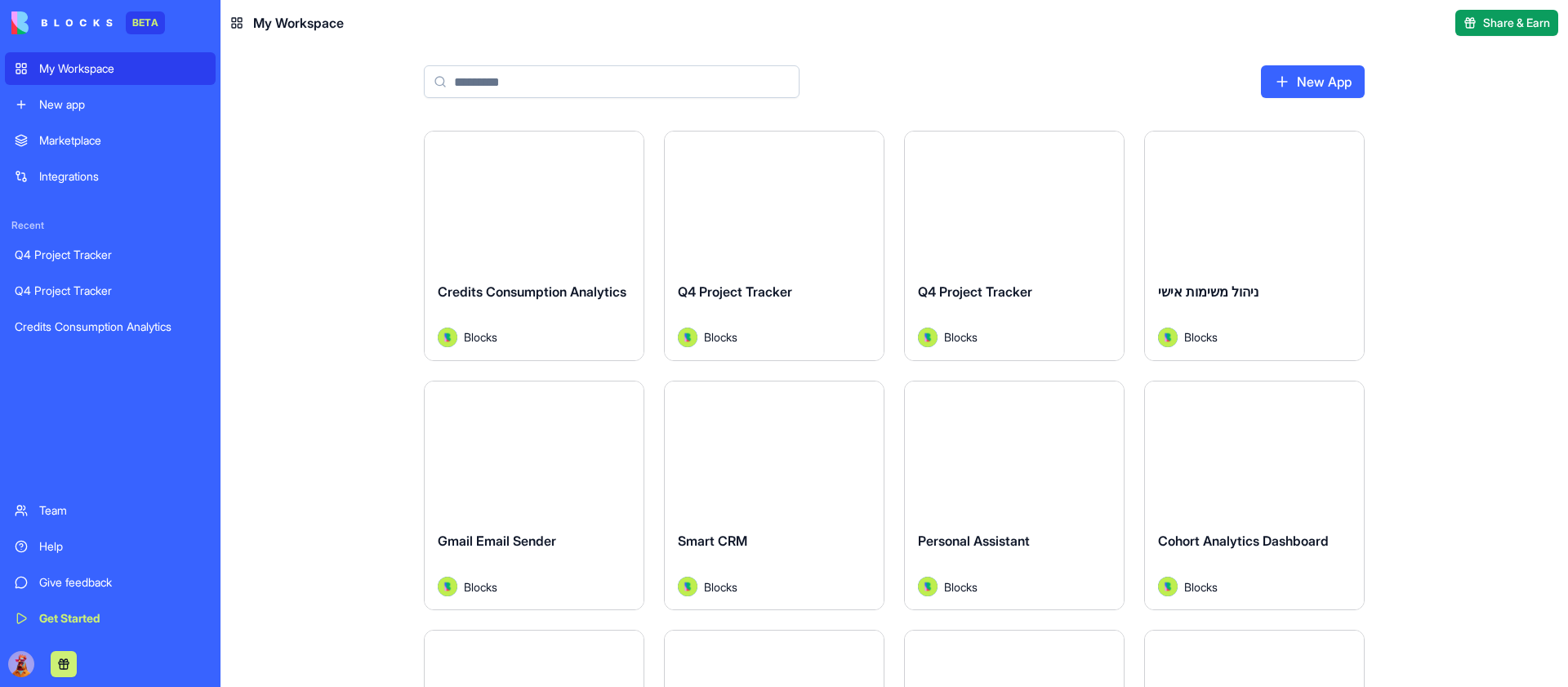
click at [556, 81] on input at bounding box center [612, 81] width 375 height 32
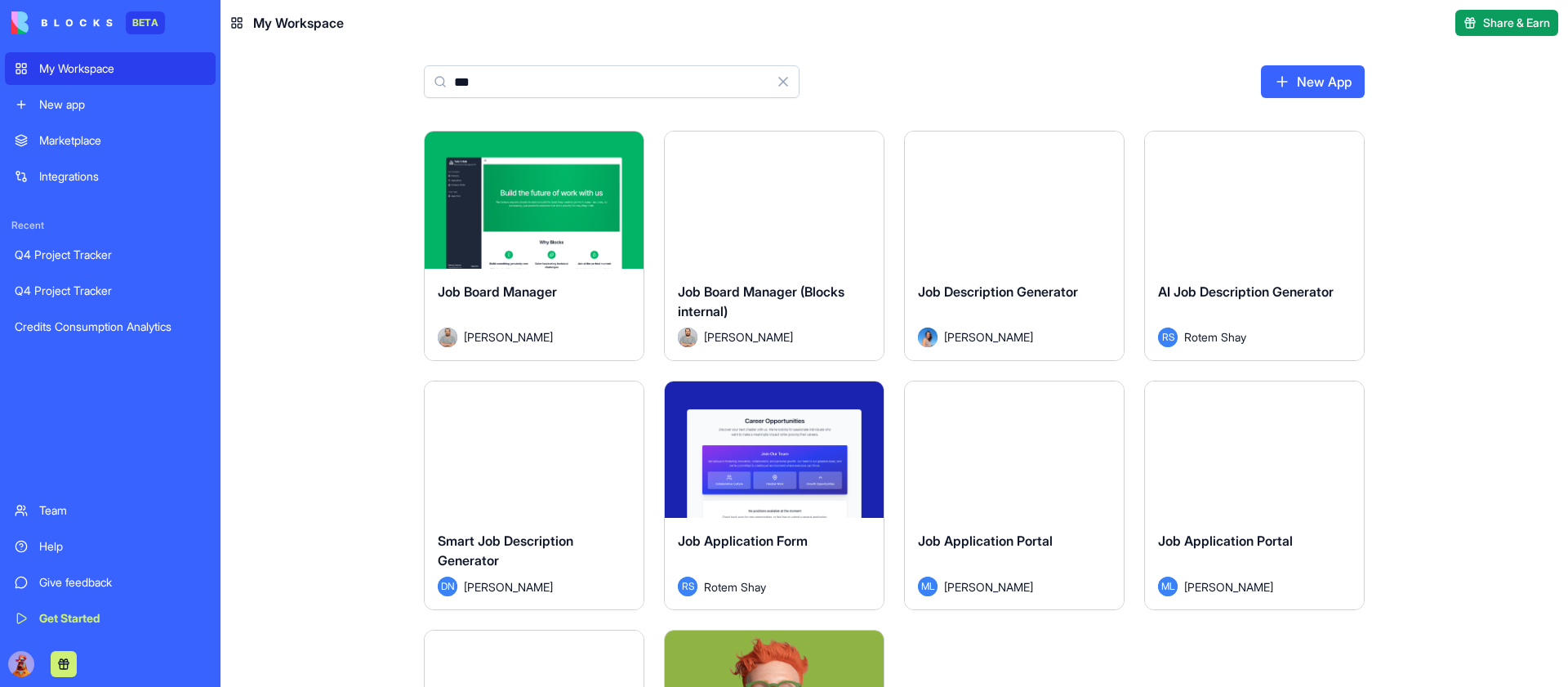
type input "***"
click at [783, 202] on button "Launch" at bounding box center [774, 200] width 123 height 32
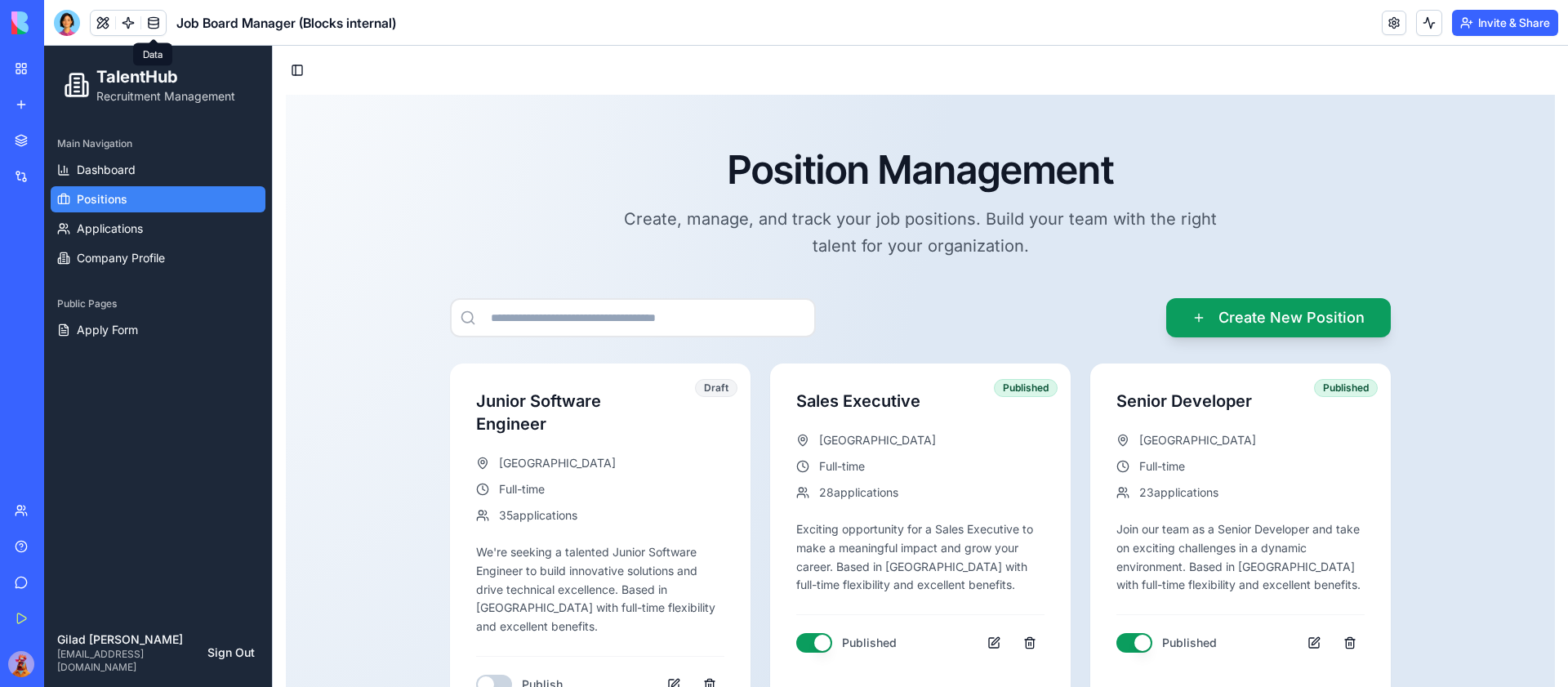
click at [152, 19] on link at bounding box center [153, 23] width 24 height 24
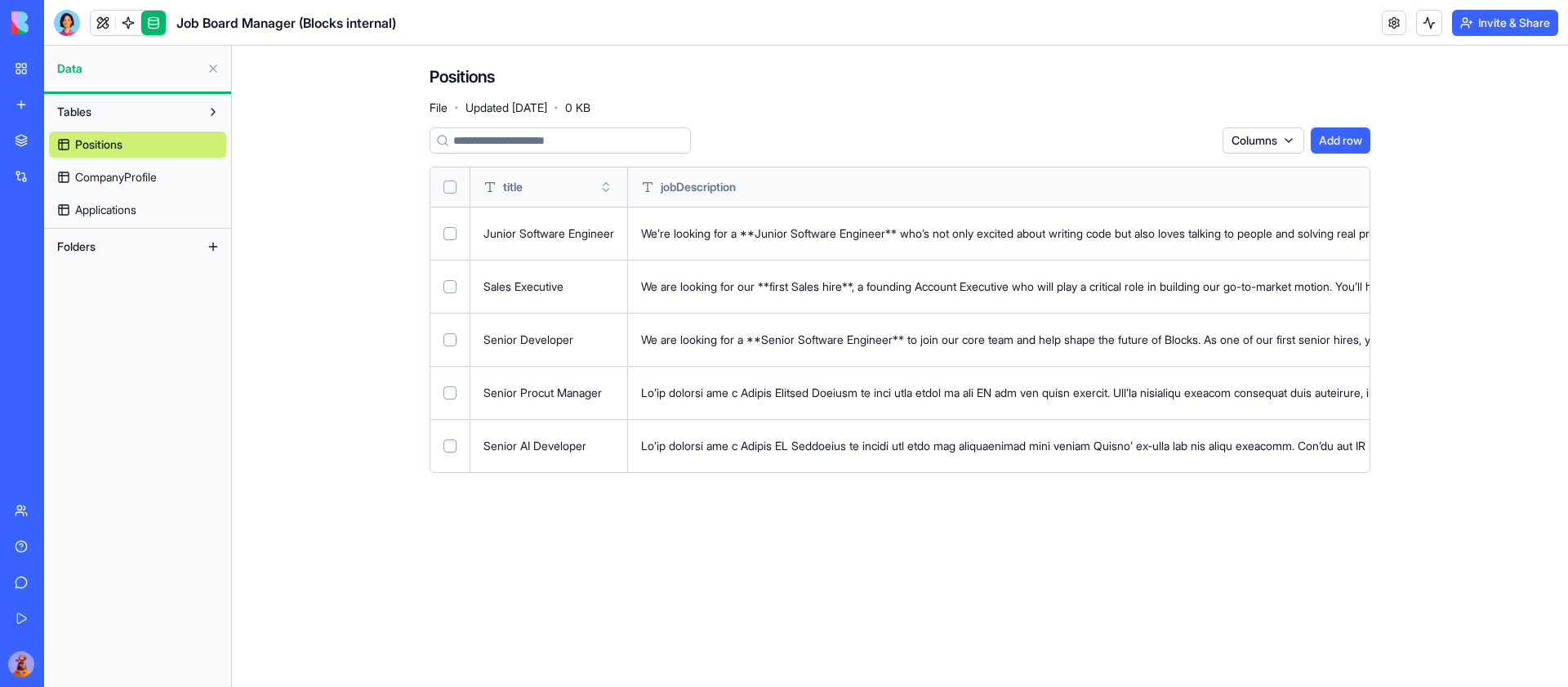
click at [180, 174] on link "CompanyProfile" at bounding box center [137, 177] width 177 height 26
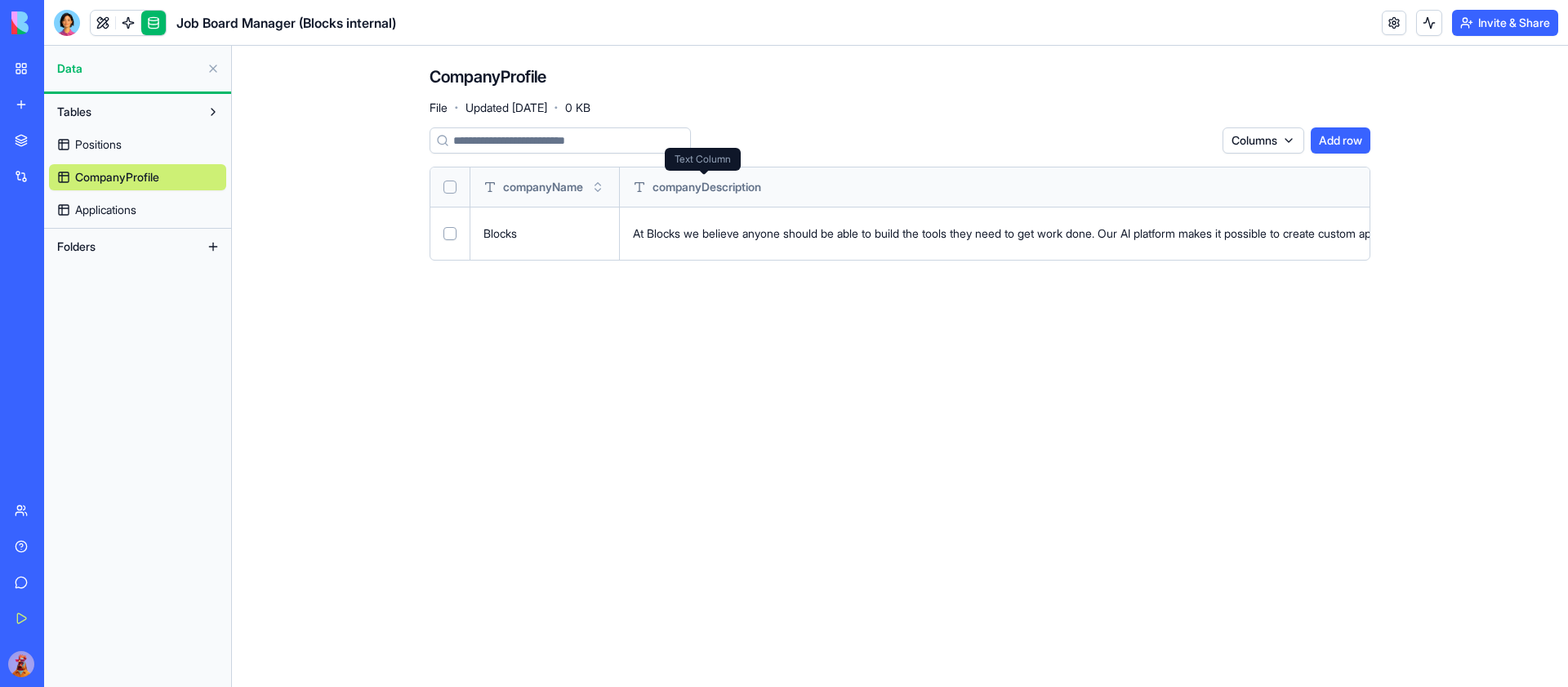
click at [686, 185] on span "companyDescription" at bounding box center [706, 187] width 108 height 16
click at [1165, 10] on header "Job Board Manager (Blocks internal) Invite & Share" at bounding box center [806, 23] width 1524 height 46
click at [1169, 20] on header "Job Board Manager (Blocks internal) Invite & Share" at bounding box center [806, 23] width 1524 height 46
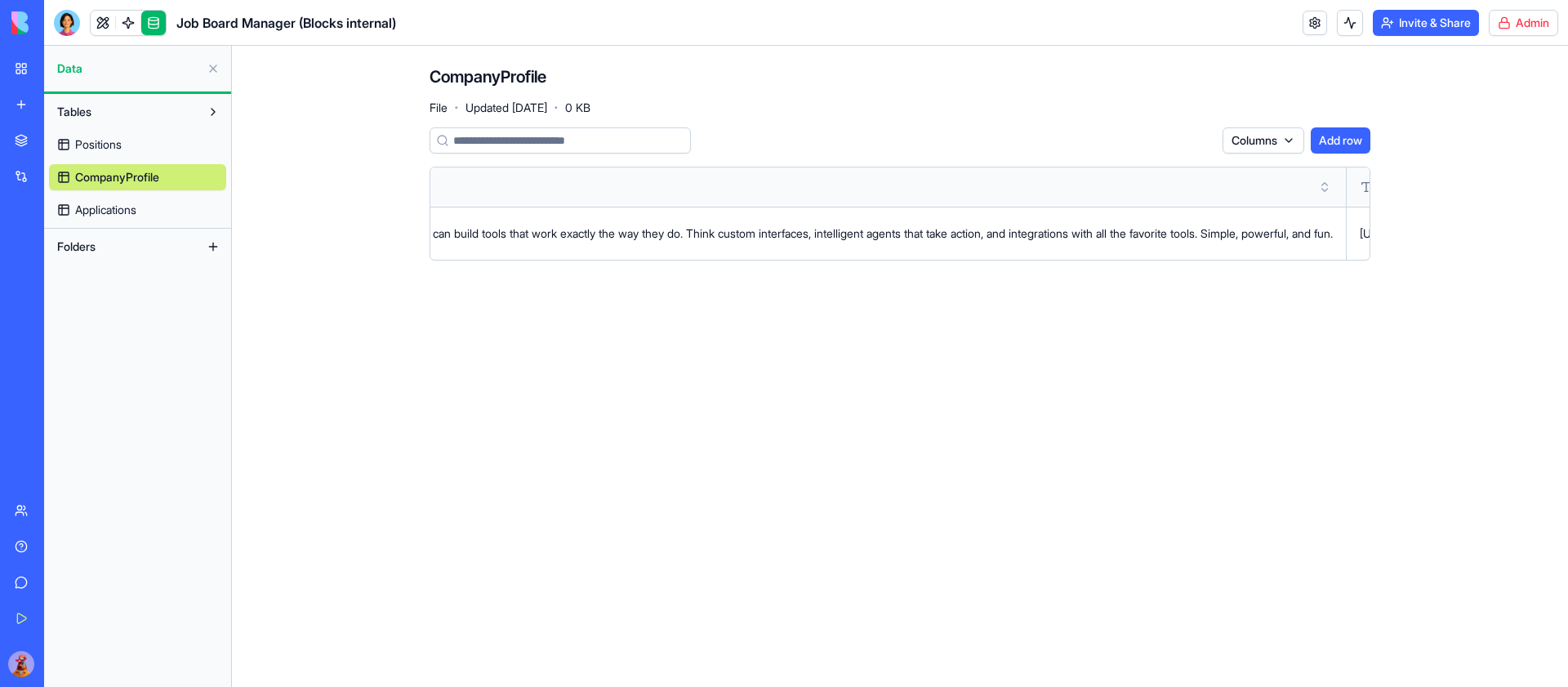
scroll to position [0, 2831]
click at [1529, 18] on html "BETA My Workspace New app Marketplace Integrations Recent Q4 Project Tracker Q4…" at bounding box center [784, 343] width 1568 height 687
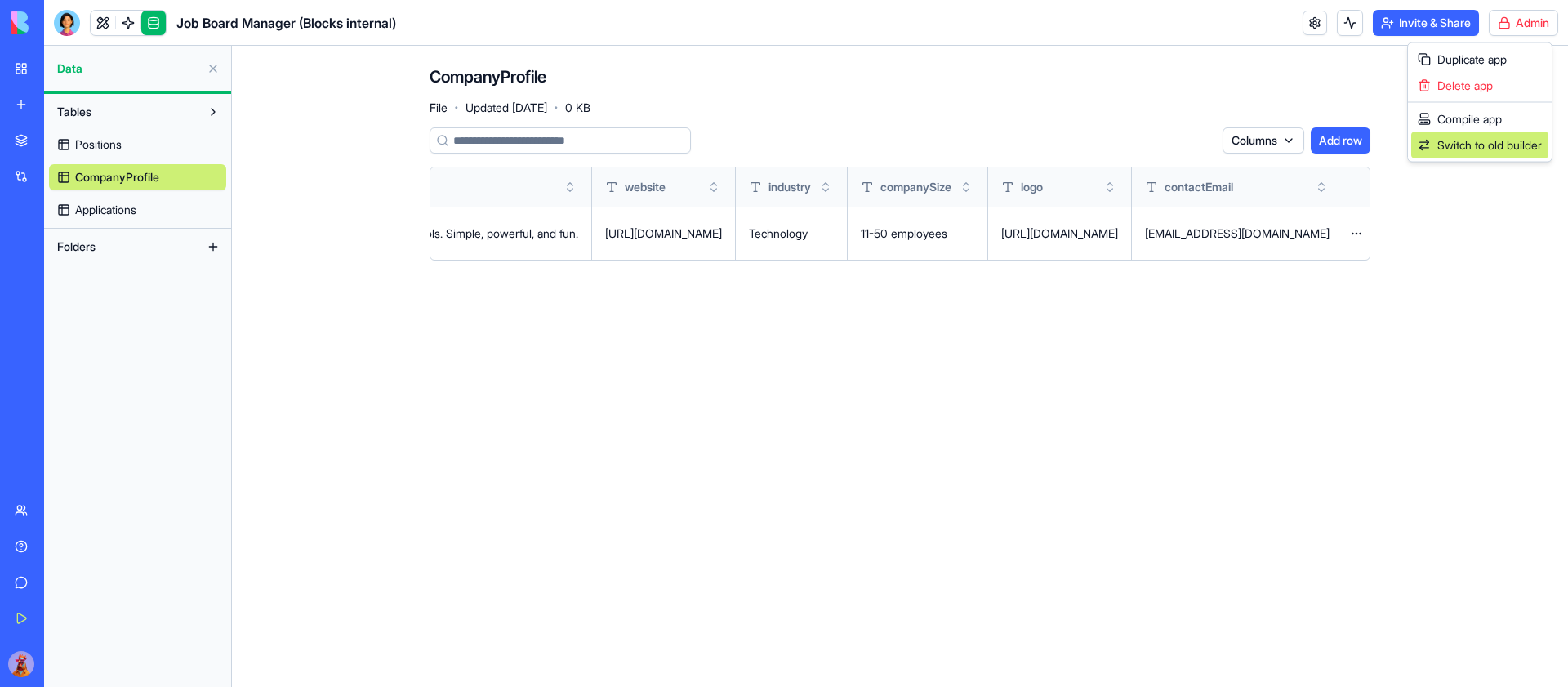
click at [1473, 145] on span "Switch to old builder" at bounding box center [1490, 145] width 105 height 16
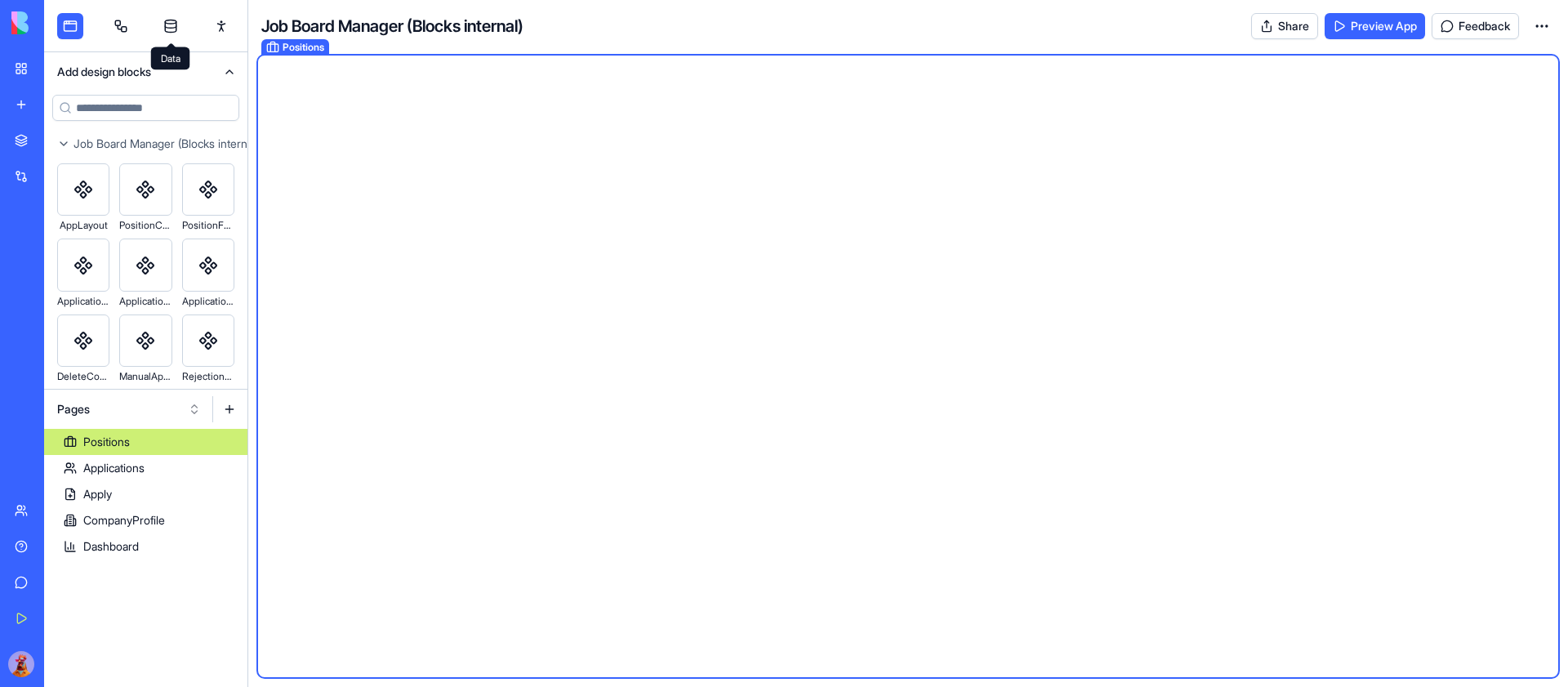
click at [162, 17] on link at bounding box center [171, 25] width 26 height 26
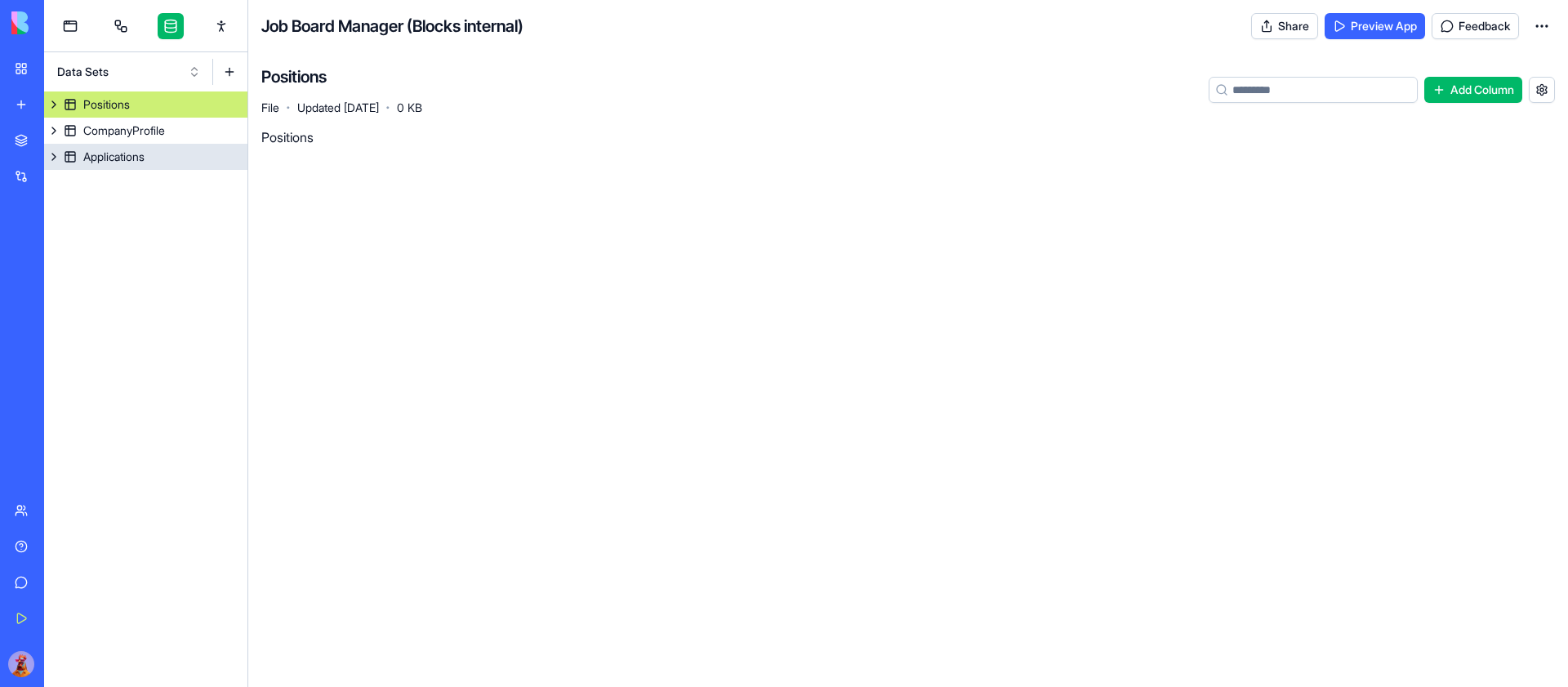
click at [56, 160] on button at bounding box center [54, 156] width 20 height 26
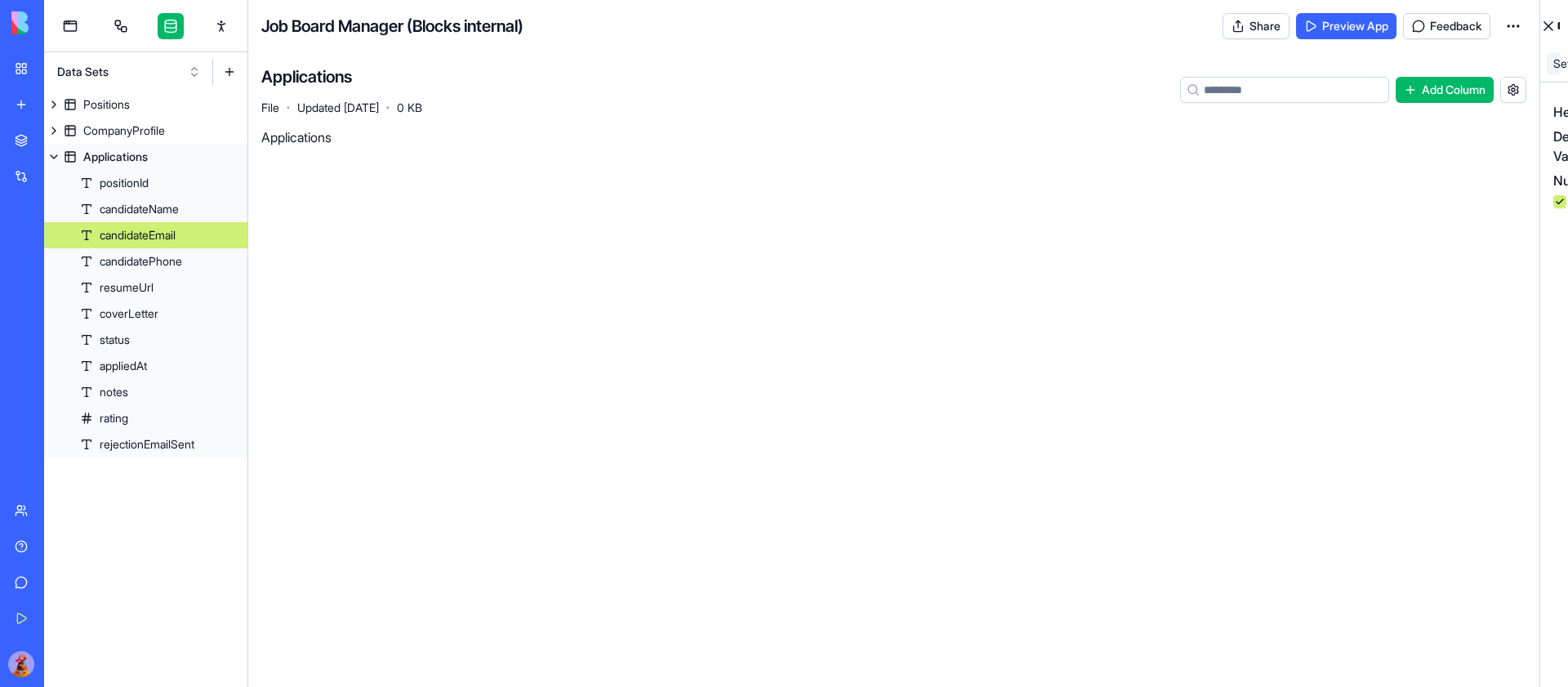
click at [171, 237] on div "candidateEmail" at bounding box center [137, 236] width 76 height 16
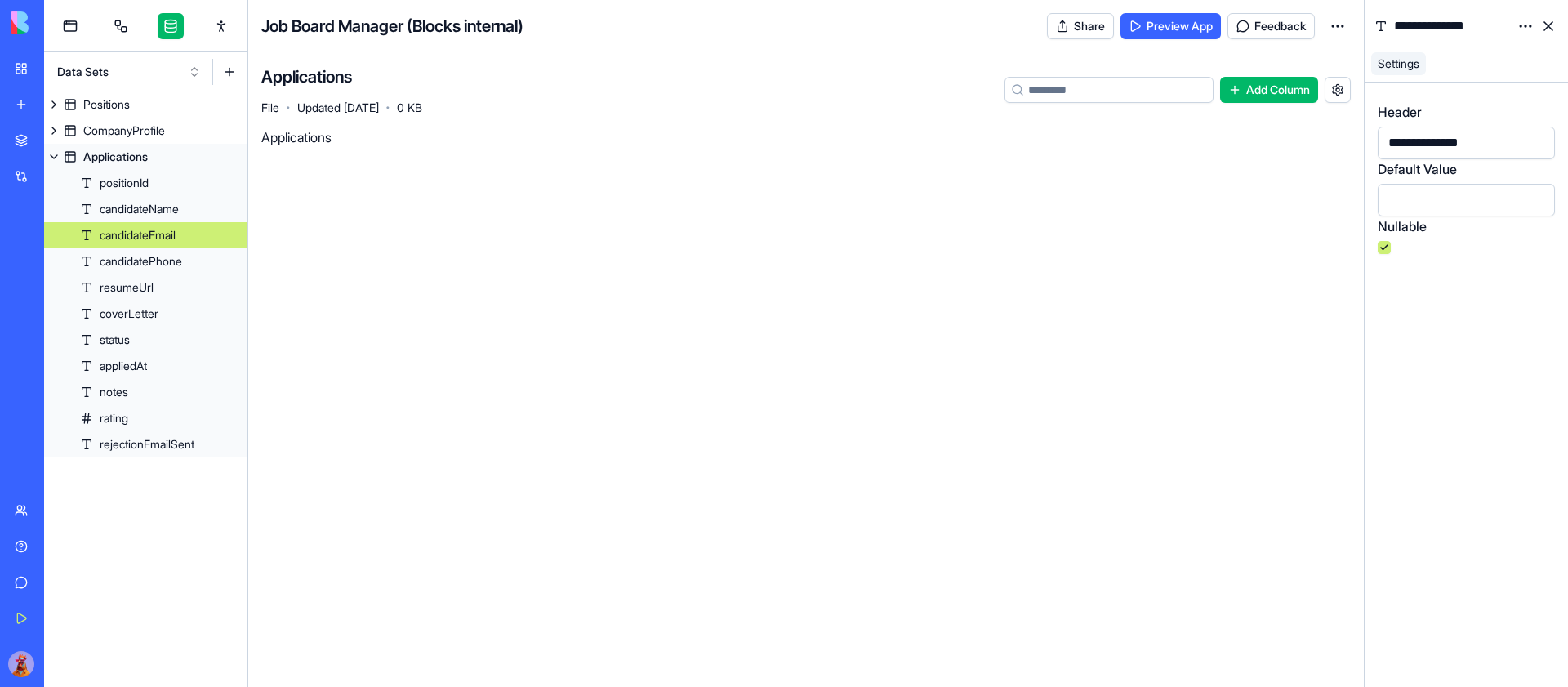
click at [1524, 22] on html "**********" at bounding box center [784, 343] width 1568 height 687
click at [1504, 57] on div "State" at bounding box center [1486, 60] width 97 height 26
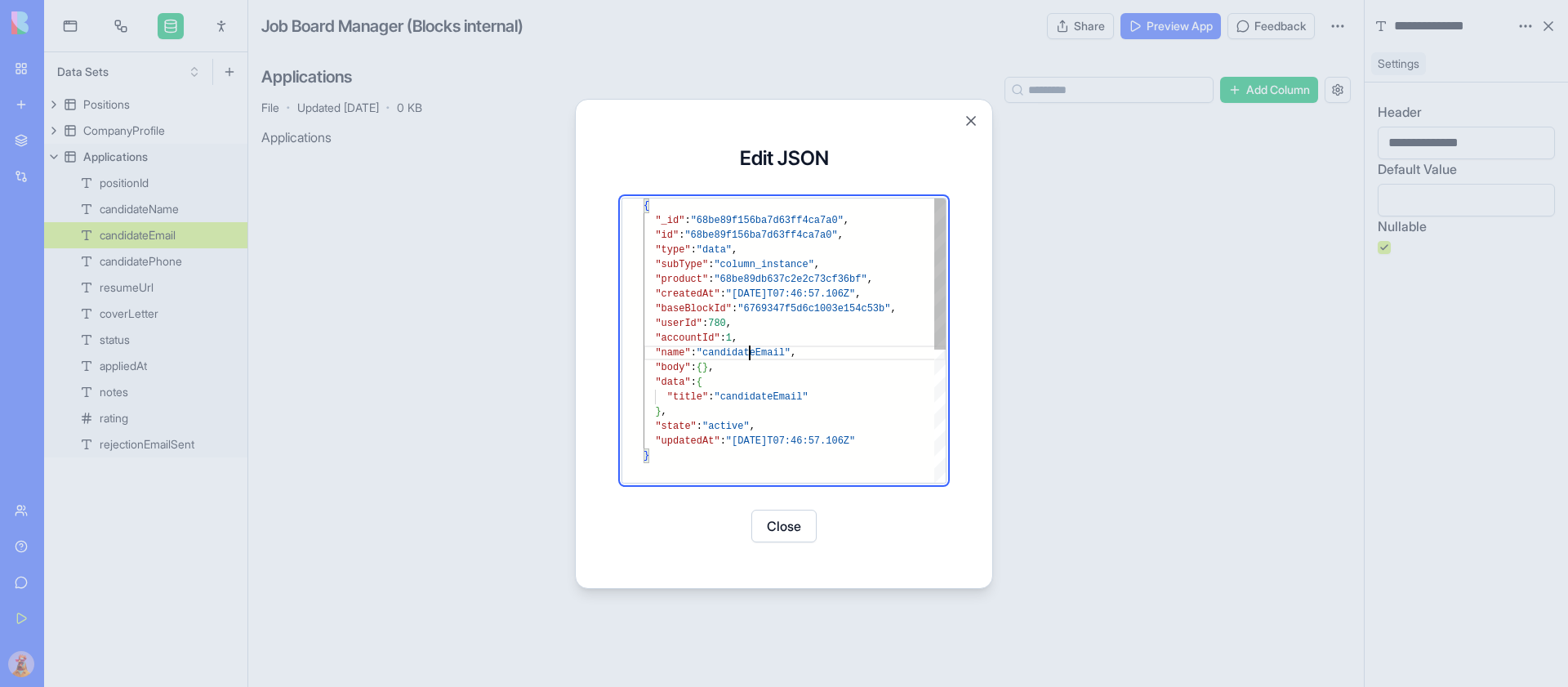
click at [752, 351] on div "{ "_id" : "68be89f156ba7d63ff4ca7a0" , "id" : "68be89f156ba7d63ff4ca7a0" , "typ…" at bounding box center [794, 466] width 302 height 534
click at [786, 393] on div "{ "_id" : "68be89f156ba7d63ff4ca7a0" , "id" : "68be89f156ba7d63ff4ca7a0" , "typ…" at bounding box center [794, 466] width 302 height 534
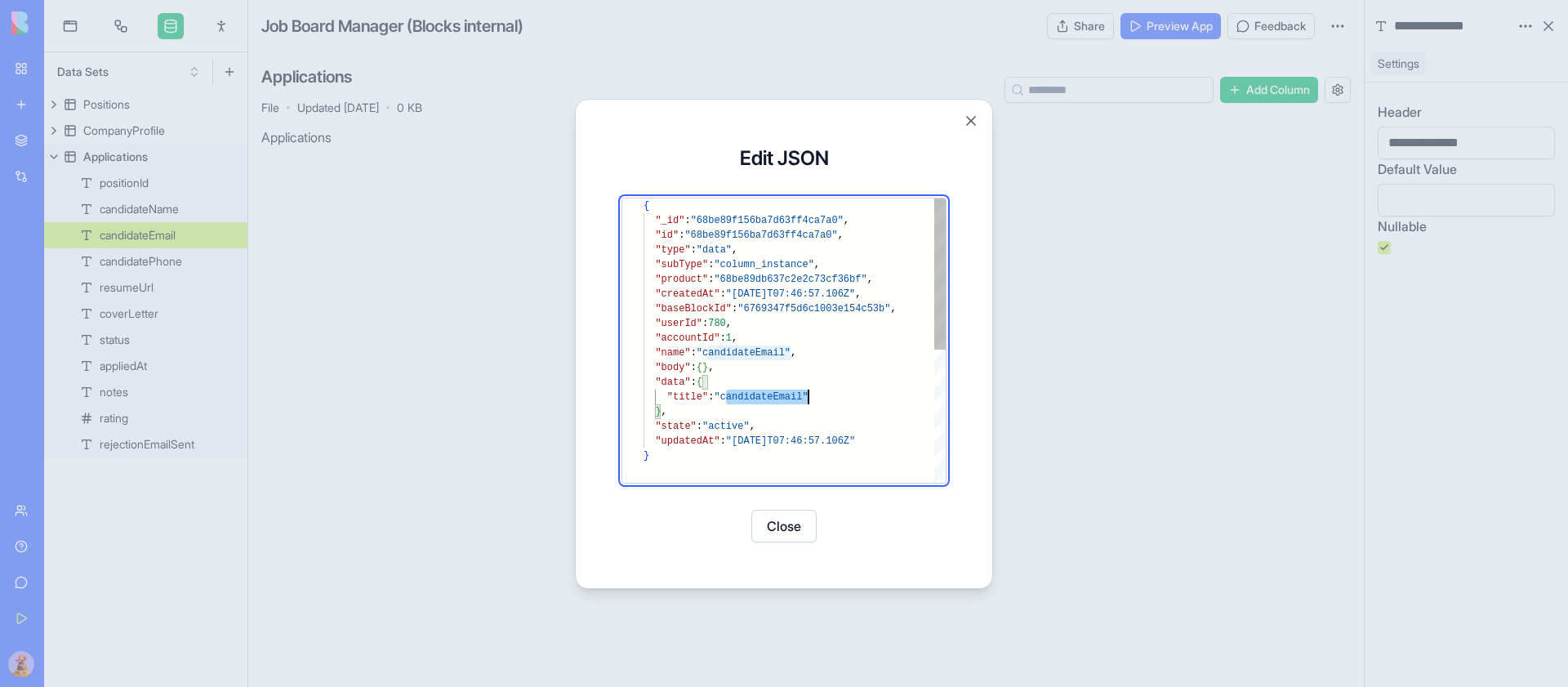
scroll to position [44, 165]
click at [770, 263] on div ""_id" : "68be89f156ba7d63ff4ca7a0" , "id" : "68be89f156ba7d63ff4ca7a0" , "type"…" at bounding box center [794, 466] width 302 height 534
click at [830, 308] on div ""_id" : "68be89f156ba7d63ff4ca7a0" , "id" : "68be89f156ba7d63ff4ca7a0" , "type"…" at bounding box center [794, 466] width 302 height 534
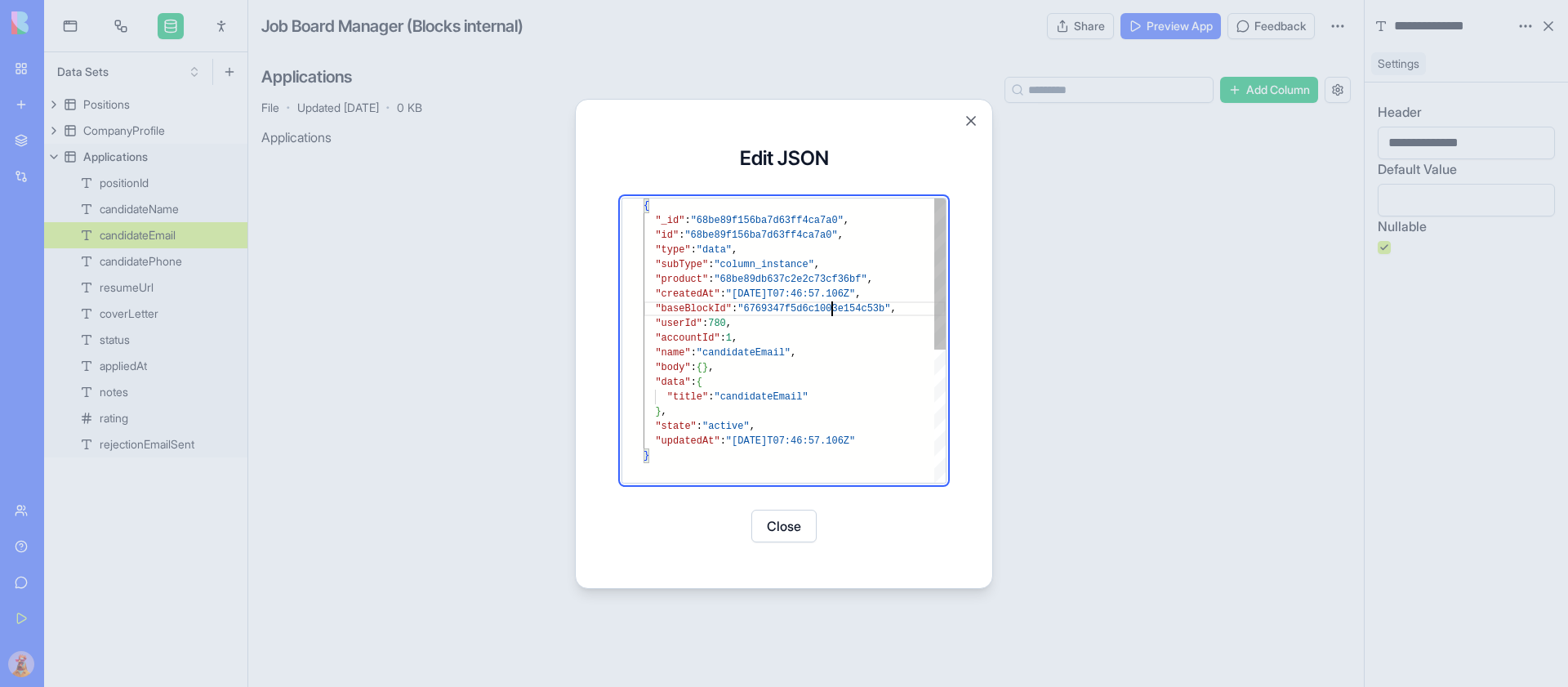
scroll to position [103, 248]
click at [830, 308] on div ""_id" : "68be89f156ba7d63ff4ca7a0" , "id" : "68be89f156ba7d63ff4ca7a0" , "type"…" at bounding box center [794, 466] width 302 height 534
click at [879, 393] on div ""_id" : "68be89f156ba7d63ff4ca7a0" , "id" : "68be89f156ba7d63ff4ca7a0" , "type"…" at bounding box center [794, 466] width 302 height 534
click at [836, 308] on div ""_id" : "68be89f156ba7d63ff4ca7a0" , "id" : "68be89f156ba7d63ff4ca7a0" , "type"…" at bounding box center [794, 466] width 302 height 534
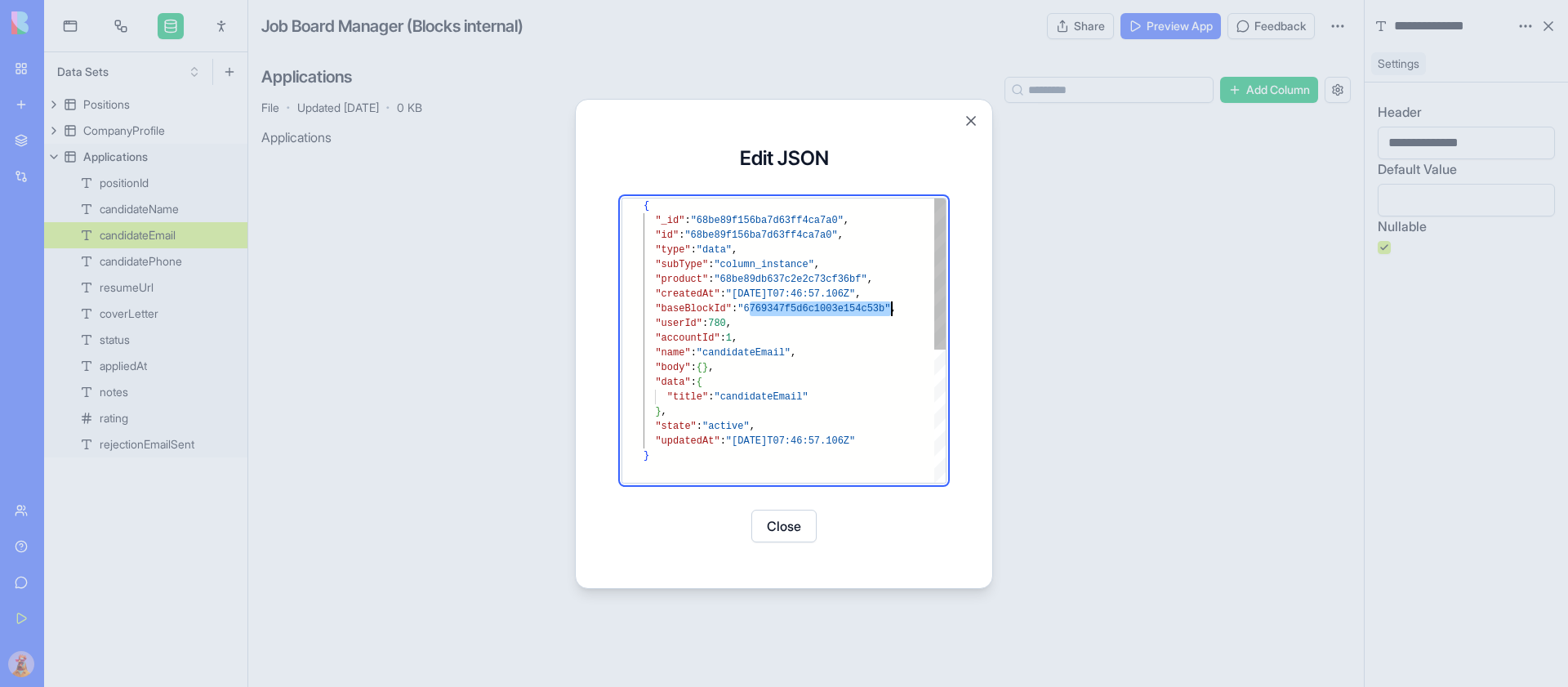
click at [836, 308] on div ""_id" : "68be89f156ba7d63ff4ca7a0" , "id" : "68be89f156ba7d63ff4ca7a0" , "type"…" at bounding box center [794, 466] width 302 height 534
click at [864, 396] on div ""_id" : "68be89f156ba7d63ff4ca7a0" , "id" : "68be89f156ba7d63ff4ca7a0" , "type"…" at bounding box center [794, 466] width 302 height 534
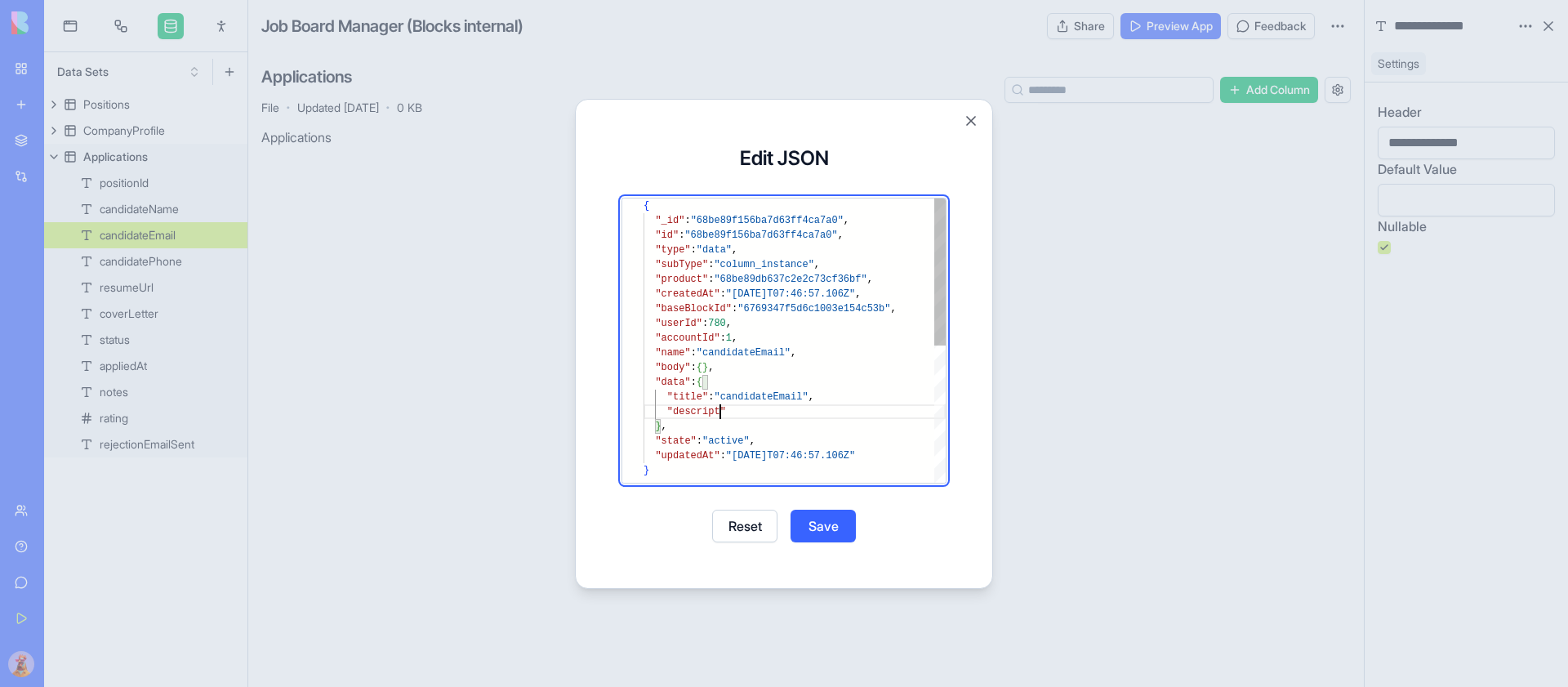
scroll to position [59, 88]
click at [736, 529] on button "Reset" at bounding box center [744, 526] width 65 height 32
type textarea "**********"
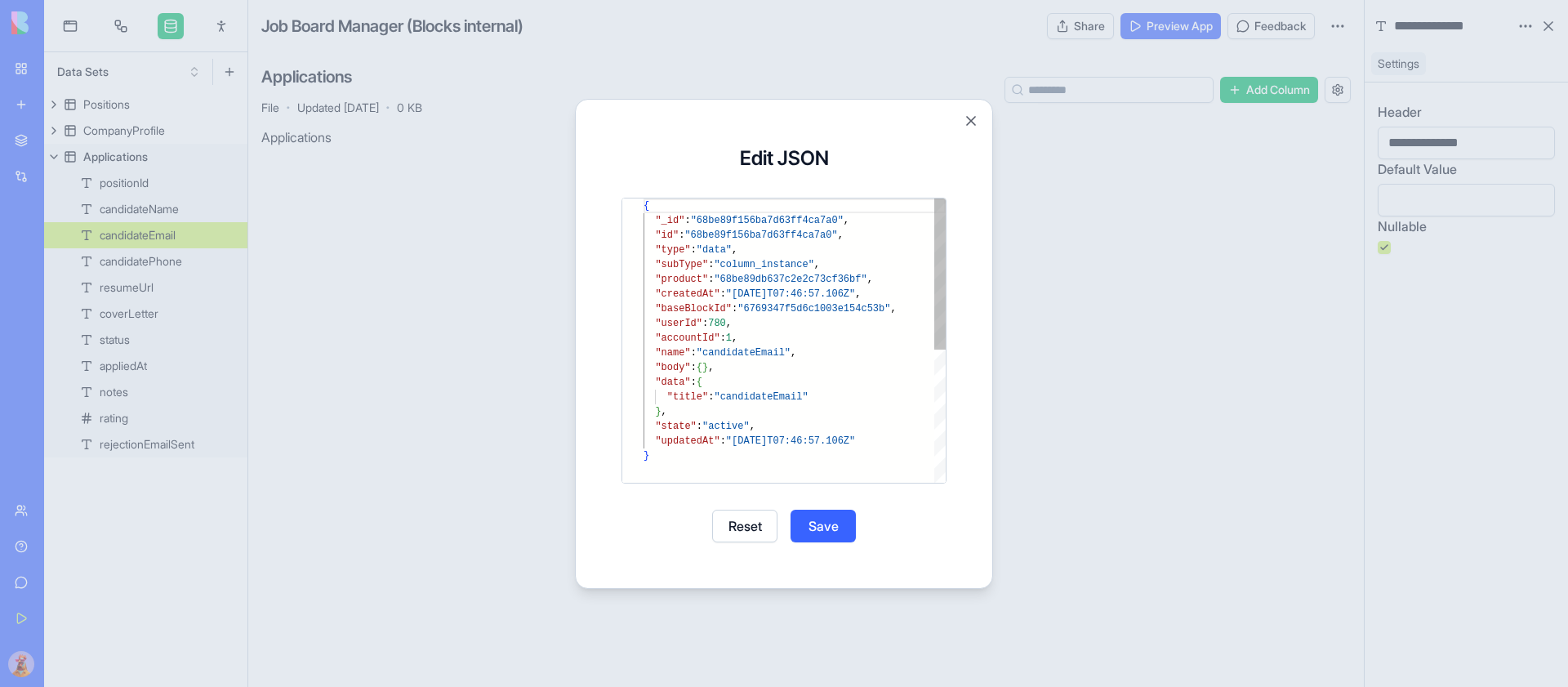
scroll to position [0, 0]
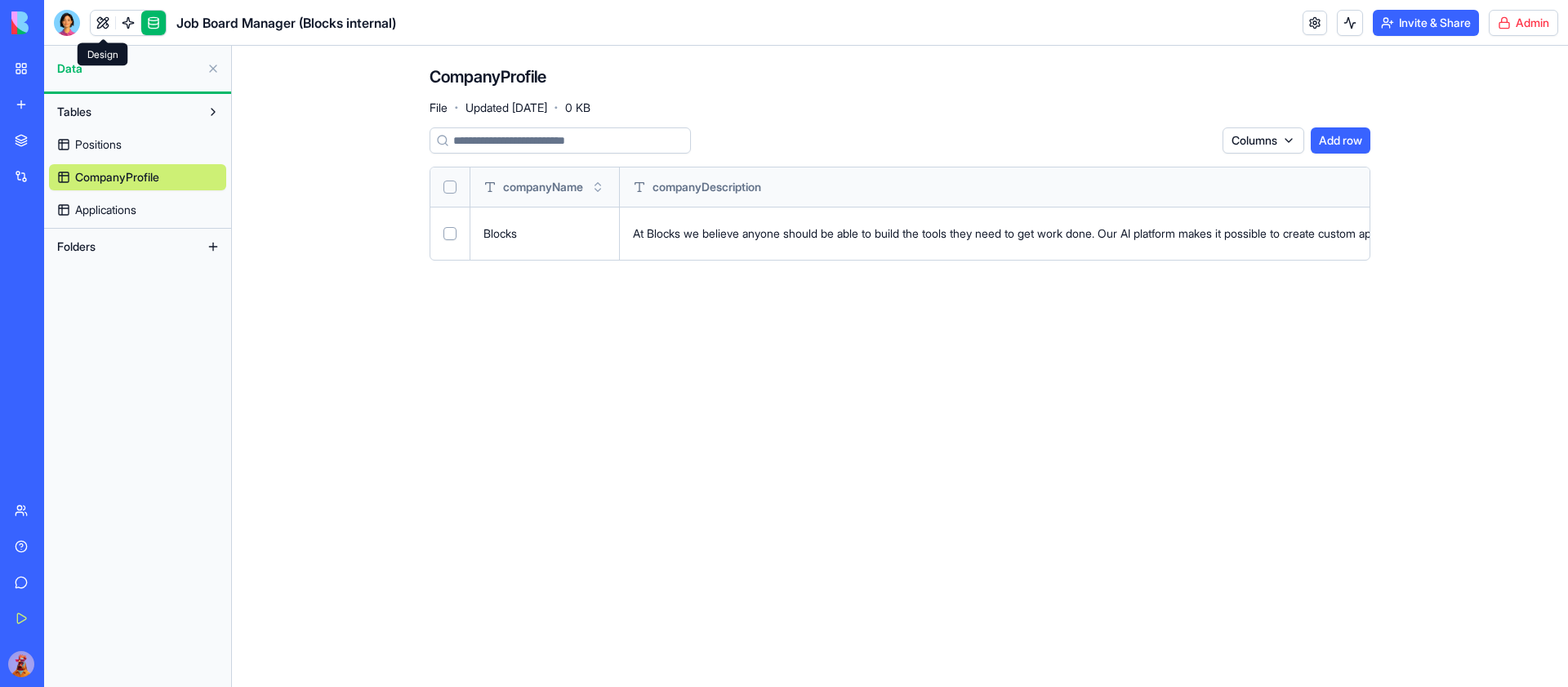
click at [105, 21] on link at bounding box center [102, 23] width 24 height 24
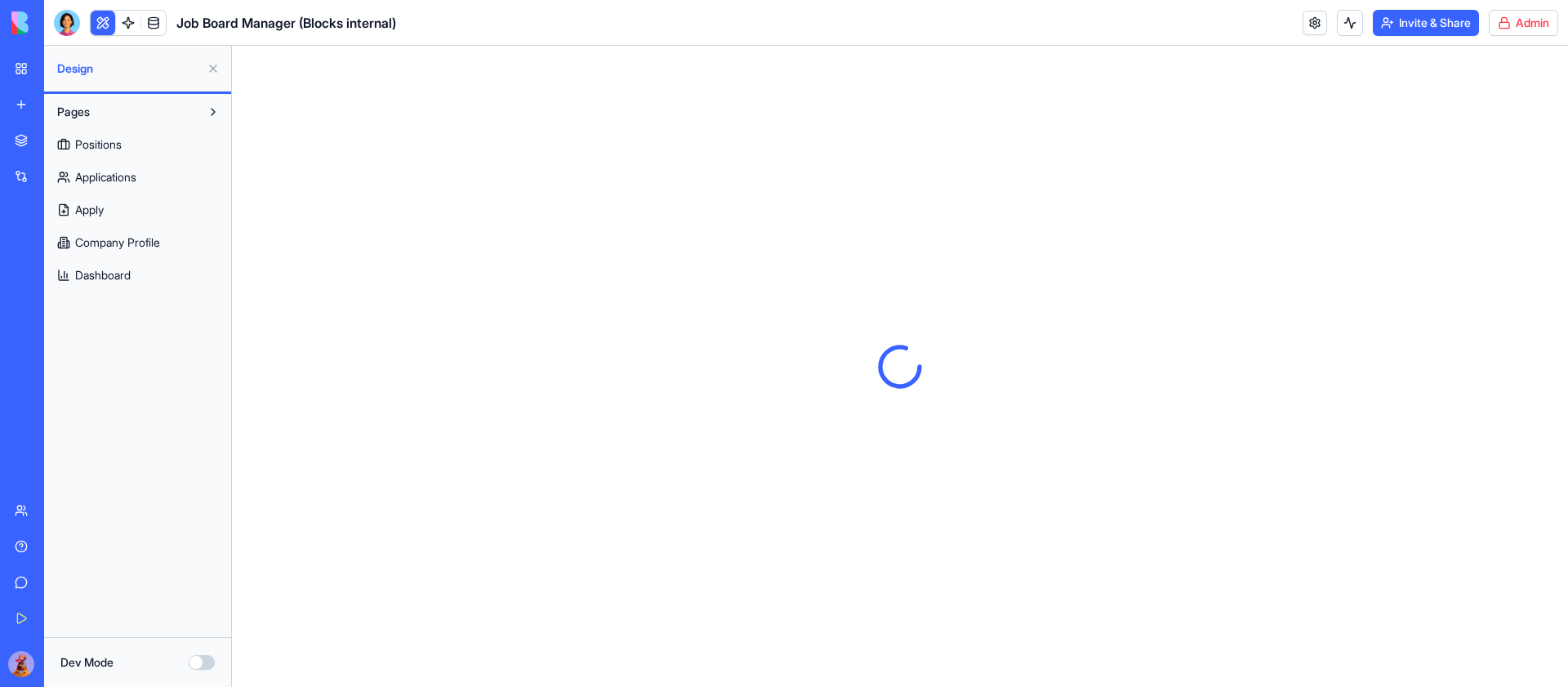
click at [30, 69] on link "My Workspace" at bounding box center [37, 69] width 65 height 32
